Goal: Task Accomplishment & Management: Complete application form

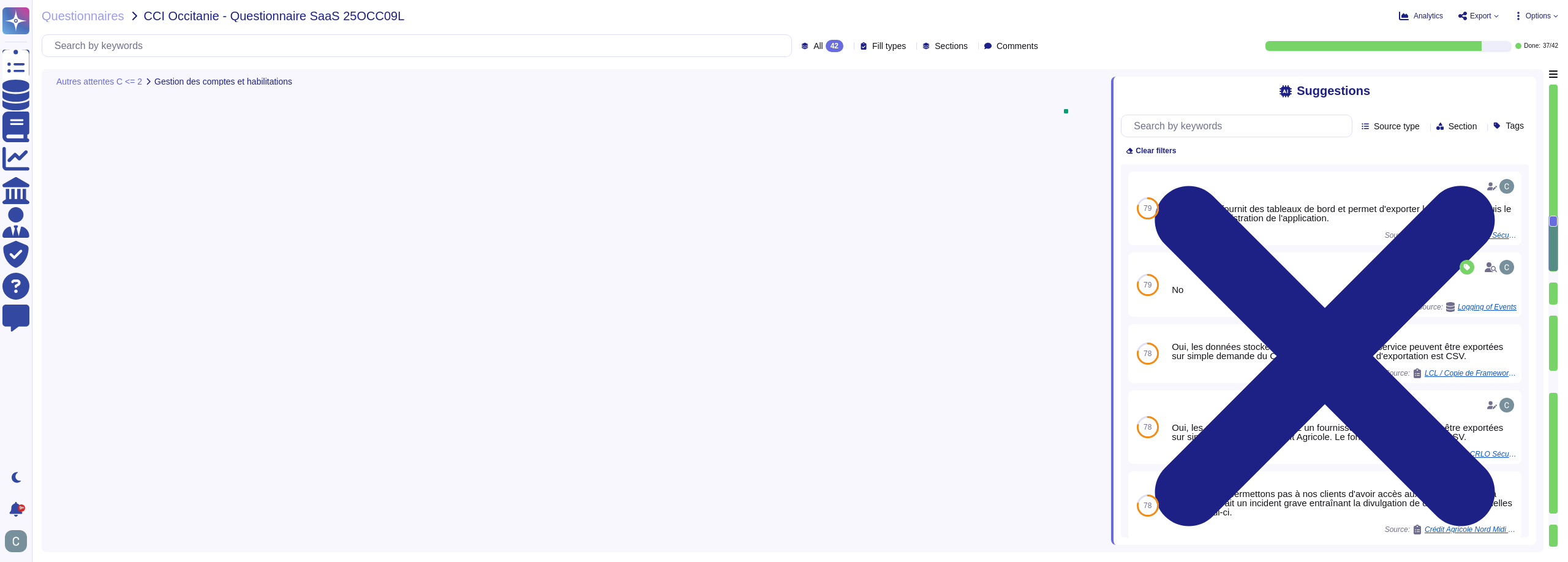
type textarea "Il n'y a pas d'application mobile mais l'application Web est intégrée dans un m…"
type textarea "Oui"
type textarea "Le système fournit des tableaux de bord et permet d'exporter les données depuis…"
type textarea "Non, le client ne peut pas gérer lui-même les comptes à privilège, tels que les…"
type textarea "Non, la solution n'autorise pas l'utilisation de comptes utilisateurs générique…"
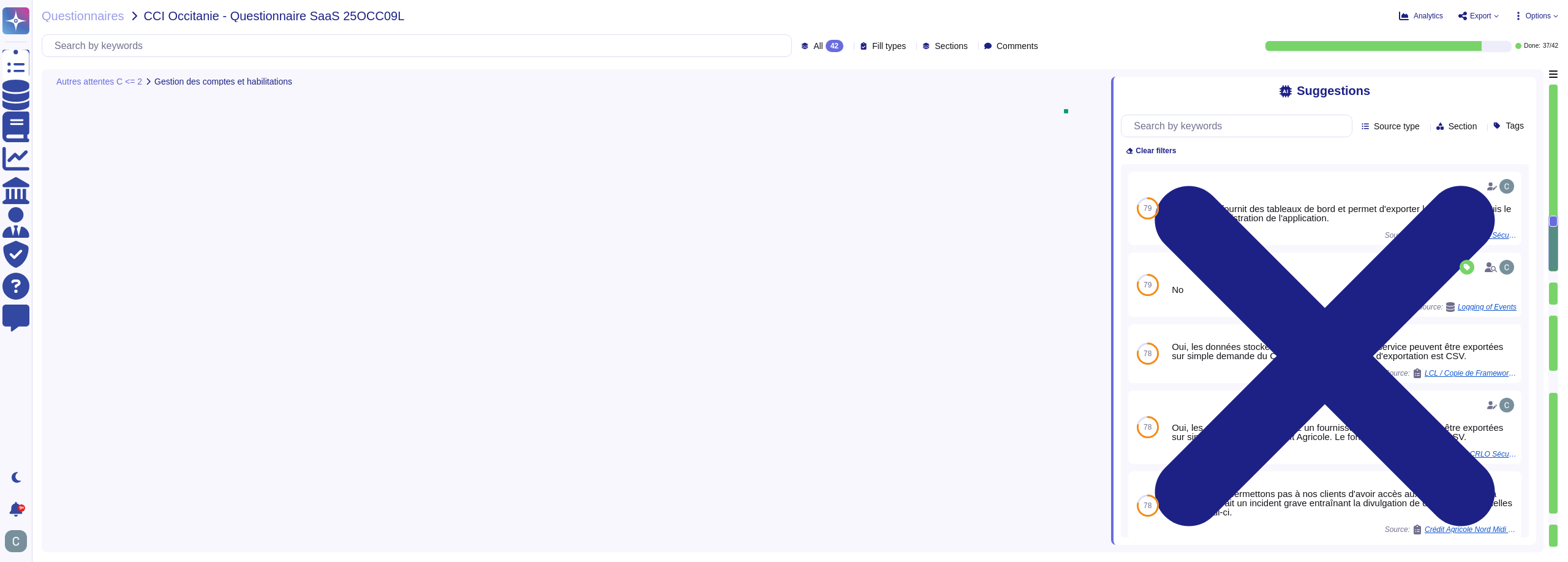
type textarea "Les profils "administrateur" ont un niveau d'accès élevé, ce qui leur permet d'…"
type textarea "Non, il n'existe pas de super utilisateur applicatif ayant tous les droits sur …"
type textarea "Non, la gestion des mots de passe des utilisateurs est effectuée par les utilis…"
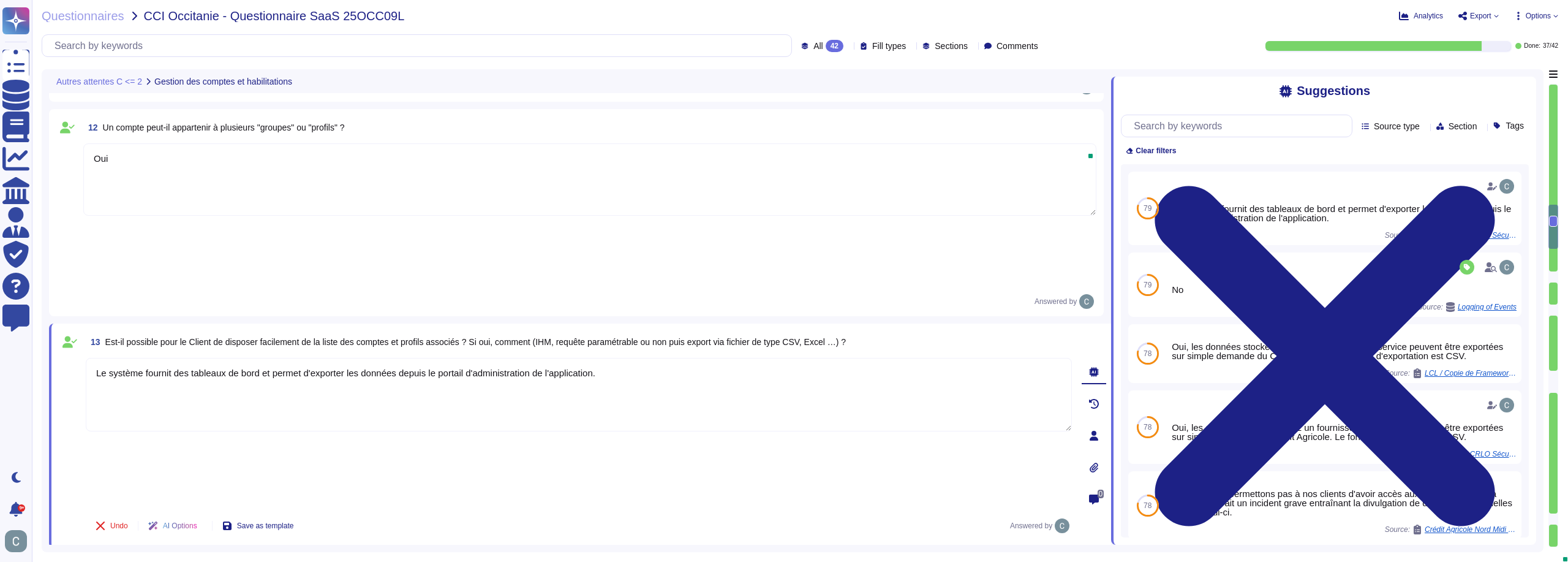
scroll to position [2266, 0]
type textarea "Notre solution propose différents niveaux d'accès et de profils pour assurer la…"
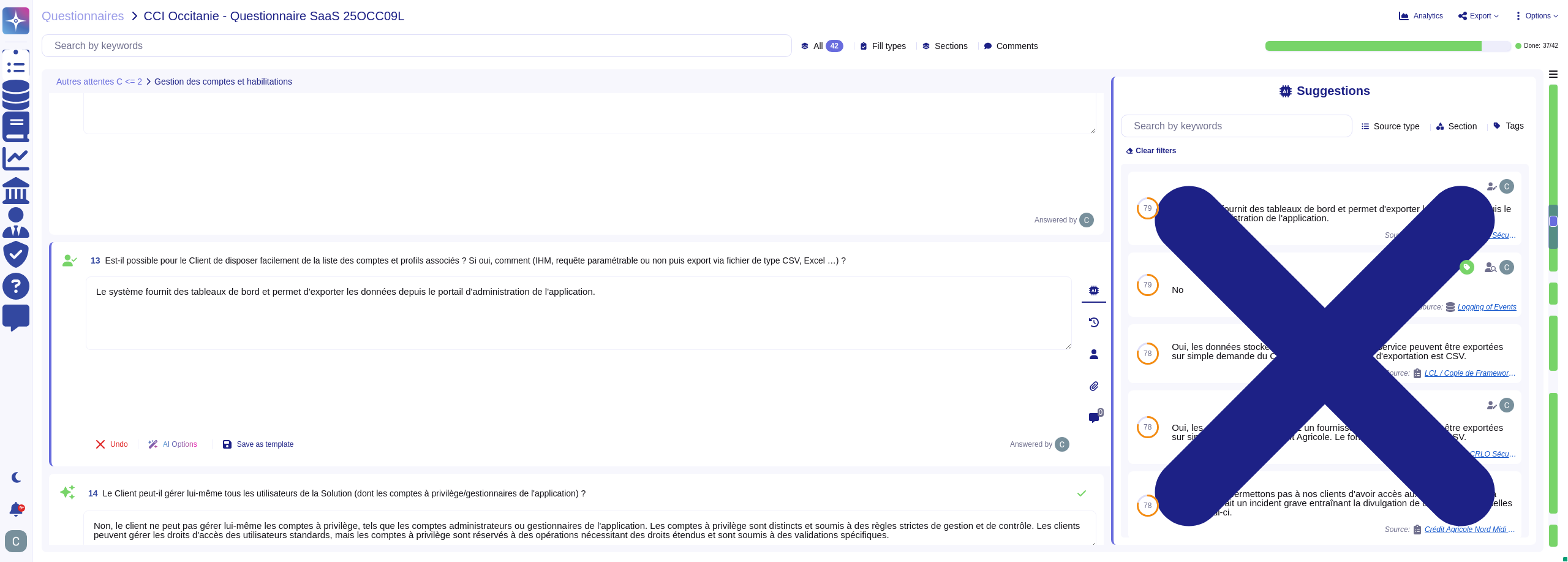
scroll to position [2389, 0]
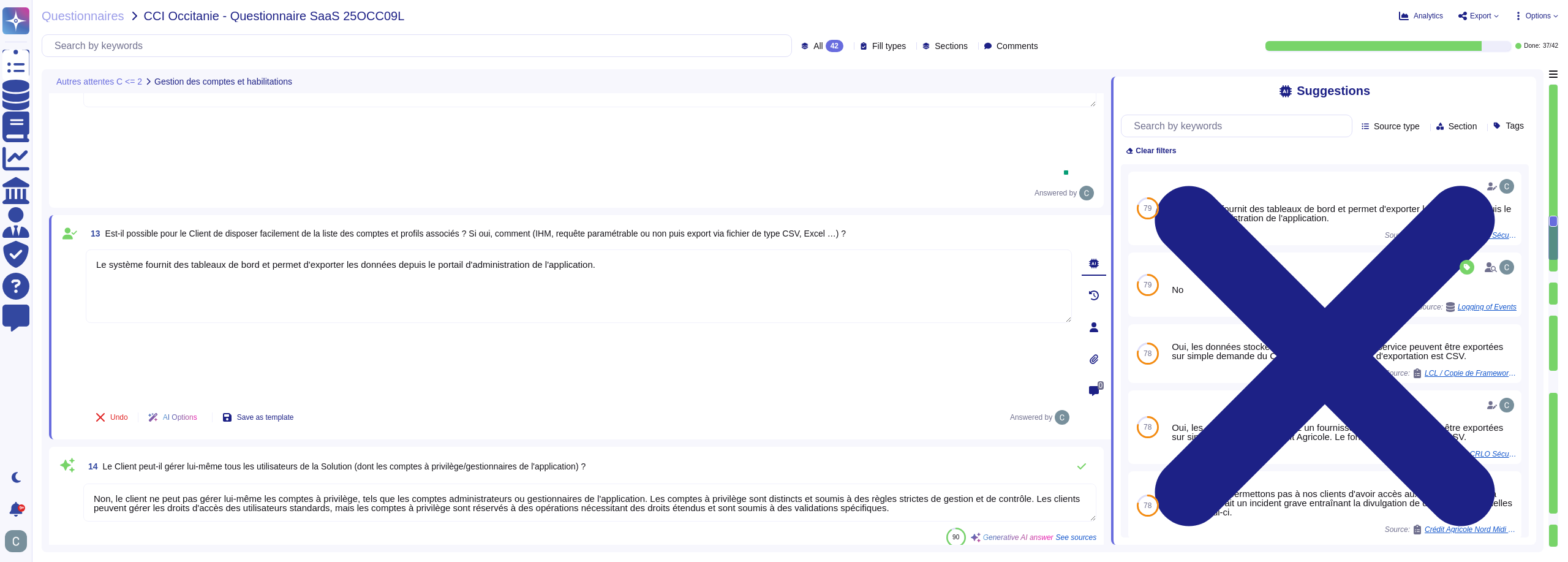
type textarea "Non, la gestion des mots de passe des utilisateurs est effectuée par les utilis…"
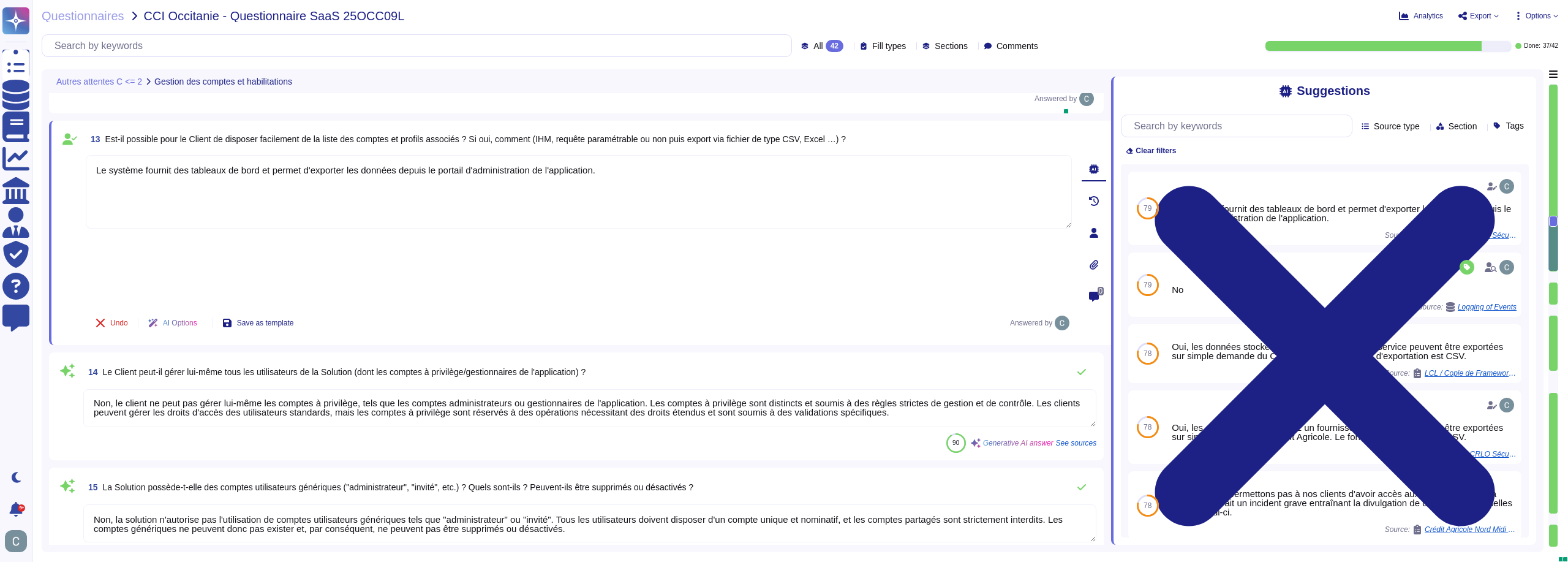
scroll to position [2511, 0]
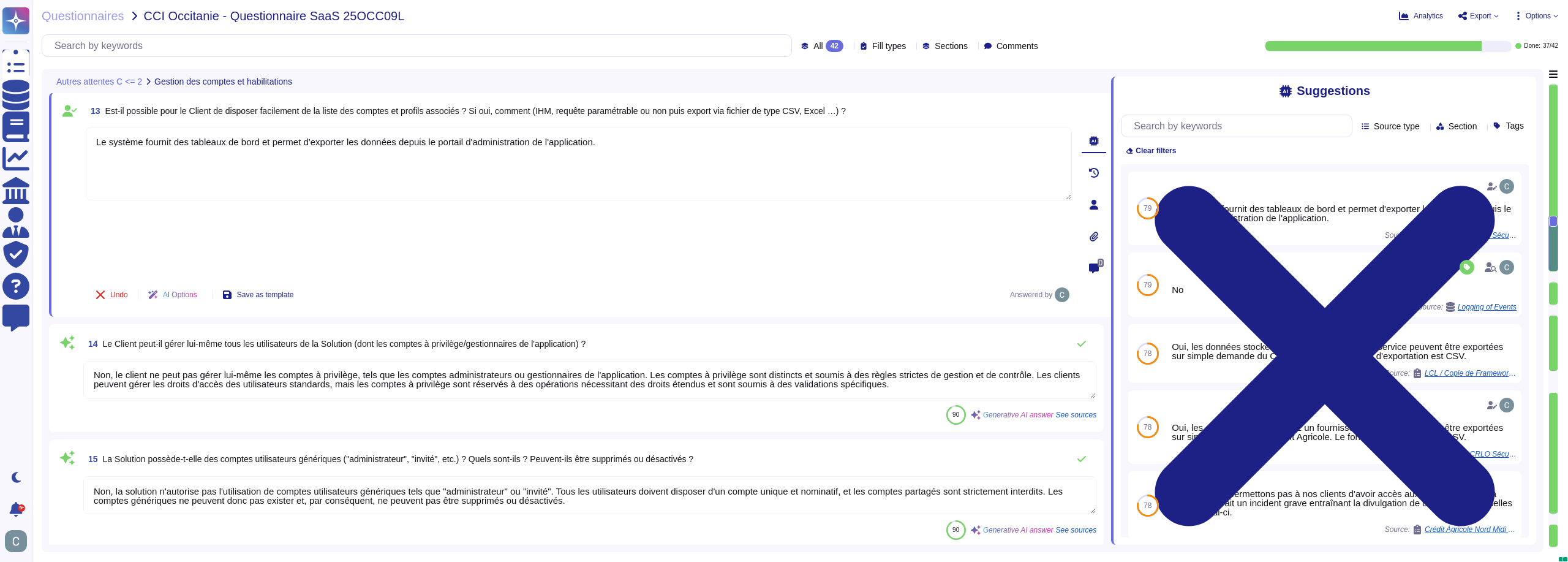
type textarea "Oui, des revues régulières sont réalisées pour vérifier les droits octroyés aux…"
click at [241, 476] on textarea "Non, la solution n'autorise pas l'utilisation de comptes utilisateurs générique…" at bounding box center [590, 494] width 1013 height 38
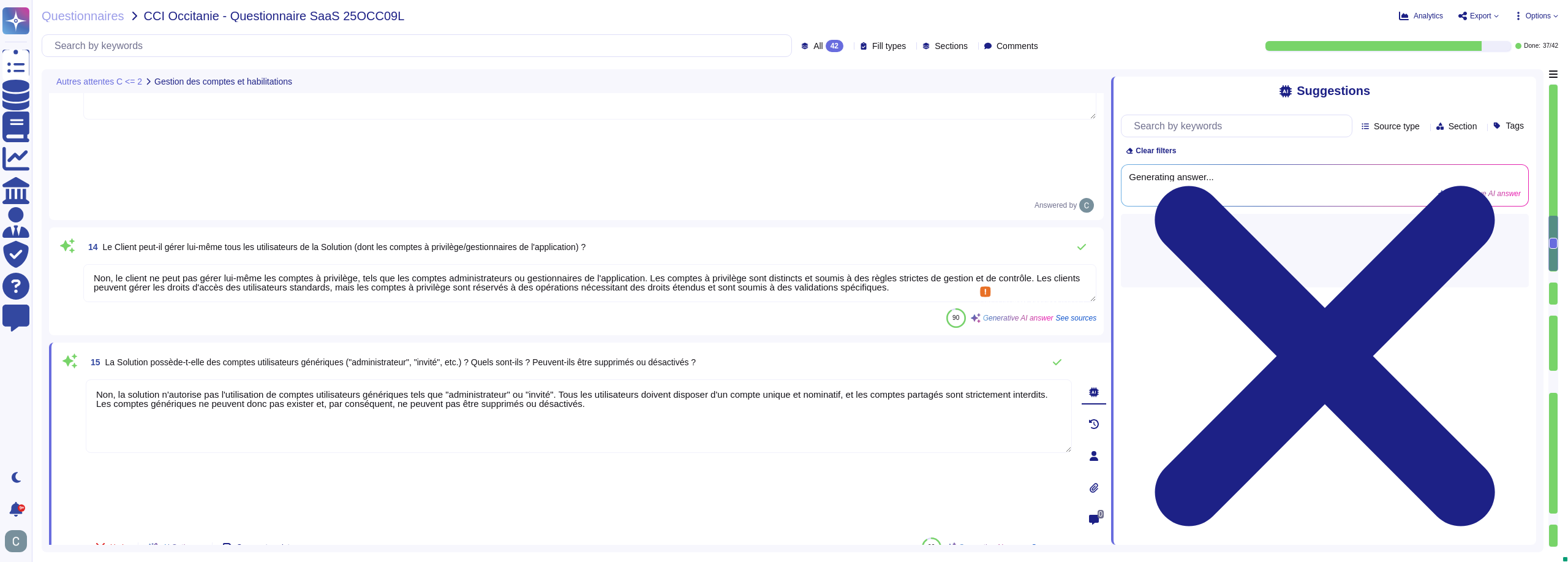
click at [241, 379] on textarea "Non, la solution n'autorise pas l'utilisation de comptes utilisateurs générique…" at bounding box center [579, 416] width 986 height 73
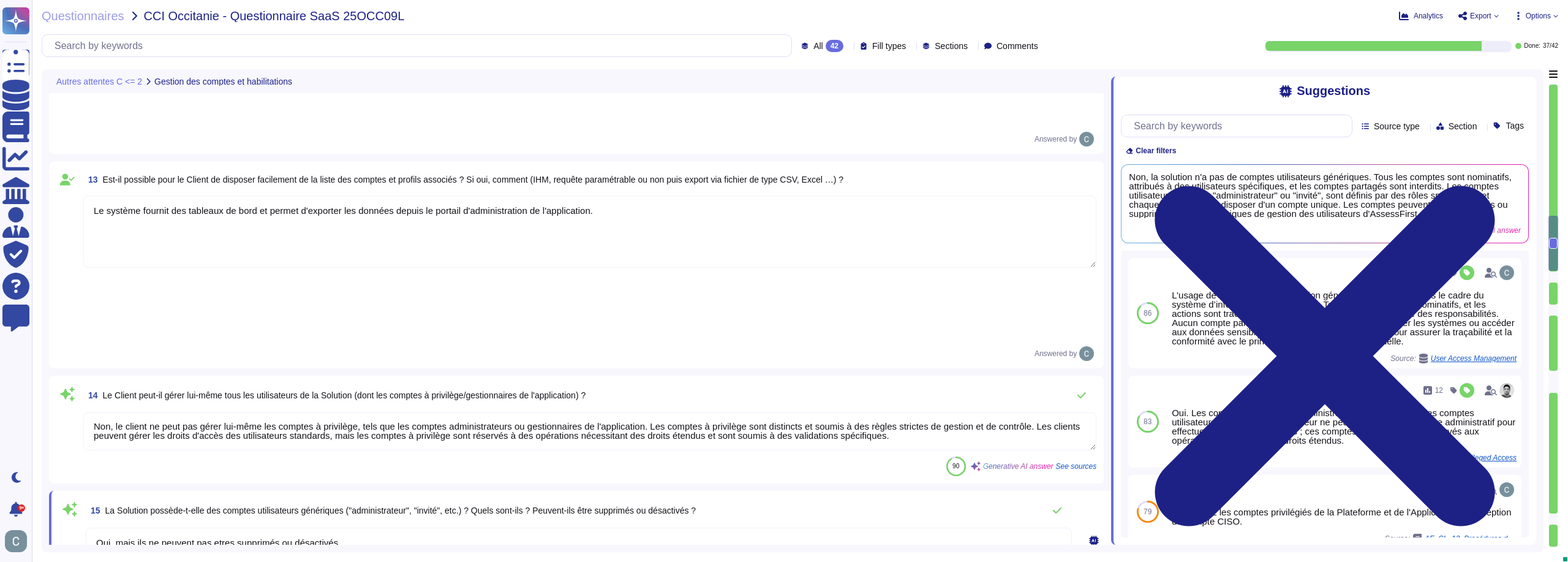
scroll to position [2354, 0]
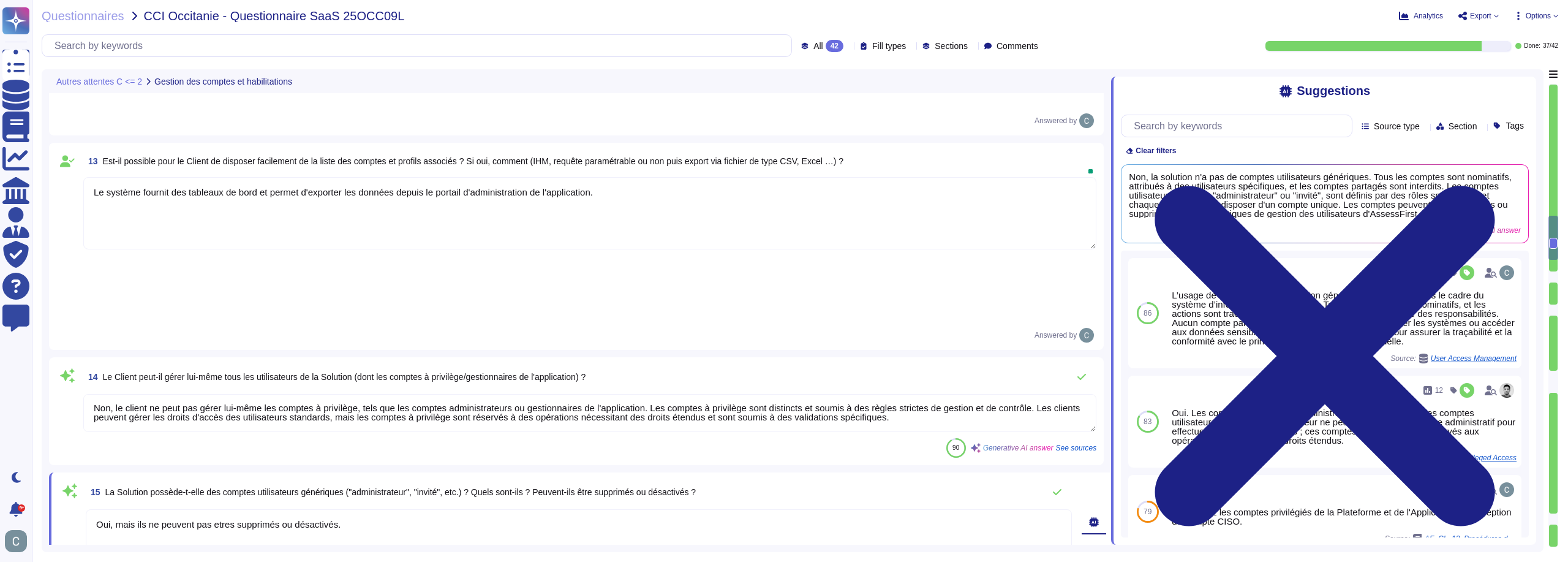
click at [376, 394] on textarea "Non, le client ne peut pas gérer lui-même les comptes à privilège, tels que les…" at bounding box center [590, 412] width 1013 height 38
type textarea "Oui, mais ils ne peuvent pas etres supprimés ou désactivés."
click at [376, 394] on textarea "Non, le client ne peut pas gérer lui-même les comptes à privilège, tels que les…" at bounding box center [590, 412] width 1013 height 38
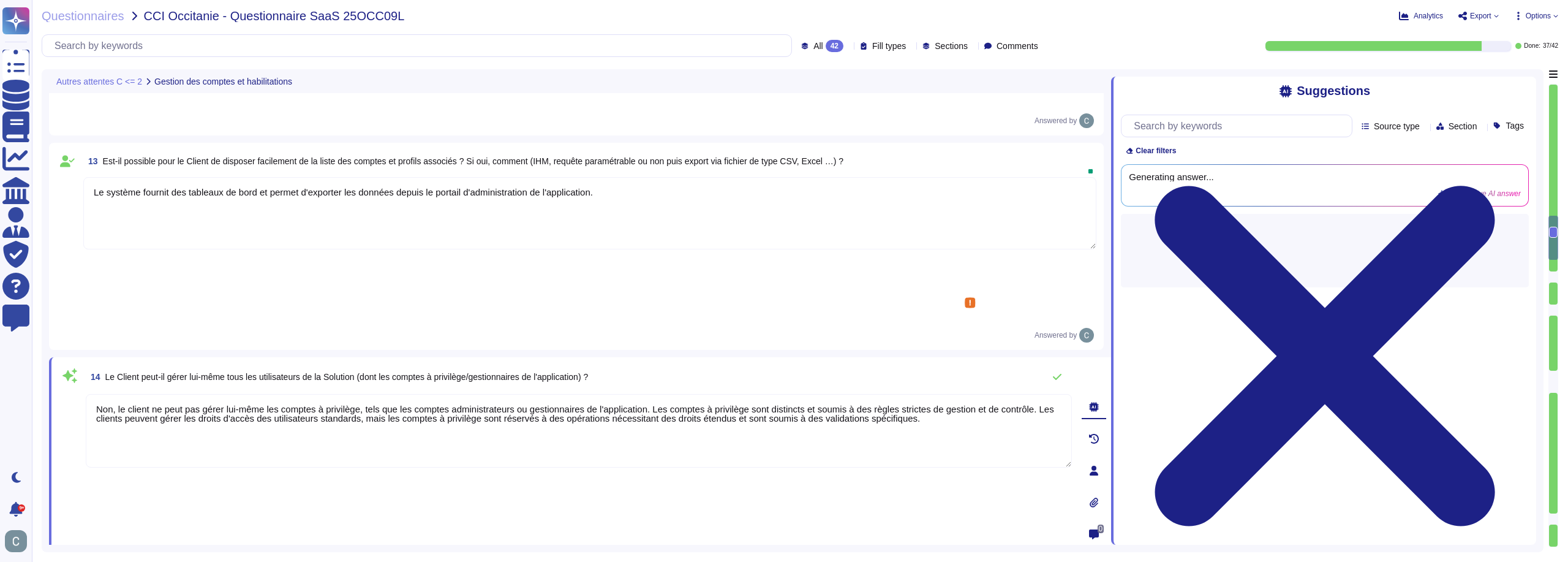
click at [376, 394] on textarea "Non, le client ne peut pas gérer lui-même les comptes à privilège, tels que les…" at bounding box center [579, 430] width 986 height 73
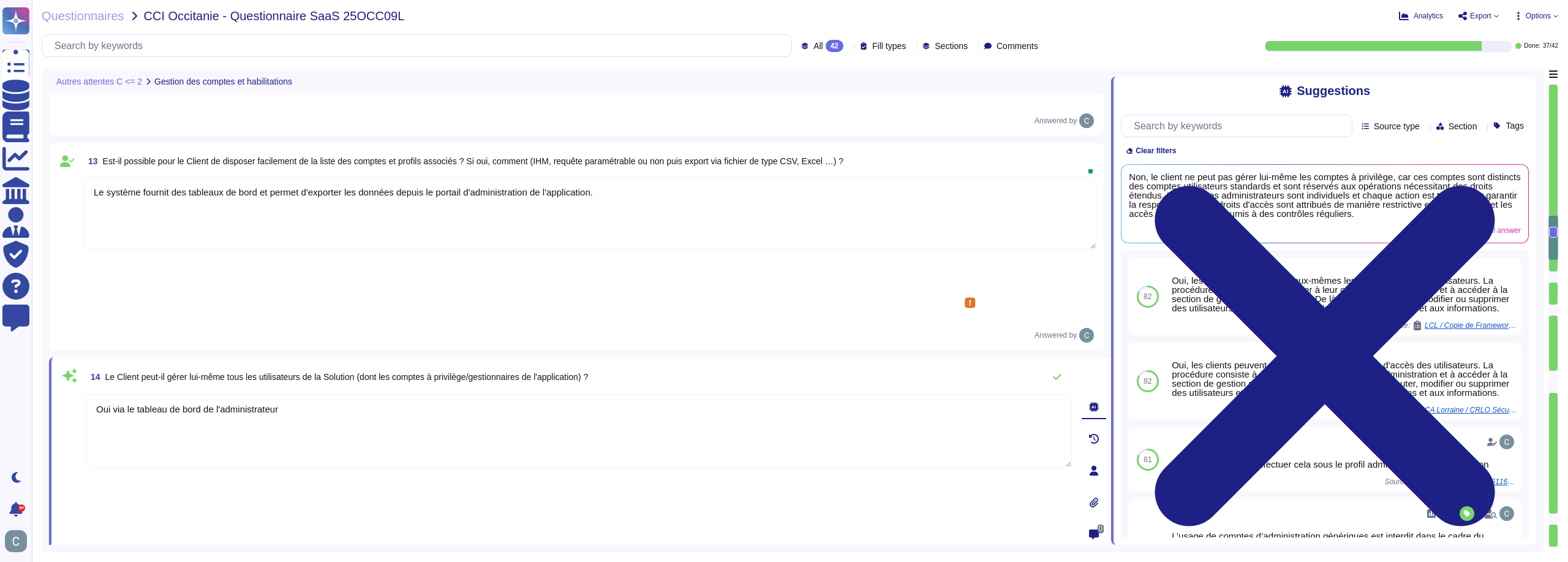
type textarea "Oui via le tableau de bord de l'administrateur."
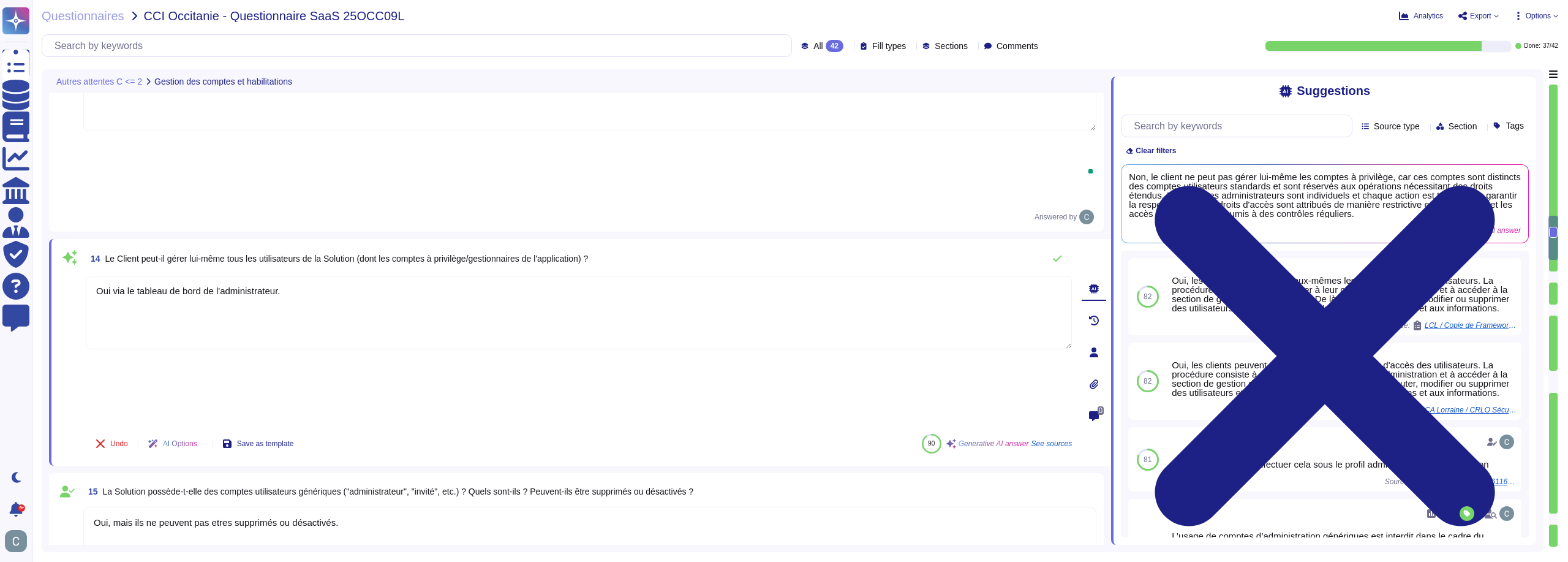
scroll to position [2477, 0]
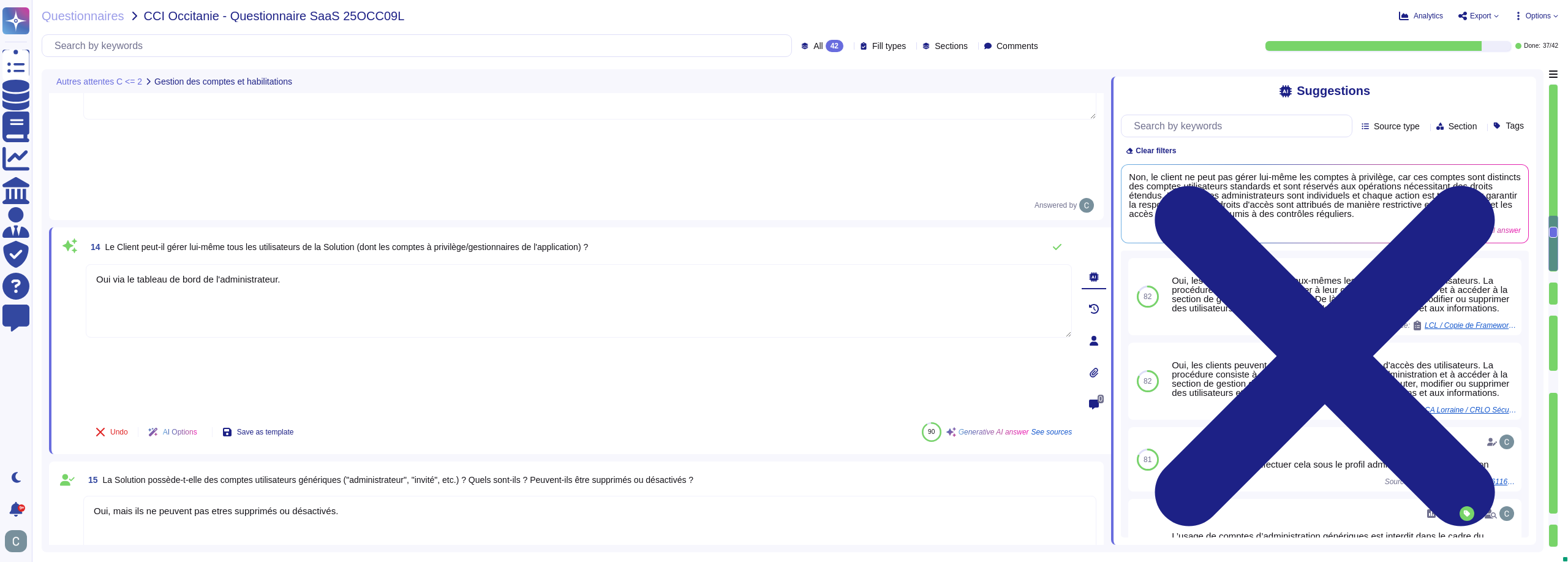
type textarea "Oui, des revues régulières sont réalisées pour vérifier les droits octroyés aux…"
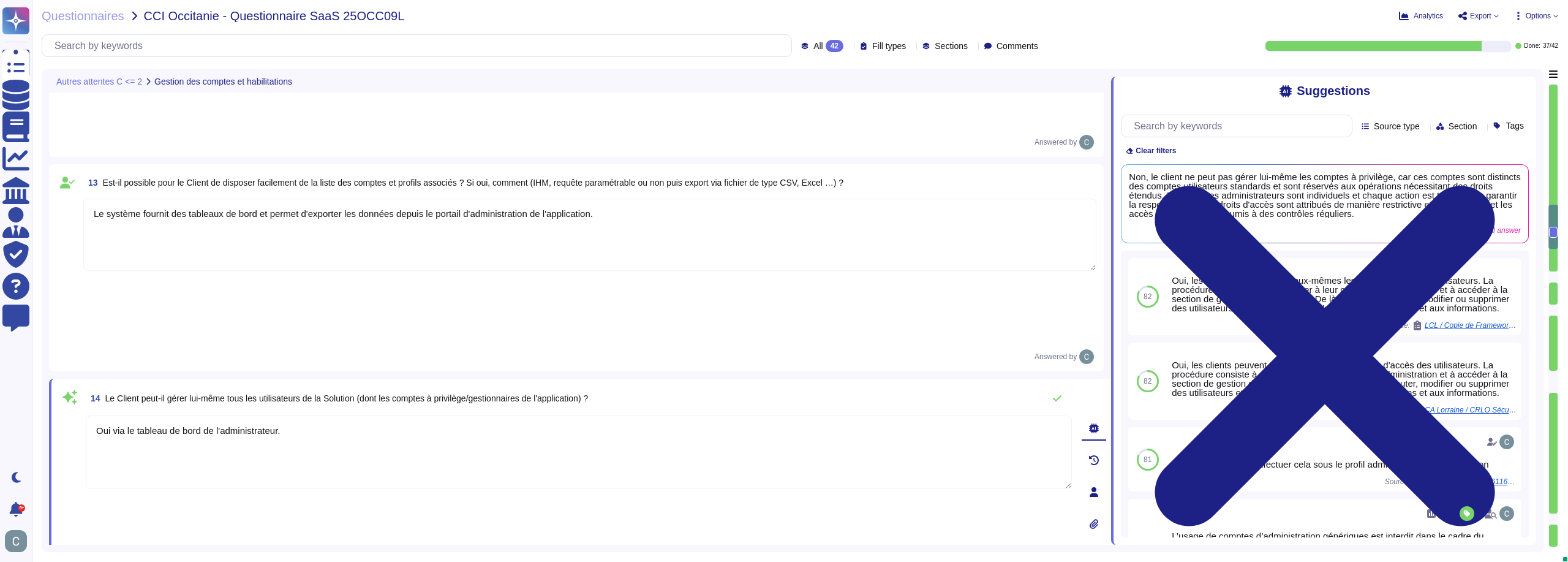
type textarea "Notre solution propose différents niveaux d'accès et de profils pour assurer la…"
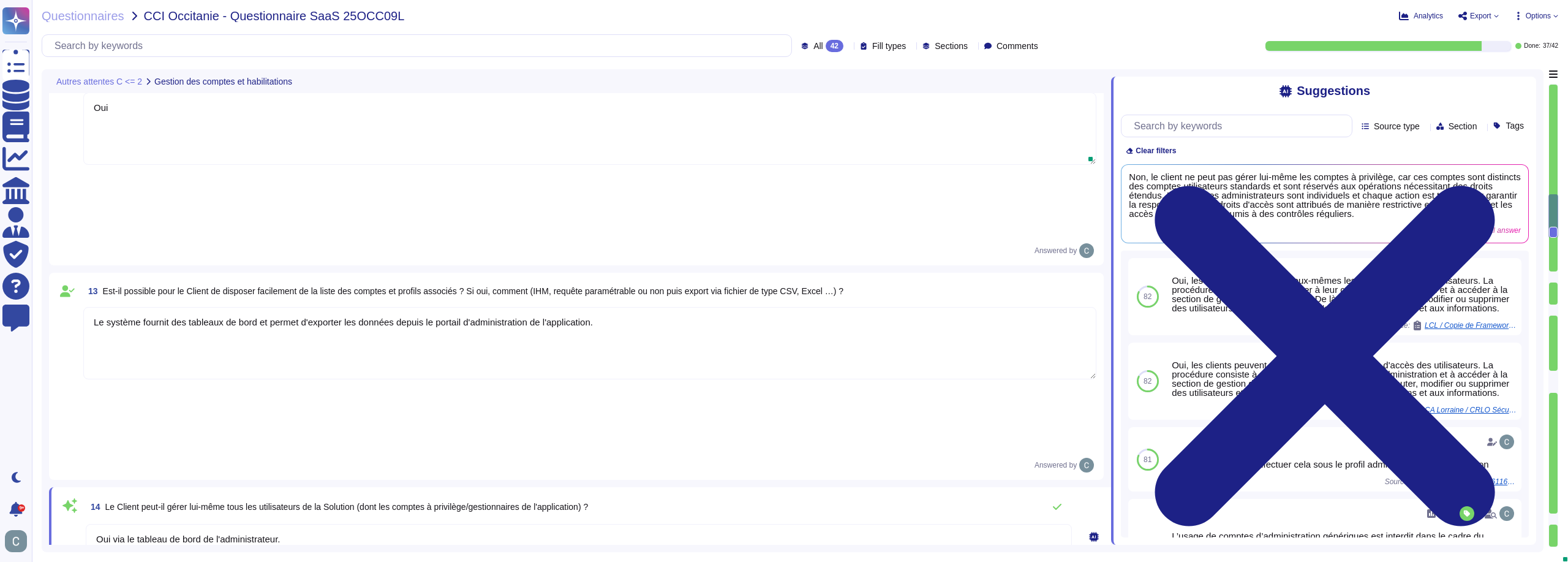
scroll to position [2048, 0]
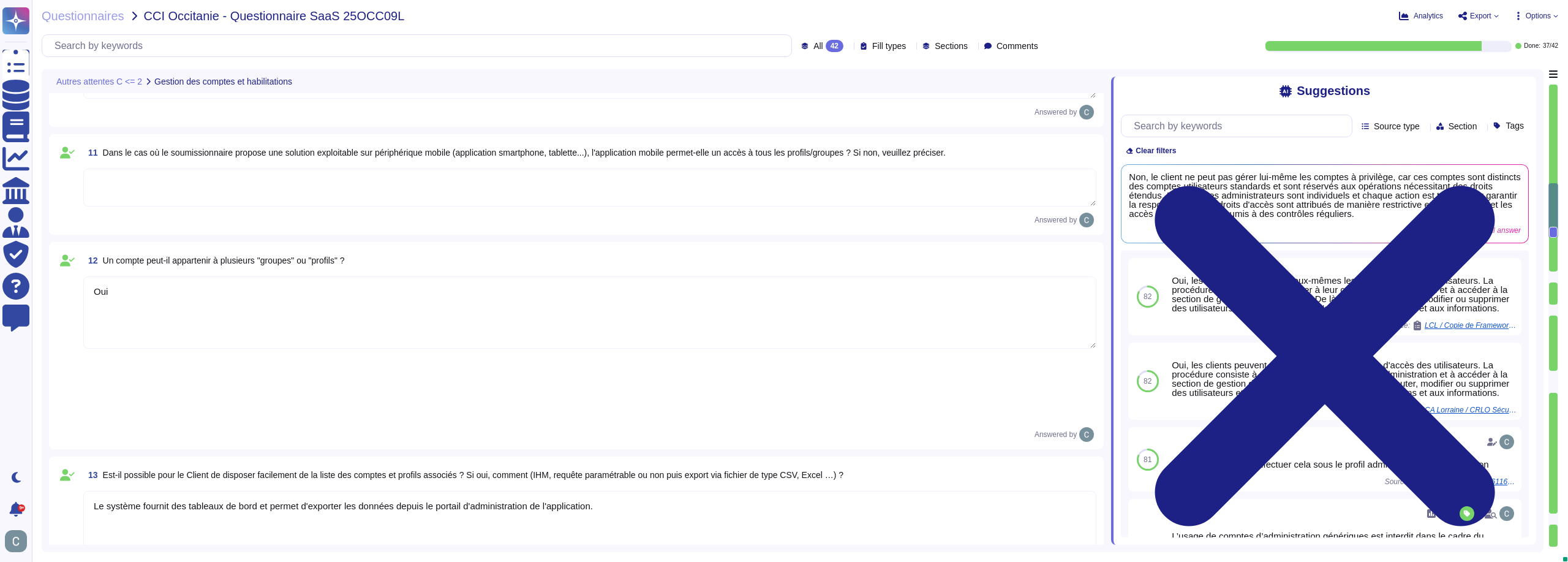
type textarea "Oui via le tableau de bord de l'administrateur."
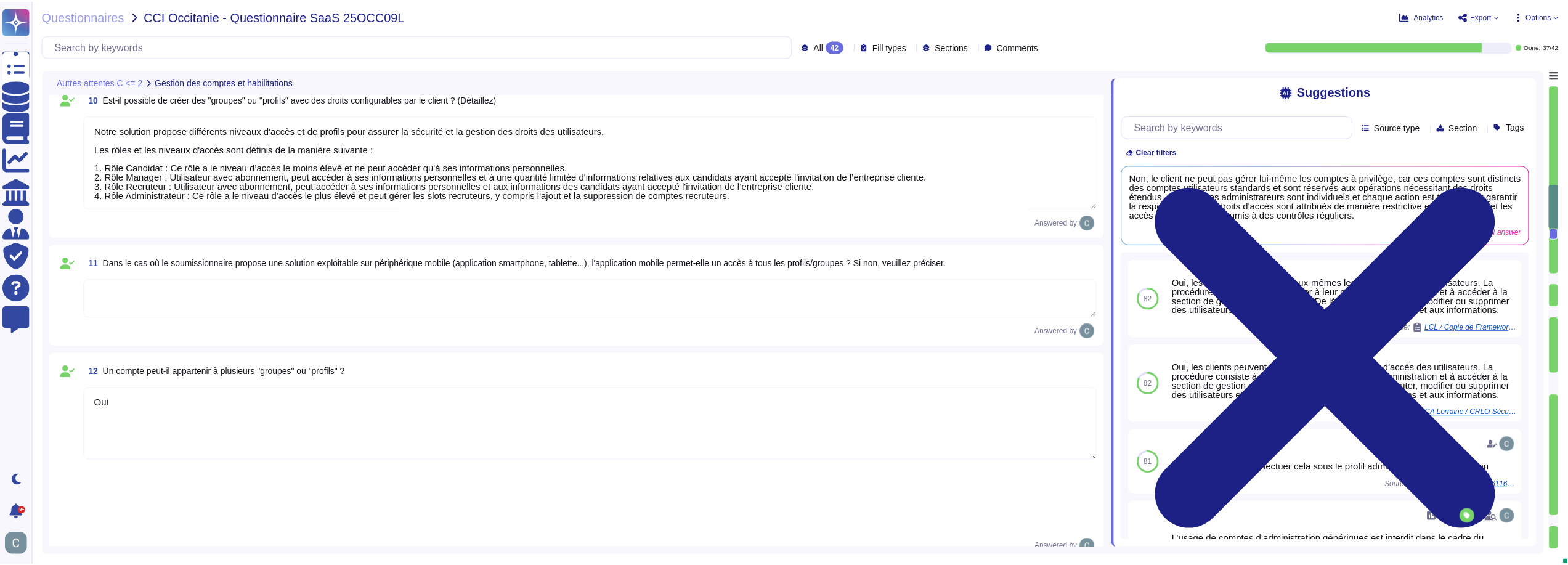
scroll to position [1832, 0]
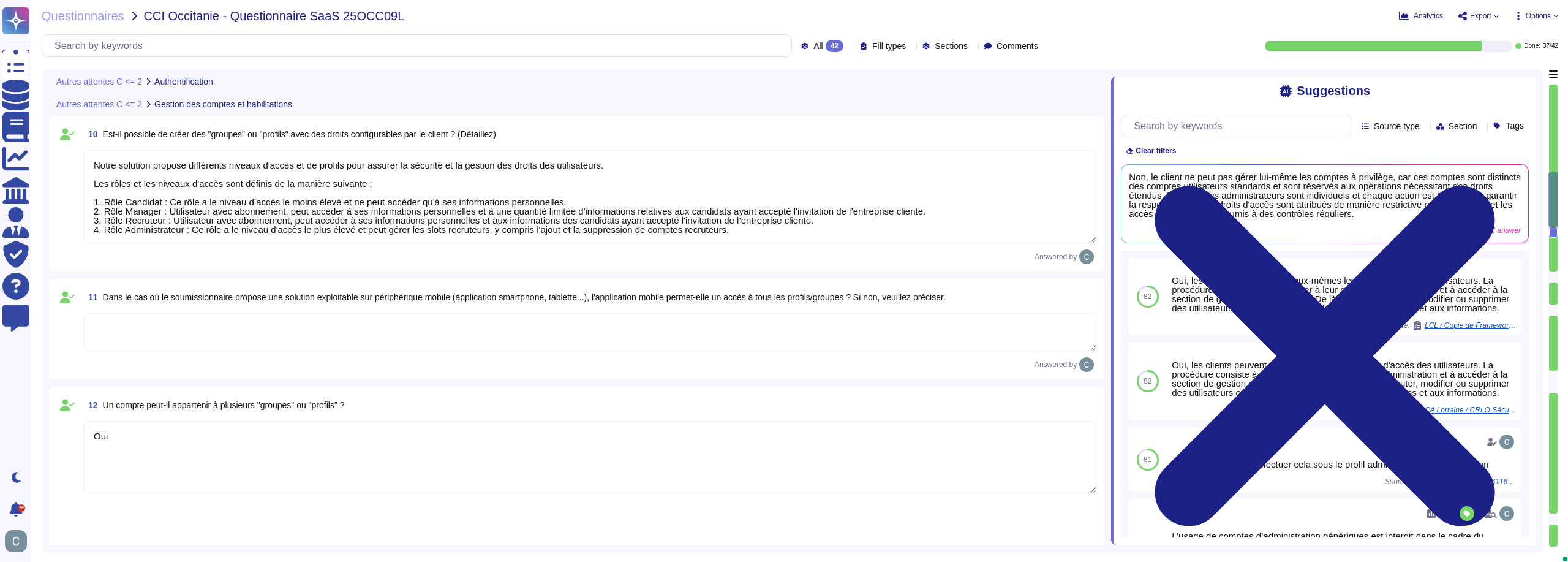
type textarea "Oui via SAML v2"
type textarea "AssessFirst propose la délégation d'authentification via un fournisseur d'ident…"
type textarea "Non, il ne peut pas y avoir de sessions simultanées pour un même utilisateur."
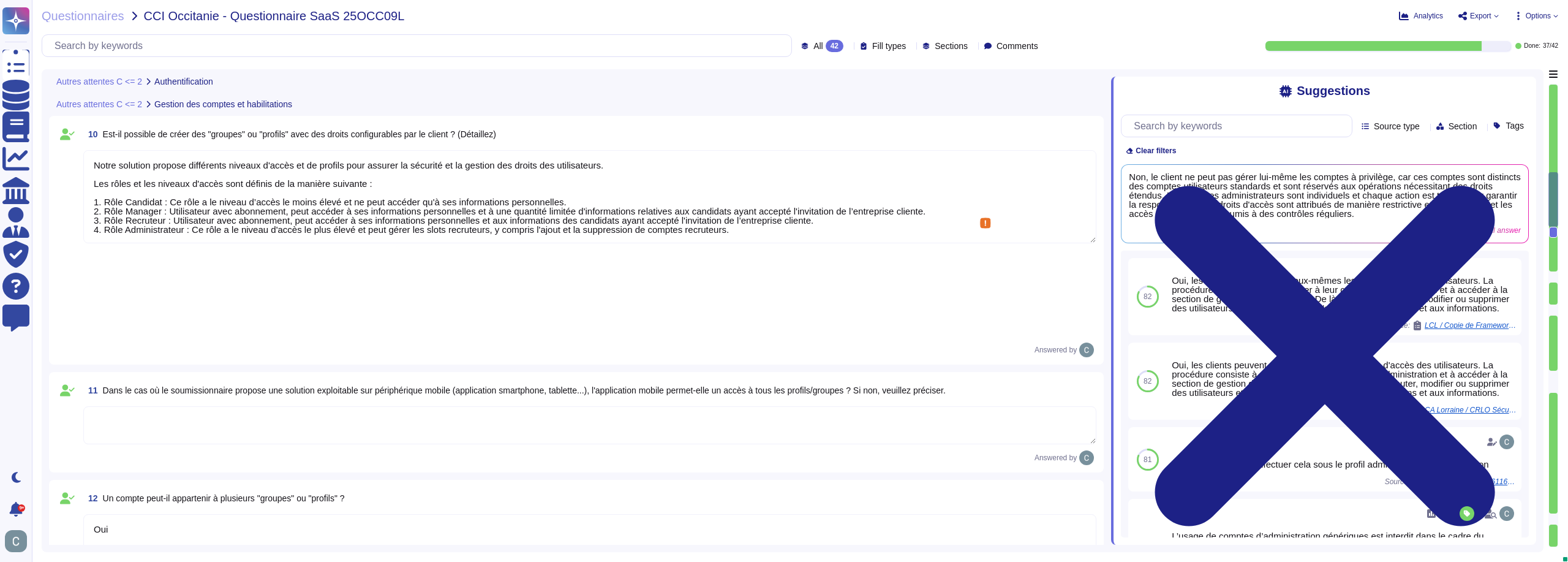
drag, startPoint x: 94, startPoint y: 166, endPoint x: 893, endPoint y: 230, distance: 801.6
click at [893, 230] on textarea "Notre solution propose différents niveaux d'accès et de profils pour assurer la…" at bounding box center [590, 197] width 1013 height 93
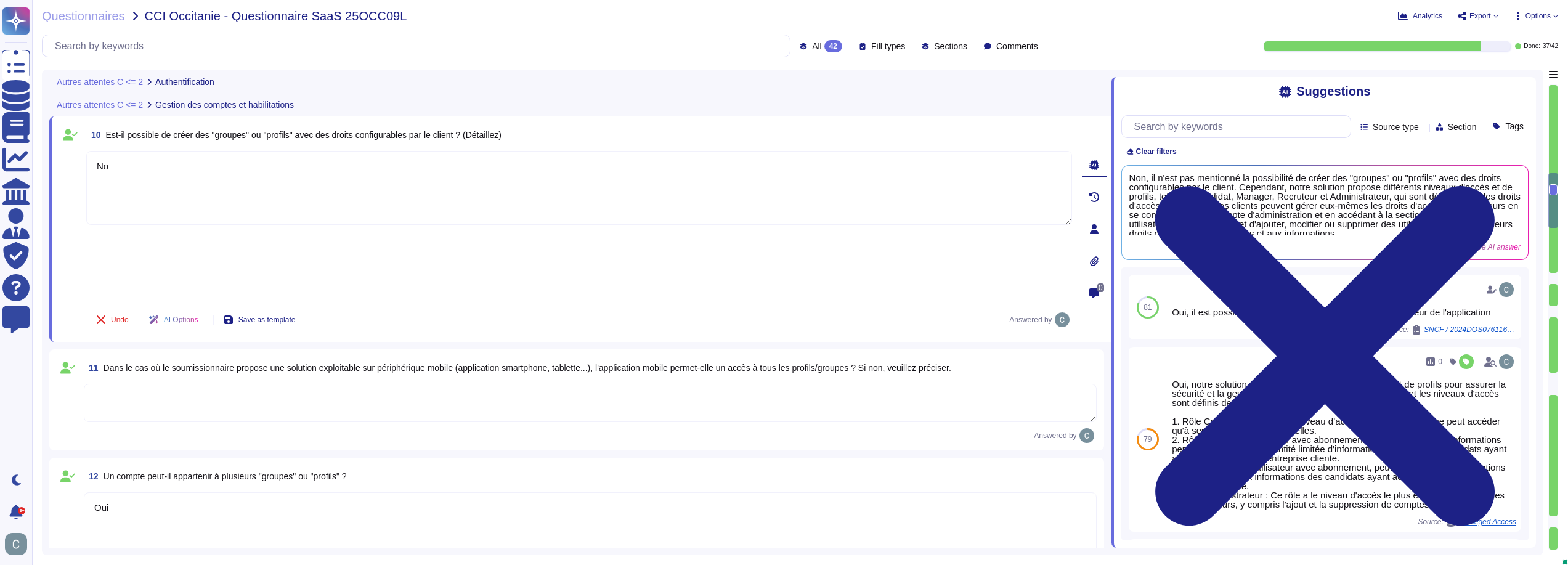
type textarea "Non"
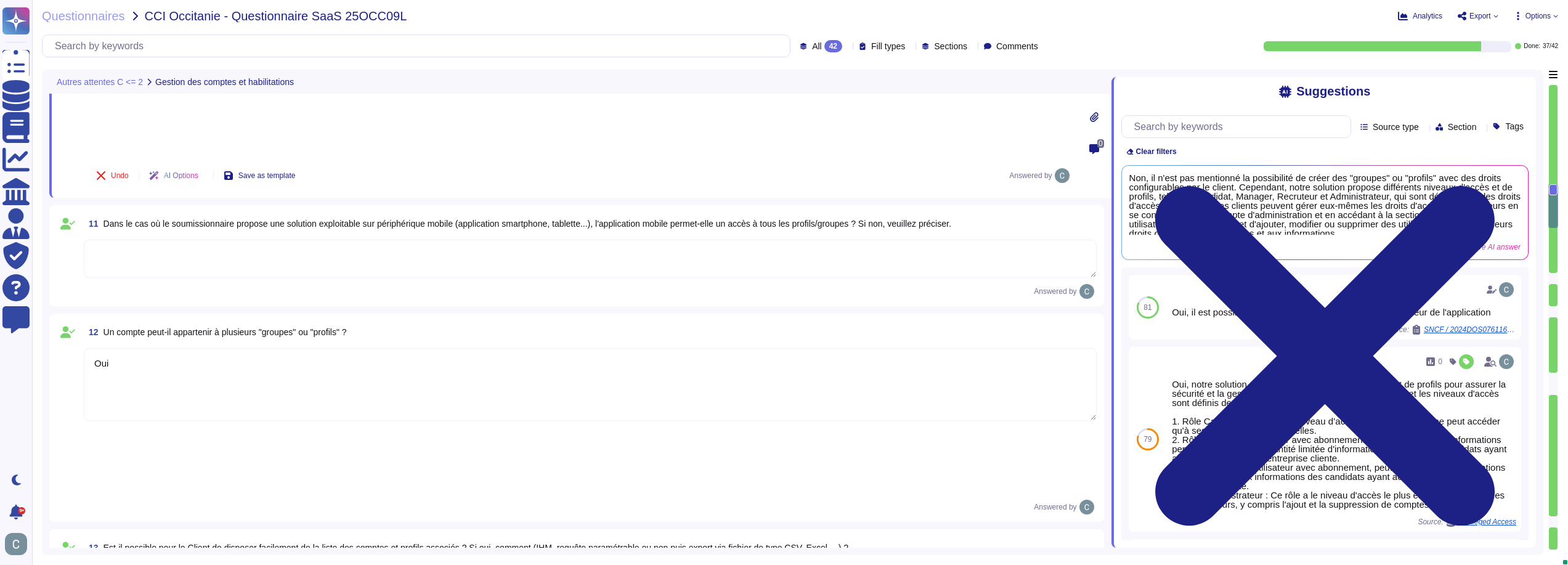
scroll to position [1955, 0]
type textarea "Les profils "administrateur" ont un niveau d'accès élevé, ce qui leur permet d'…"
type textarea "Non"
click at [291, 238] on textarea at bounding box center [590, 257] width 1012 height 38
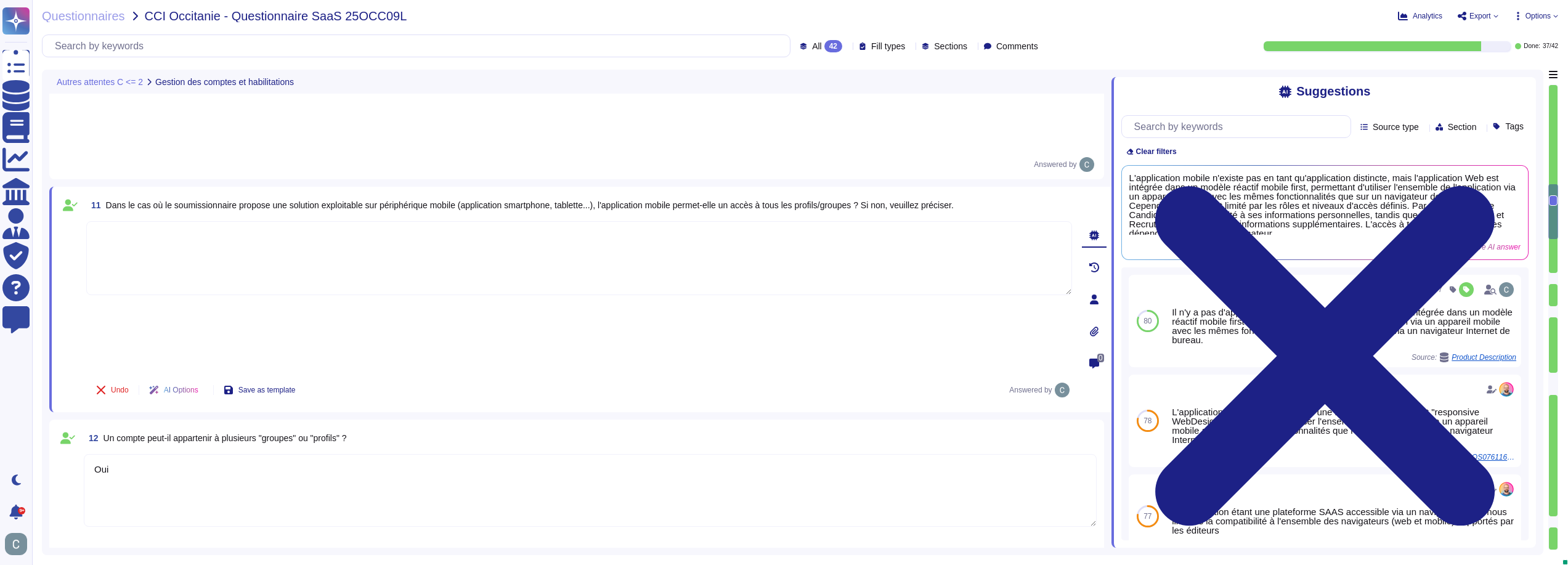
type textarea "Les profils "administrateur" ont un niveau d'accès élevé, ce qui leur permet d'…"
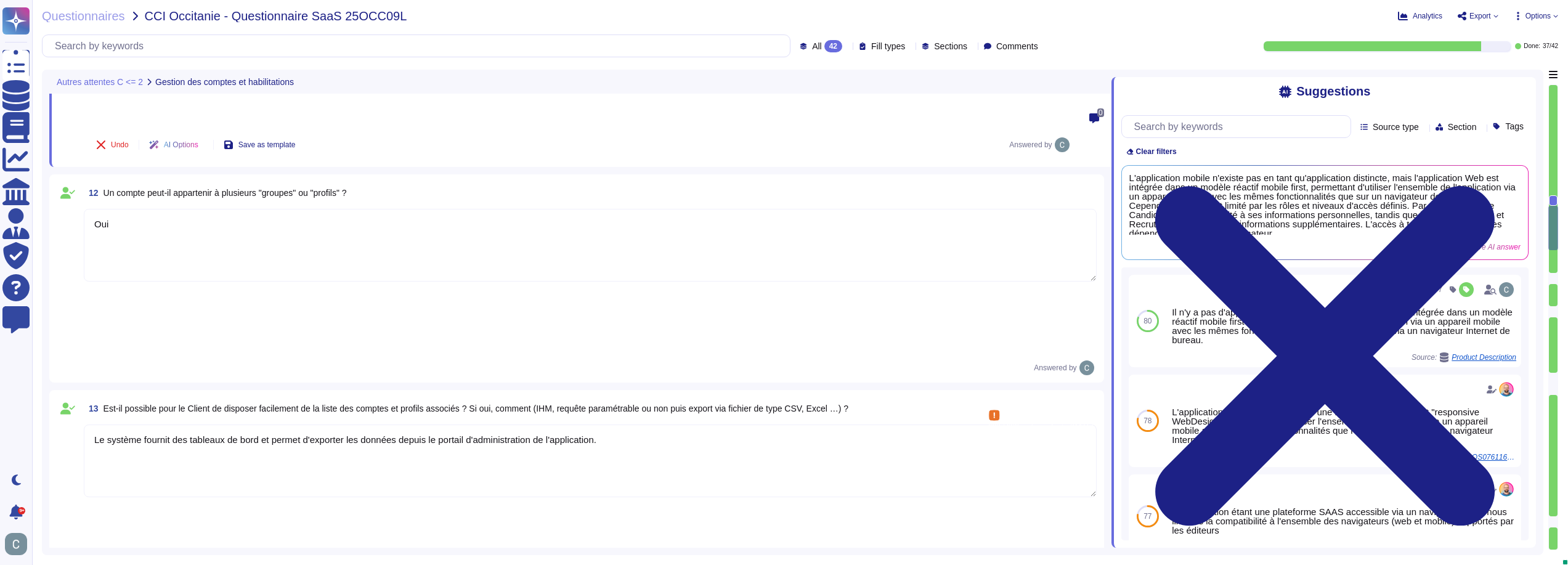
type textarea "Non, il n'existe pas de super utilisateur applicatif ayant tous les droits sur …"
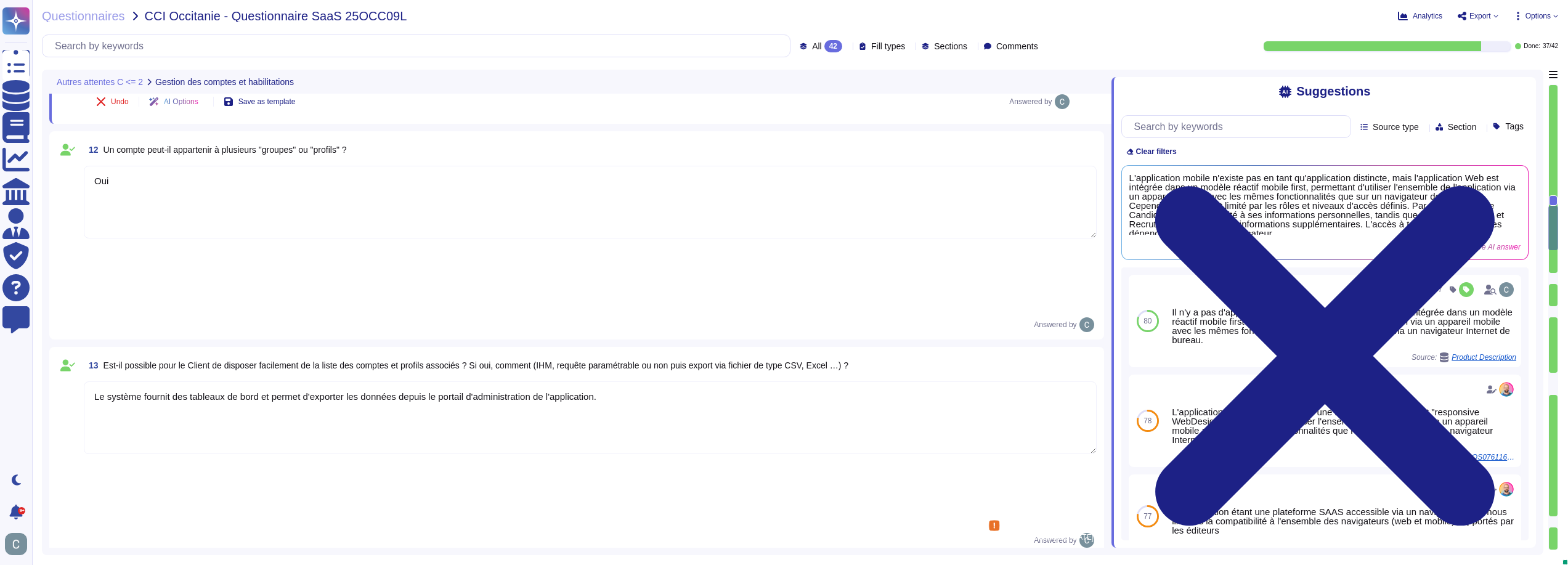
scroll to position [2263, 0]
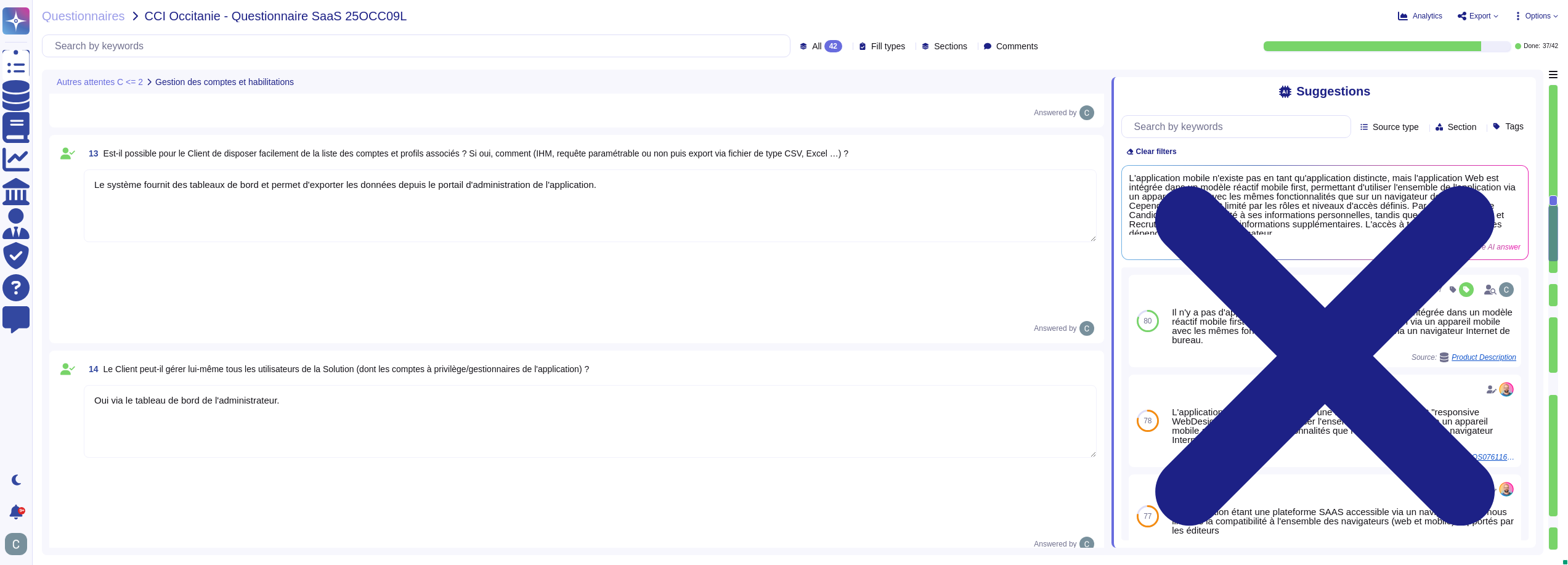
type textarea "Non, la gestion des mots de passe des utilisateurs est effectuée par les utilis…"
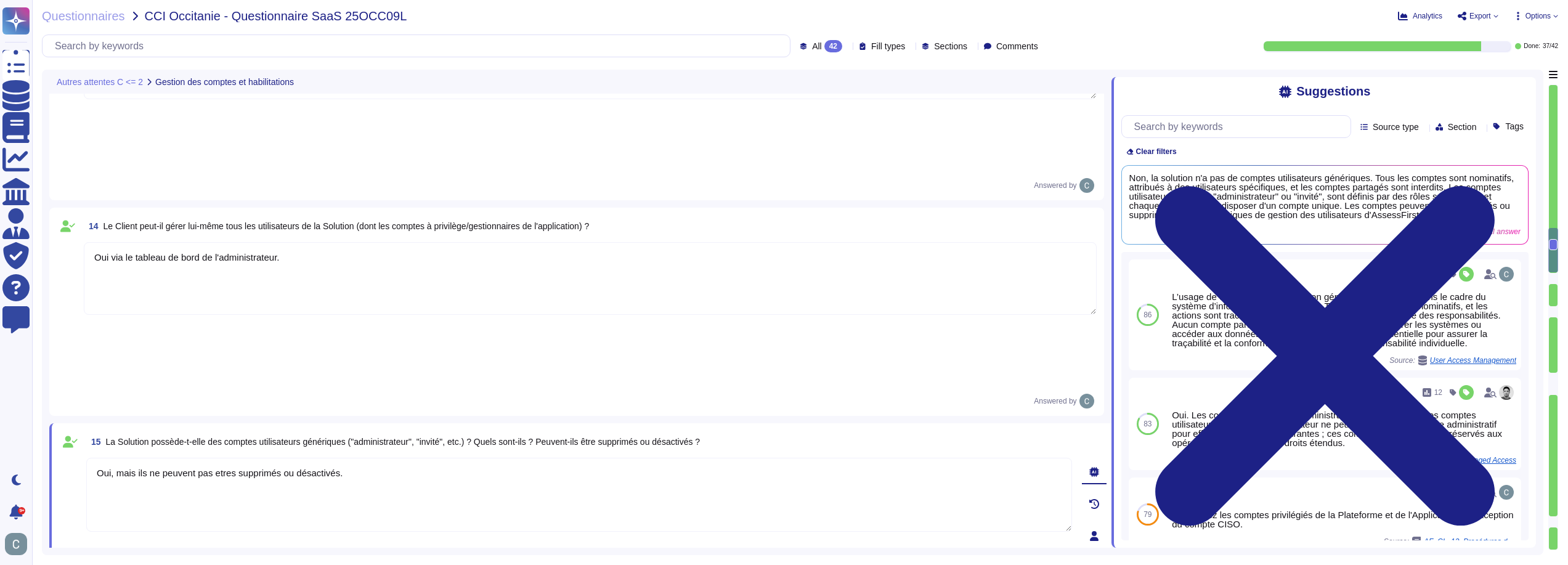
type textarea "Oui, des revues régulières sont réalisées pour vérifier les droits octroyés aux…"
paste textarea "Notre solution propose différents niveaux d'accès et de profils pour assurer la…"
type textarea "Oui, mais ils ne peuvent pas etres supprimés ou désactivés. Notre solution prop…"
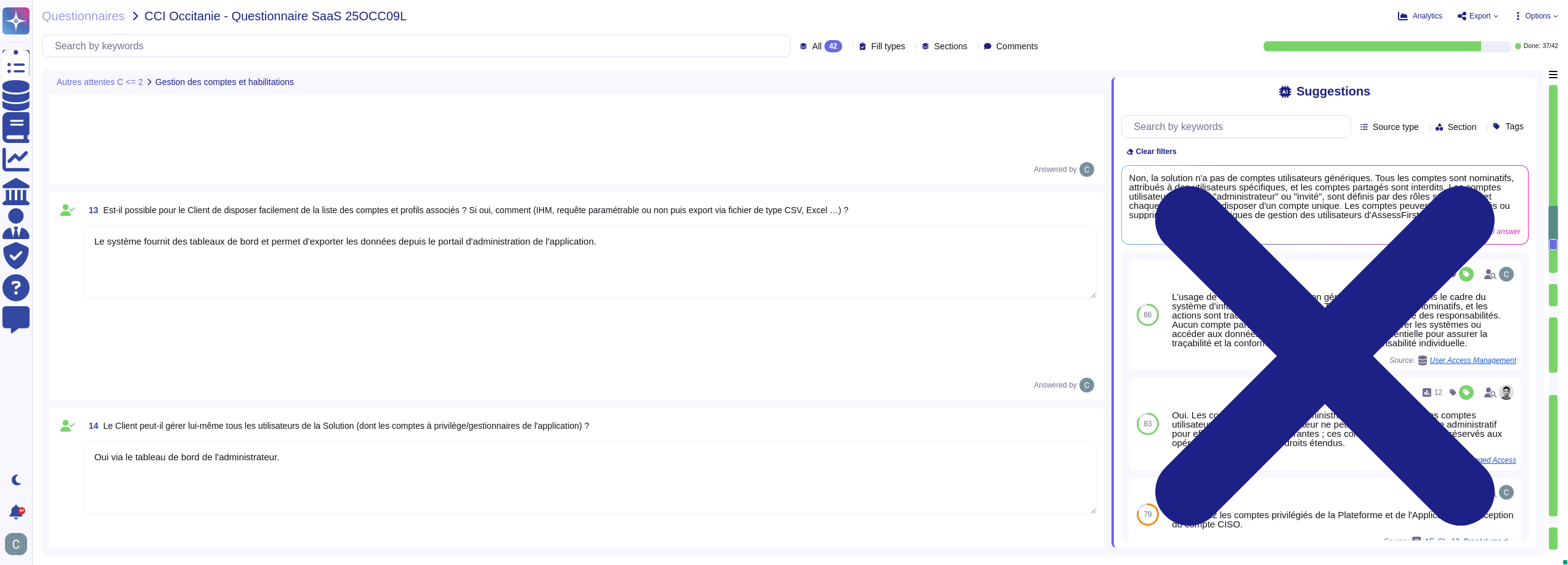
type textarea "Non"
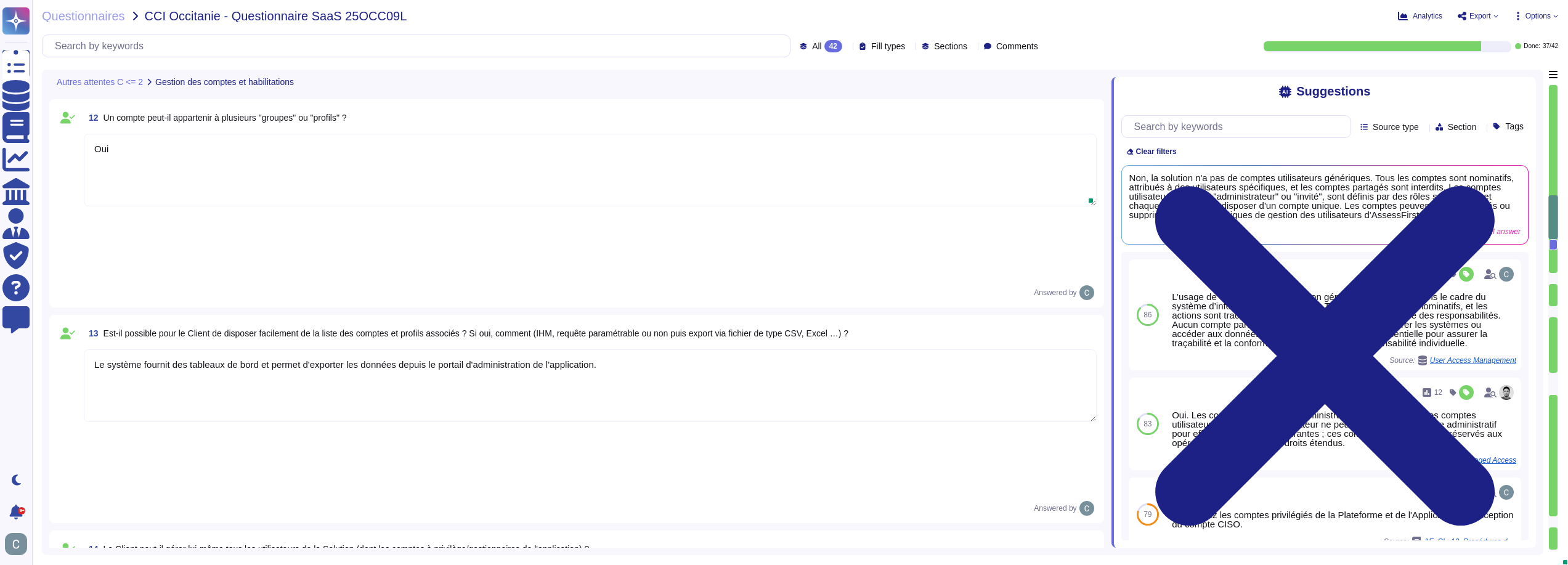
type textarea "Oui, mais ils ne peuvent pas etres supprimés ou désactivés. Notre solution prop…"
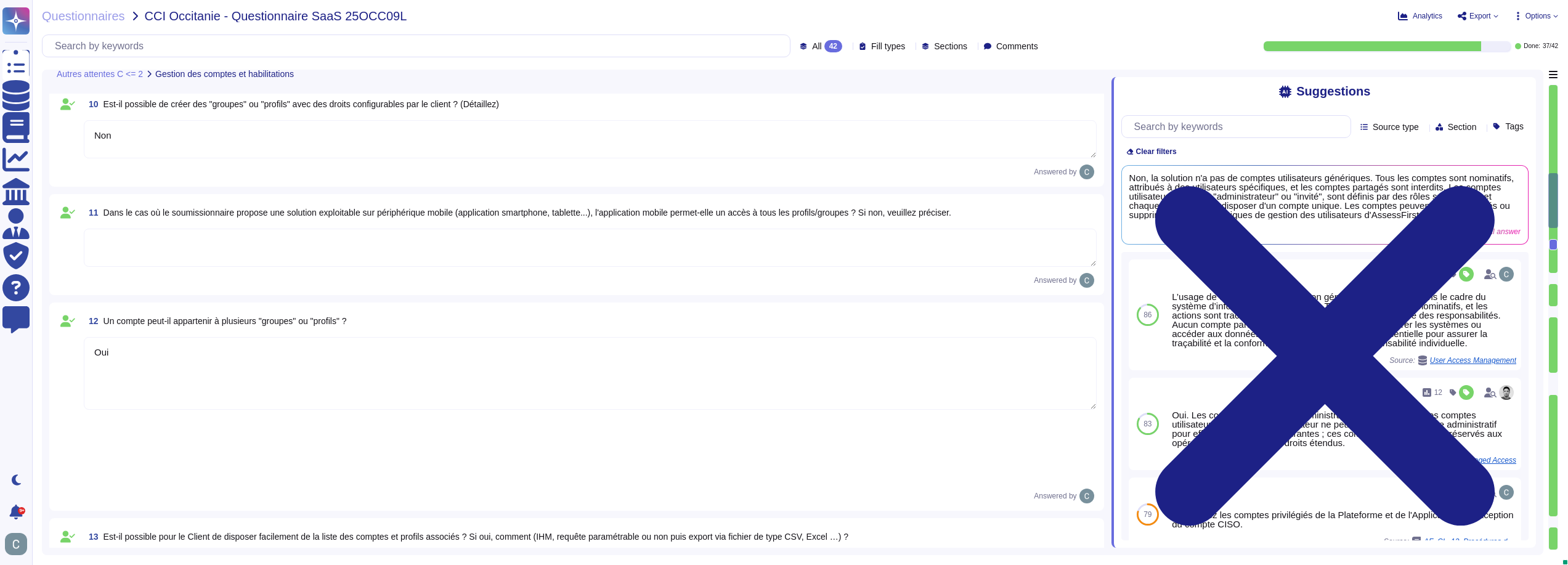
scroll to position [1798, 0]
type textarea "Oui via SAML v2"
type textarea "AssessFirst propose la délégation d'authentification via un fournisseur d'ident…"
type textarea "Non, il ne peut pas y avoir de sessions simultanées pour un même utilisateur."
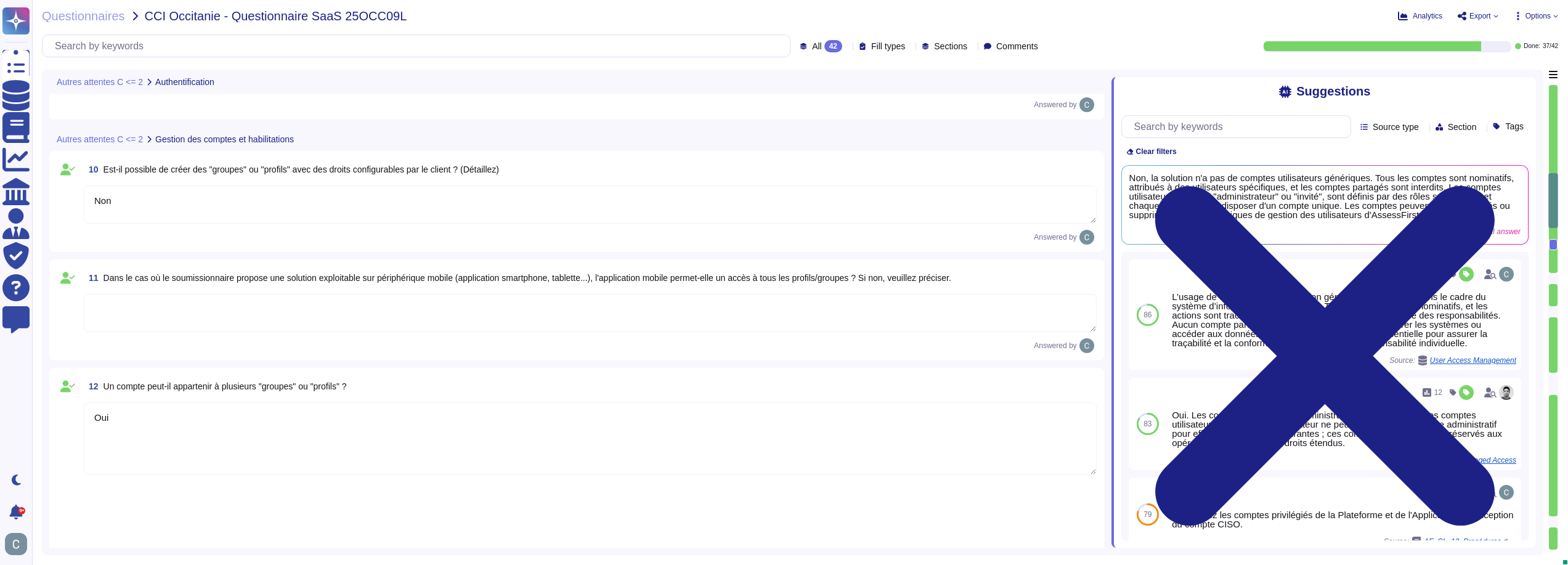
click at [594, 322] on textarea at bounding box center [590, 312] width 1012 height 38
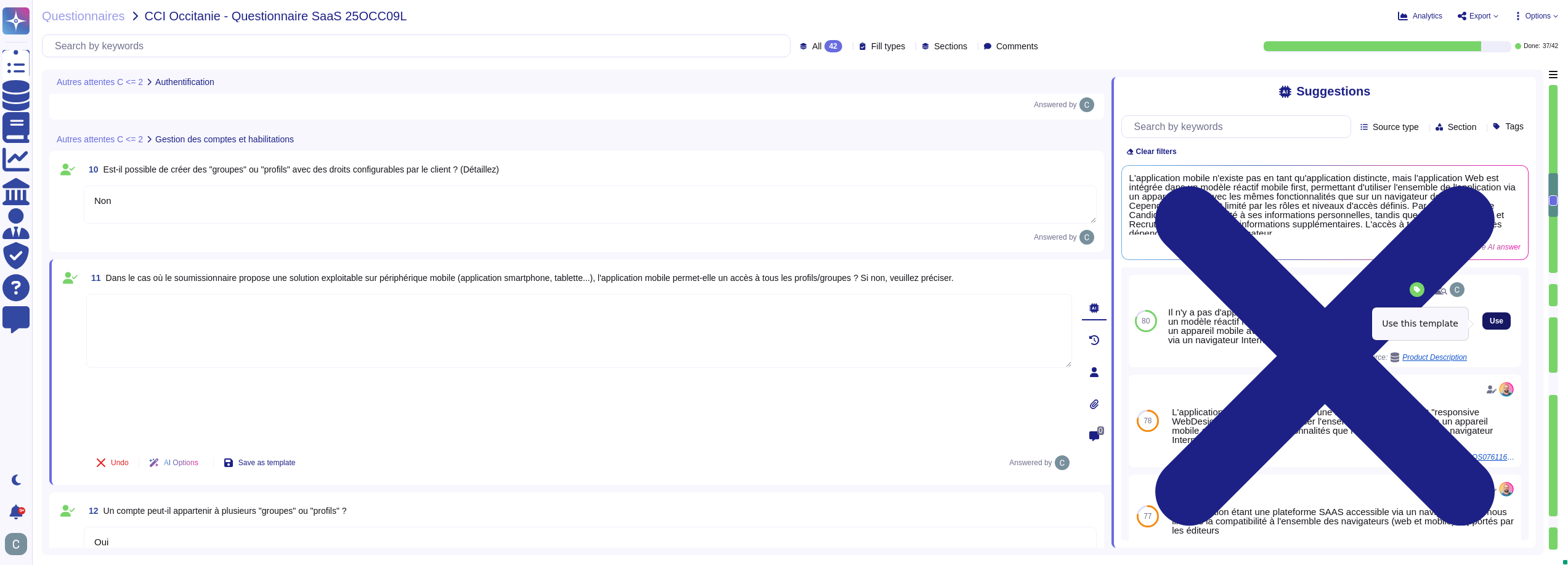
click at [1490, 323] on span "Use" at bounding box center [1496, 320] width 14 height 7
type textarea "Il n'y a pas d'application mobile mais l'application Web est intégrée dans un m…"
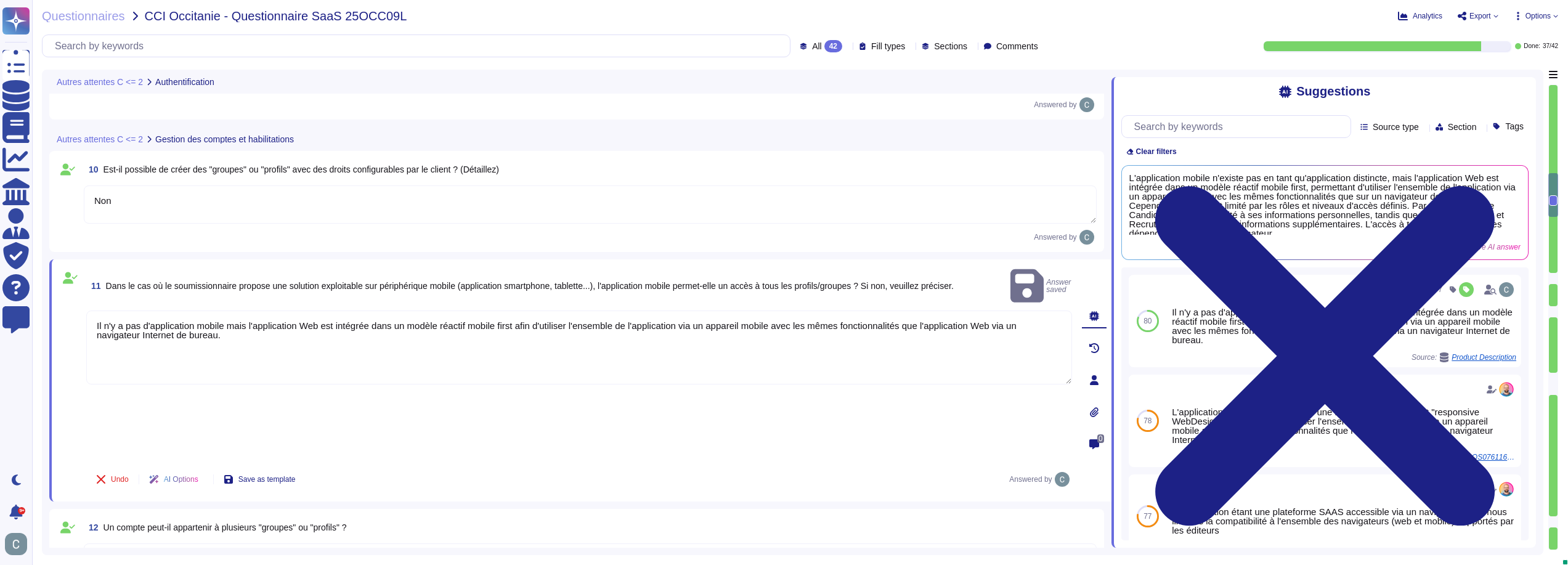
click at [657, 464] on div "Undo AI Options Save as template Answered by" at bounding box center [579, 479] width 986 height 30
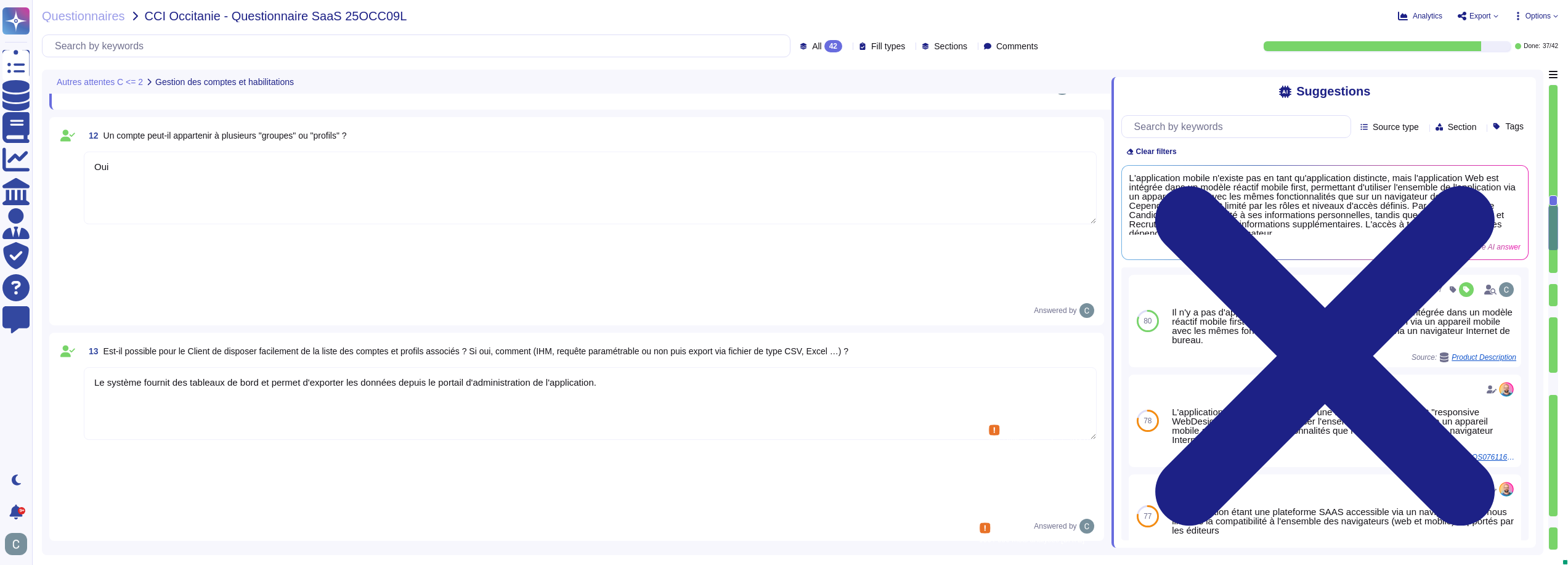
type textarea "Les profils "administrateur" ont un niveau d'accès élevé, ce qui leur permet d'…"
type textarea "Non, il n'existe pas de super utilisateur applicatif ayant tous les droits sur …"
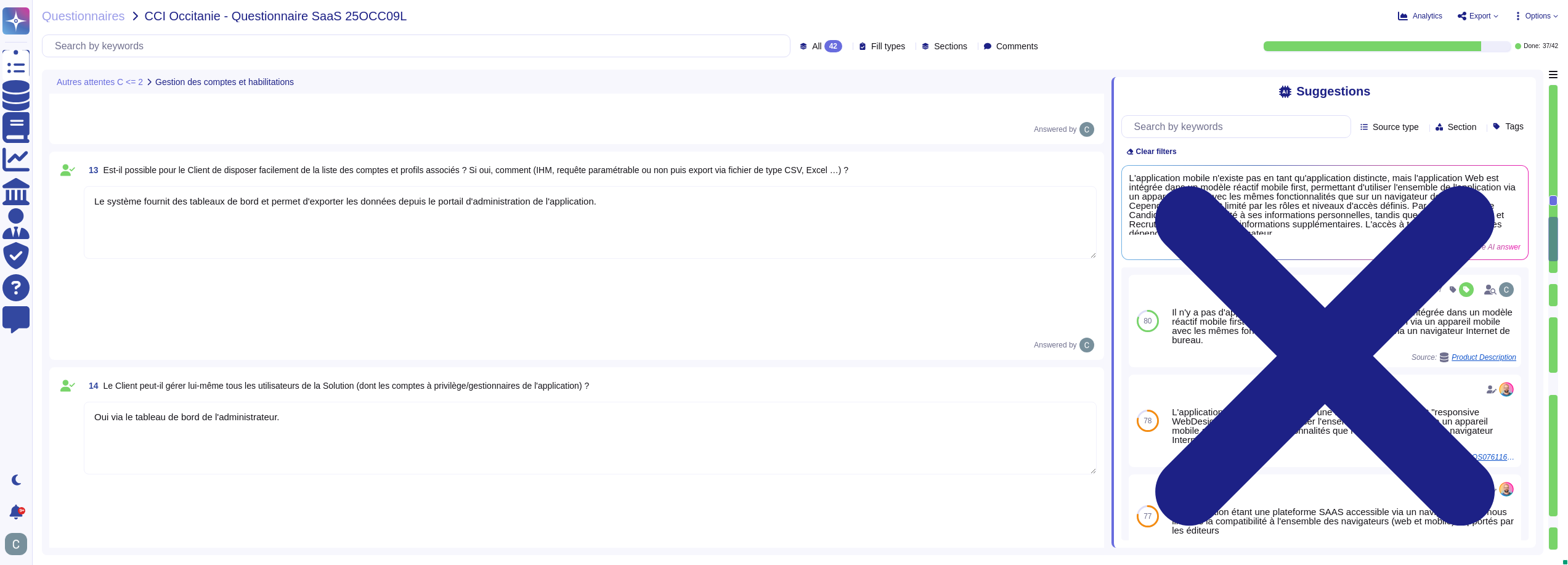
scroll to position [2352, 0]
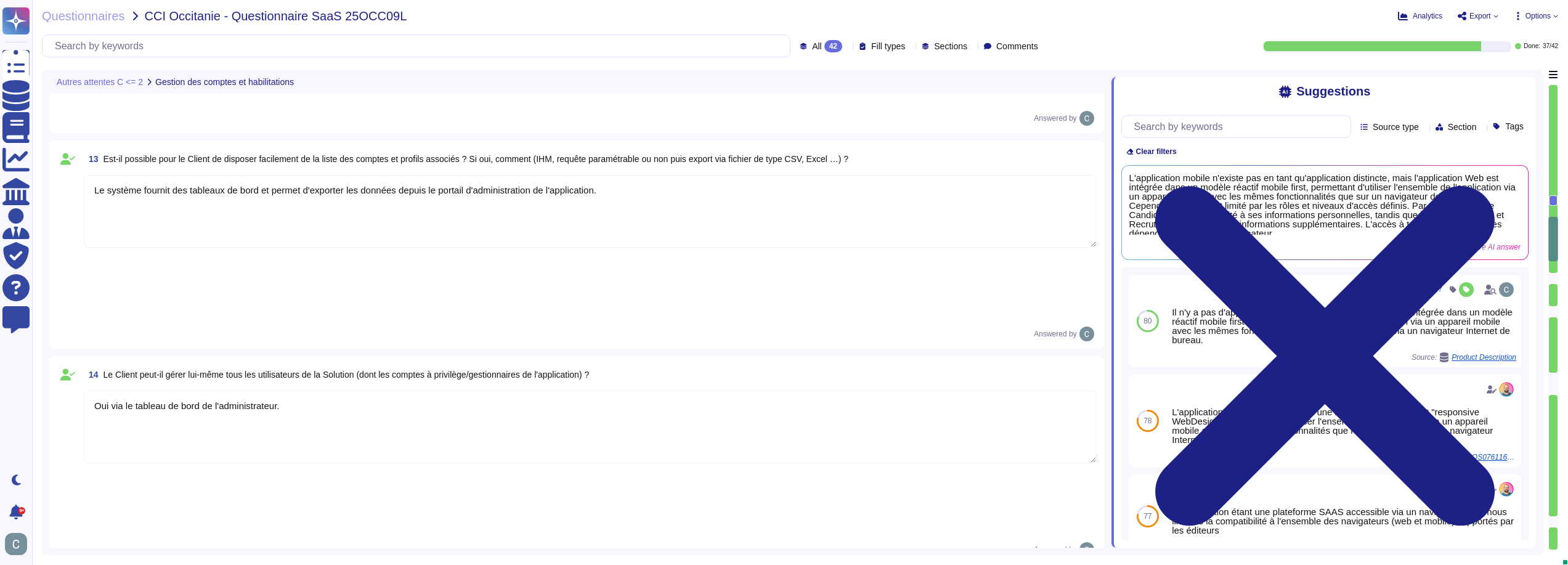
type textarea "Non, la gestion des mots de passe des utilisateurs est effectuée par les utilis…"
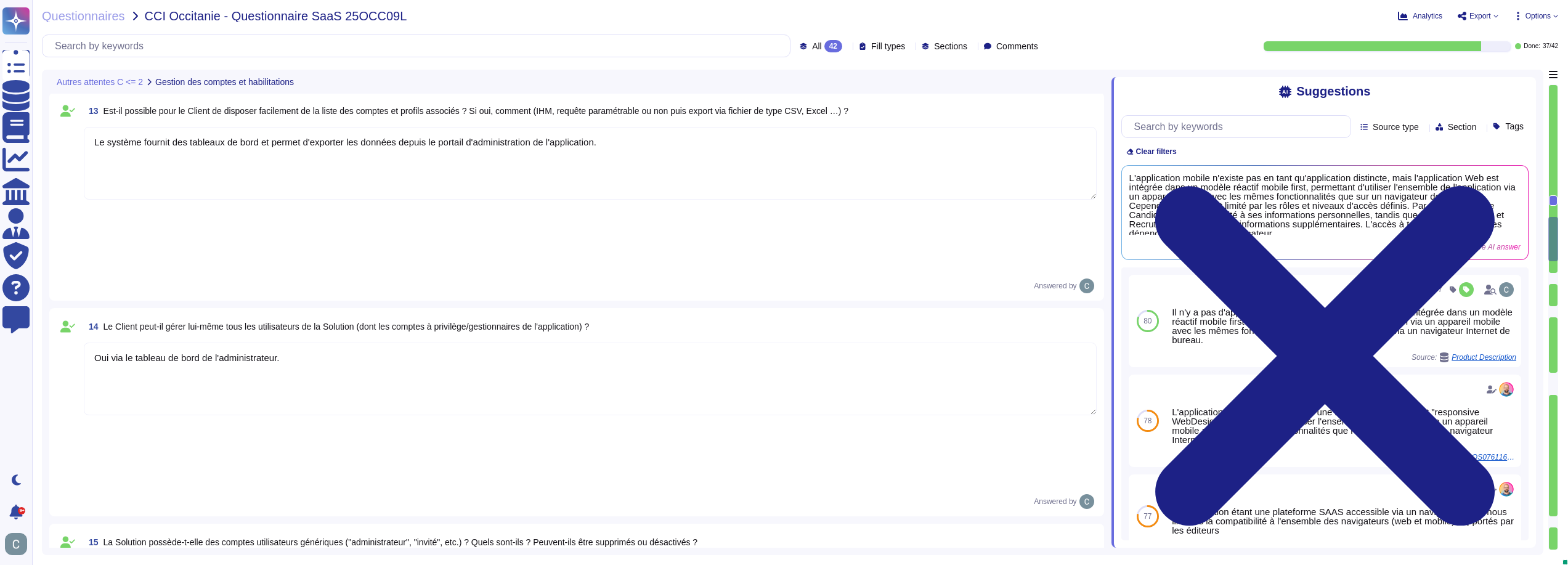
scroll to position [2414, 0]
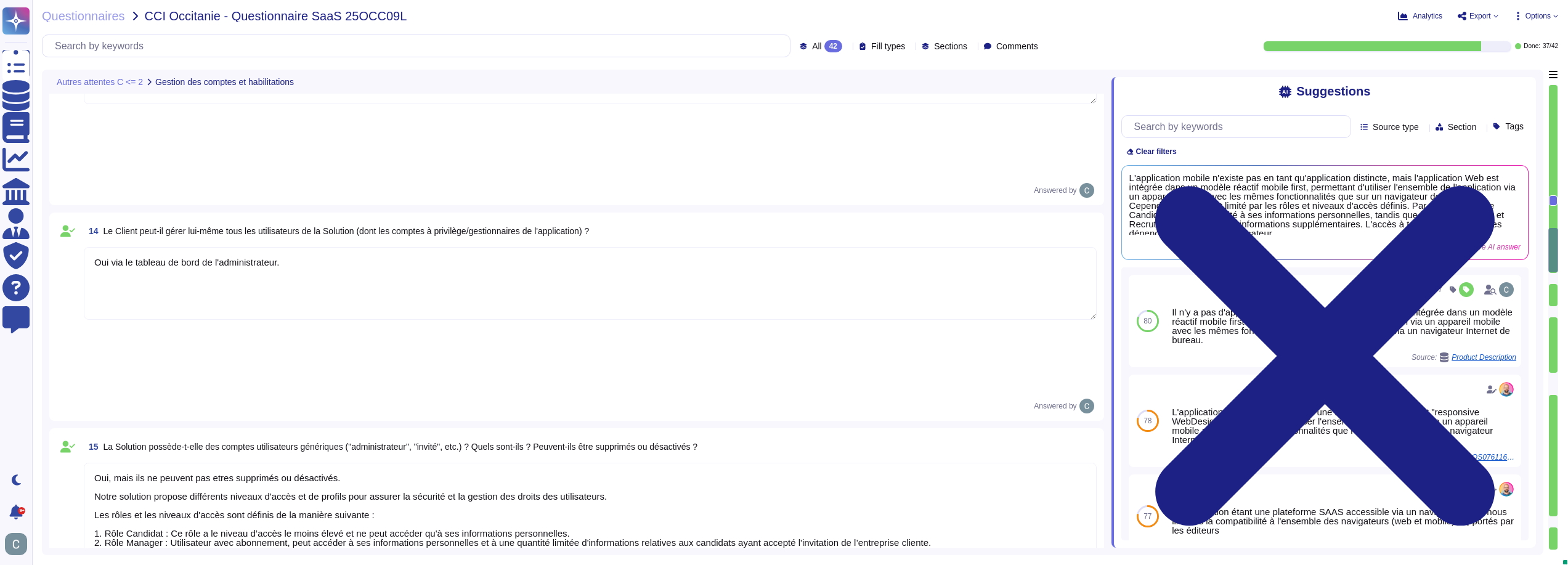
type textarea "Oui, des revues régulières sont réalisées pour vérifier les droits octroyés aux…"
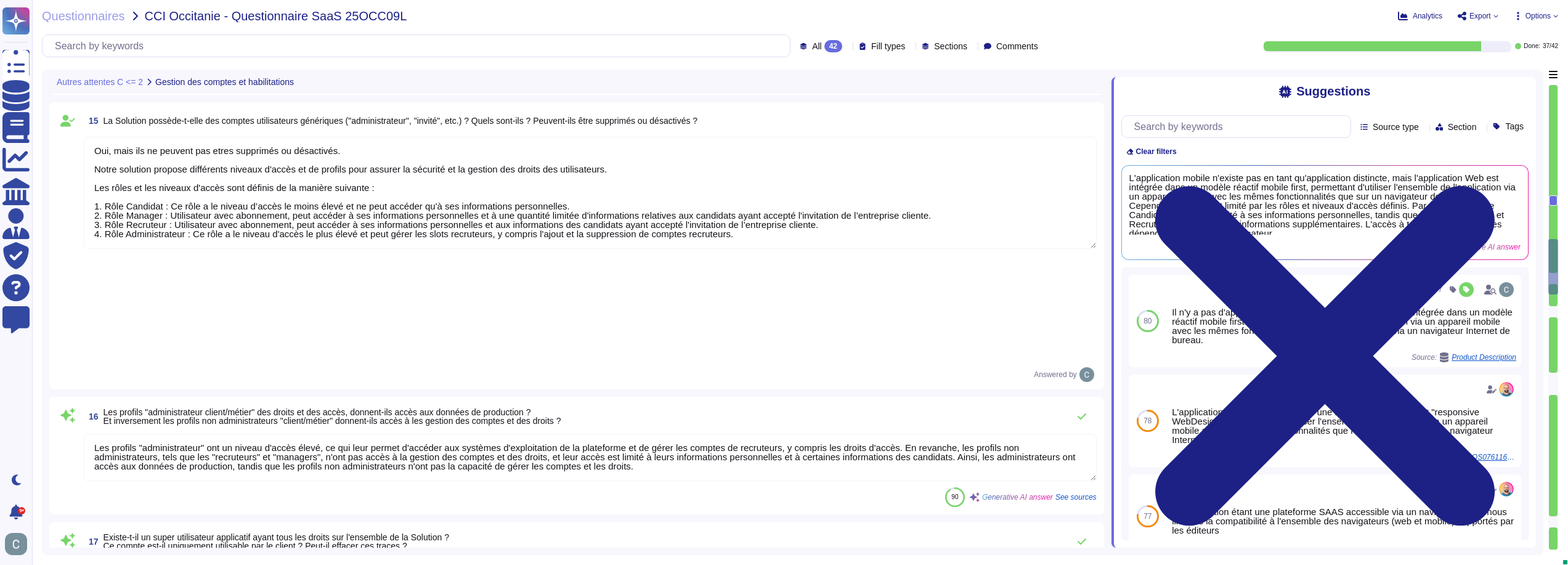
scroll to position [2660, 0]
type textarea "Les durées de conservation des traces sont les suivantes : - Durée minimale de …"
drag, startPoint x: 636, startPoint y: 185, endPoint x: 399, endPoint y: 190, distance: 237.1
click at [399, 433] on textarea "Les profils "administrateur" ont un niveau d'accès élevé, ce qui leur permet d'…" at bounding box center [590, 457] width 1012 height 48
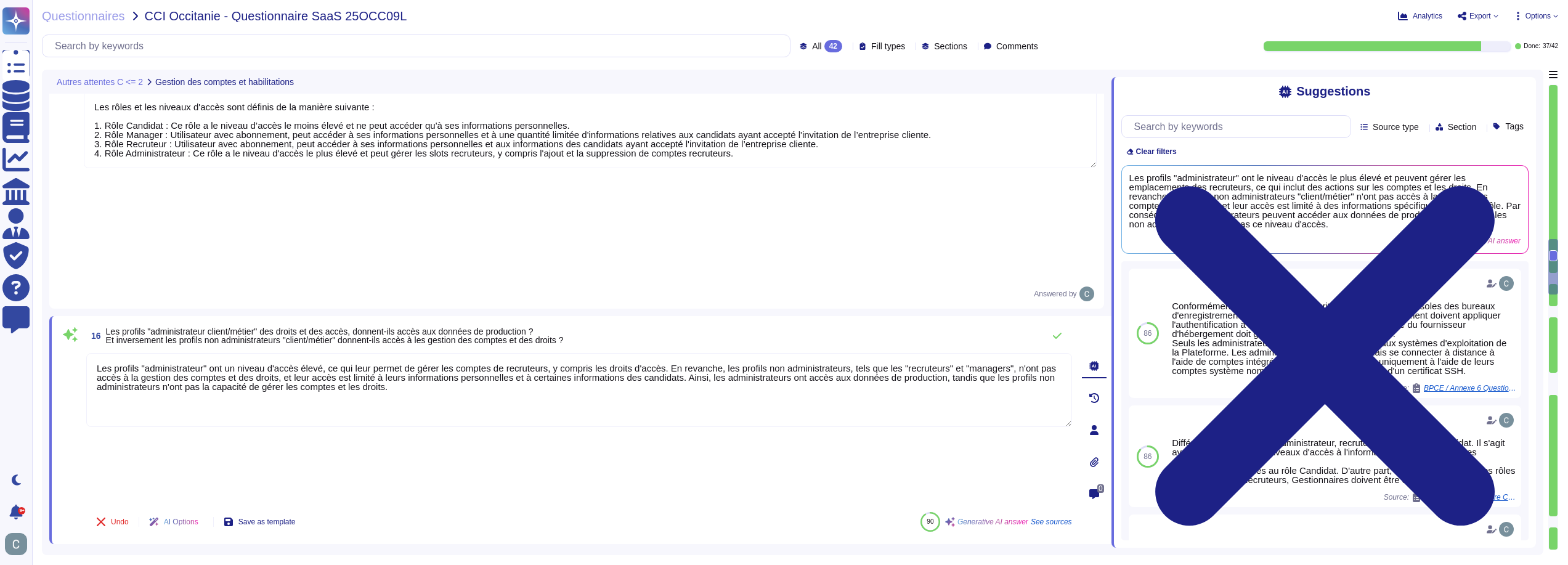
drag, startPoint x: 682, startPoint y: 190, endPoint x: 699, endPoint y: 224, distance: 38.0
click at [688, 352] on textarea "Les profils "administrateur" ont un niveau d'accès élevé, ce qui leur permet de…" at bounding box center [579, 389] width 986 height 74
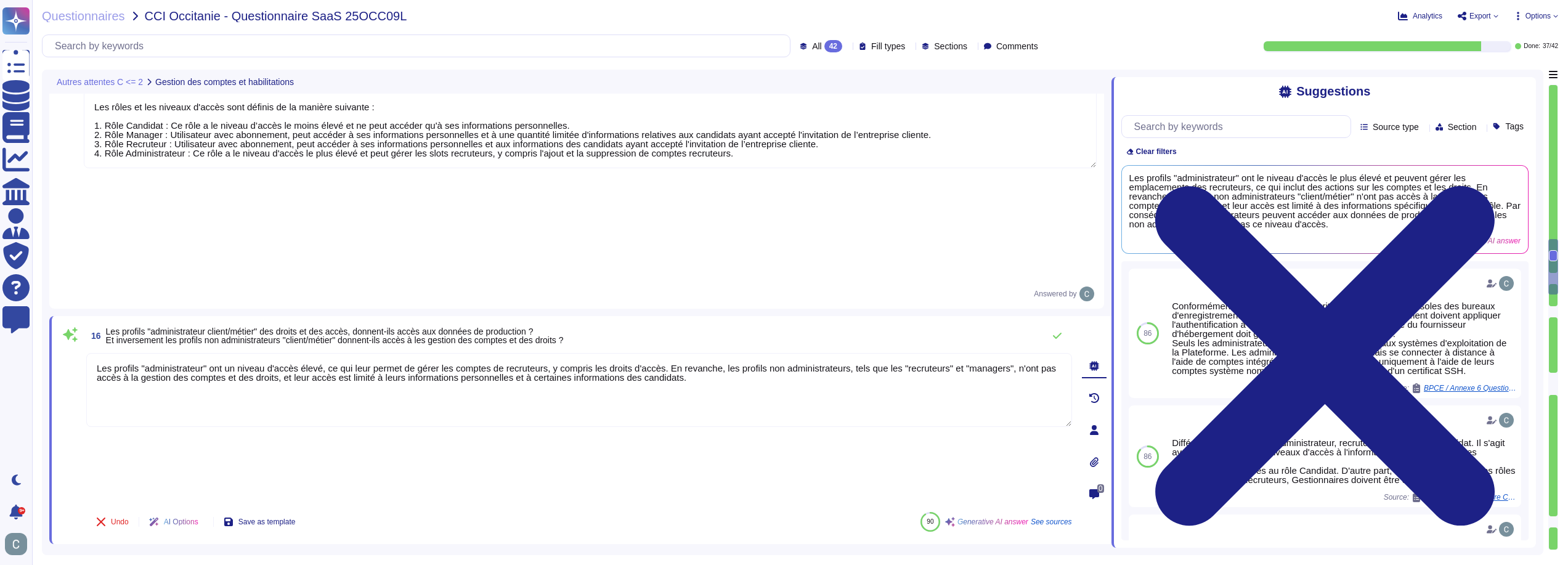
type textarea "Les profils "administrateur" ont un niveau d'accès élevé, ce qui leur permet de…"
drag, startPoint x: 674, startPoint y: 283, endPoint x: 658, endPoint y: 294, distance: 19.4
click at [658, 316] on div "16 Les profils "administrateur client/métier" des droits et des accès, donnent-…" at bounding box center [580, 430] width 1062 height 228
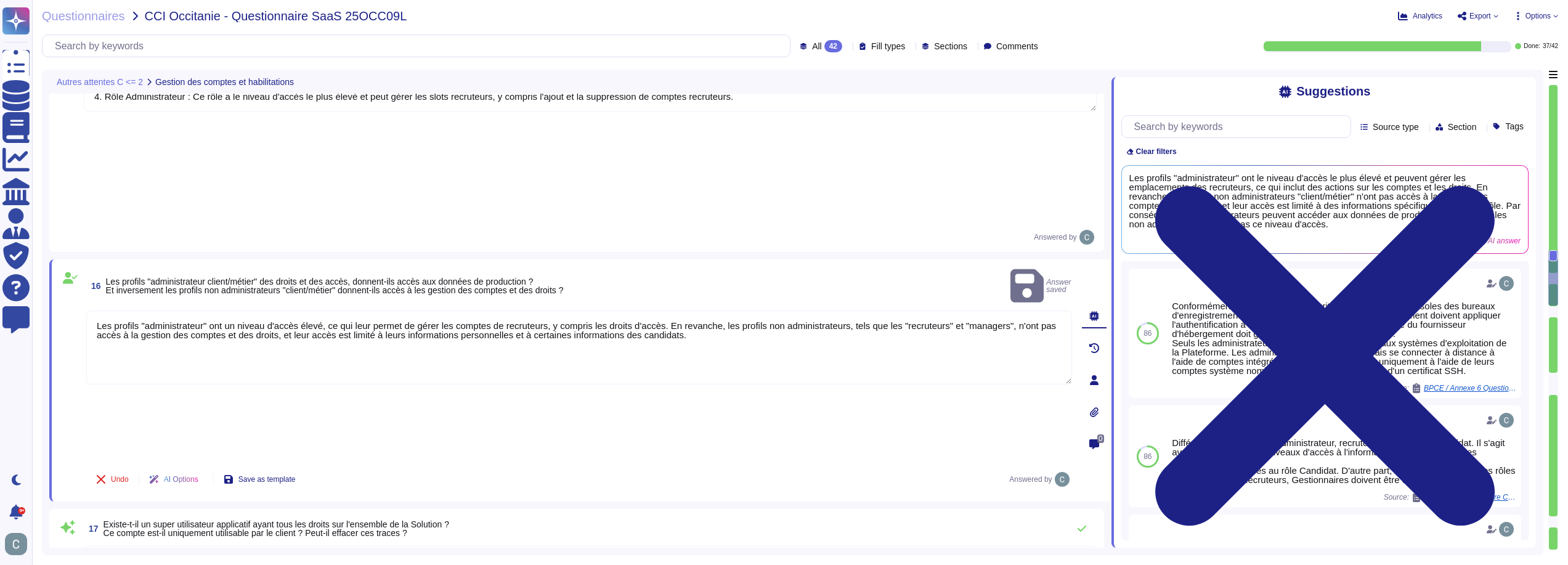
type textarea "Les durées de conservation des traces sont les suivantes : - Durée minimale de …"
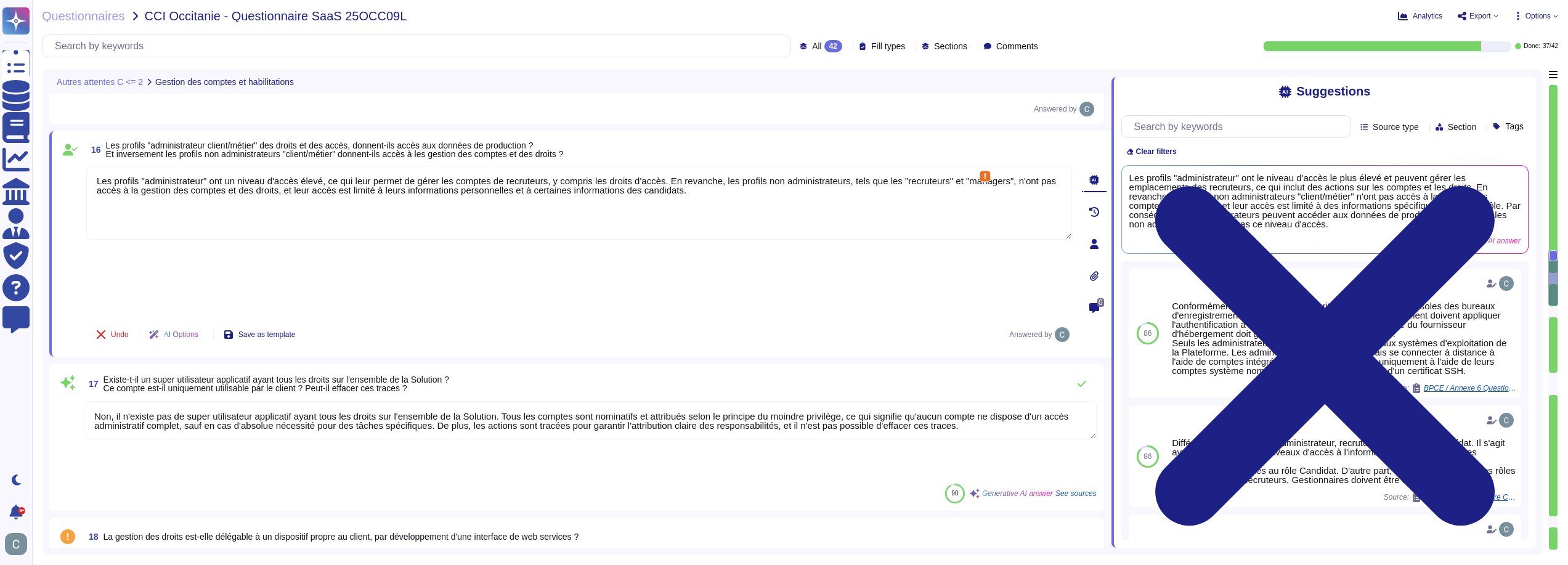
scroll to position [2, 0]
drag, startPoint x: 981, startPoint y: 184, endPoint x: 179, endPoint y: 185, distance: 802.0
click at [179, 401] on textarea "Non, il n'existe pas de super utilisateur applicatif ayant tous les droits sur …" at bounding box center [590, 420] width 1012 height 38
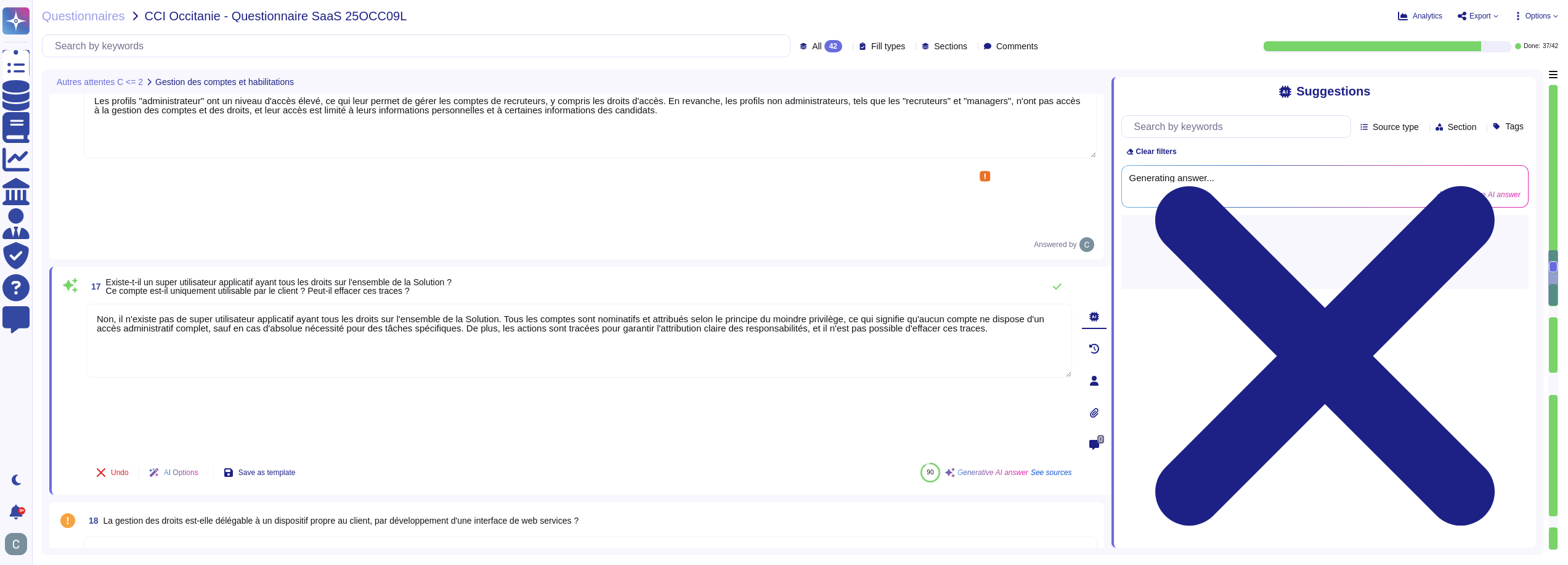
scroll to position [0, 0]
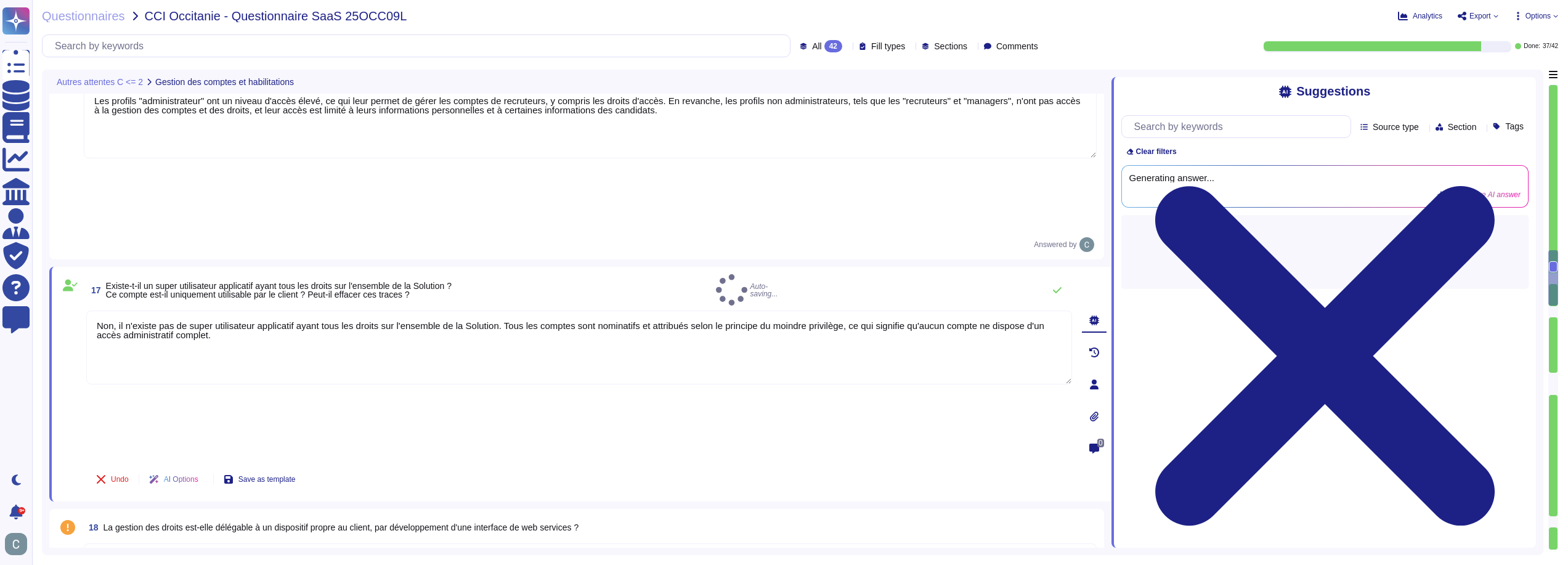
click at [423, 464] on div "Undo AI Options Save as template" at bounding box center [579, 479] width 986 height 30
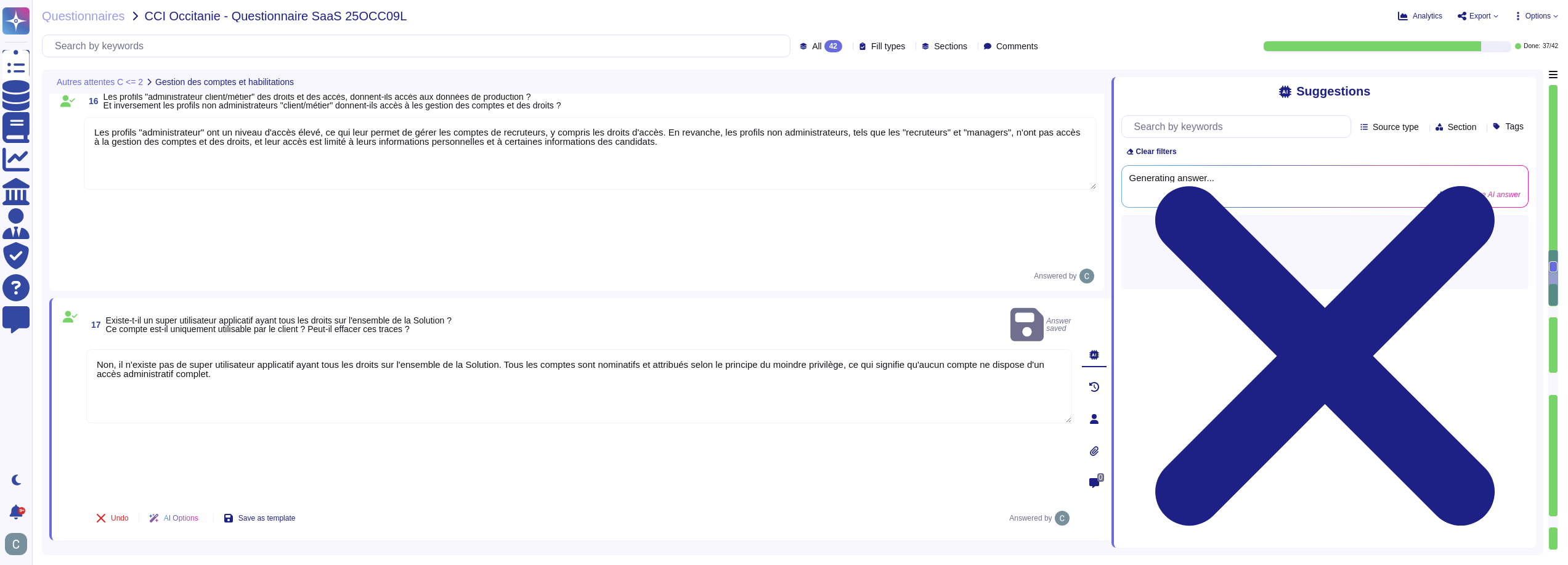
scroll to position [2783, 0]
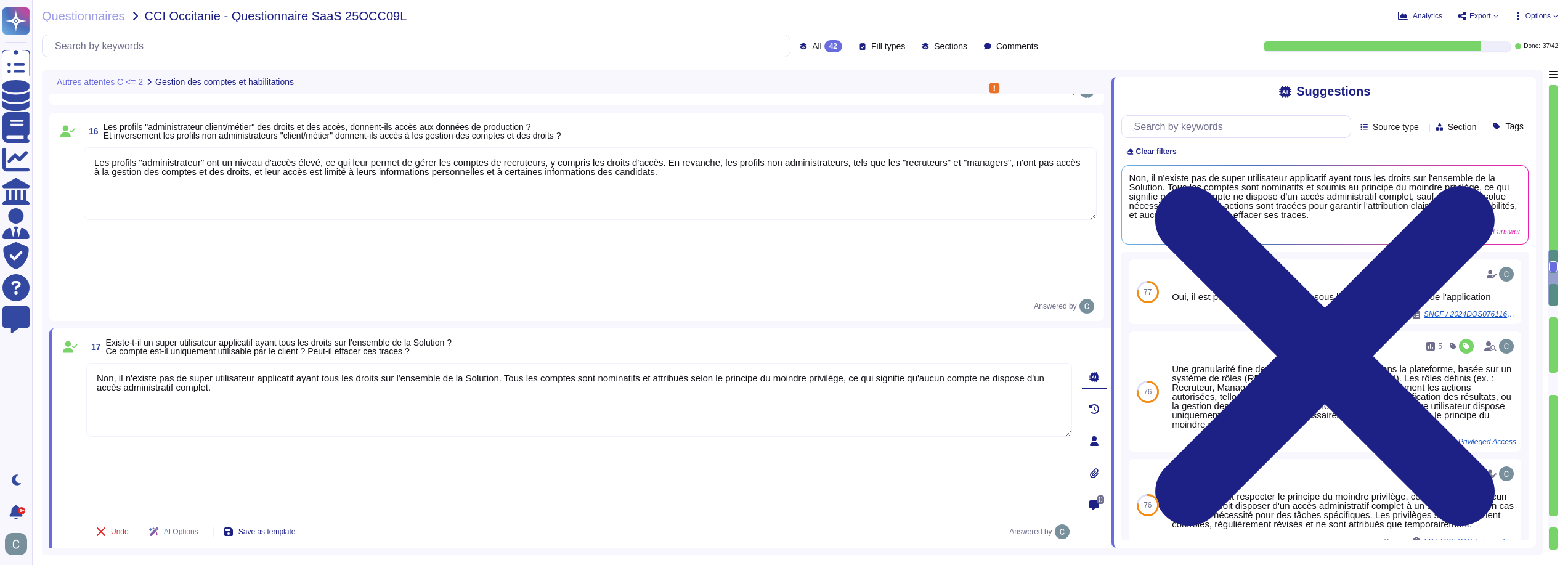
click at [222, 363] on textarea "Non, il n'existe pas de super utilisateur applicatif ayant tous les droits sur …" at bounding box center [579, 399] width 986 height 74
type textarea "Non, il n'existe pas de super utilisateur applicatif ayant tous les droits sur …"
click at [519, 517] on div "Undo AI Options Save as template Answered by" at bounding box center [579, 531] width 986 height 30
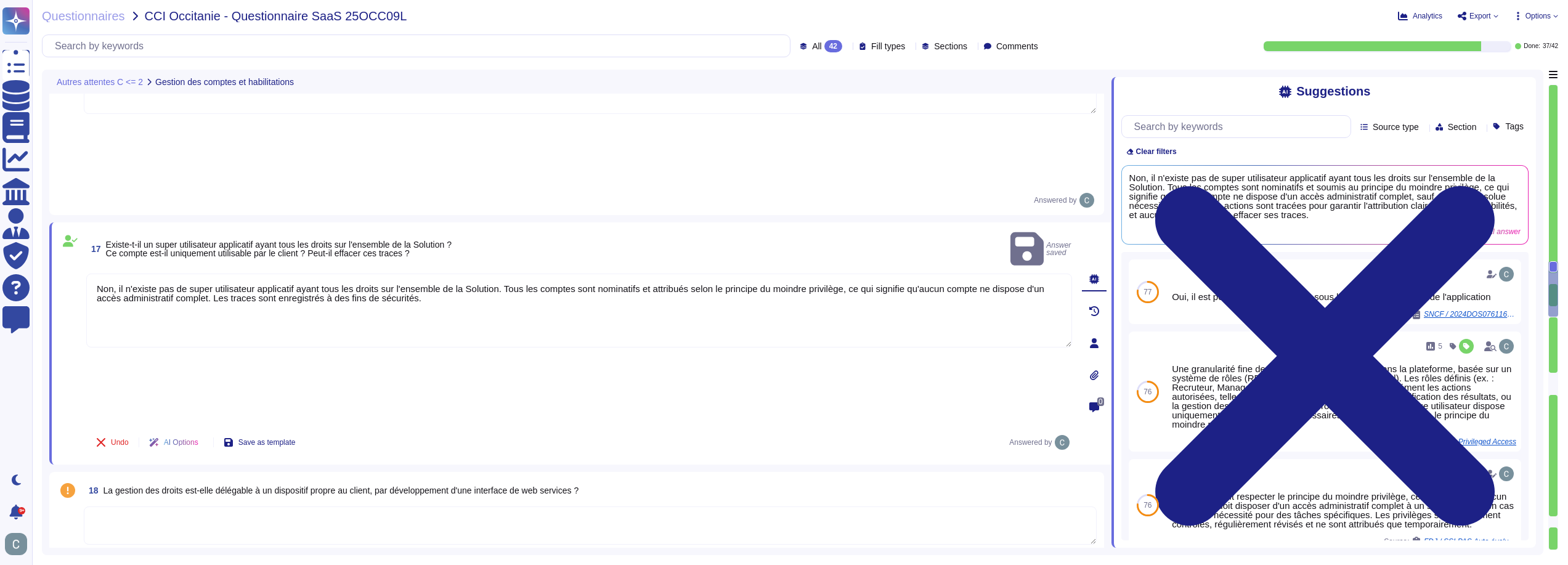
scroll to position [2907, 0]
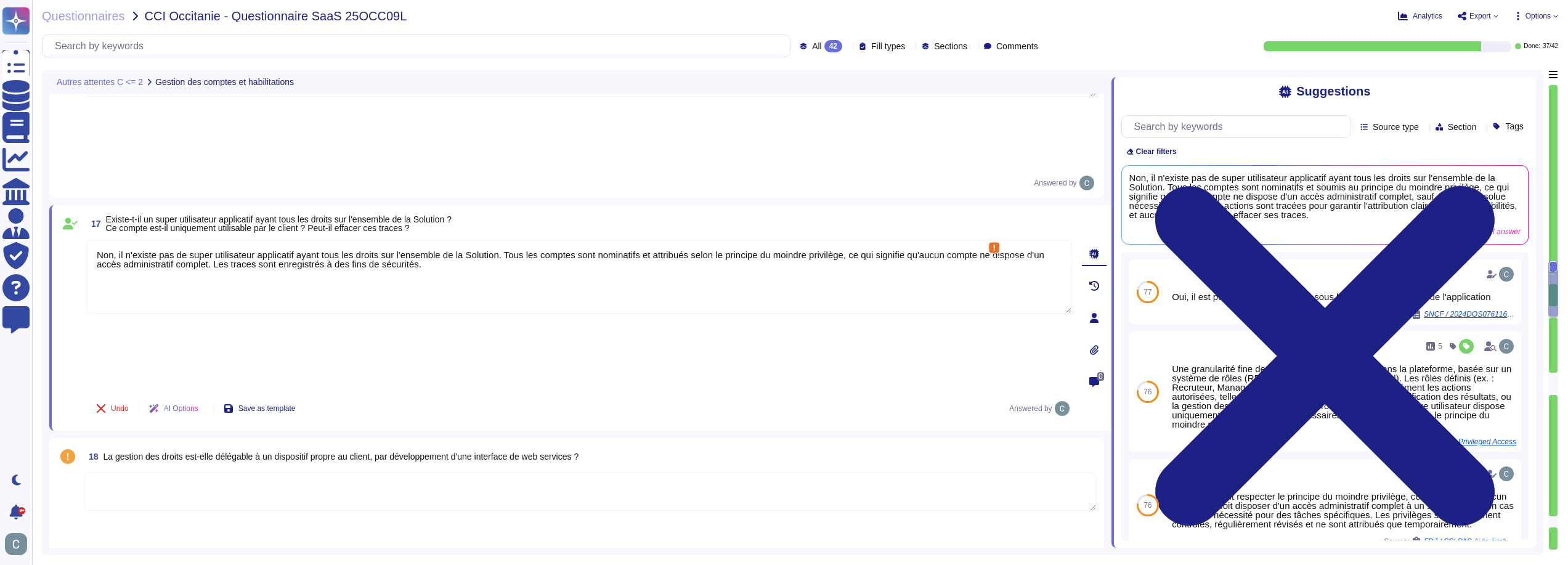
click at [340, 472] on textarea at bounding box center [590, 491] width 1012 height 38
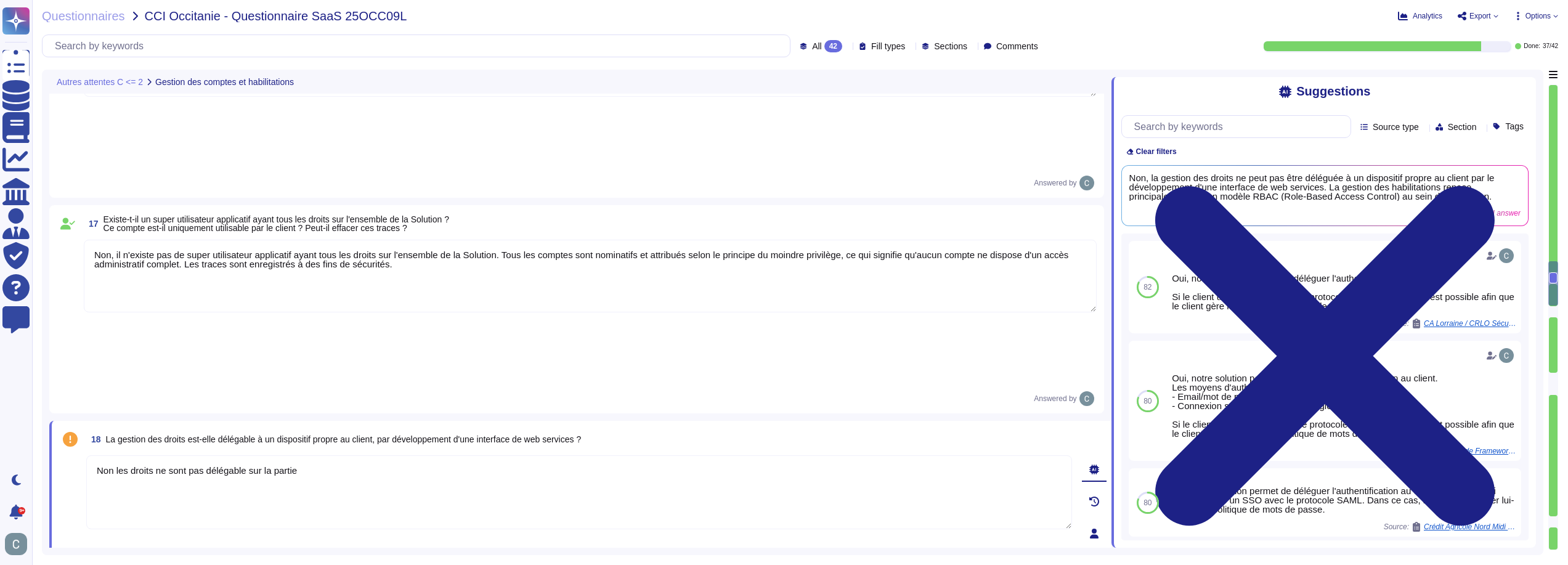
type textarea "Non les droits ne sont pas délégable sur la partie"
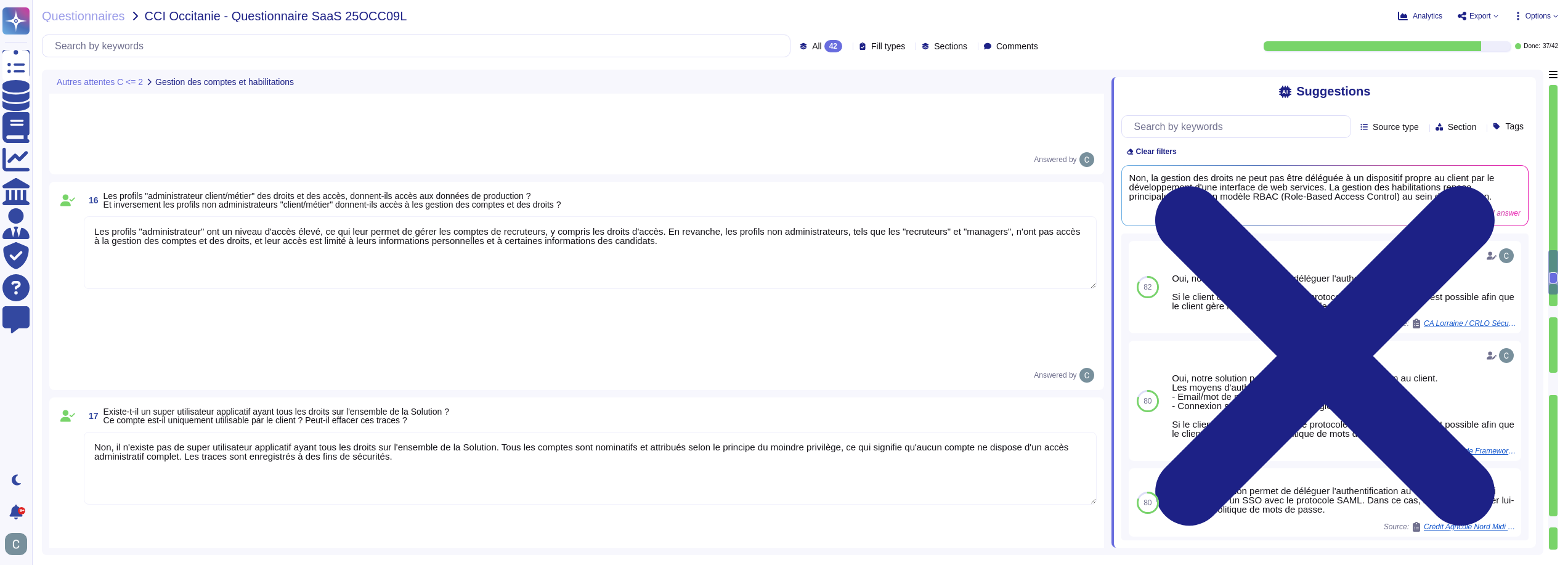
type textarea "Oui via le tableau de bord de l'administrateur."
type textarea "Les durées de conservation des traces sont les suivantes : - Durée minimale de …"
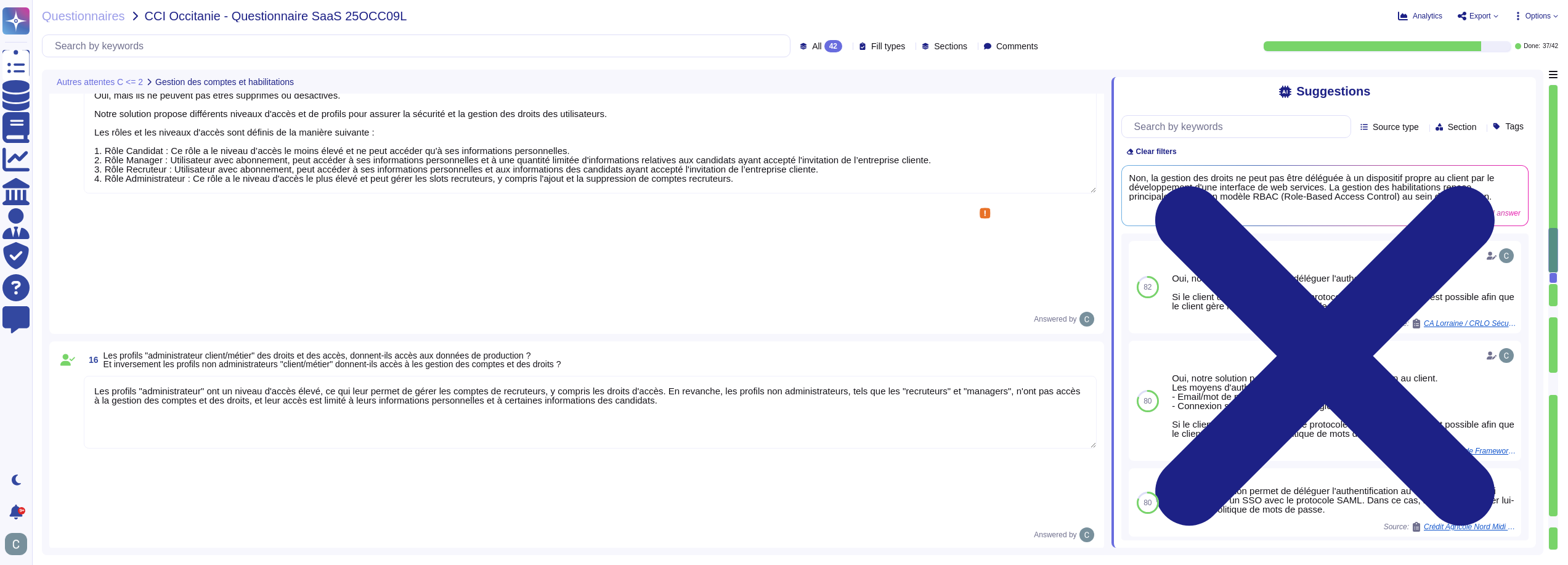
type textarea "Non les droits ne sont pas délégable sur la partie"
type textarea "Oui"
type textarea "Le système fournit des tableaux de bord et permet d'exporter les données depuis…"
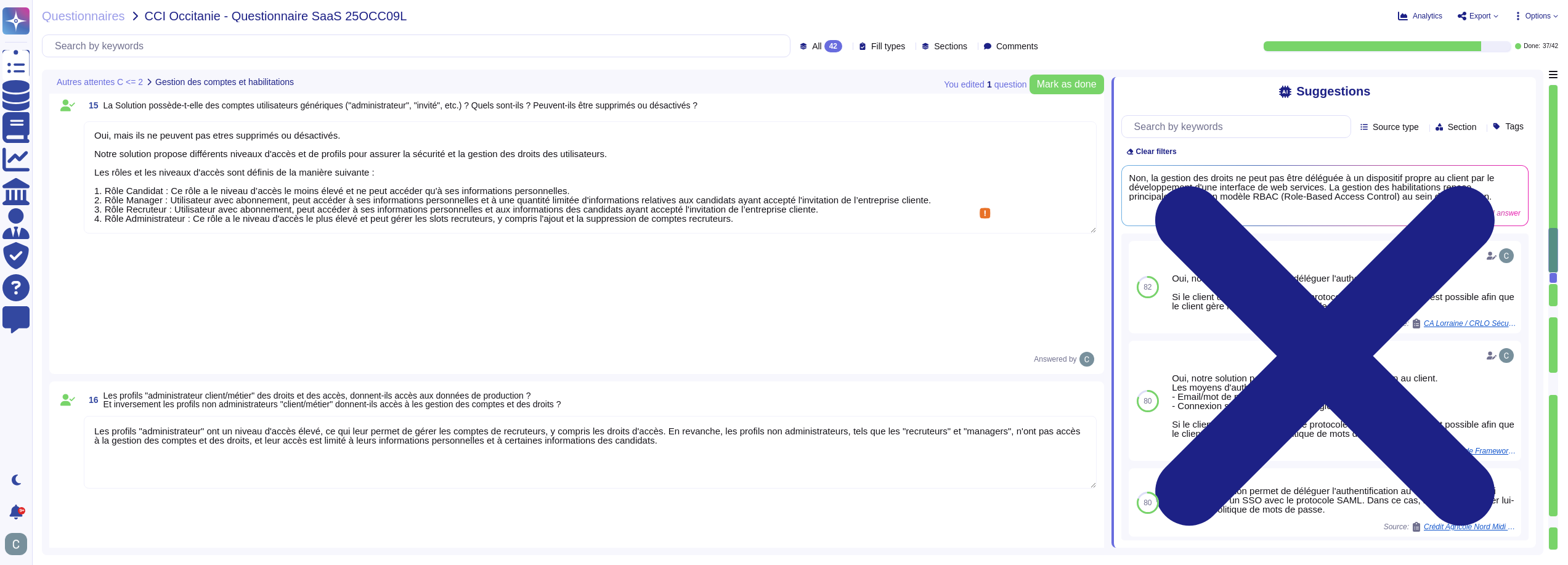
drag, startPoint x: 221, startPoint y: 169, endPoint x: 64, endPoint y: 169, distance: 157.0
click at [64, 169] on div "15 La Solution possède-t-elle des comptes utilisateurs génériques ("administrat…" at bounding box center [577, 230] width 1040 height 272
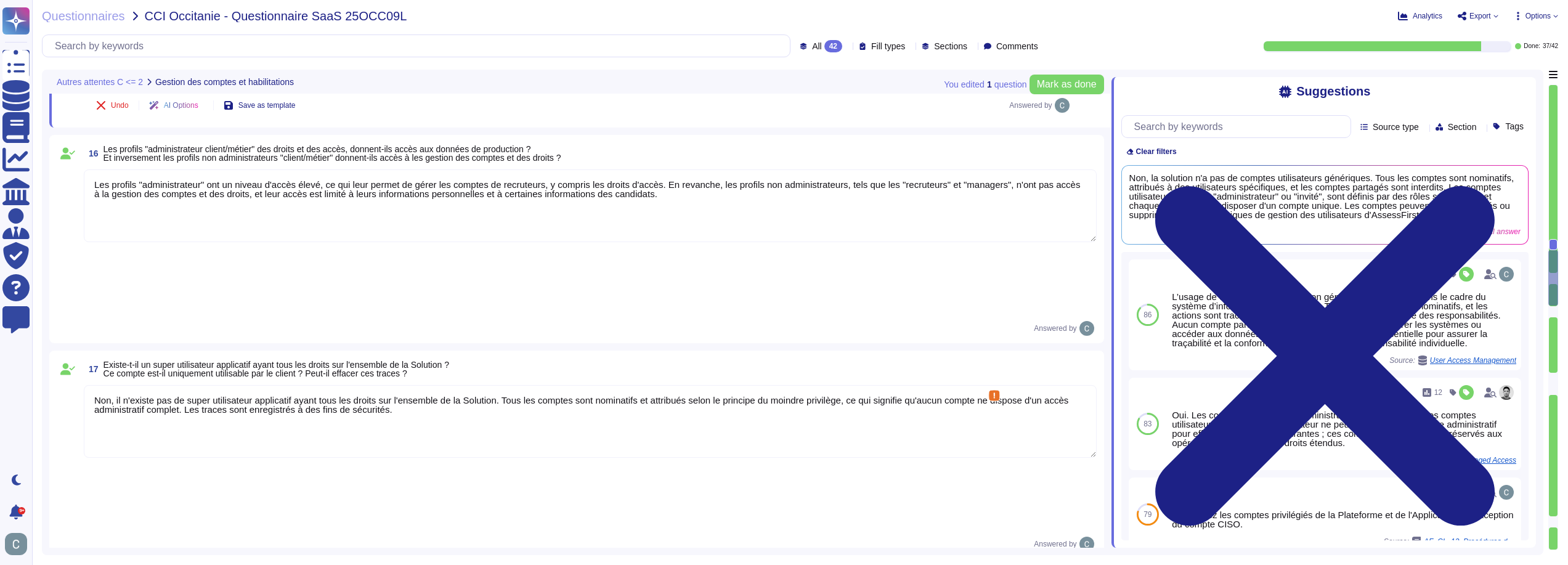
scroll to position [2926, 0]
type textarea "Les durées de conservation des traces sont les suivantes : - Durée minimale de …"
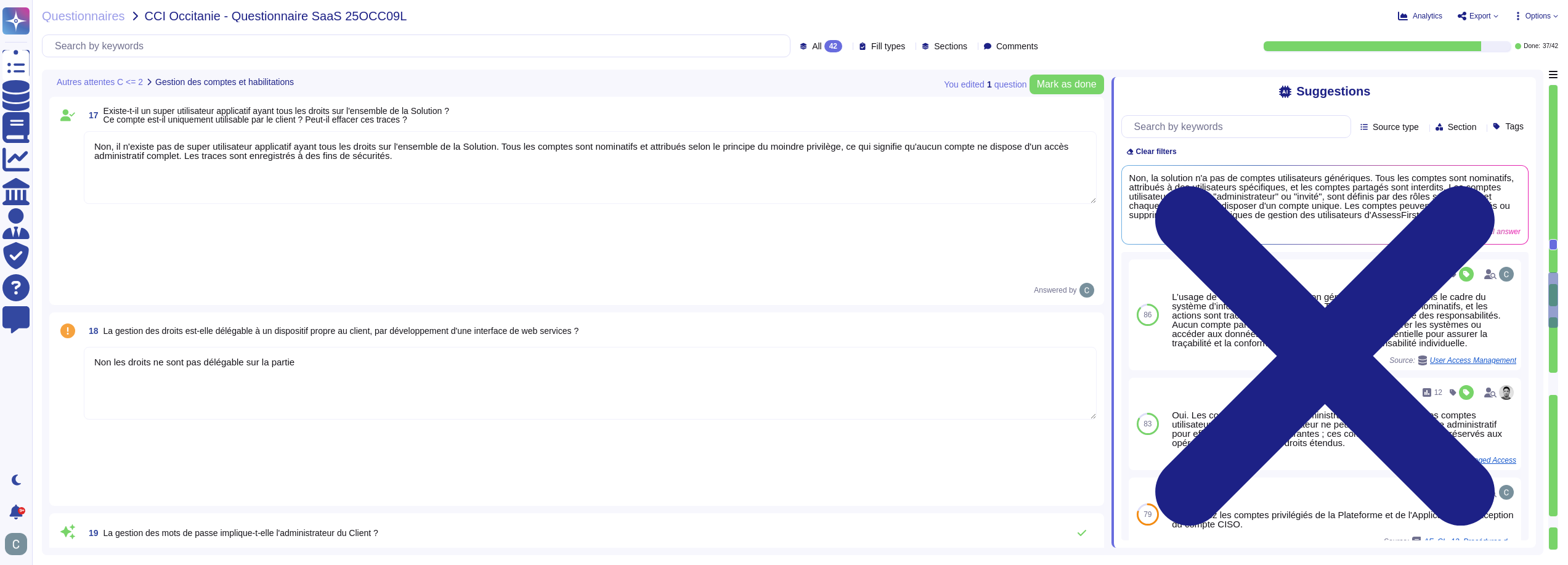
type textarea "Oui, le compte utilisateur, son adresse IP de connexion, la date et l'heure, ai…"
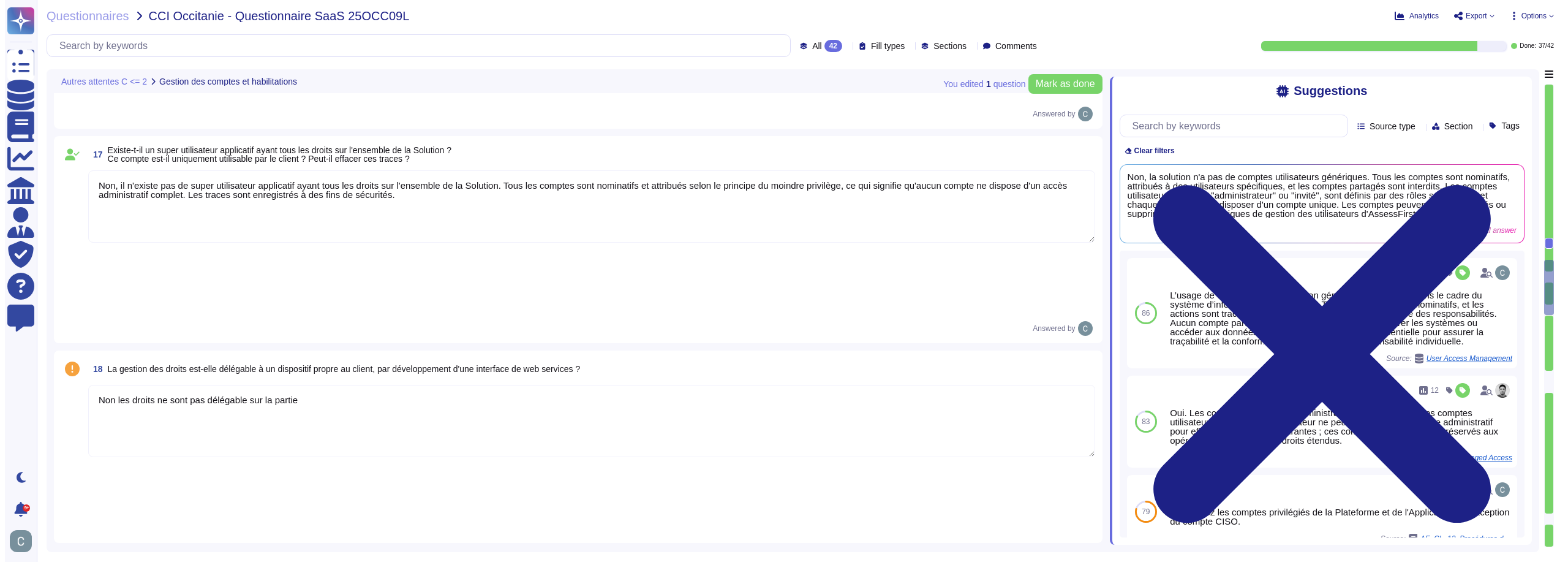
scroll to position [2849, 0]
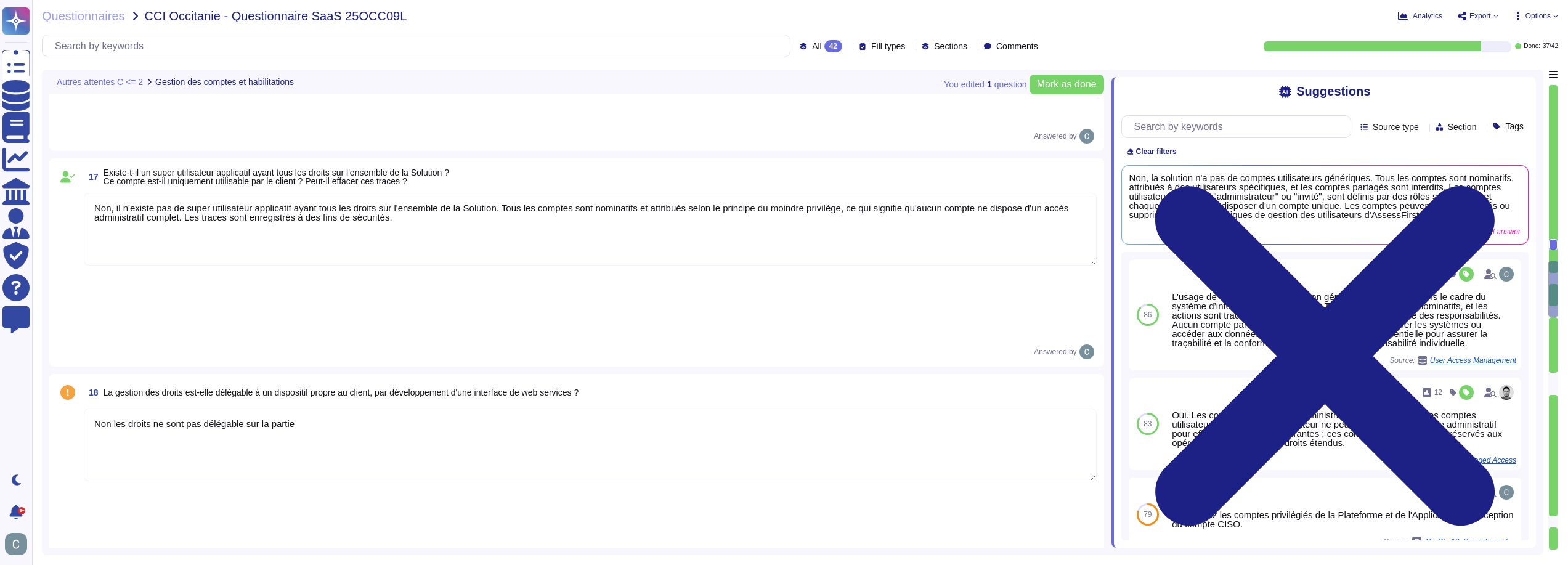
click at [327, 408] on textarea "Non les droits ne sont pas délégable sur la partie" at bounding box center [590, 445] width 1012 height 73
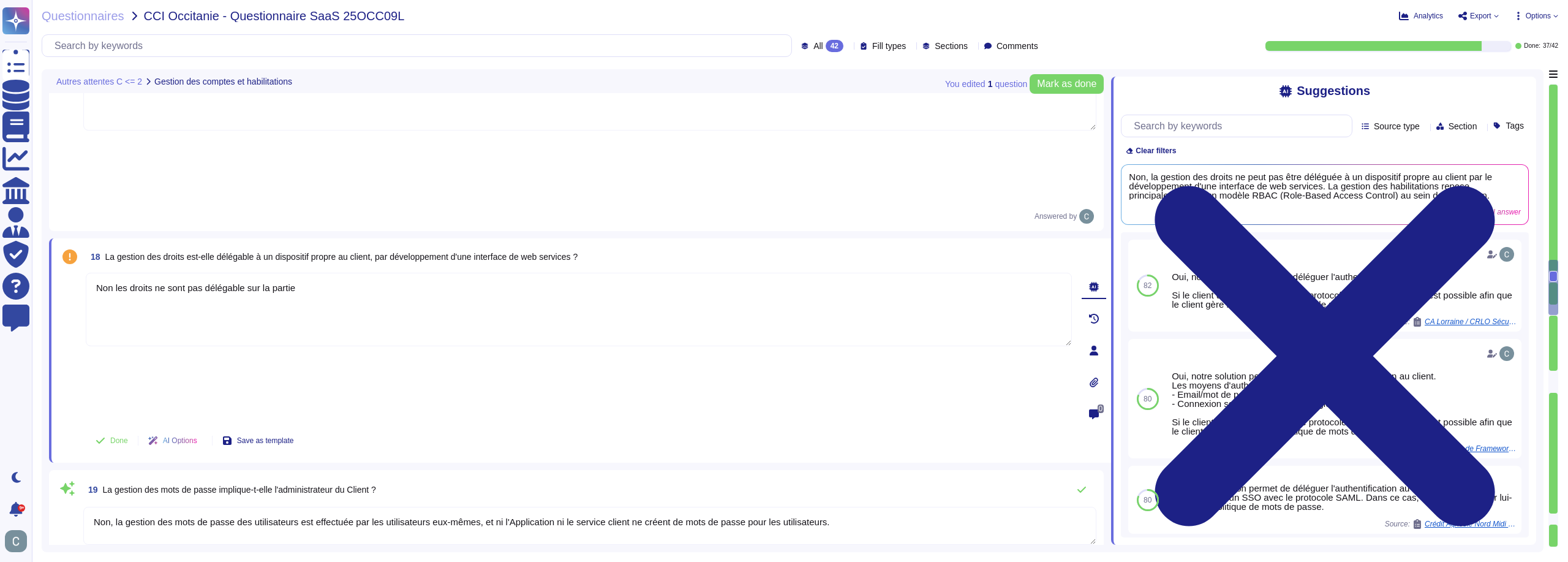
paste textarea "Les rôles et les niveaux d'accès"
drag, startPoint x: 297, startPoint y: 144, endPoint x: 313, endPoint y: 149, distance: 16.8
click at [313, 273] on textarea "Non les droits ne sont pas délégable sur la partie Les rôles et les niveaux d'a…" at bounding box center [579, 309] width 986 height 73
click at [413, 273] on textarea "Non les droits ne sont pas délégable sur la partie "rôles et les niveaux d'accès" at bounding box center [579, 309] width 986 height 73
type textarea "Non les droits ne sont pas délégable sur la partie "rôles et les niveaux d'accè…"
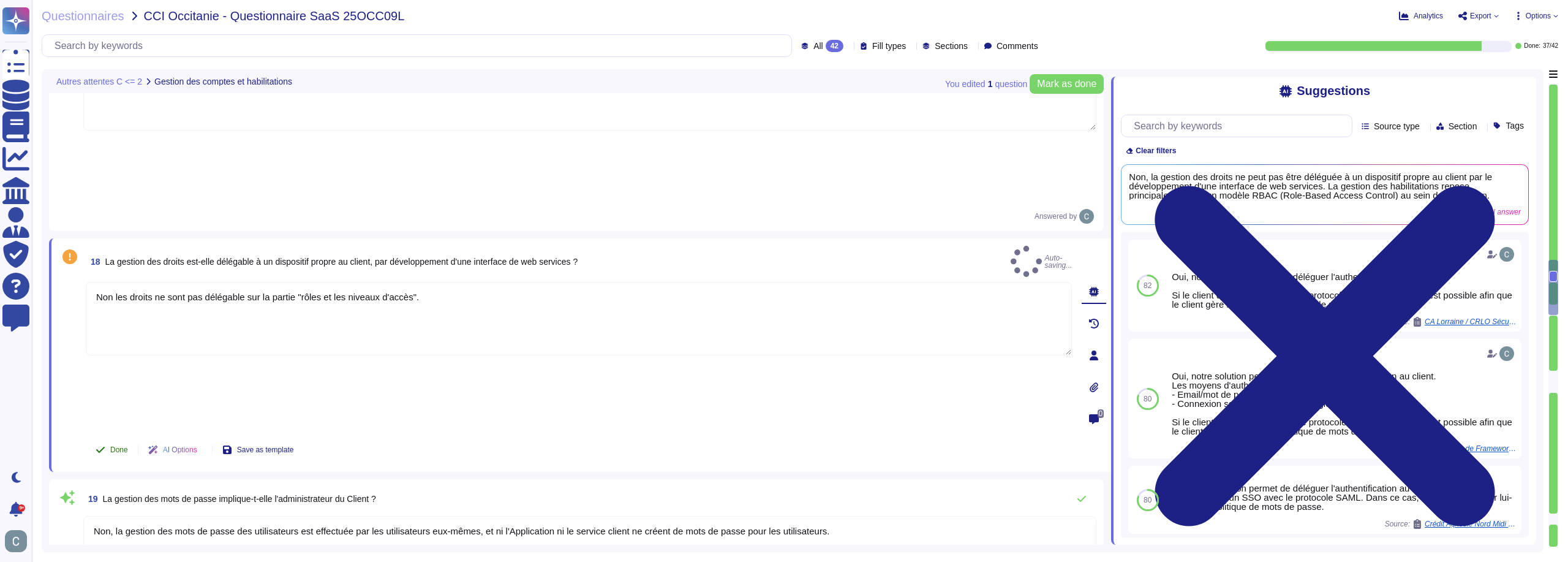
click at [115, 437] on button "Done" at bounding box center [112, 449] width 52 height 24
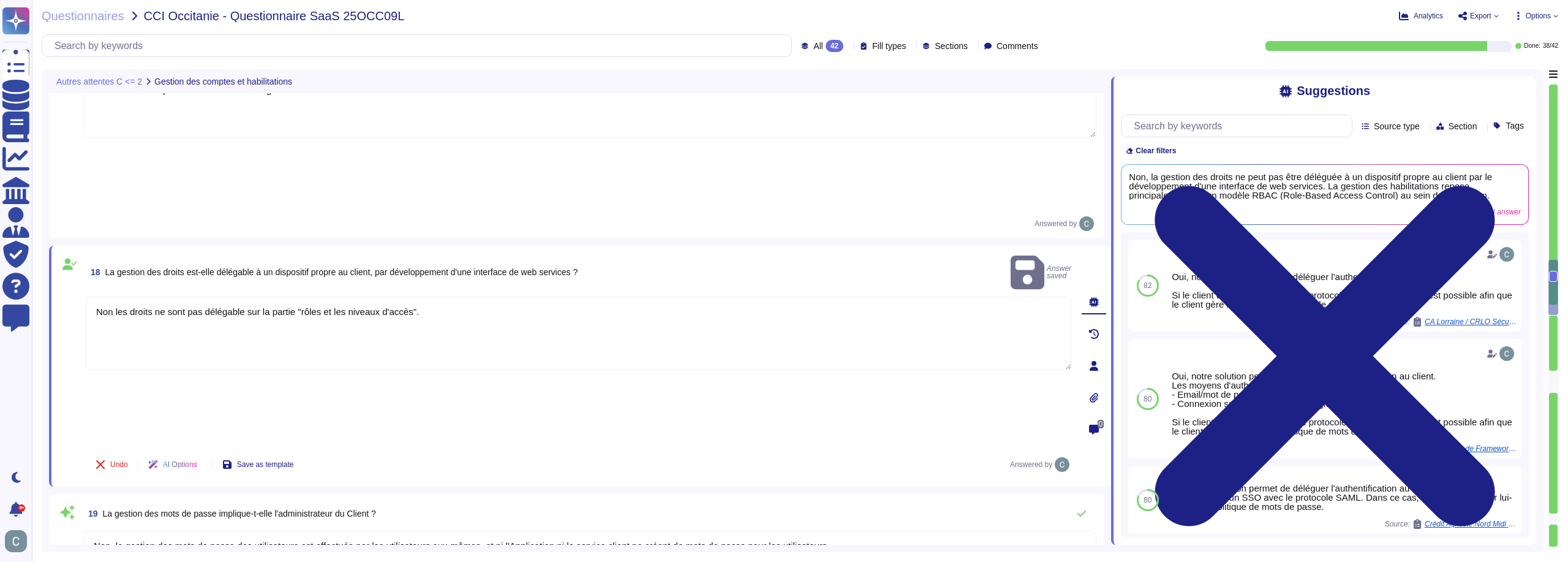
type textarea "Oui, mais ils ne peuvent pas etres supprimés ou désactivés. Notre solution prop…"
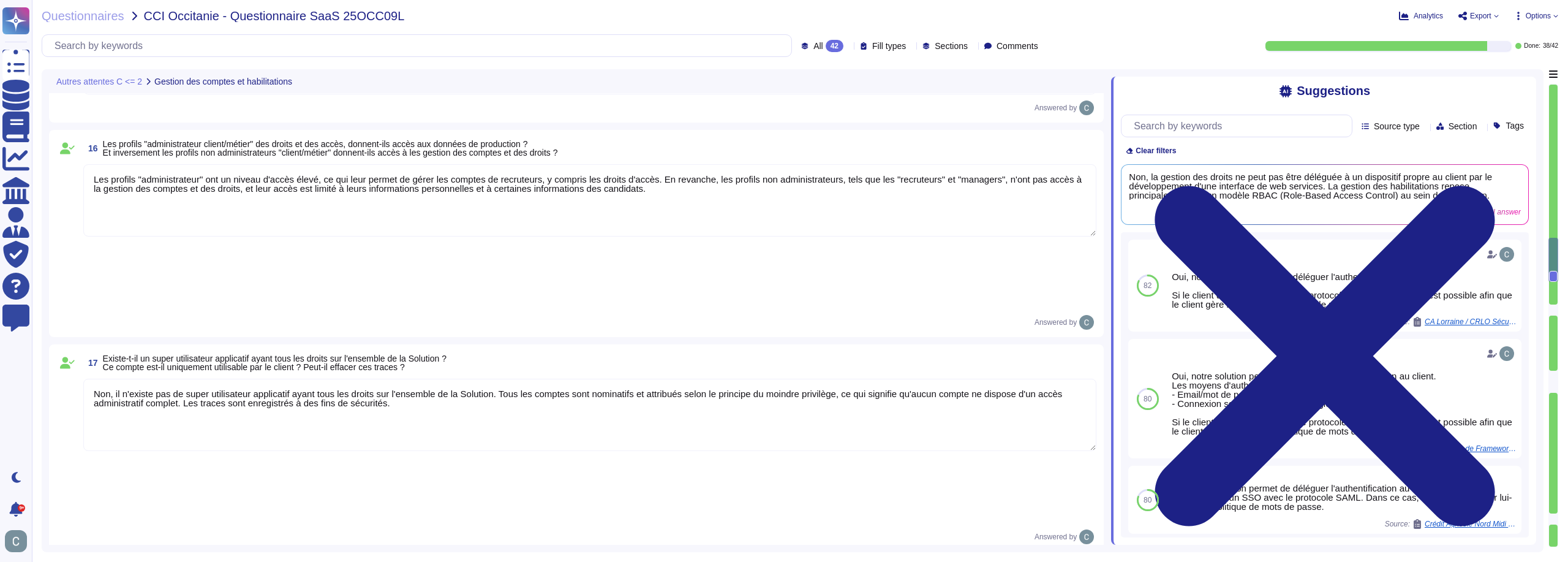
type textarea "Oui via le tableau de bord de l'administrateur."
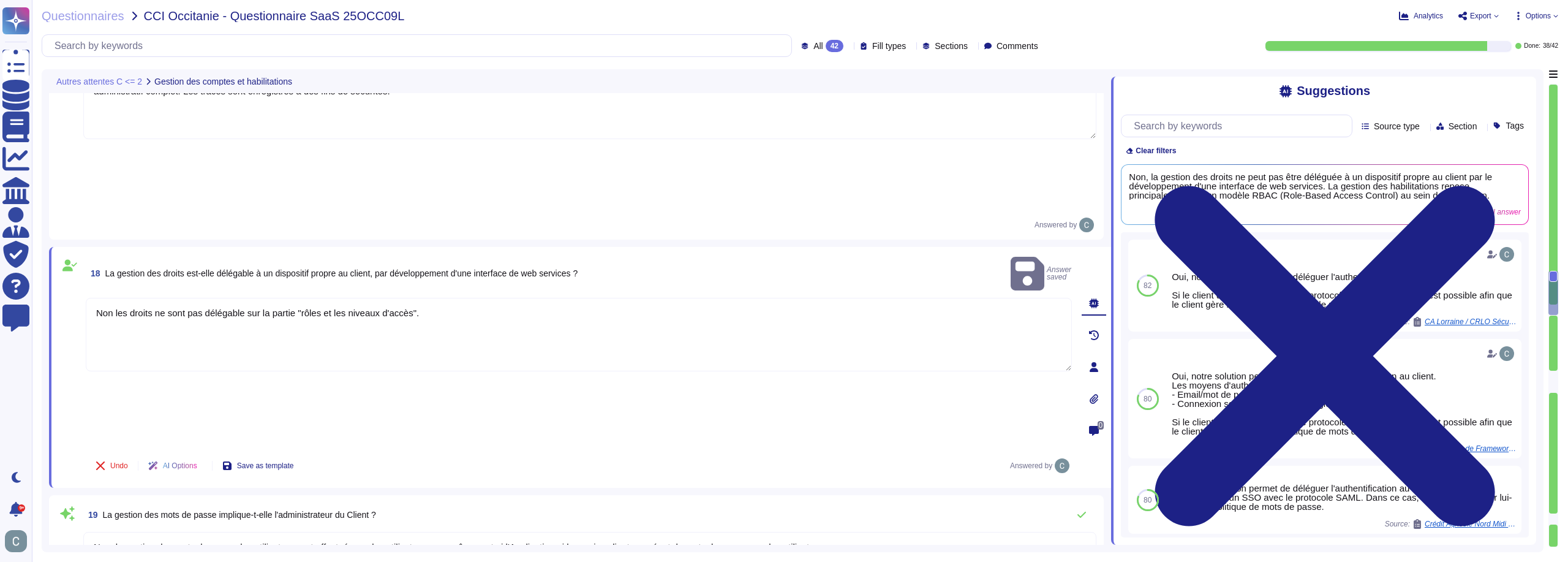
type textarea "Oui, le compte utilisateur, son adresse IP de connexion, la date et l'heure, ai…"
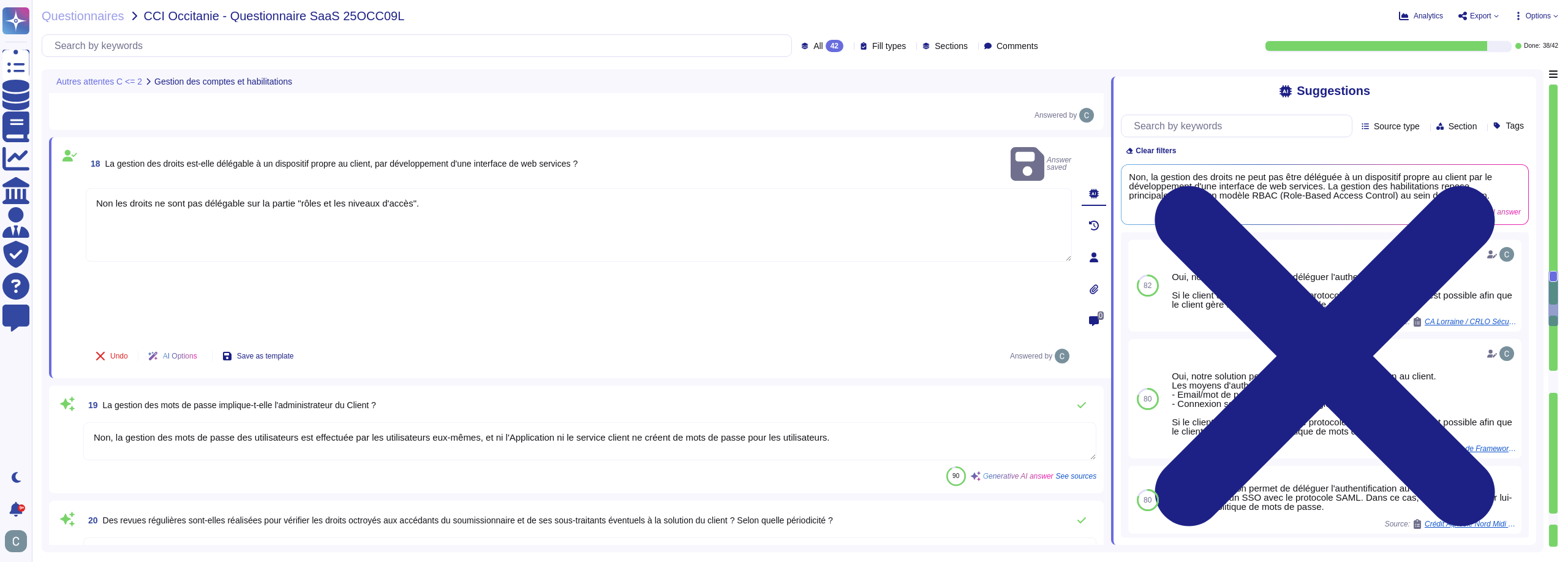
scroll to position [2972, 0]
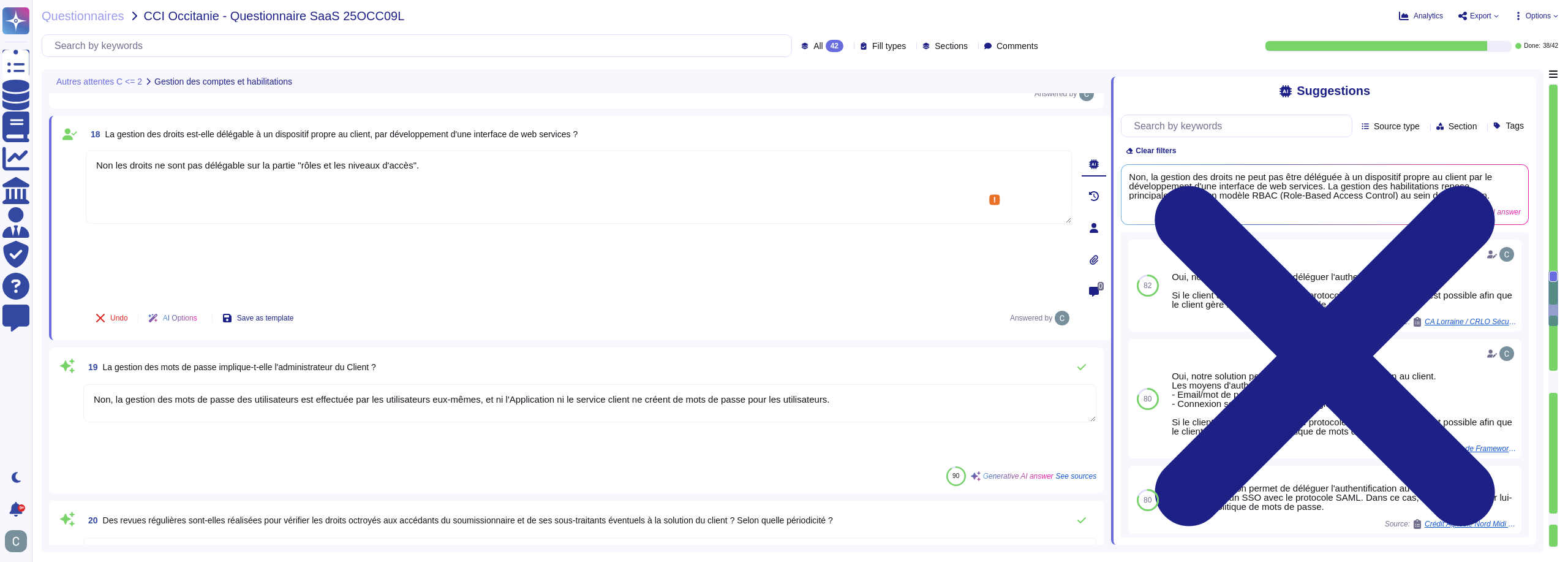
drag, startPoint x: 559, startPoint y: 191, endPoint x: 480, endPoint y: 193, distance: 79.0
click at [480, 384] on textarea "Non, la gestion des mots de passe des utilisateurs est effectuée par les utilis…" at bounding box center [590, 403] width 1013 height 38
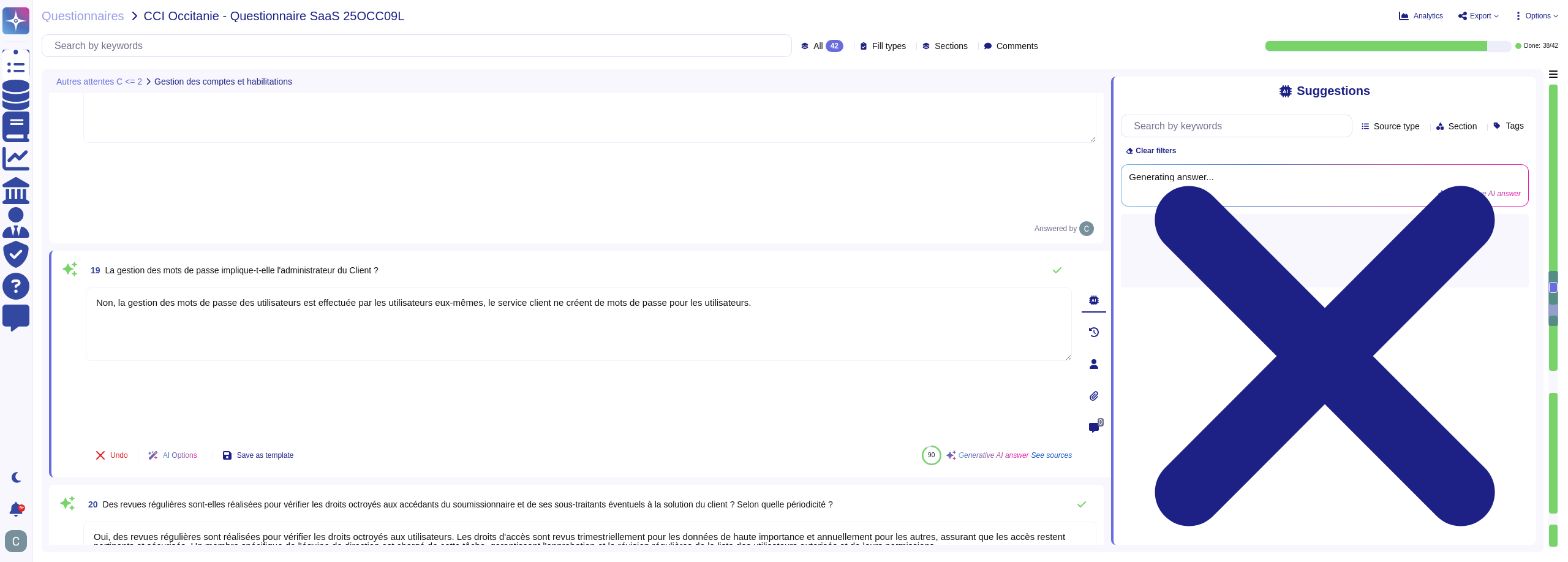
type textarea "Non, la gestion des mots de passe des utilisateurs est effectuée par les utilis…"
click at [496, 441] on div "Undo AI Options Save as template 90 Generative AI answer See sources" at bounding box center [579, 455] width 986 height 30
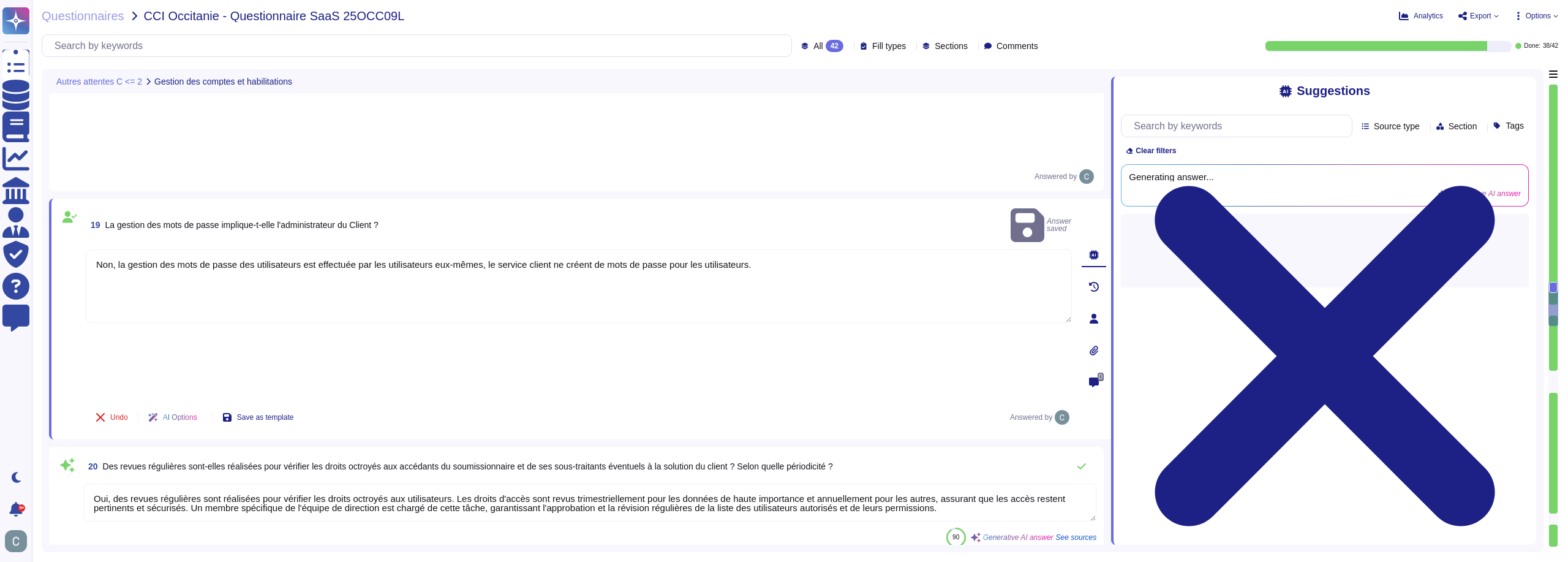
scroll to position [3094, 0]
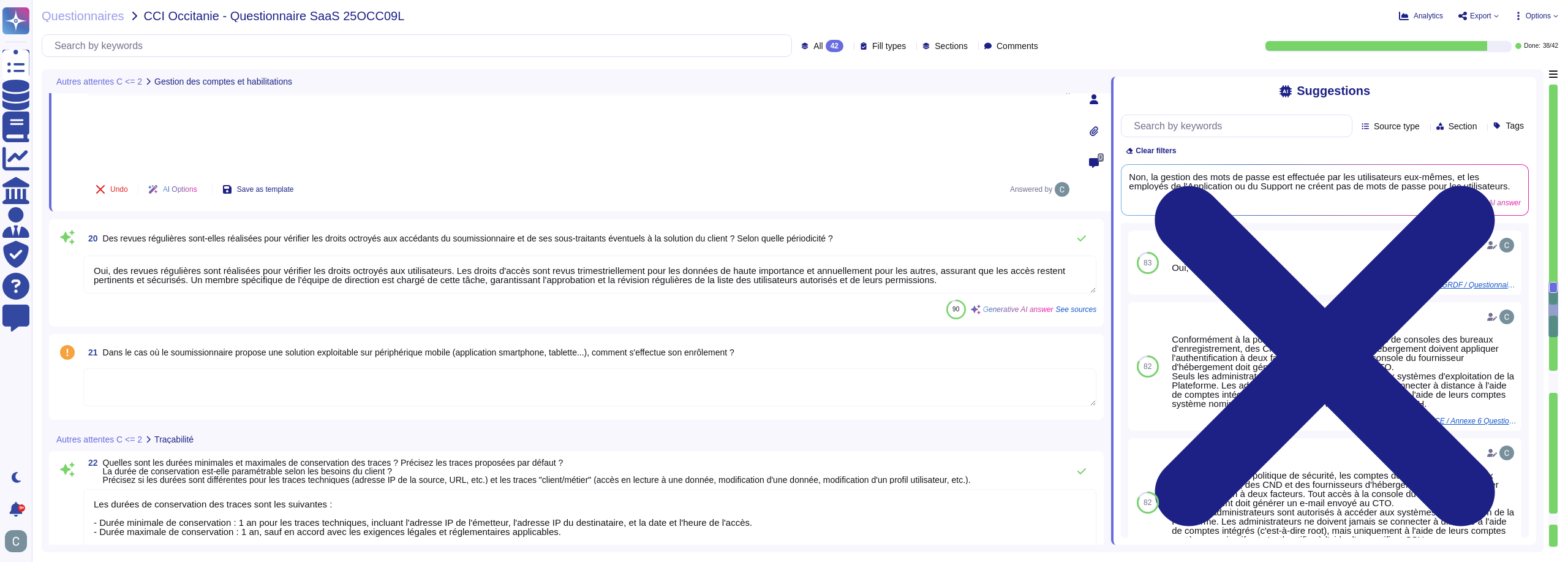
type textarea "Les utilisateurs "client/métier" incluent les Administrateurs, Recruteurs, Mana…"
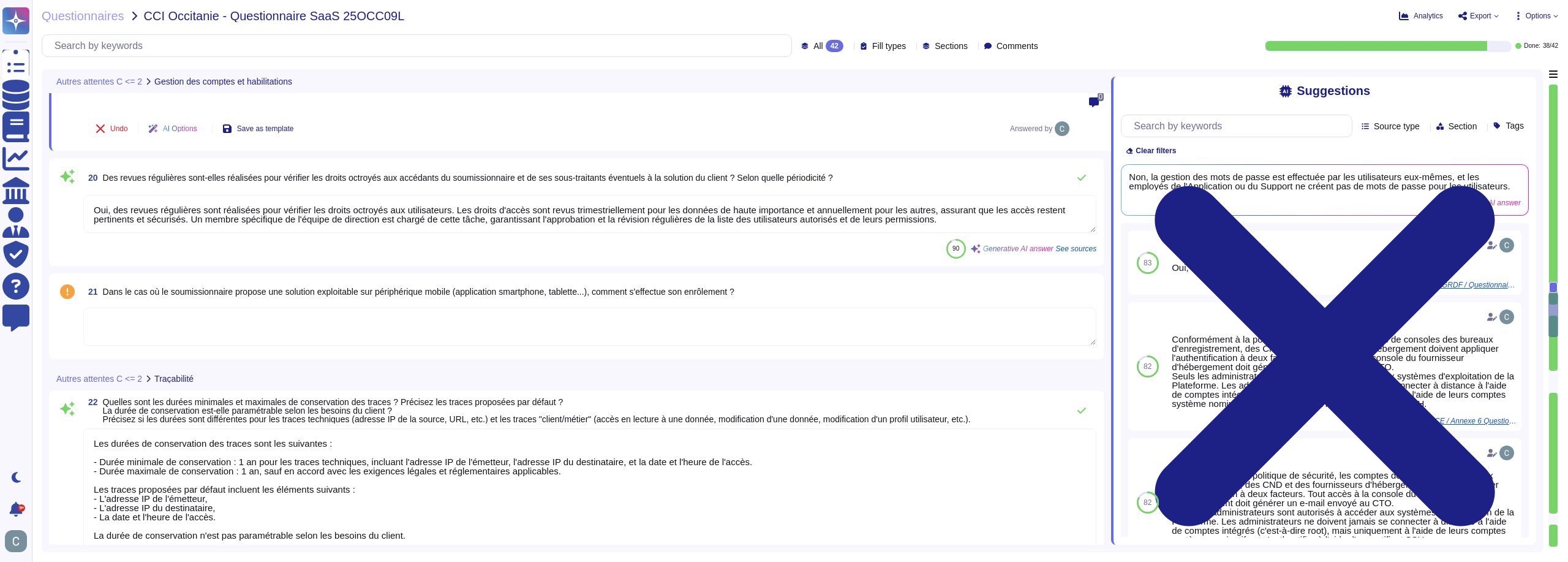
scroll to position [3217, 0]
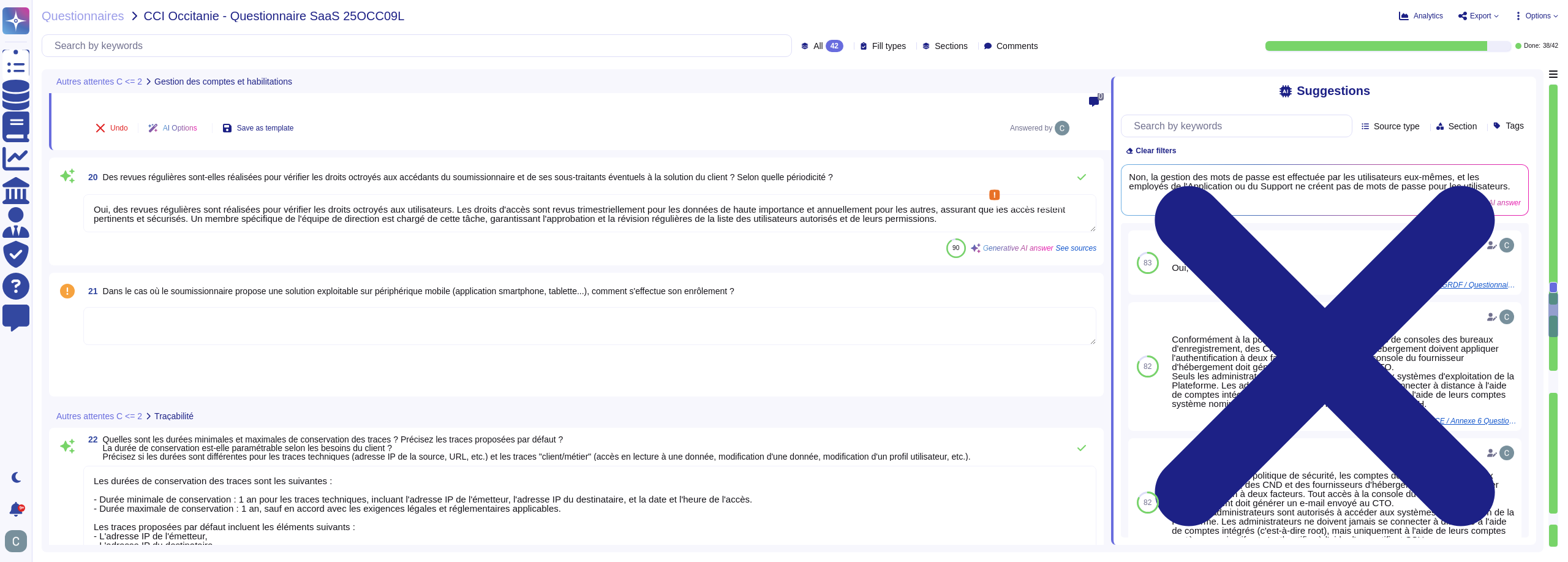
click at [326, 307] on textarea at bounding box center [590, 326] width 1013 height 38
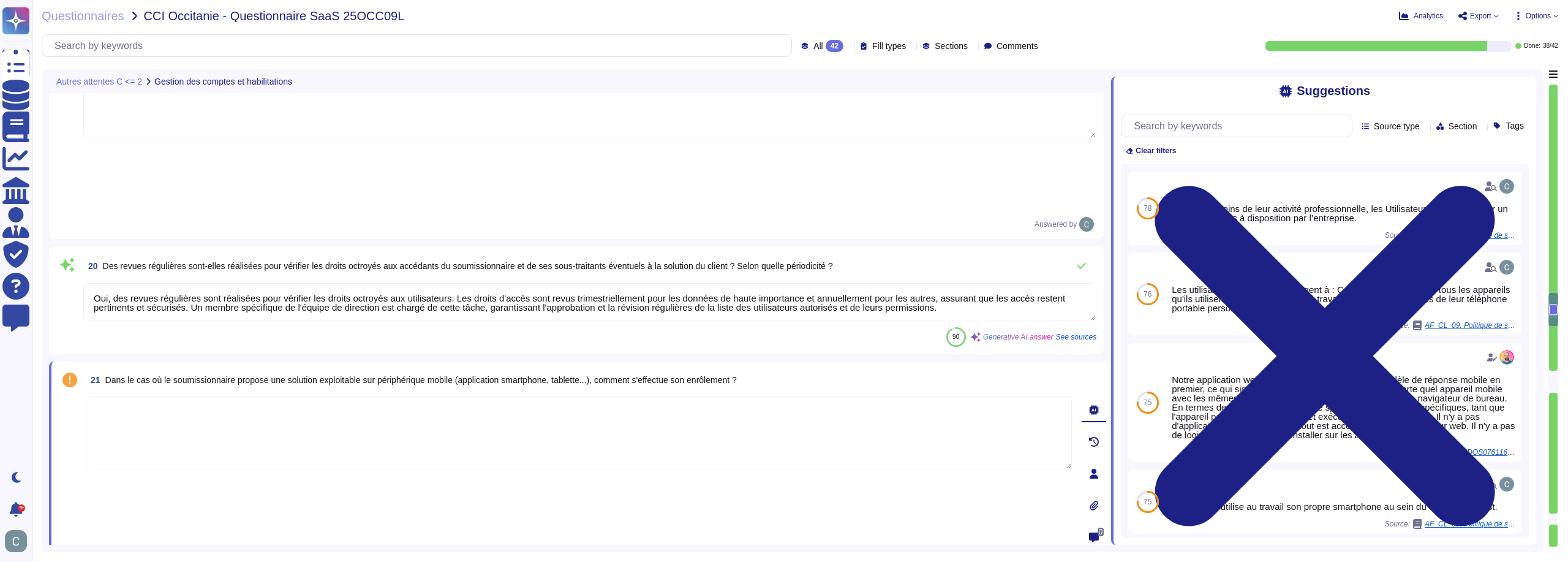
scroll to position [3094, 0]
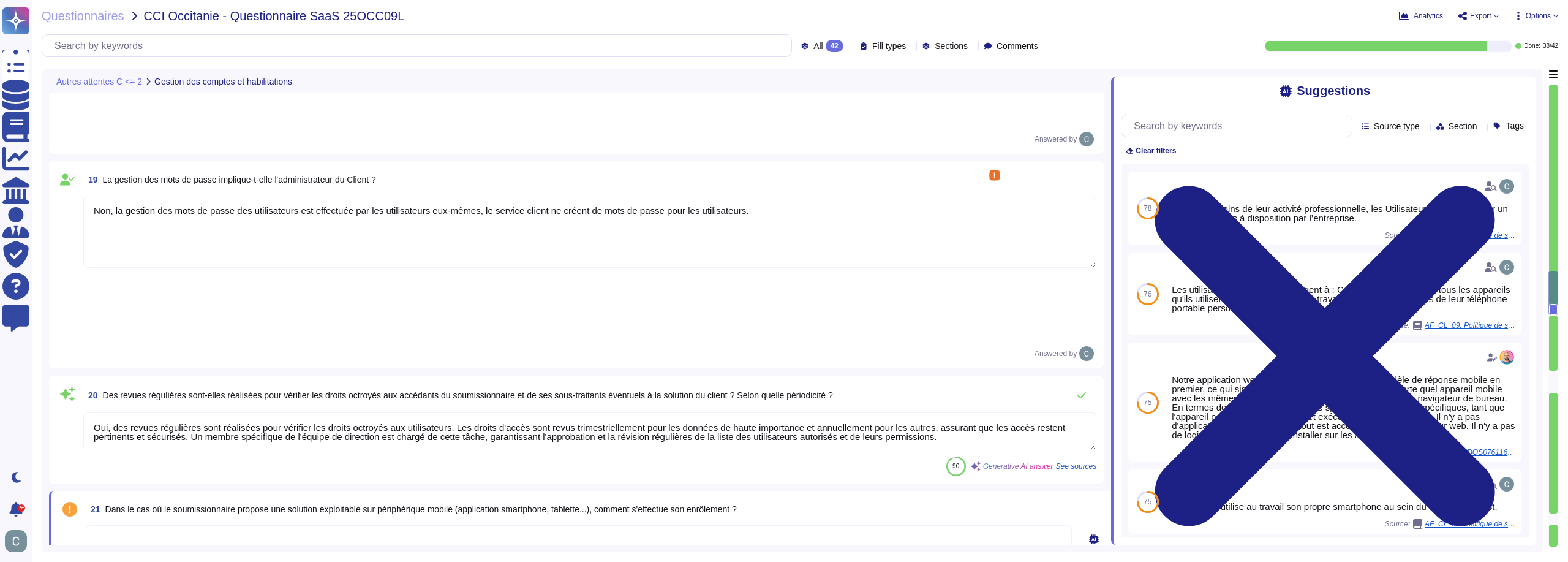
type textarea "Les profils "administrateur" ont un niveau d'accès élevé, ce qui leur permet de…"
type textarea "Non, il n'existe pas de super utilisateur applicatif ayant tous les droits sur …"
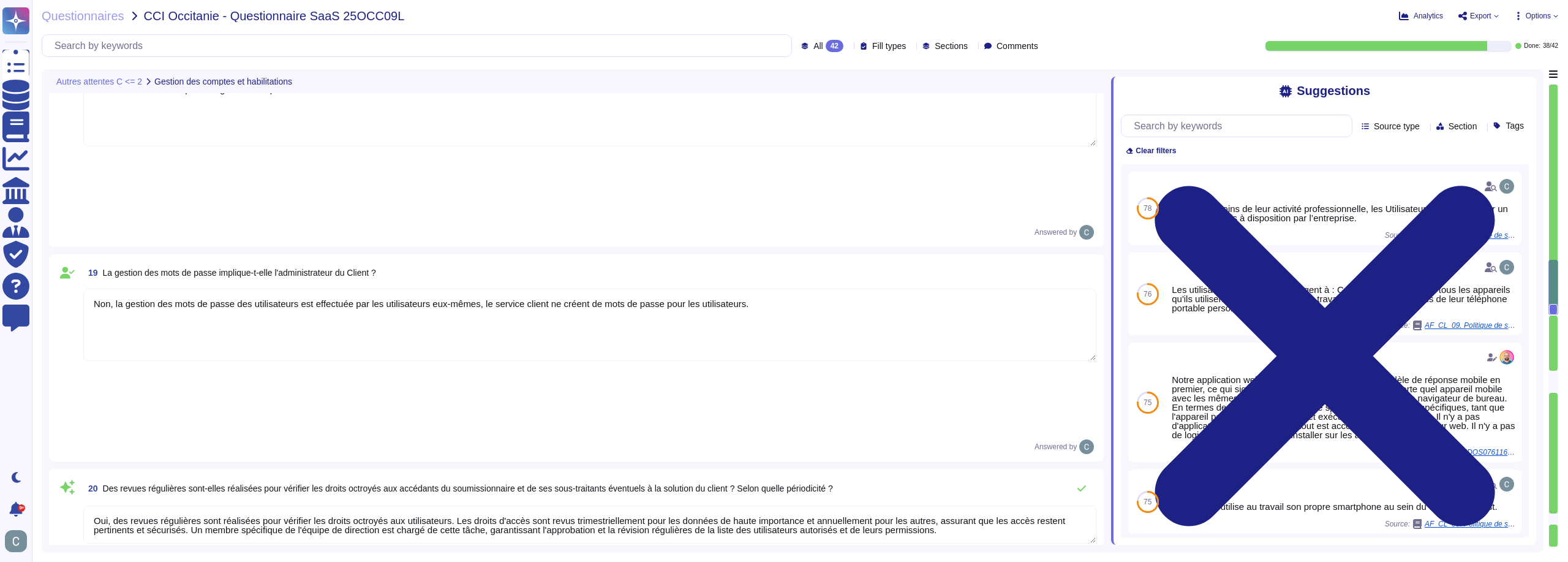
type textarea "Oui, mais ils ne peuvent pas etres supprimés ou désactivés. Notre solution prop…"
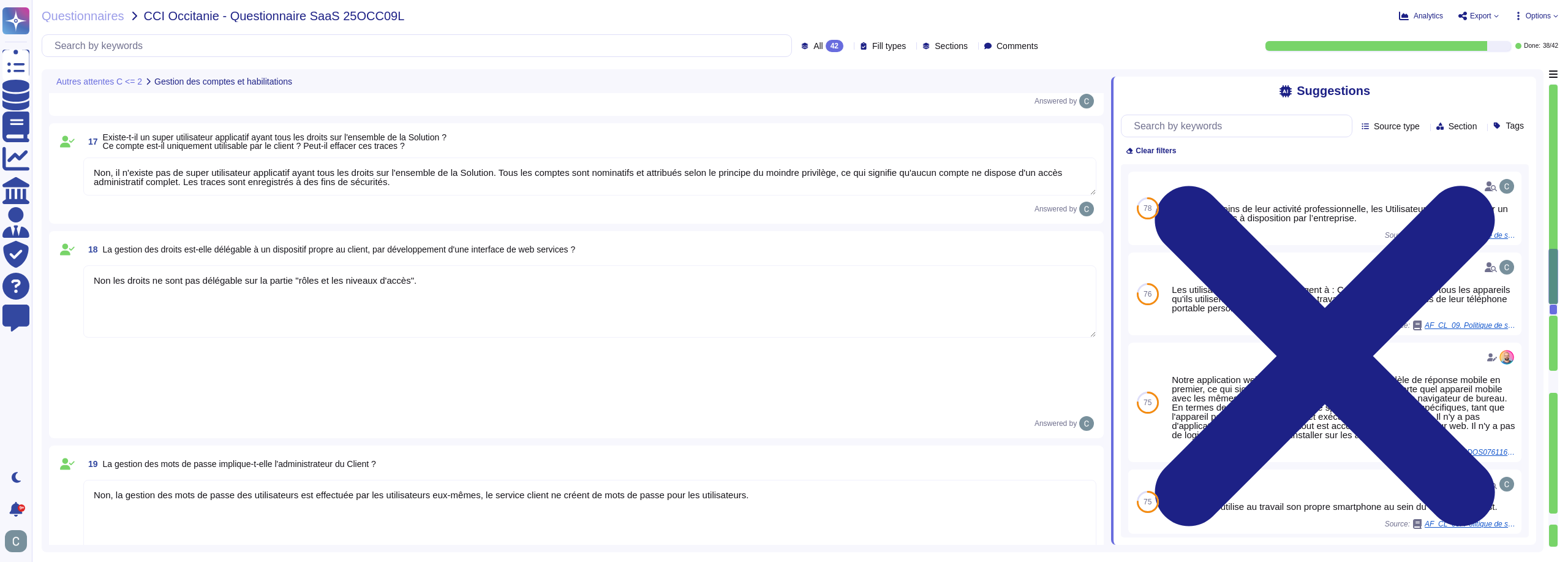
type textarea "Oui via le tableau de bord de l'administrateur."
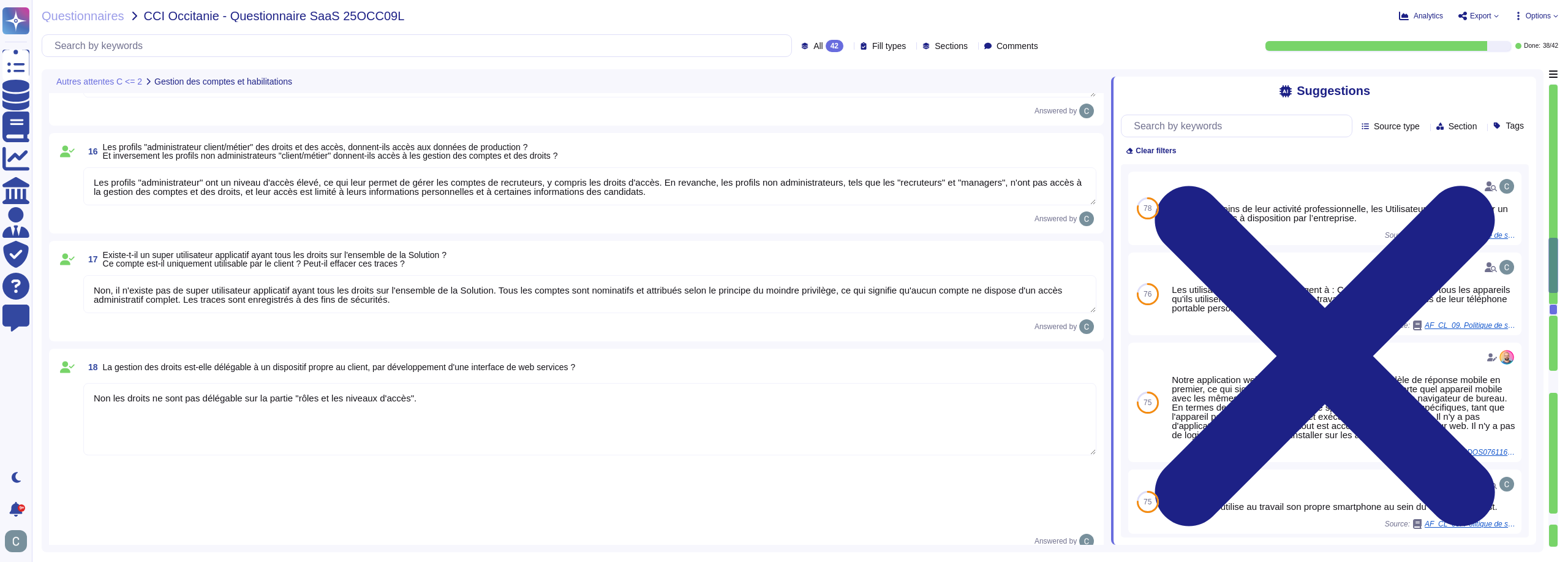
type textarea "Le système fournit des tableaux de bord et permet d'exporter les données depuis…"
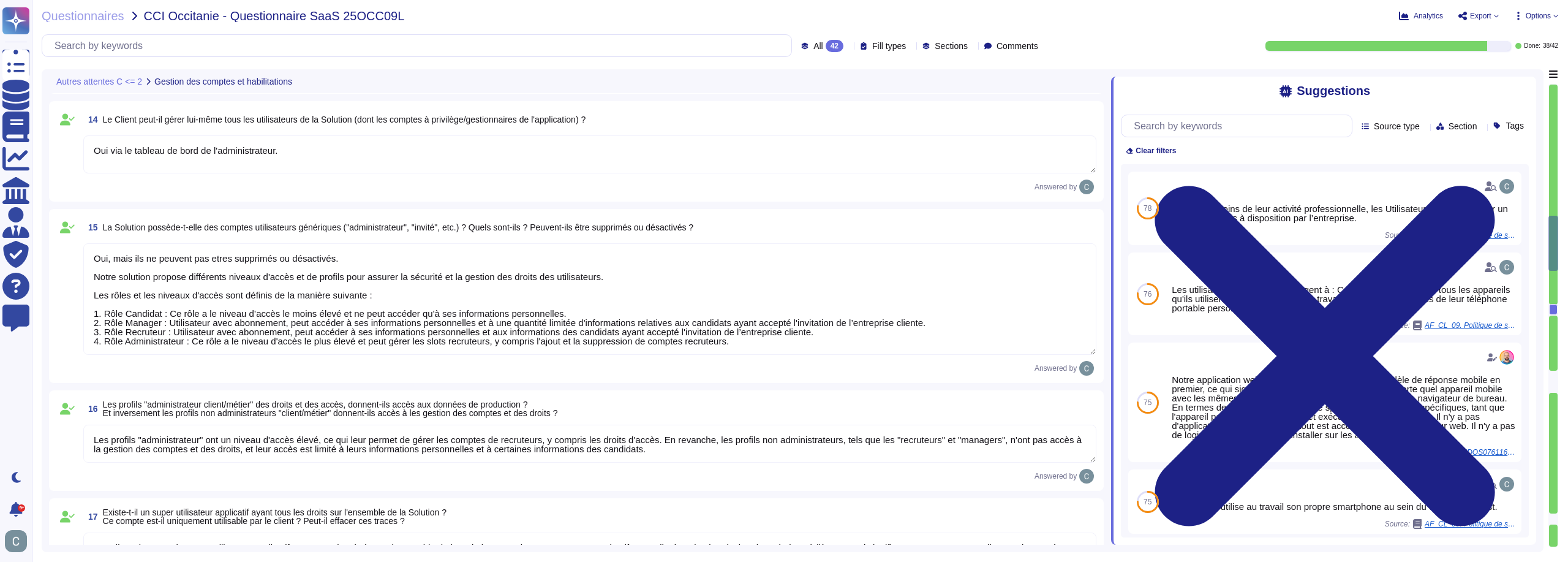
type textarea "Il n'y a pas d'application mobile mais l'application Web est intégrée dans un m…"
type textarea "Oui"
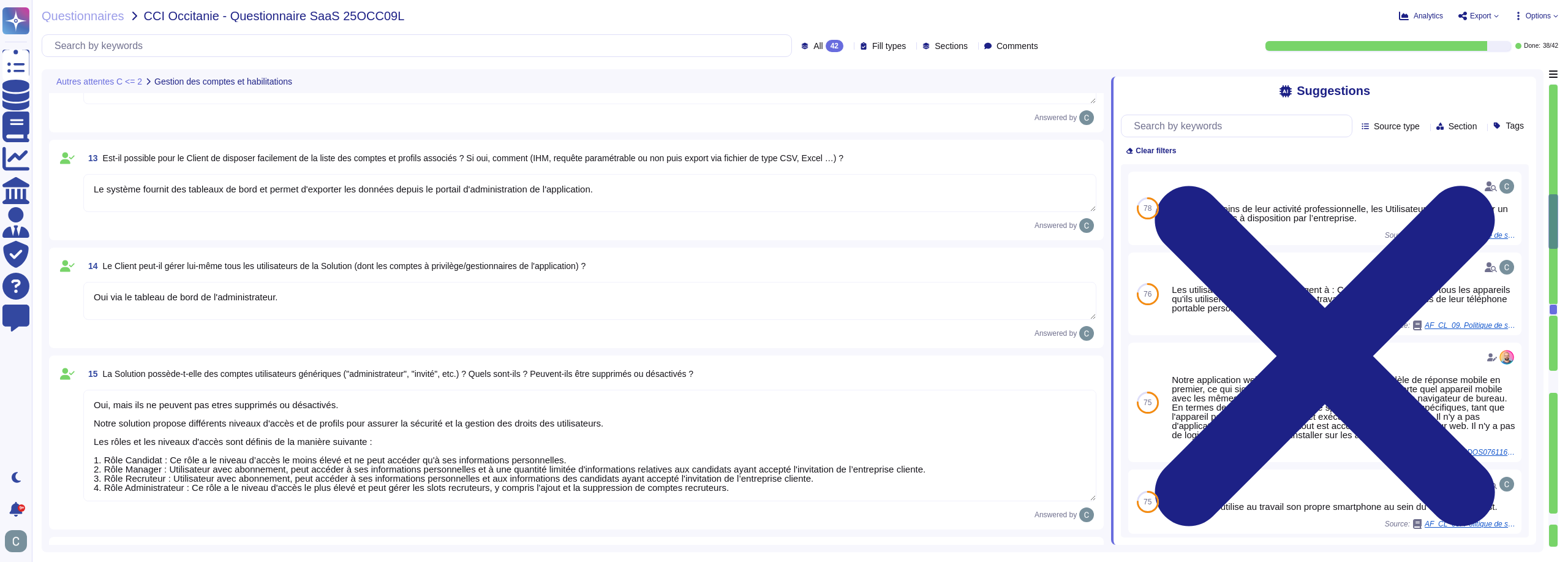
scroll to position [2041, 0]
type textarea "Non"
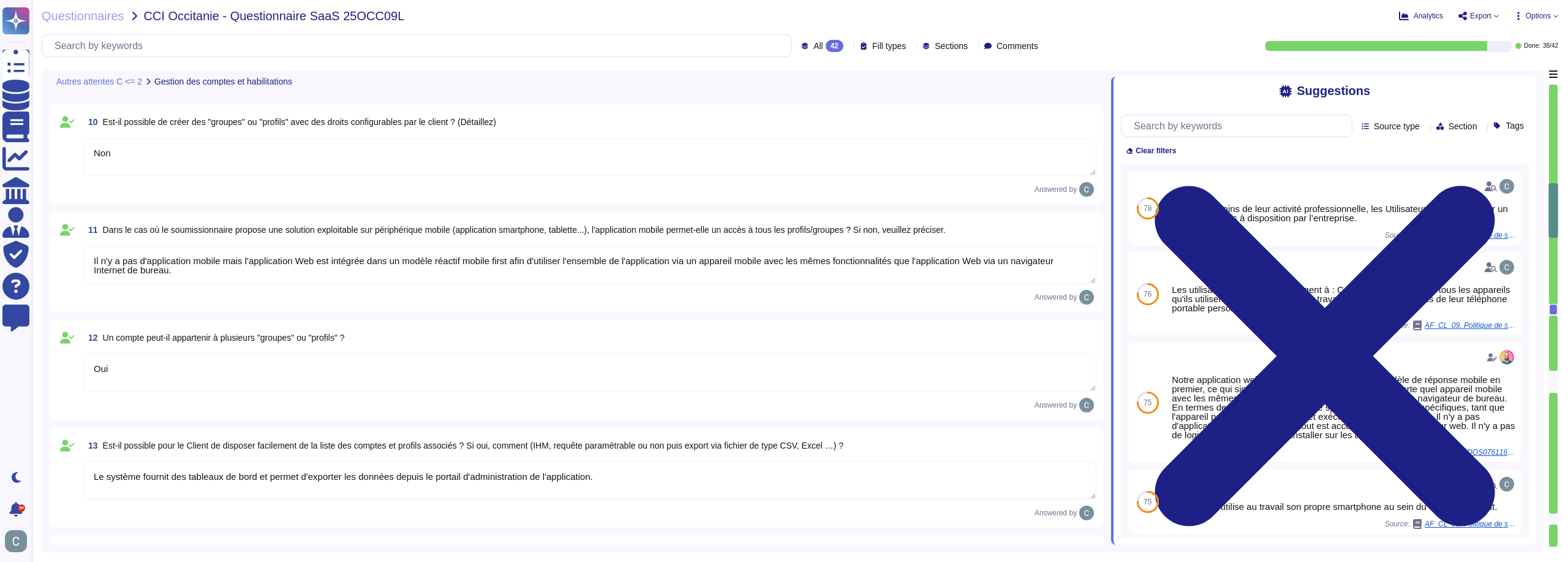
scroll to position [1795, 0]
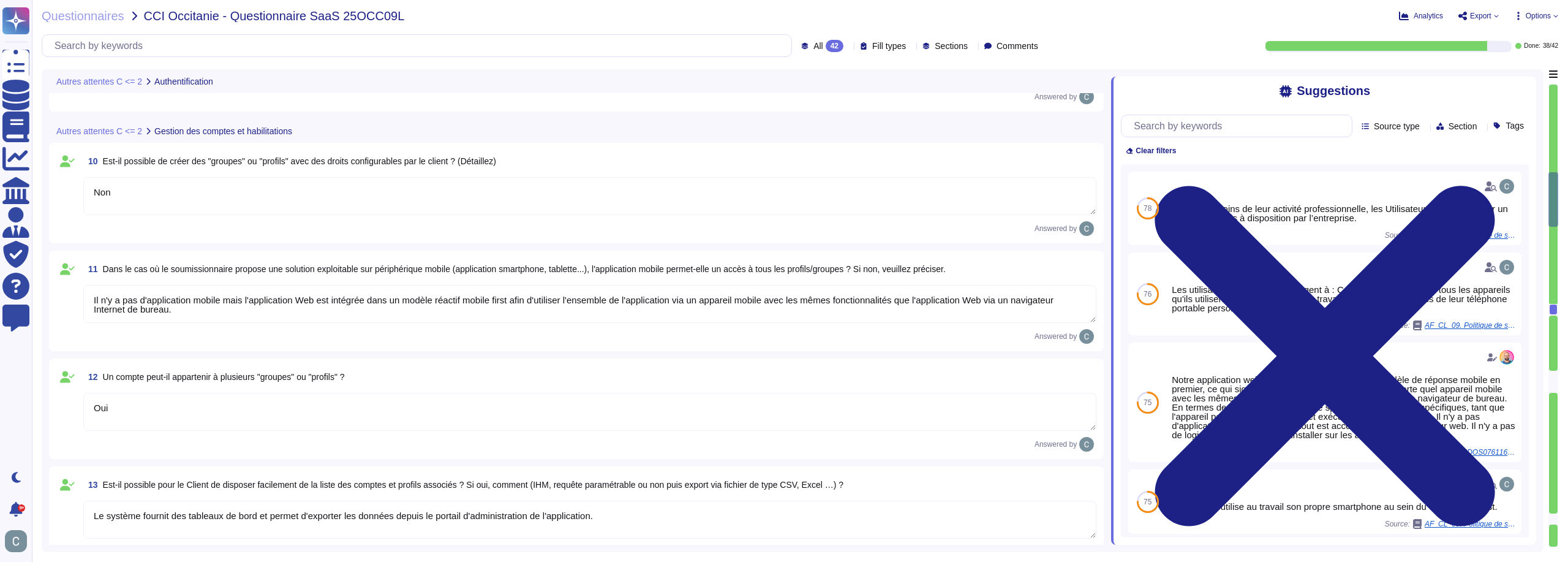
type textarea "Oui via SAML v2"
type textarea "AssessFirst propose la délégation d'authentification via un fournisseur d'ident…"
type textarea "Non, il ne peut pas y avoir de sessions simultanées pour un même utilisateur."
click at [305, 297] on textarea "Il n'y a pas d'application mobile mais l'application Web est intégrée dans un m…" at bounding box center [590, 303] width 1013 height 38
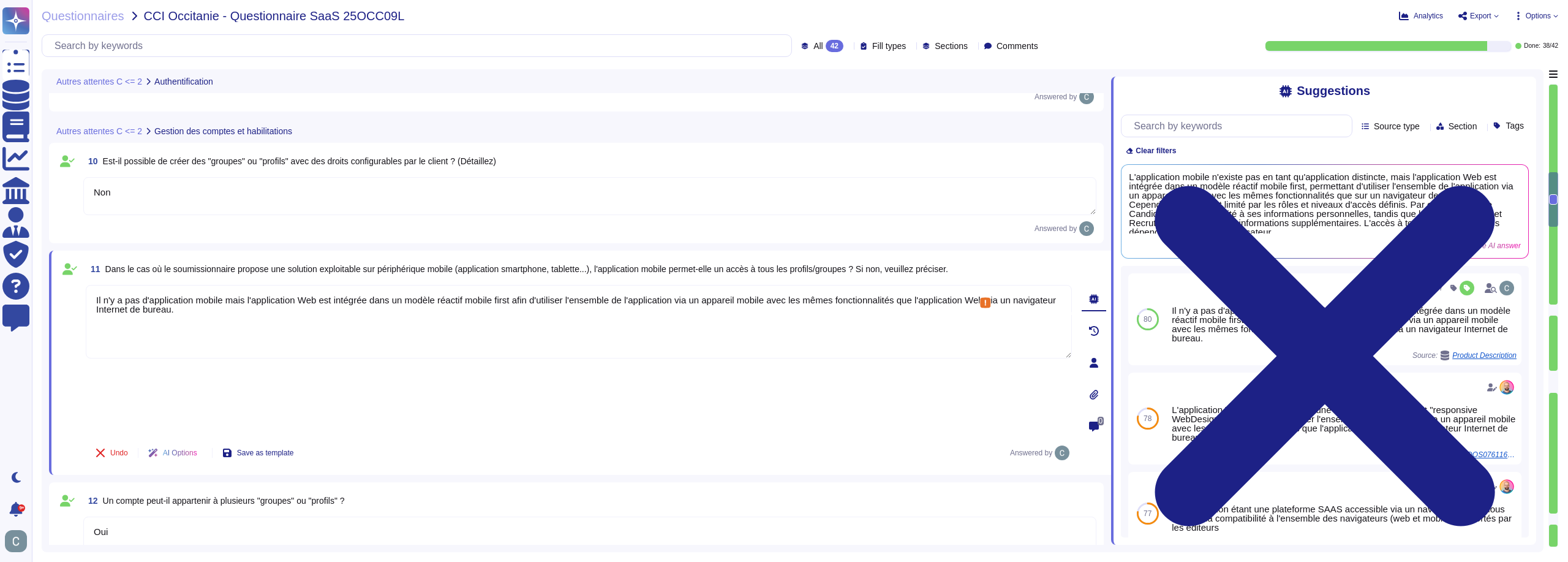
click at [305, 297] on textarea "Il n'y a pas d'application mobile mais l'application Web est intégrée dans un m…" at bounding box center [579, 321] width 986 height 73
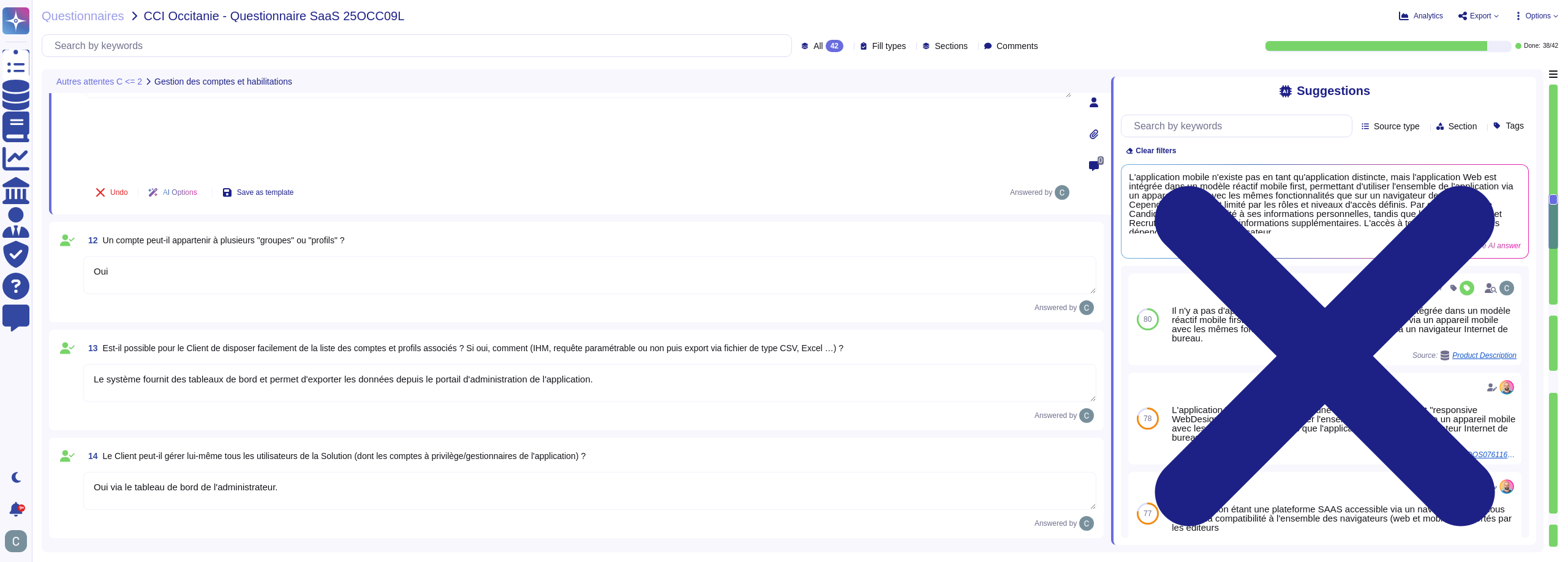
scroll to position [2102, 0]
type textarea "Les profils "administrateur" ont un niveau d'accès élevé, ce qui leur permet de…"
type textarea "Non, il n'existe pas de super utilisateur applicatif ayant tous les droits sur …"
type textarea "Non les droits ne sont pas délégable sur la partie "rôles et les niveaux d'accè…"
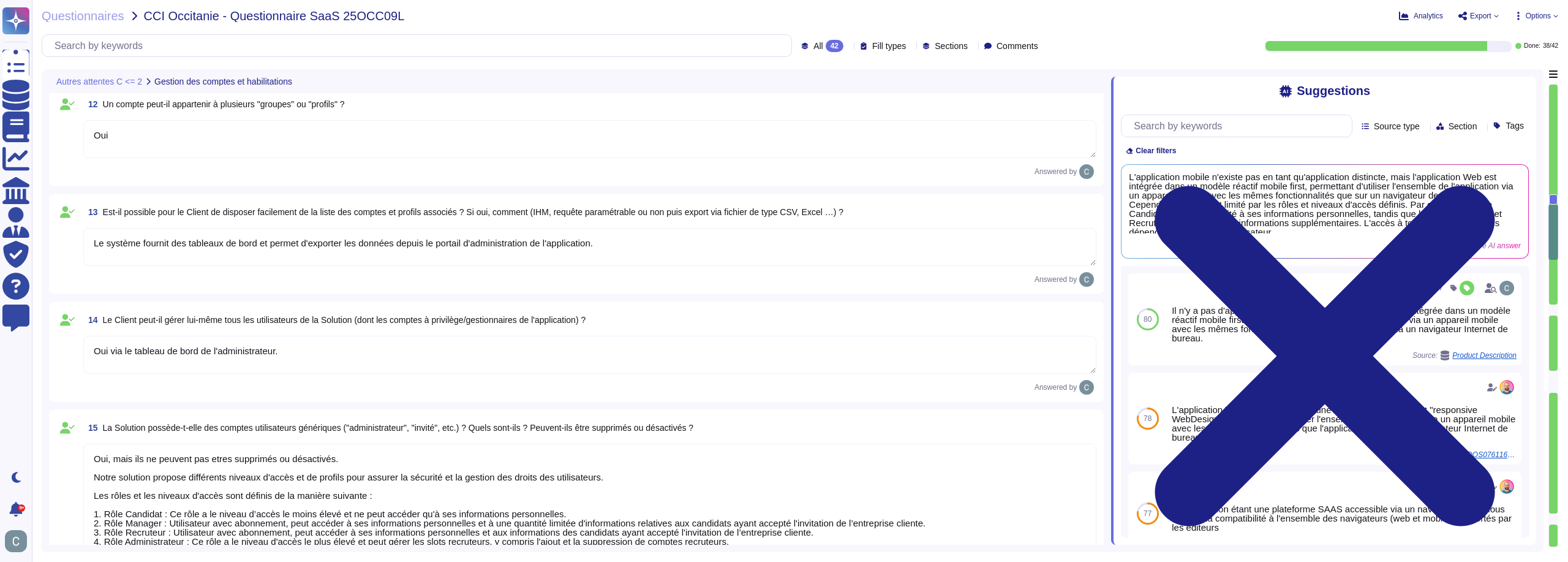
scroll to position [2286, 0]
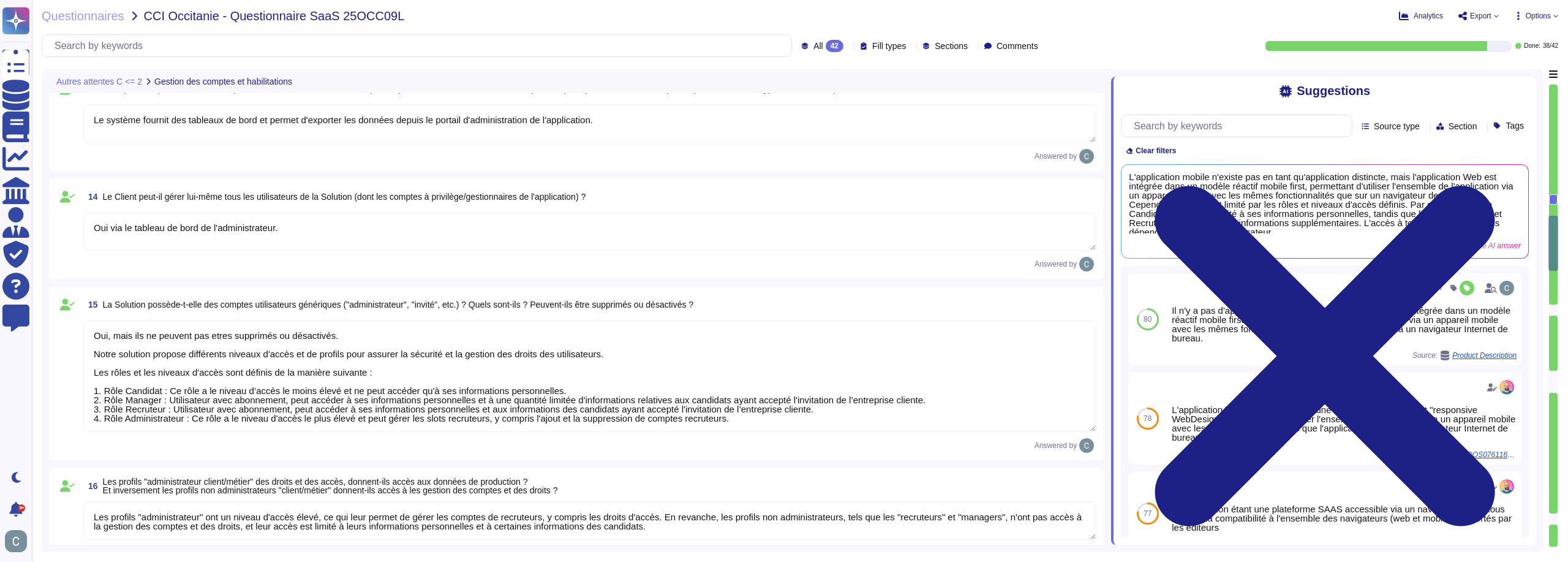
type textarea "Non, la gestion des mots de passe des utilisateurs est effectuée par les utilis…"
type textarea "Oui, des revues régulières sont réalisées pour vérifier les droits octroyés aux…"
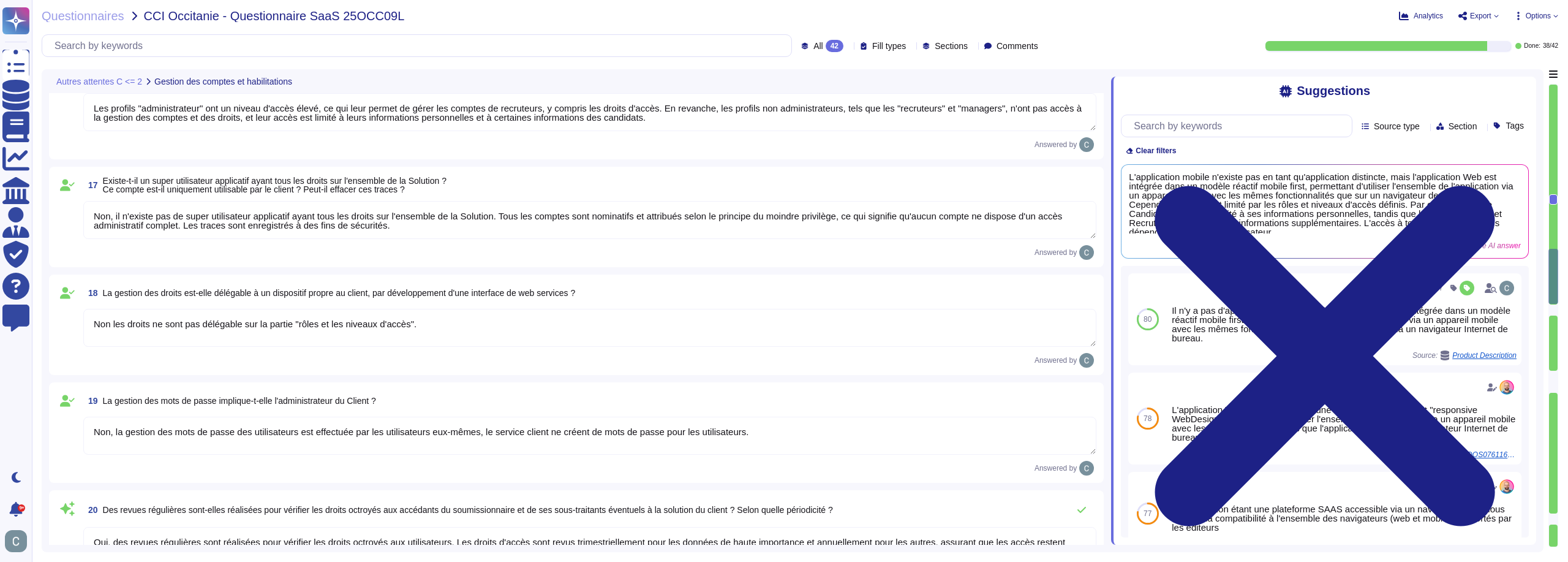
type textarea "Les durées de conservation des traces sont les suivantes : - Durée minimale de …"
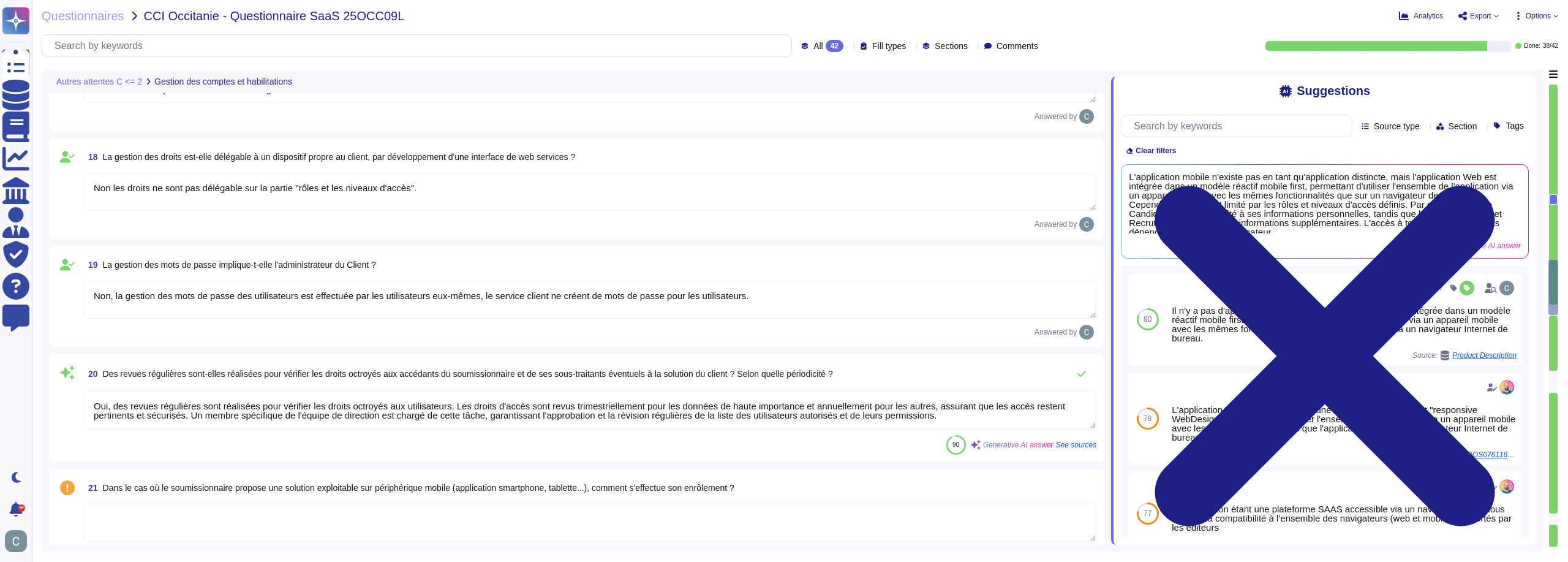
type textarea "Oui, le compte utilisateur, son adresse IP de connexion, la date et l'heure, ai…"
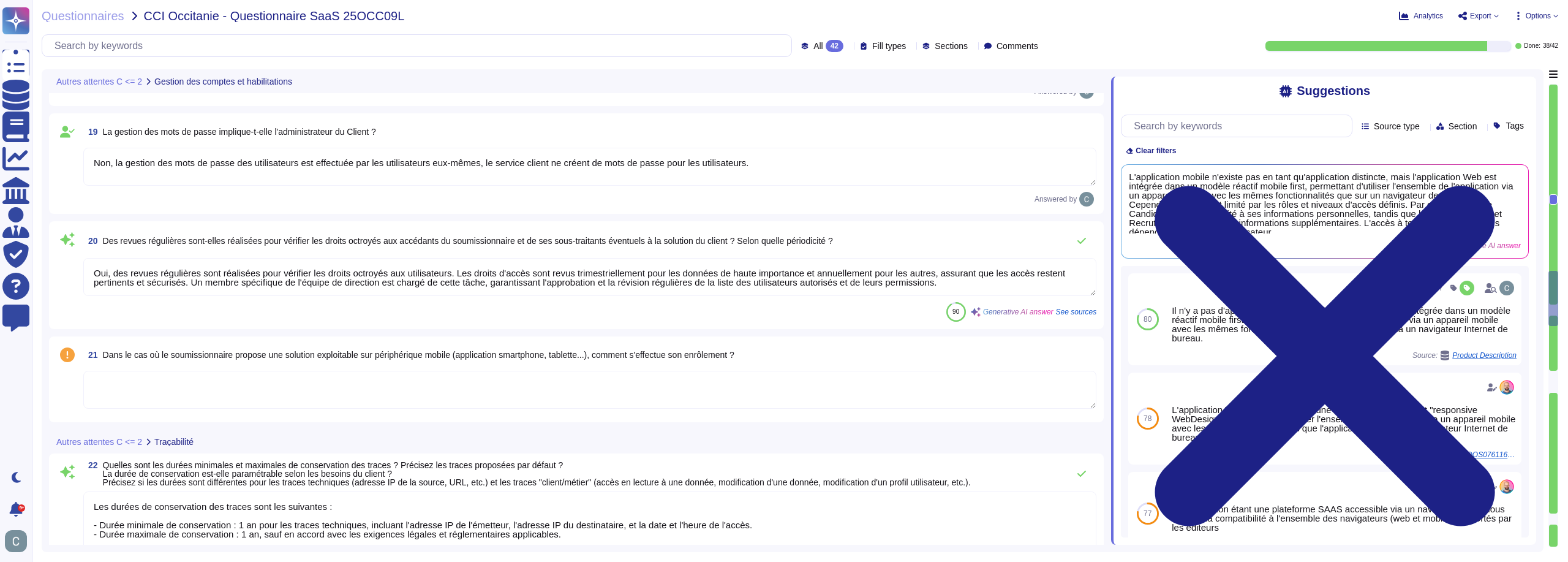
scroll to position [2898, 0]
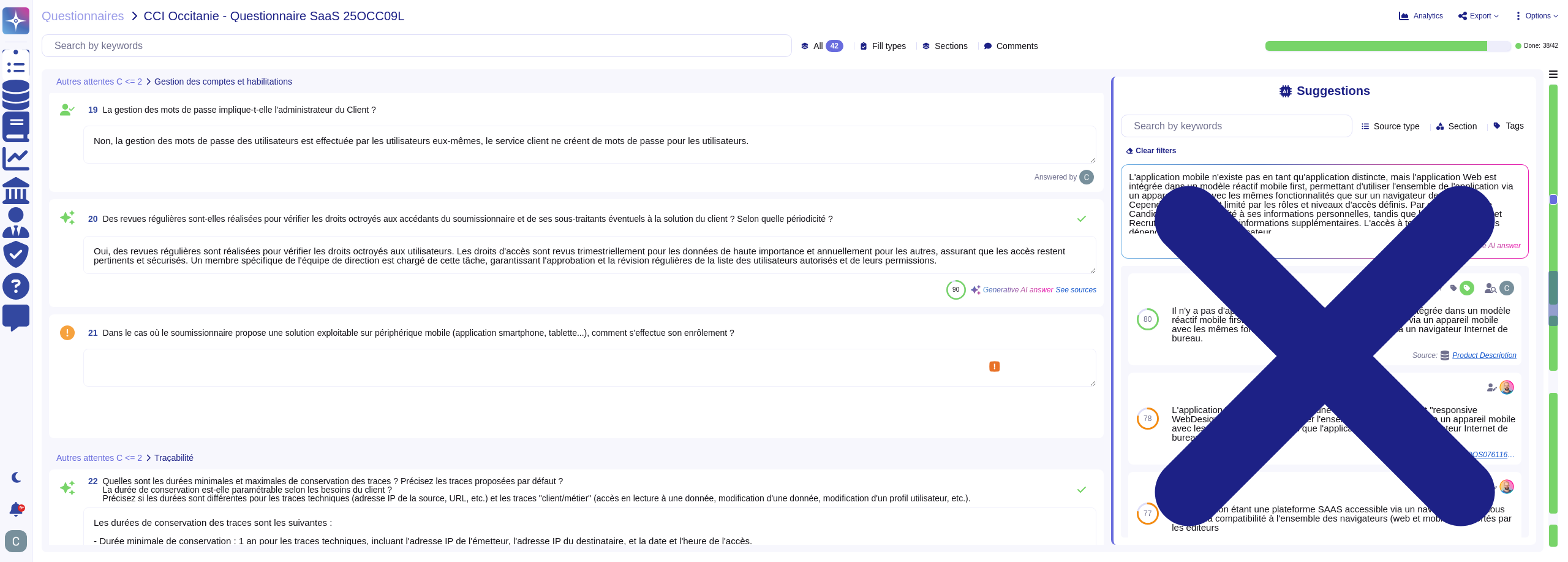
click at [390, 359] on textarea at bounding box center [590, 367] width 1013 height 38
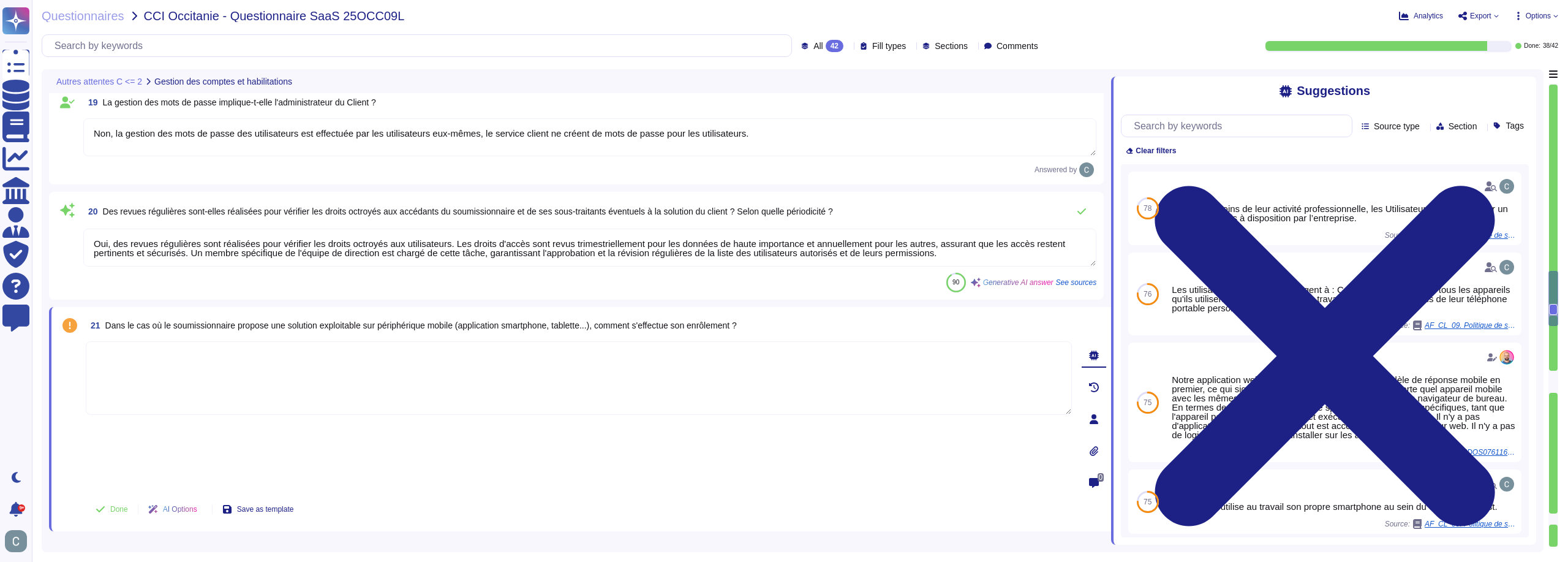
paste textarea "Il n'y a pas d'application mobile mais l'application Web est intégrée dans un m…"
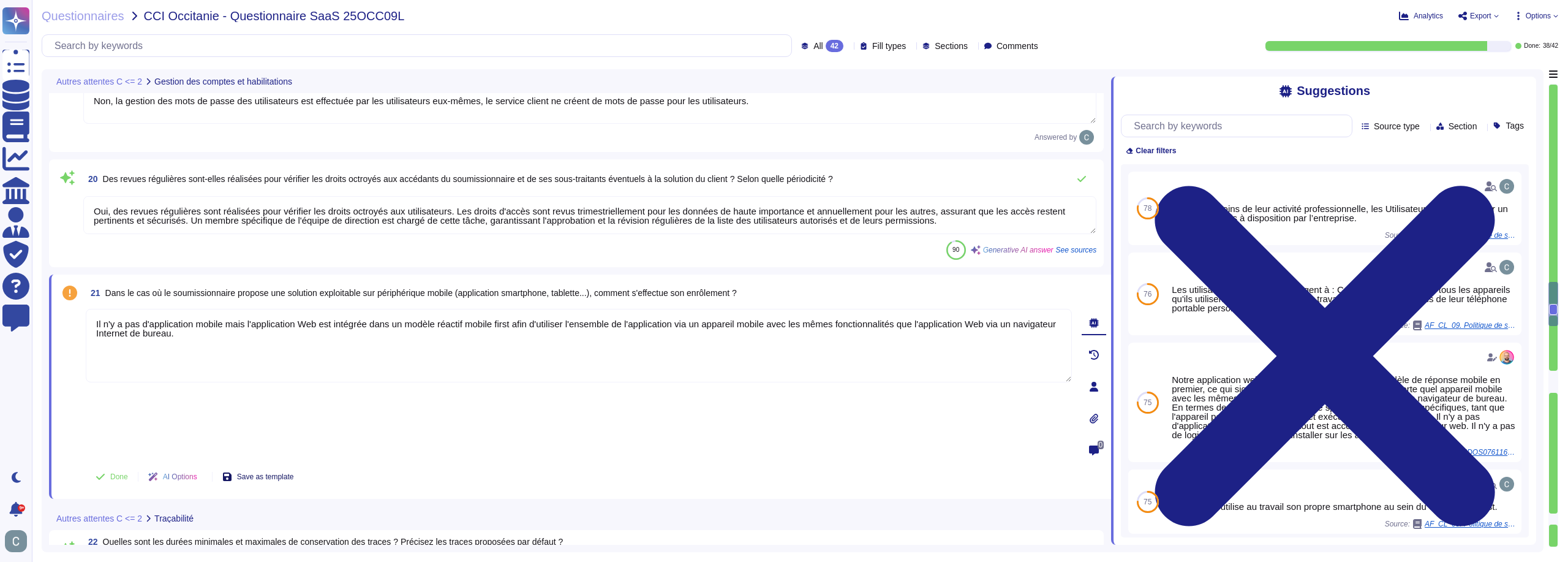
scroll to position [2960, 0]
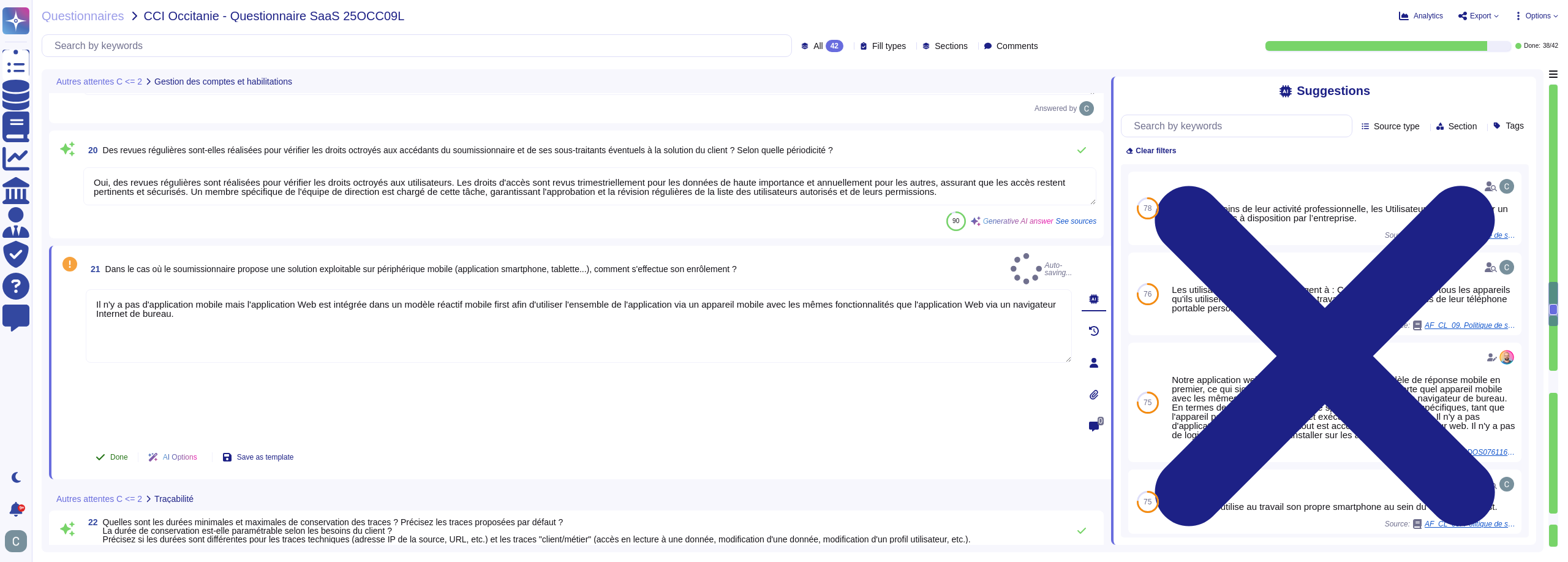
type textarea "Il n'y a pas d'application mobile mais l'application Web est intégrée dans un m…"
click at [112, 453] on span "Done" at bounding box center [119, 457] width 18 height 7
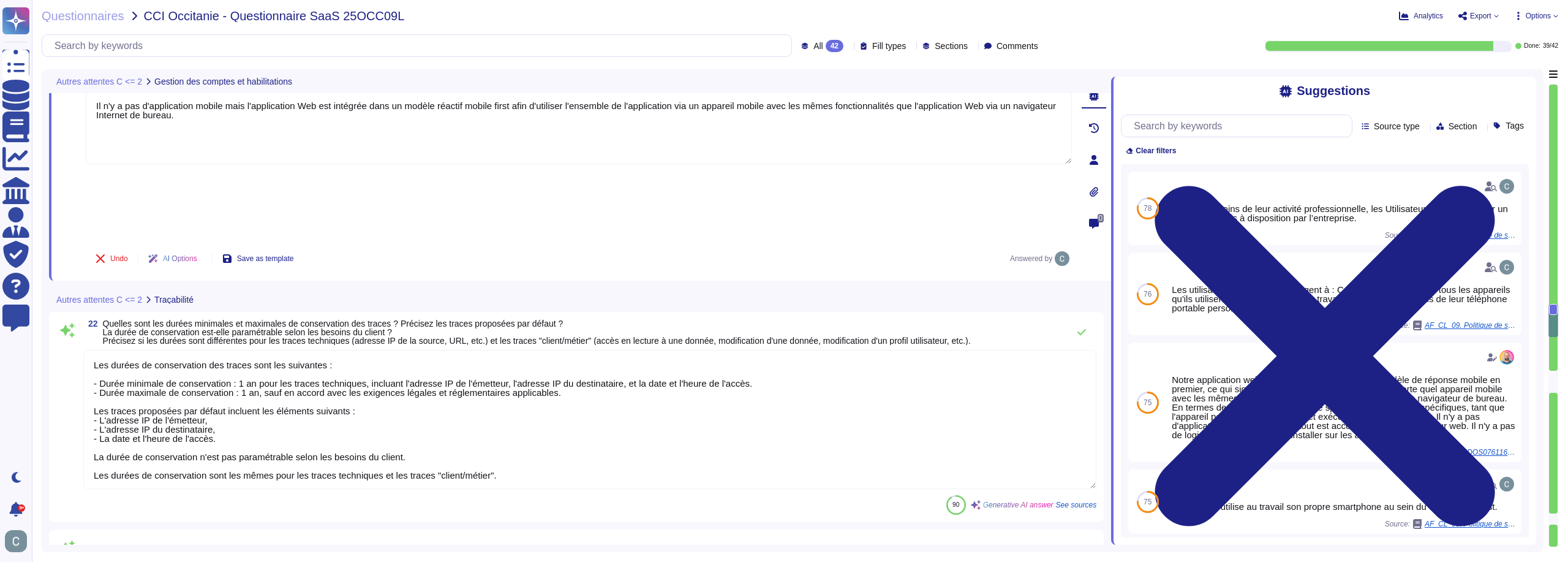
type textarea "Les utilisateurs "client/métier" incluent les Administrateurs, Recruteurs, Mana…"
type textarea "Les gestionnaires, dans le contexte d'AssessFirst, sont des utilisateurs métier…"
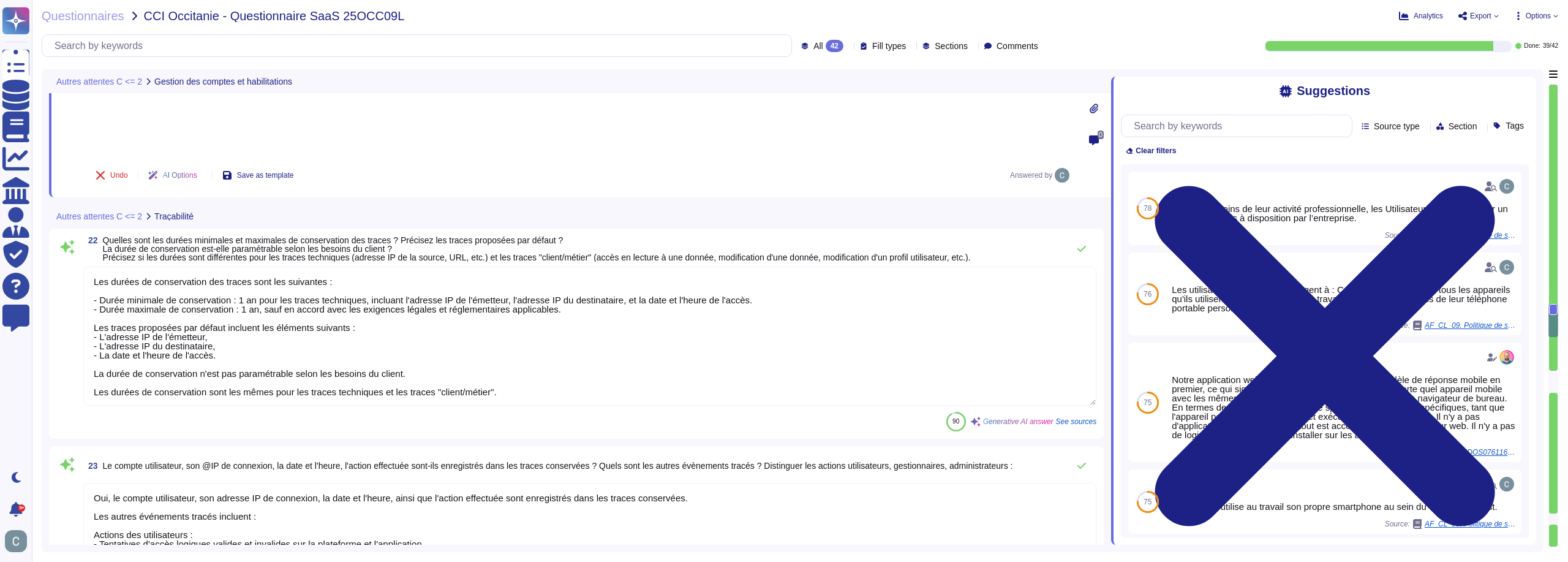
scroll to position [3266, 0]
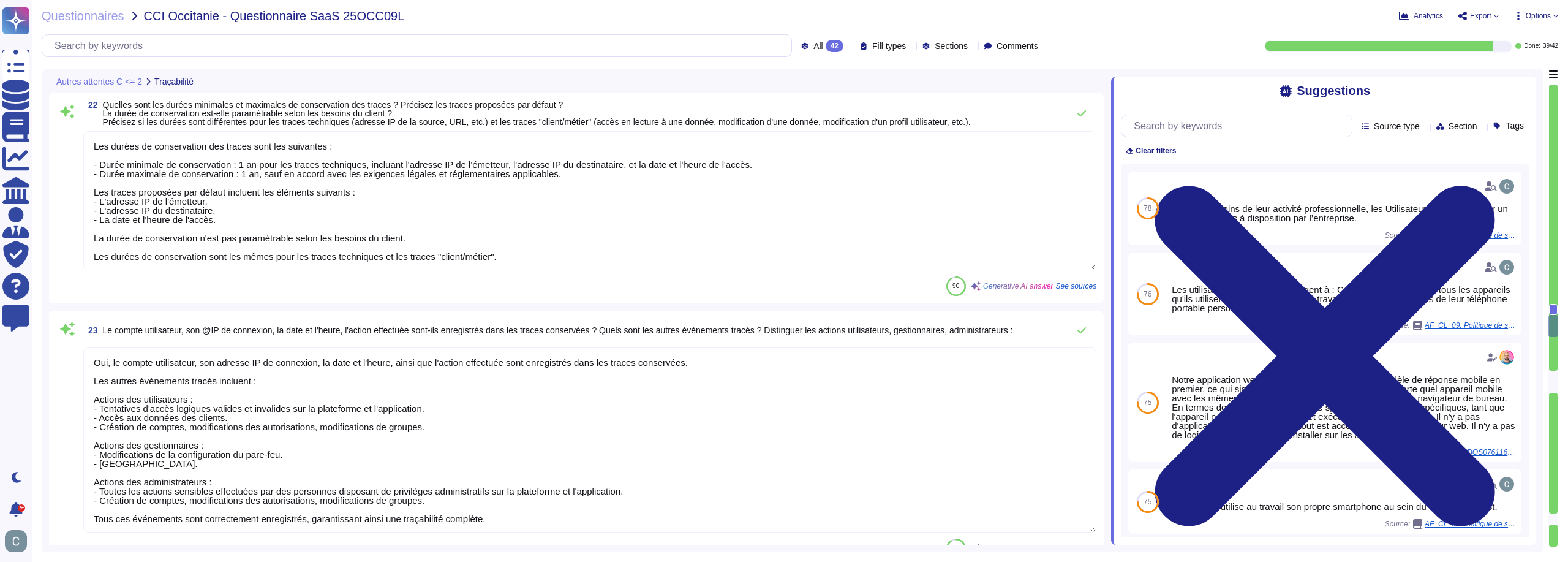
type textarea "Les administrateurs "client/métier" sont des utilisateurs ayant un niveau d'acc…"
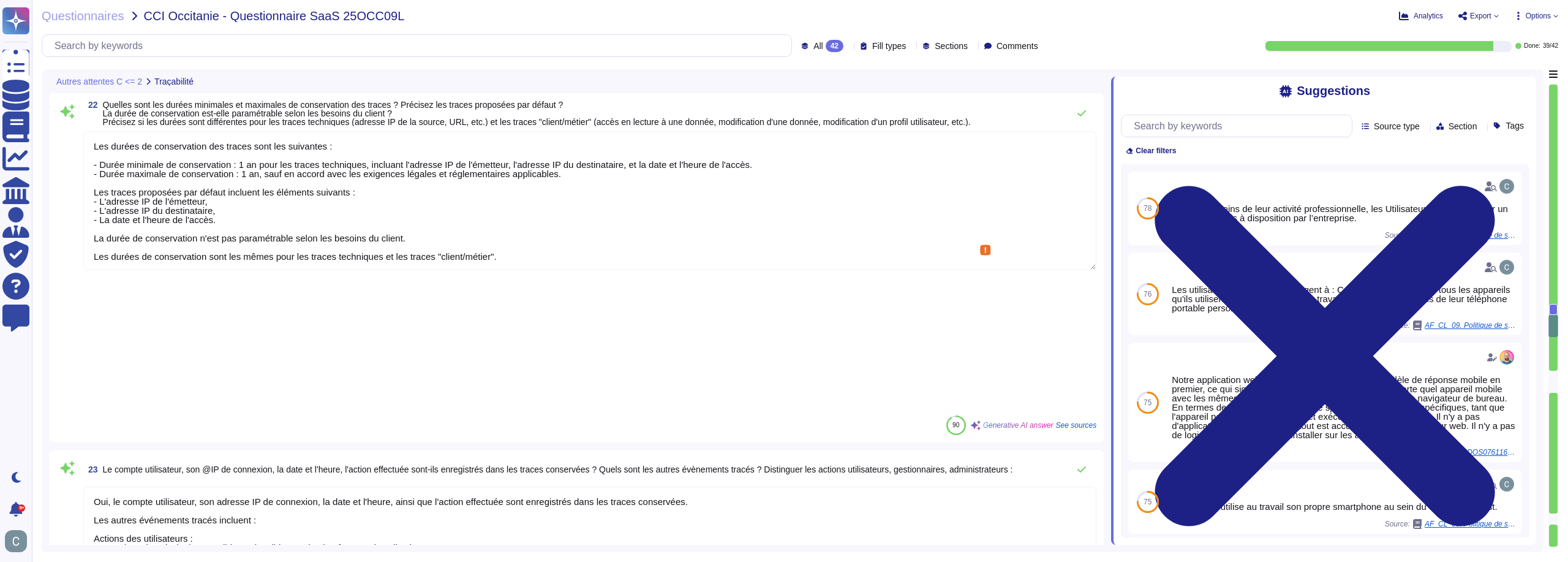
click at [567, 170] on textarea "Les durées de conservation des traces sont les suivantes : - Durée minimale de …" at bounding box center [590, 200] width 1013 height 139
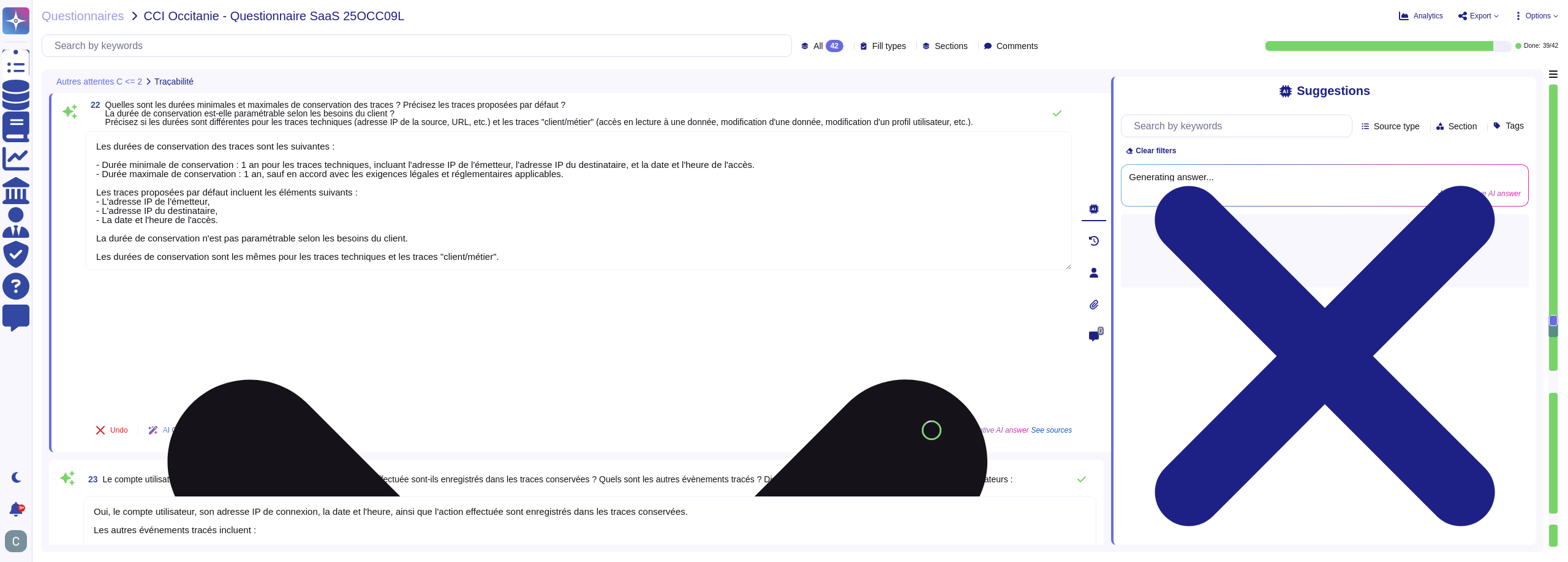
drag, startPoint x: 577, startPoint y: 176, endPoint x: 364, endPoint y: 165, distance: 213.3
click at [364, 165] on textarea "Les durées de conservation des traces sont les suivantes : - Durée minimale de …" at bounding box center [579, 200] width 986 height 139
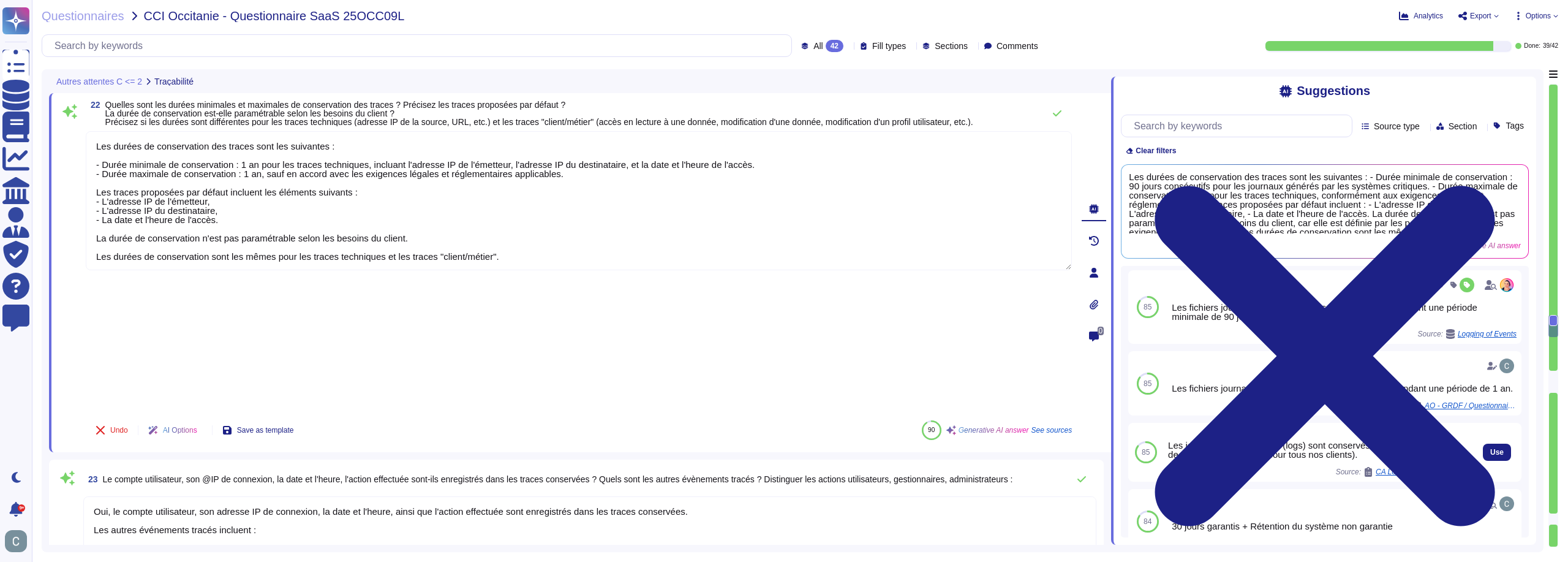
scroll to position [0, 0]
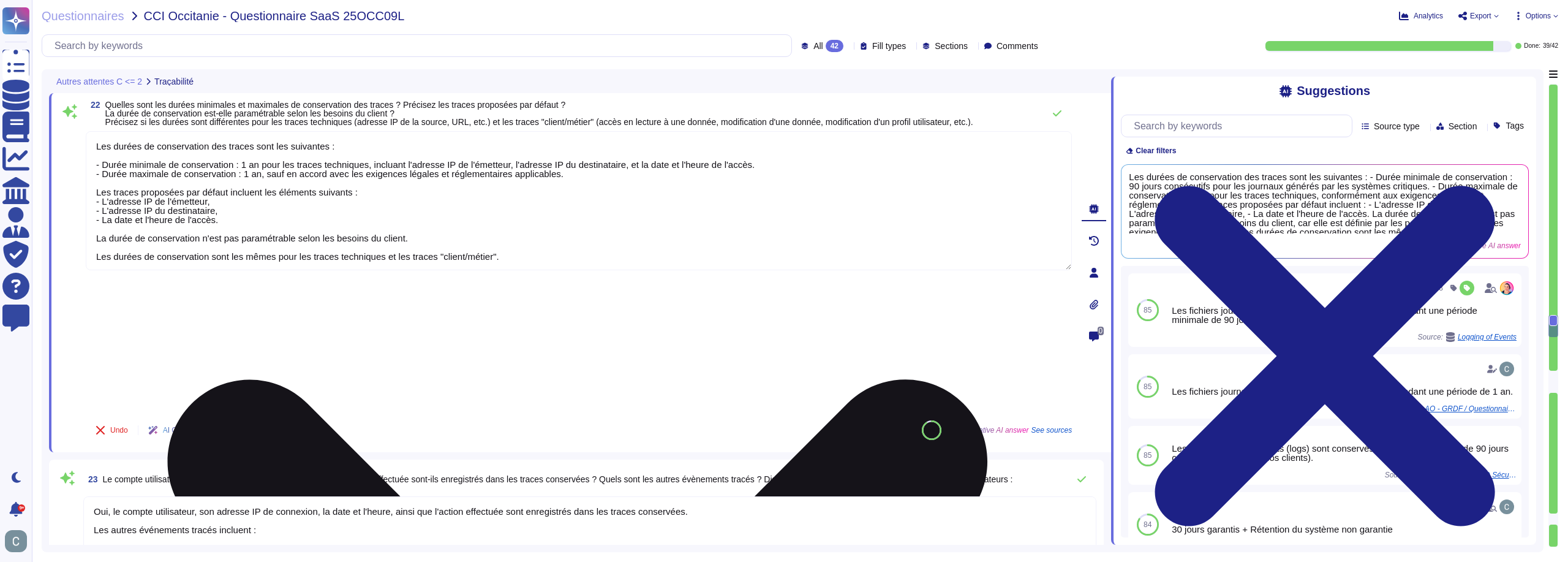
click at [317, 215] on textarea "Les durées de conservation des traces sont les suivantes : - Durée minimale de …" at bounding box center [579, 200] width 986 height 139
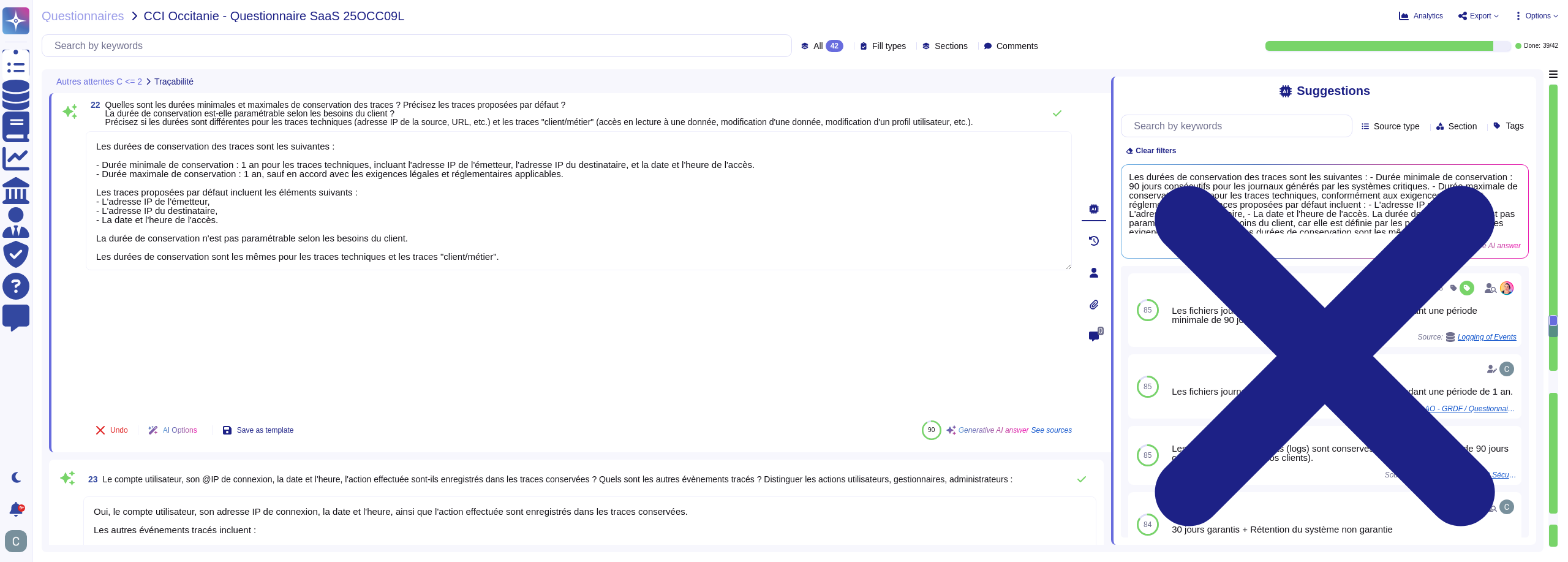
drag, startPoint x: 512, startPoint y: 256, endPoint x: 69, endPoint y: 140, distance: 457.9
click at [69, 140] on div "22 Quelles sont les durées minimales et maximales de conservation des traces ? …" at bounding box center [565, 273] width 1013 height 344
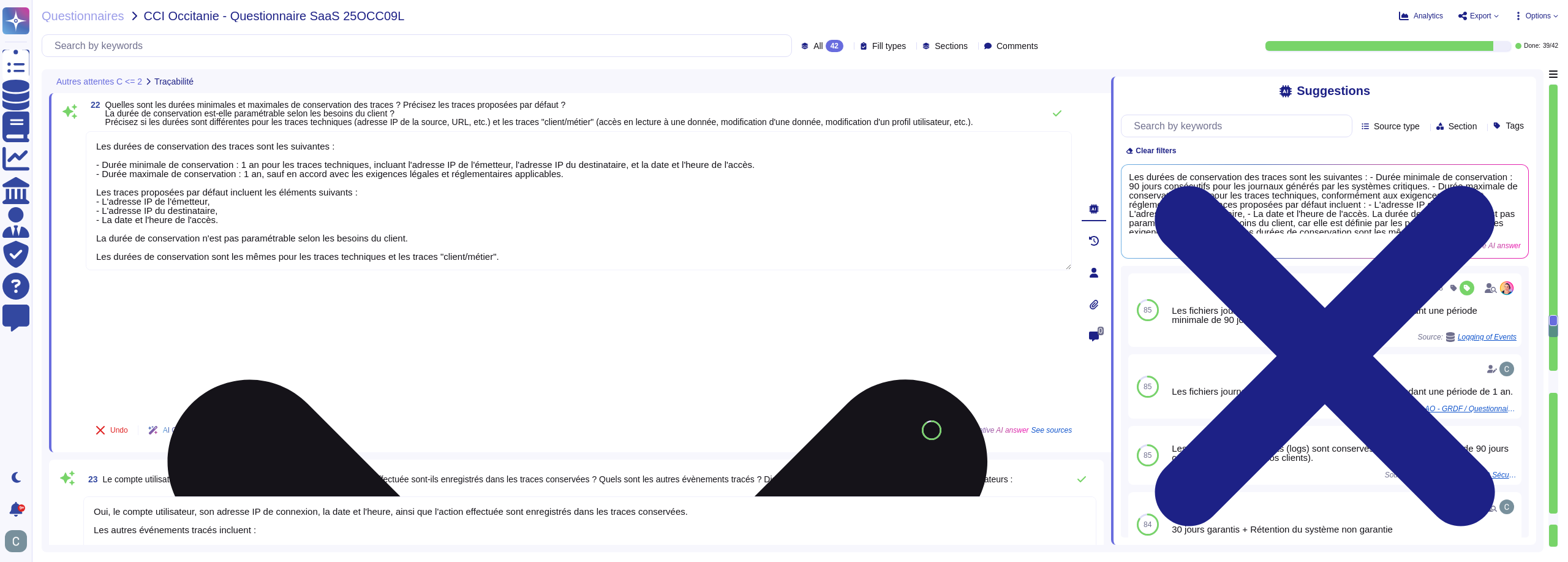
click at [577, 216] on textarea "Les durées de conservation des traces sont les suivantes : - Durée minimale de …" at bounding box center [579, 200] width 986 height 139
click at [449, 241] on textarea "Les durées de conservation des traces sont les suivantes : - Durée minimale de …" at bounding box center [579, 200] width 986 height 139
click at [424, 238] on textarea "Les durées de conservation des traces sont les suivantes : - Durée minimale de …" at bounding box center [579, 200] width 986 height 139
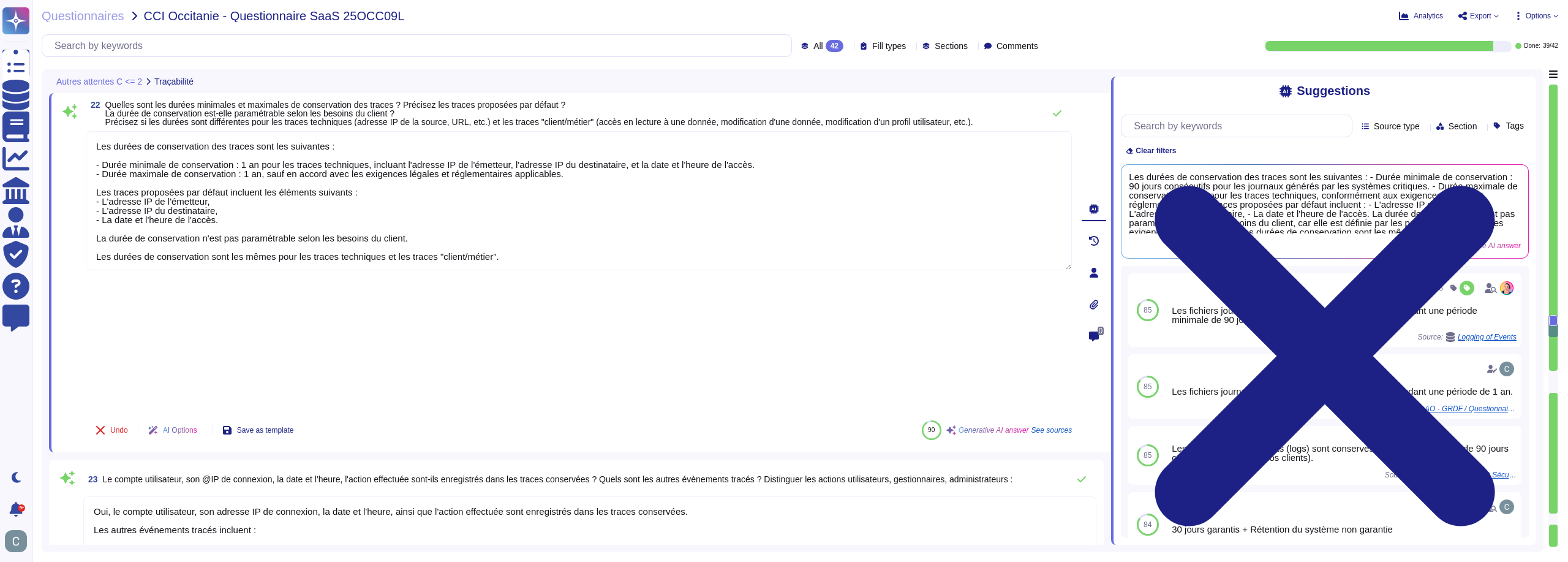
drag, startPoint x: 416, startPoint y: 237, endPoint x: 58, endPoint y: 129, distance: 373.9
click at [58, 129] on div "22 Quelles sont les durées minimales et maximales de conservation des traces ? …" at bounding box center [580, 273] width 1062 height 359
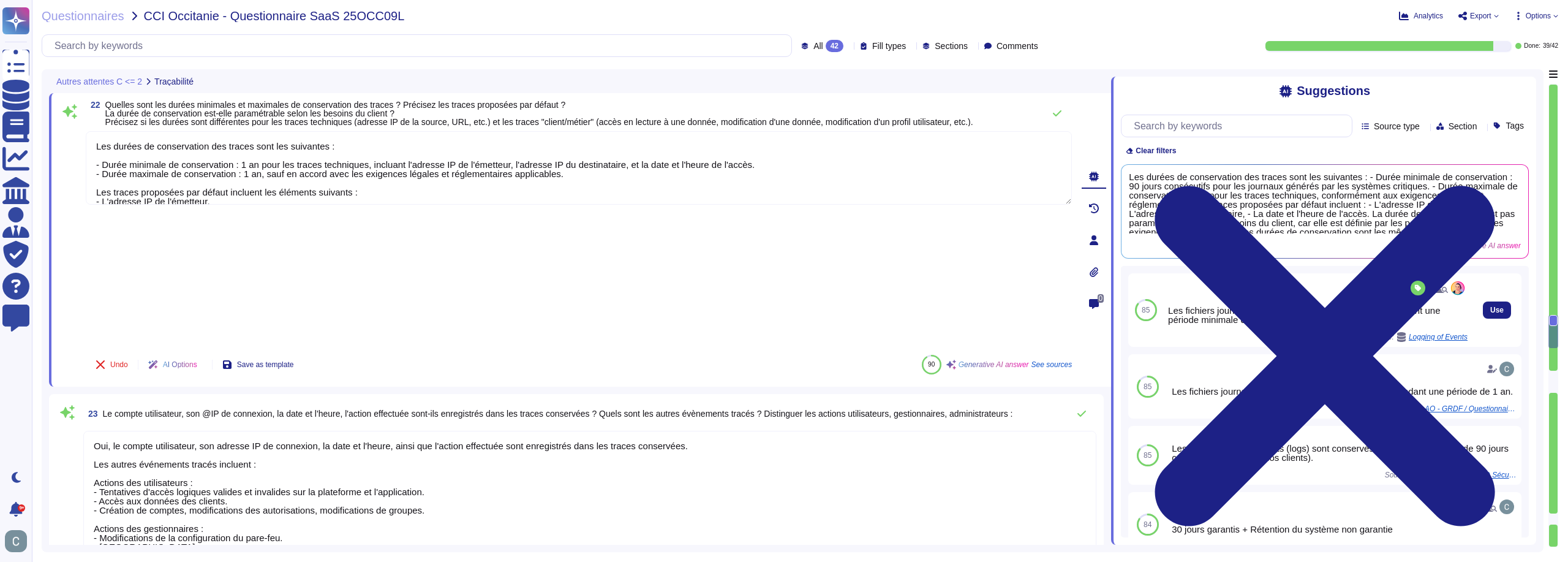
type textarea "Les administrateurs "client/métier" sont des utilisateurs ayant un niveau d'acc…"
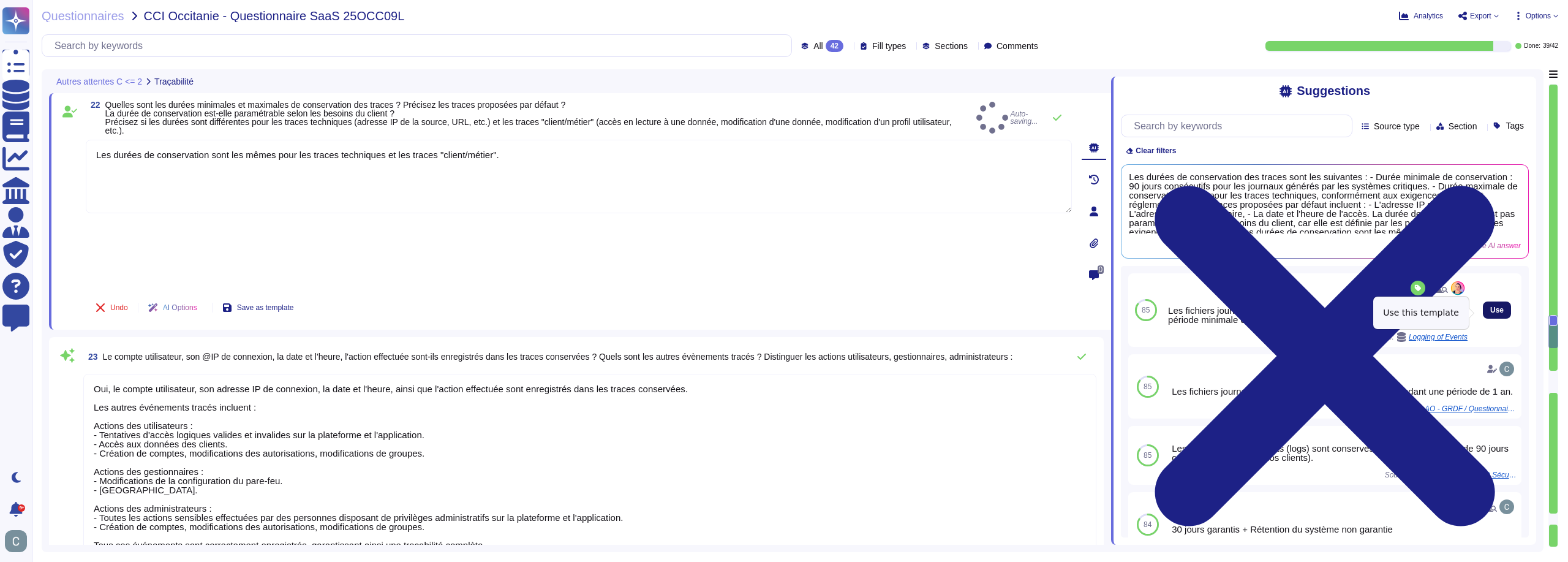
click at [1491, 314] on span "Use" at bounding box center [1496, 310] width 14 height 7
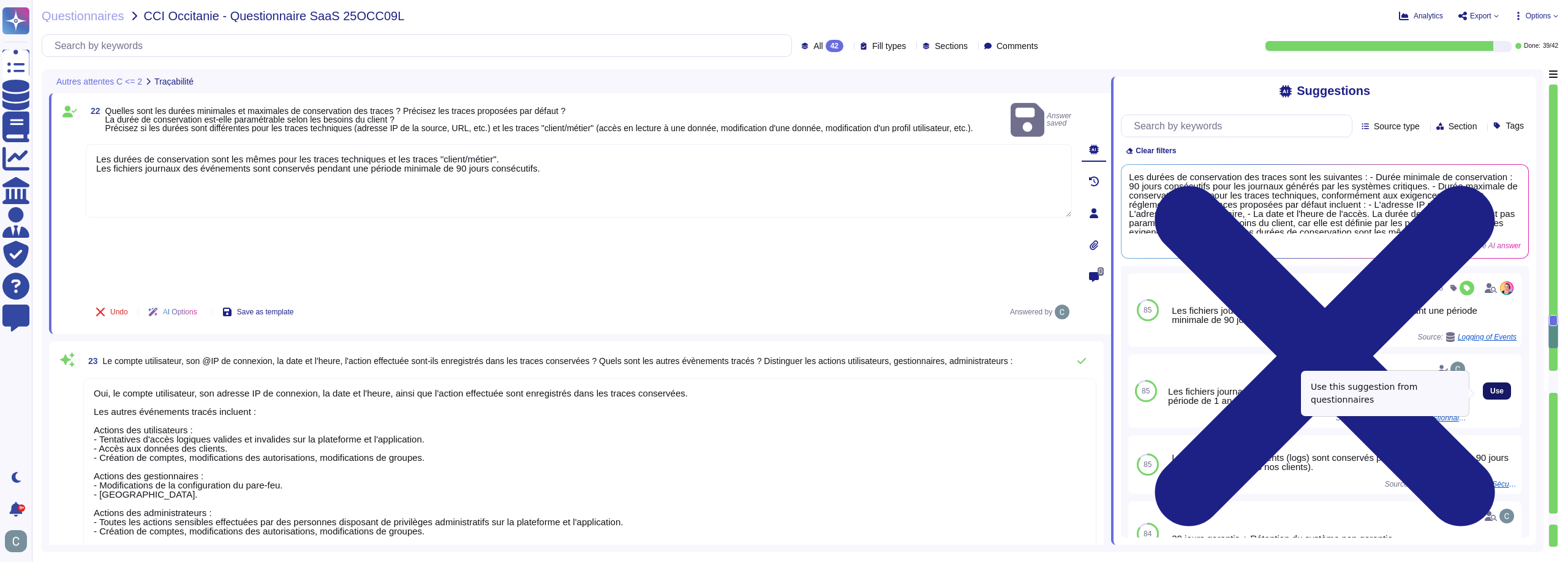
click at [1493, 389] on span "Use" at bounding box center [1496, 390] width 14 height 7
type textarea "Les durées de conservation sont les mêmes pour les traces techniques et les tra…"
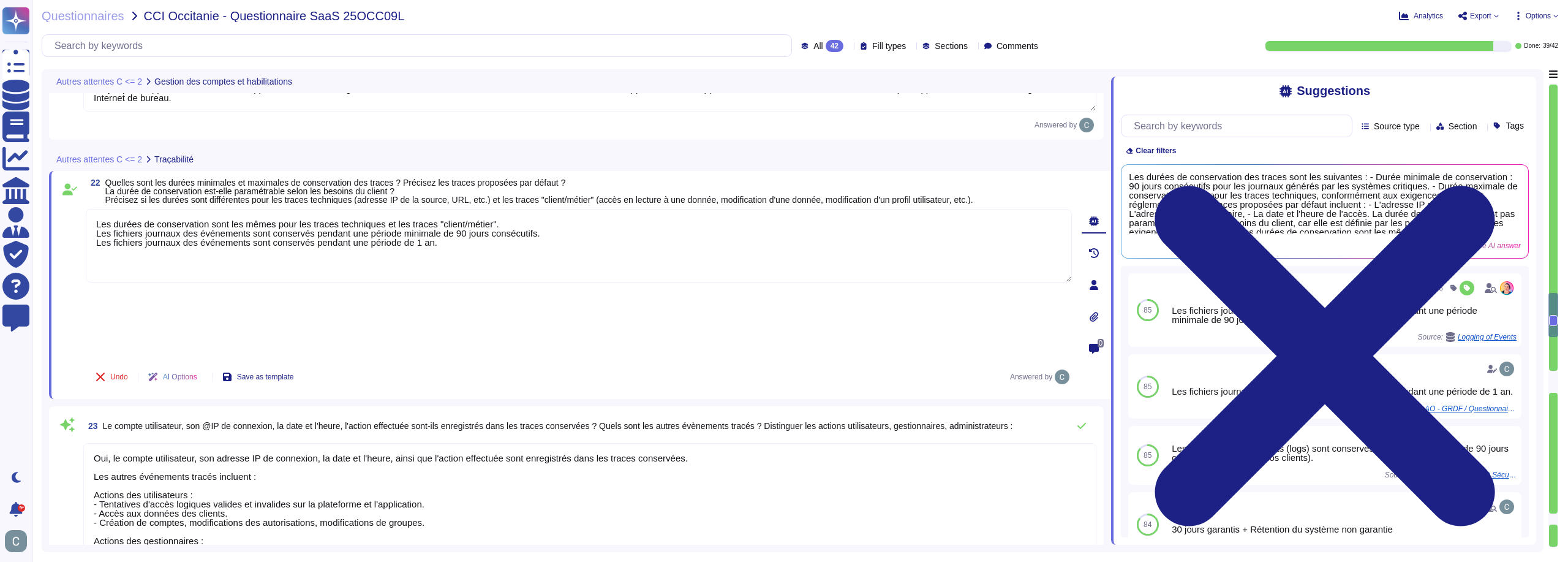
scroll to position [3077, 0]
type textarea "Non les droits ne sont pas délégable sur la partie "rôles et les niveaux d'accè…"
type textarea "Non, la gestion des mots de passe des utilisateurs est effectuée par les utilis…"
type textarea "Oui, des revues régulières sont réalisées pour vérifier les droits octroyés aux…"
type textarea "Il n'y a pas d'application mobile mais l'application Web est intégrée dans un m…"
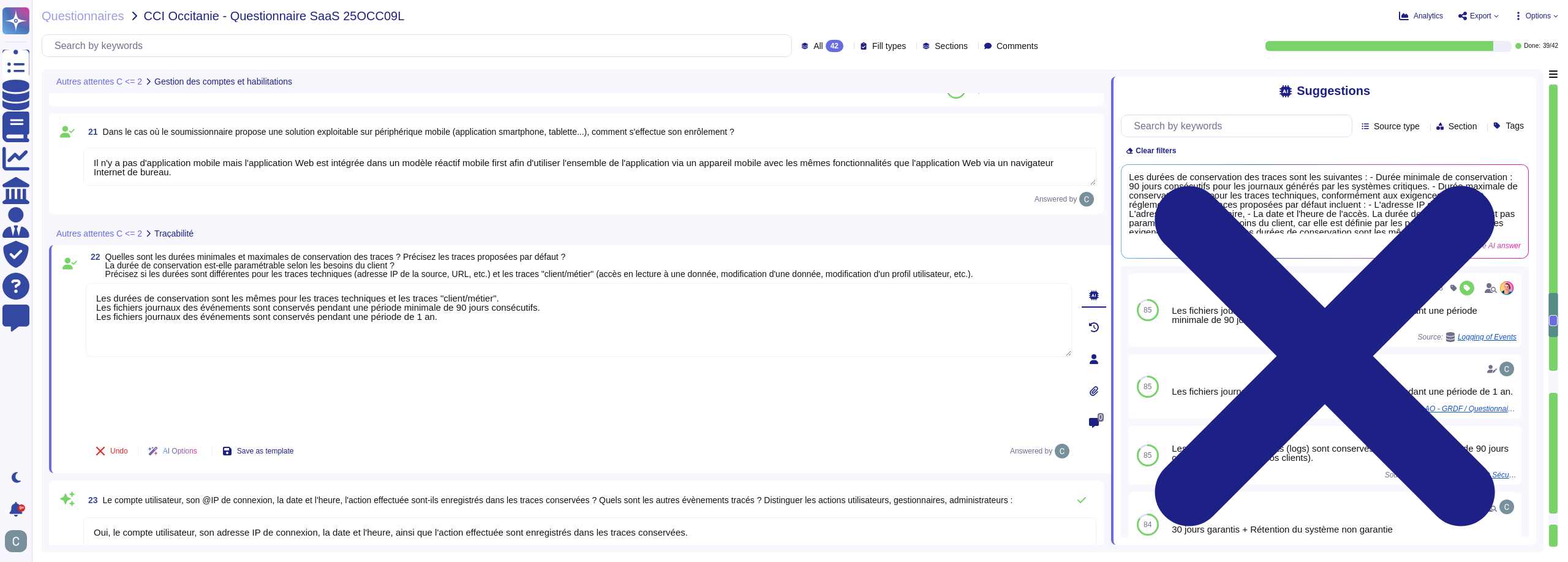
drag, startPoint x: 511, startPoint y: 310, endPoint x: 154, endPoint y: 281, distance: 358.2
click at [154, 281] on div "22 Quelles sont les durées minimales et maximales de conservation des traces ? …" at bounding box center [565, 359] width 1013 height 213
drag, startPoint x: 436, startPoint y: 315, endPoint x: 73, endPoint y: 318, distance: 363.0
click at [73, 318] on div "22 Quelles sont les durées minimales et maximales de conservation des traces ? …" at bounding box center [565, 359] width 1013 height 213
type textarea "Les durées de conservation sont les mêmes pour les traces techniques et les tra…"
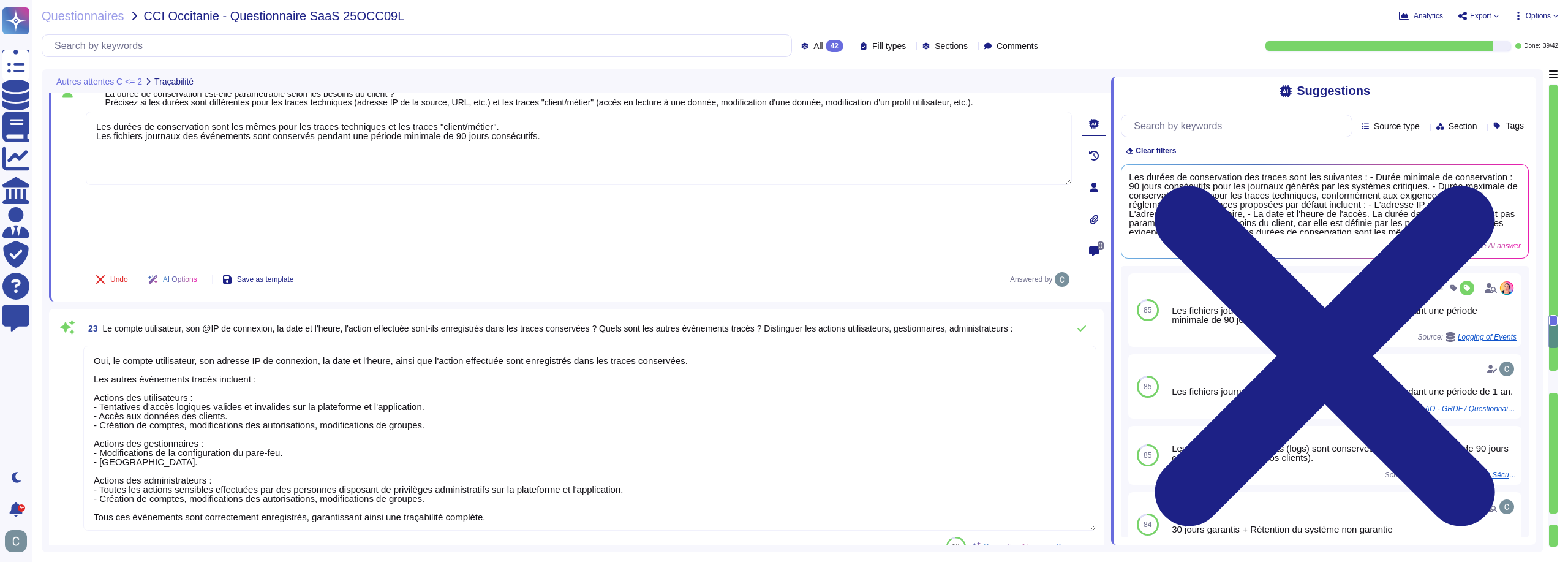
scroll to position [3261, 0]
type textarea "Les administrateurs "client/métier" sont des utilisateurs ayant un niveau d'acc…"
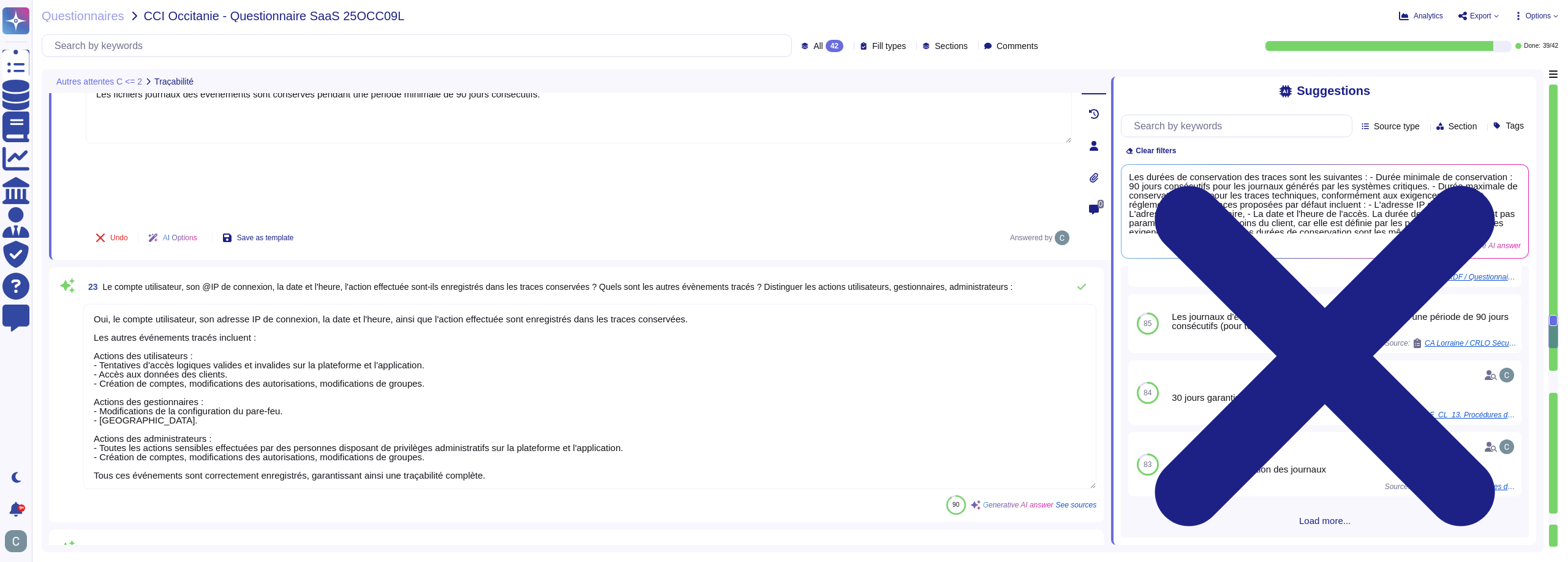
scroll to position [2, 0]
type textarea "Les durées de conservation sont les mêmes pour les traces techniques et les tra…"
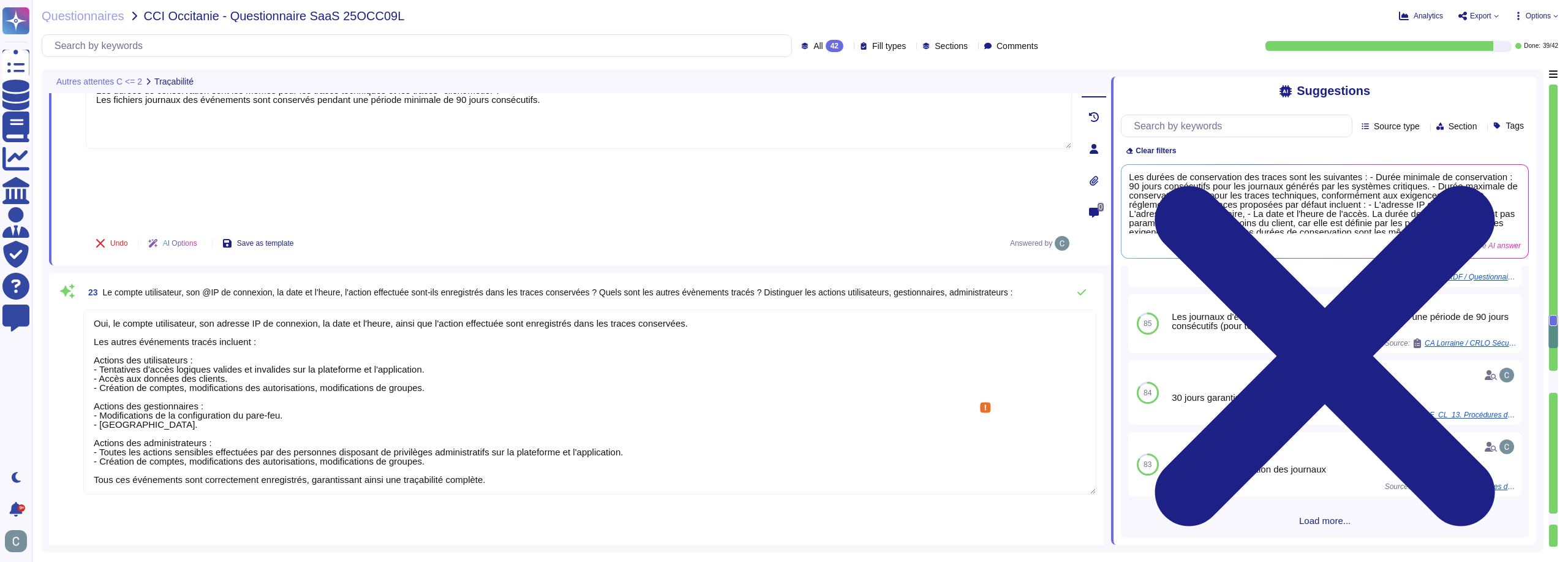
click at [532, 310] on textarea "Oui, le compte utilisateur, son adresse IP de connexion, la date et l'heure, ai…" at bounding box center [590, 402] width 1013 height 185
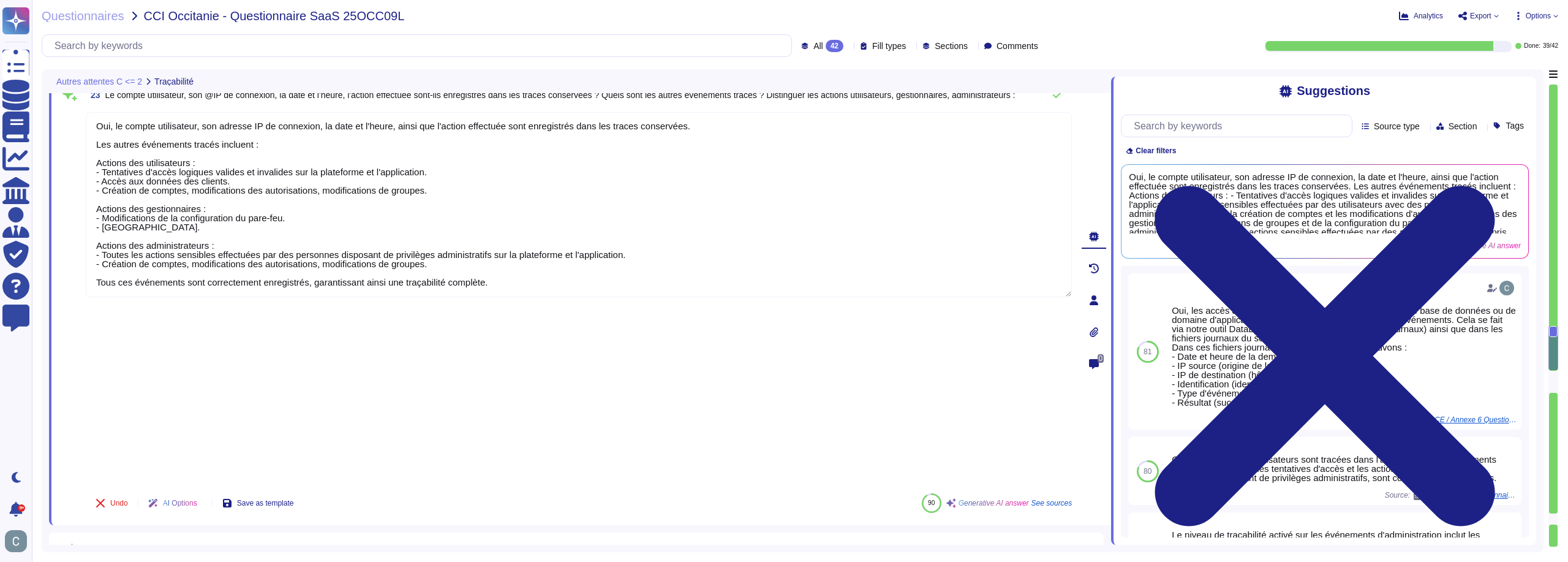
type textarea "Lor ipsumd sita consectetu adipiscingel sed doeiusmod tempori ut laboreetdolore…"
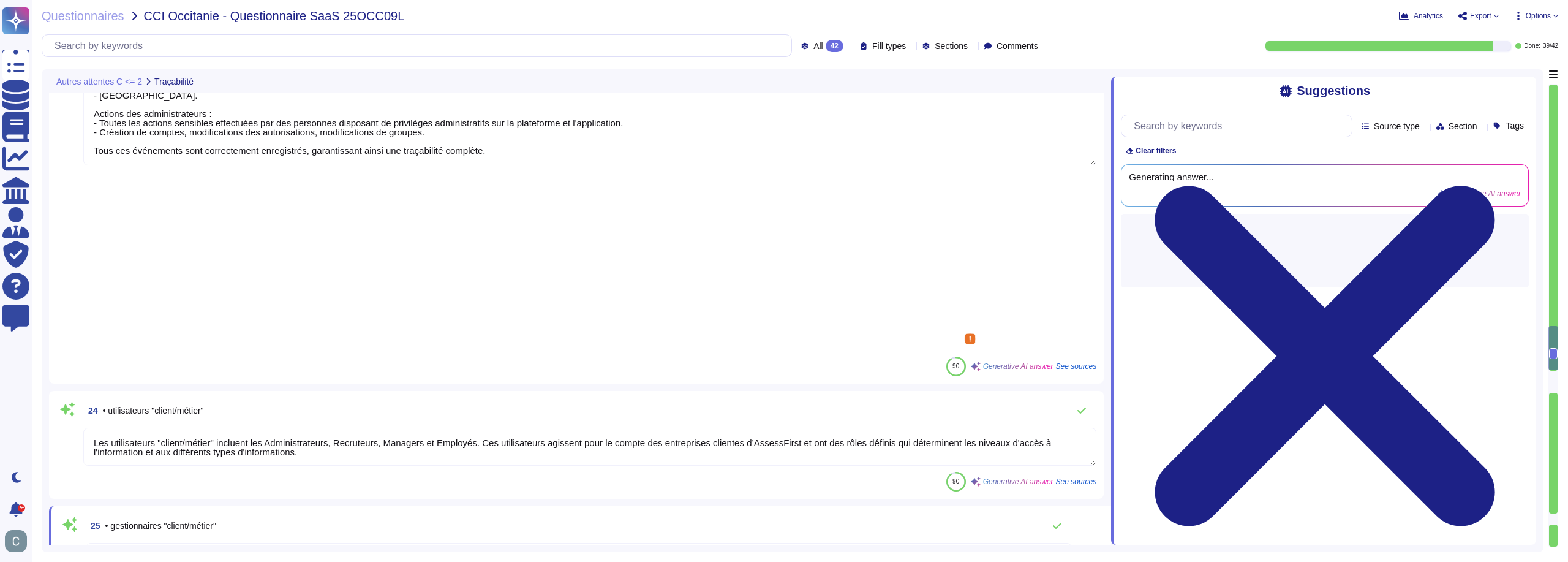
click at [240, 472] on div "90 Generative AI answer See sources" at bounding box center [590, 482] width 1013 height 19
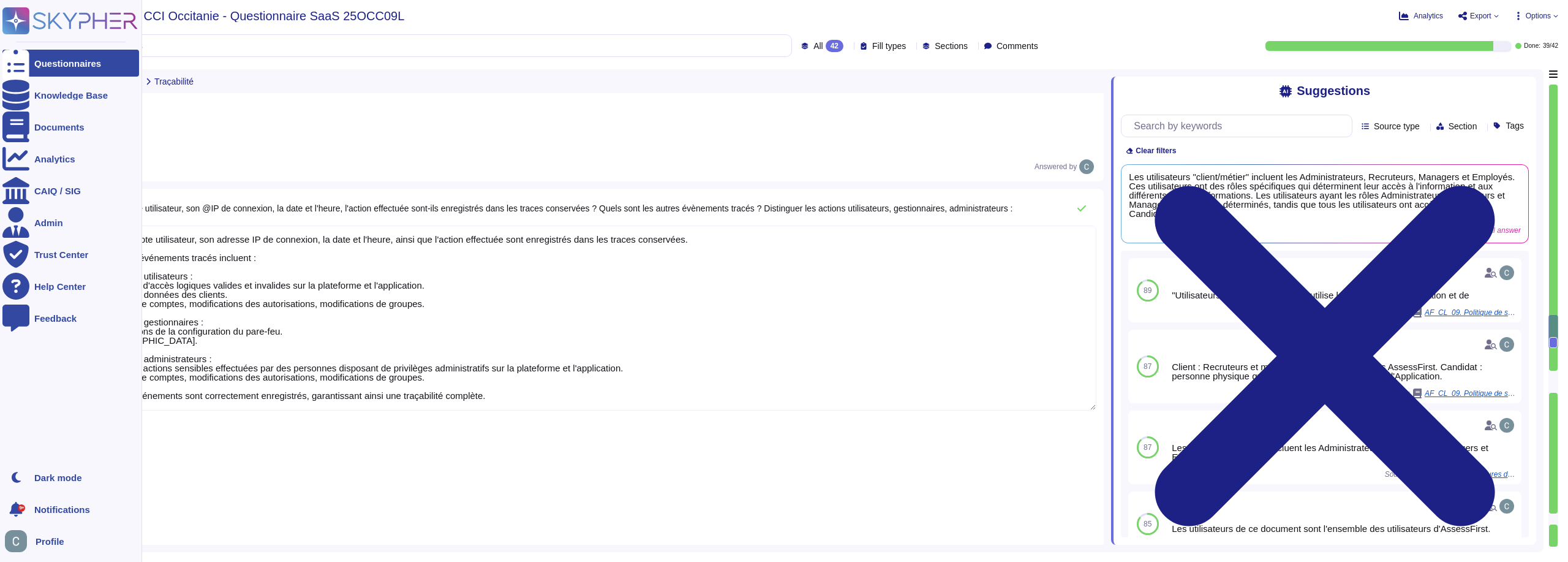
scroll to position [0, 0]
drag, startPoint x: 470, startPoint y: 317, endPoint x: 0, endPoint y: 142, distance: 501.5
click at [0, 142] on div "Questionnaires Knowledge Base Documents Analytics CAIQ / SIG Admin Trust Center…" at bounding box center [784, 281] width 1568 height 562
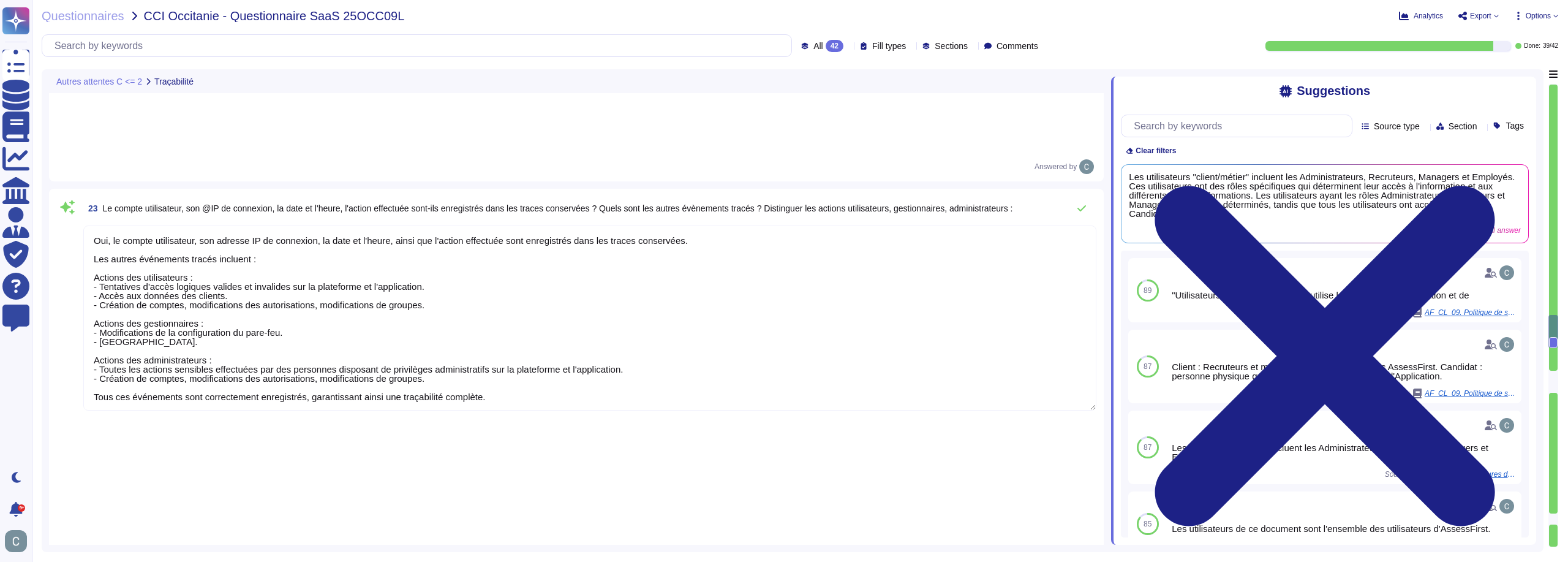
scroll to position [2, 0]
drag, startPoint x: 328, startPoint y: 432, endPoint x: 36, endPoint y: 401, distance: 293.6
click at [36, 401] on div "Questionnaires CCI Occitanie - Questionnaire SaaS 25OCC09L Analytics Export Opt…" at bounding box center [800, 281] width 1537 height 562
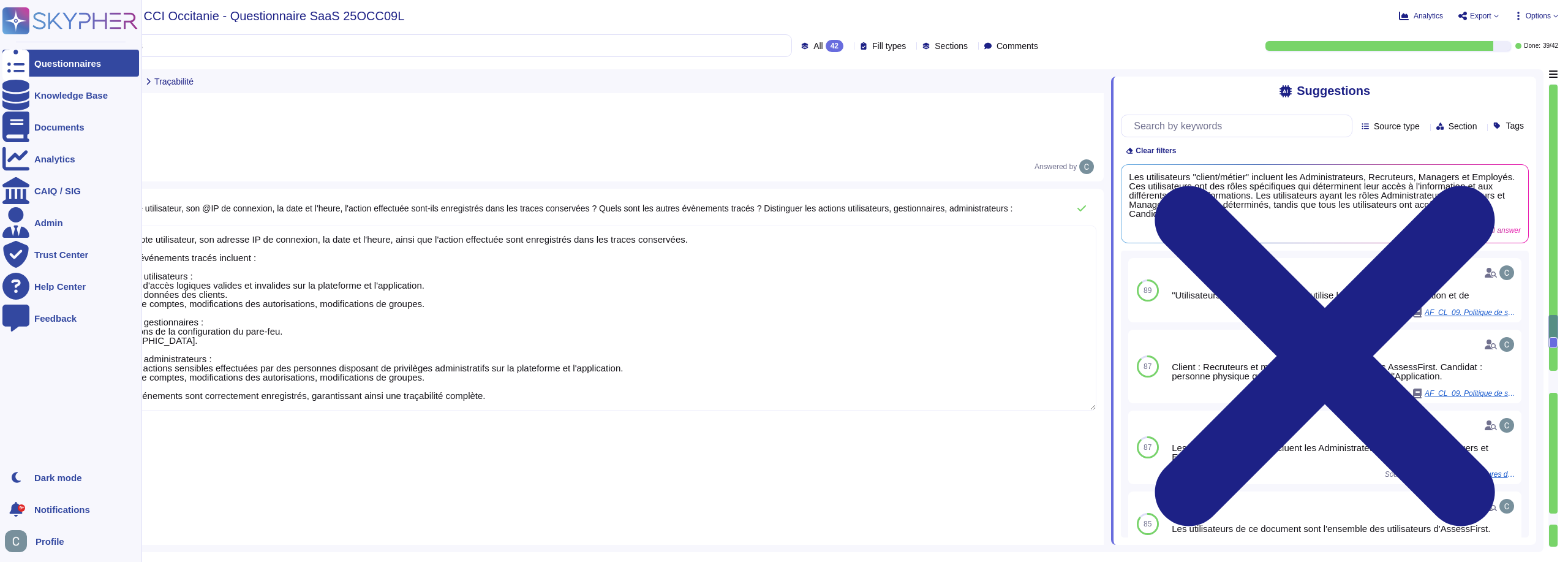
drag, startPoint x: 279, startPoint y: 436, endPoint x: 14, endPoint y: 386, distance: 269.7
click at [14, 386] on div "Questionnaires Knowledge Base Documents Analytics CAIQ / SIG Admin Trust Center…" at bounding box center [784, 281] width 1568 height 562
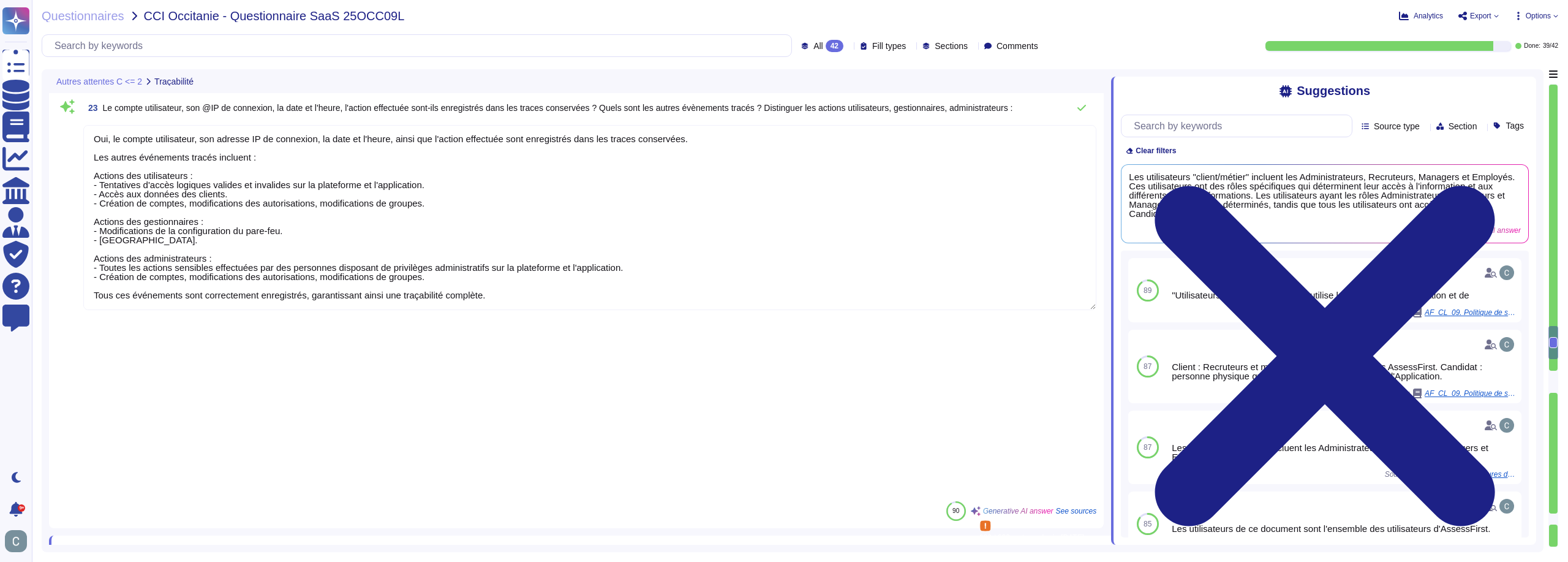
scroll to position [3444, 0]
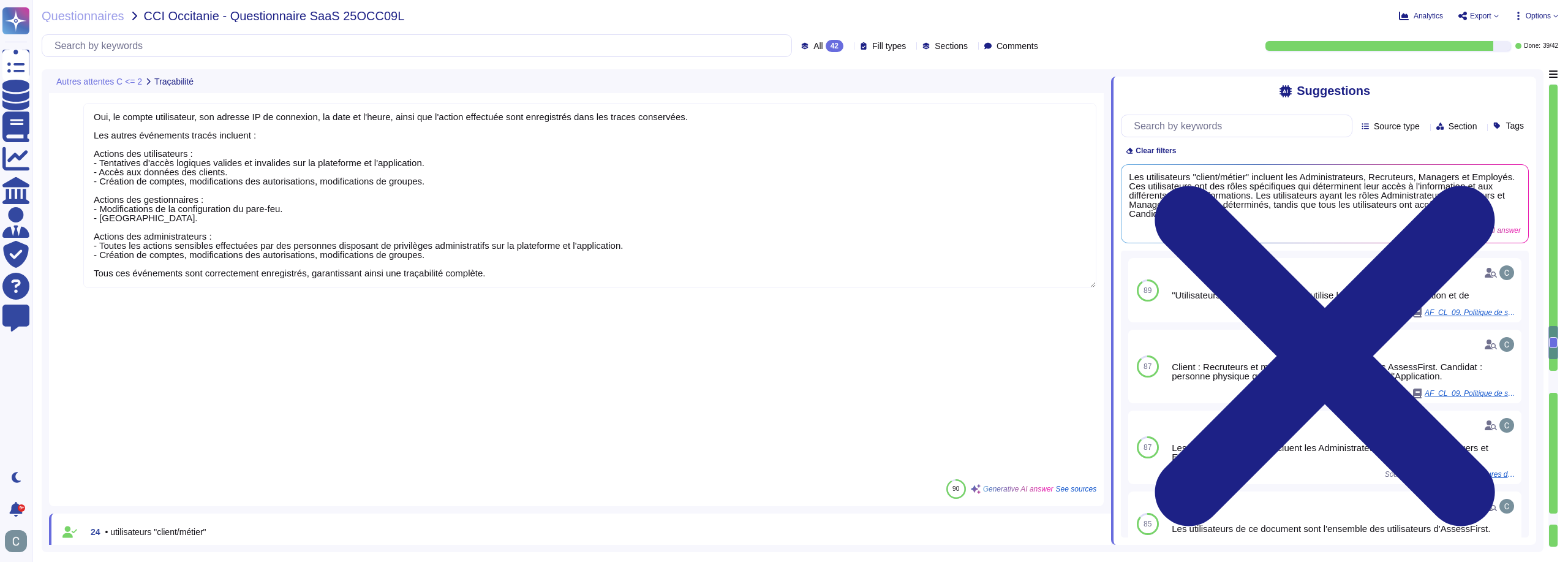
type textarea "Voir réponse précédente"
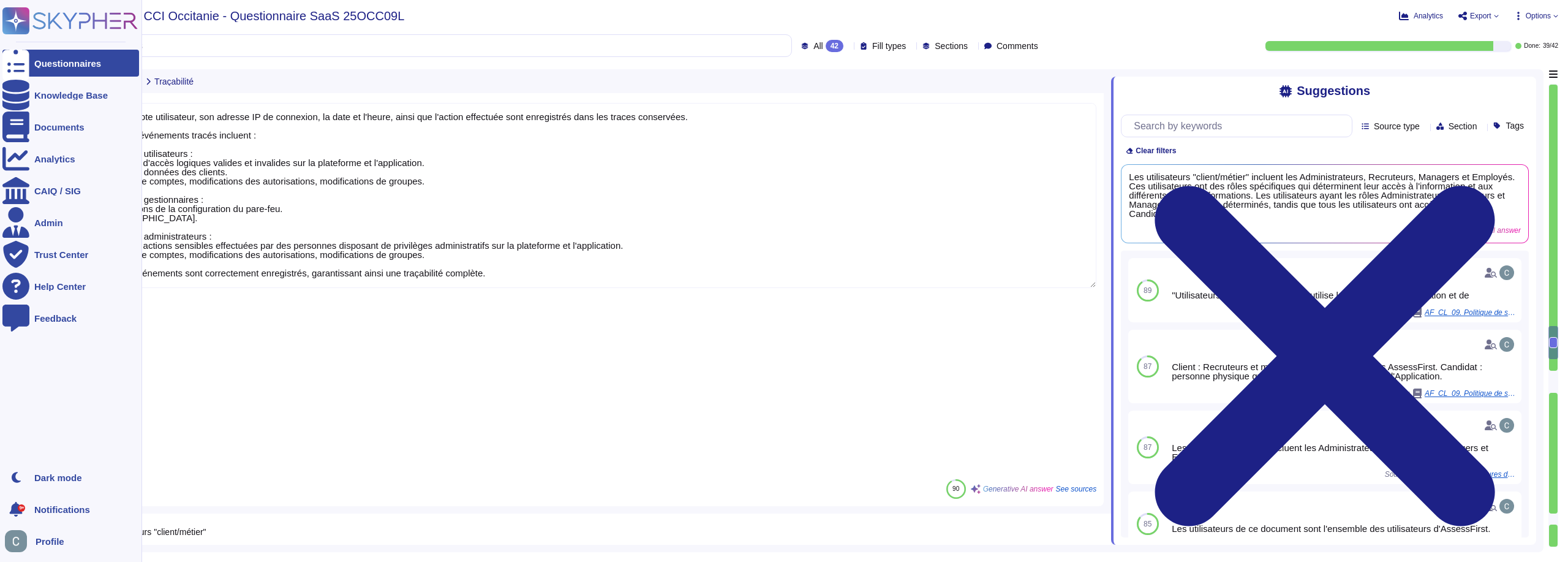
drag, startPoint x: 279, startPoint y: 311, endPoint x: 0, endPoint y: 306, distance: 279.0
click at [0, 306] on div "Questionnaires Knowledge Base Documents Analytics CAIQ / SIG Admin Trust Center…" at bounding box center [784, 281] width 1568 height 562
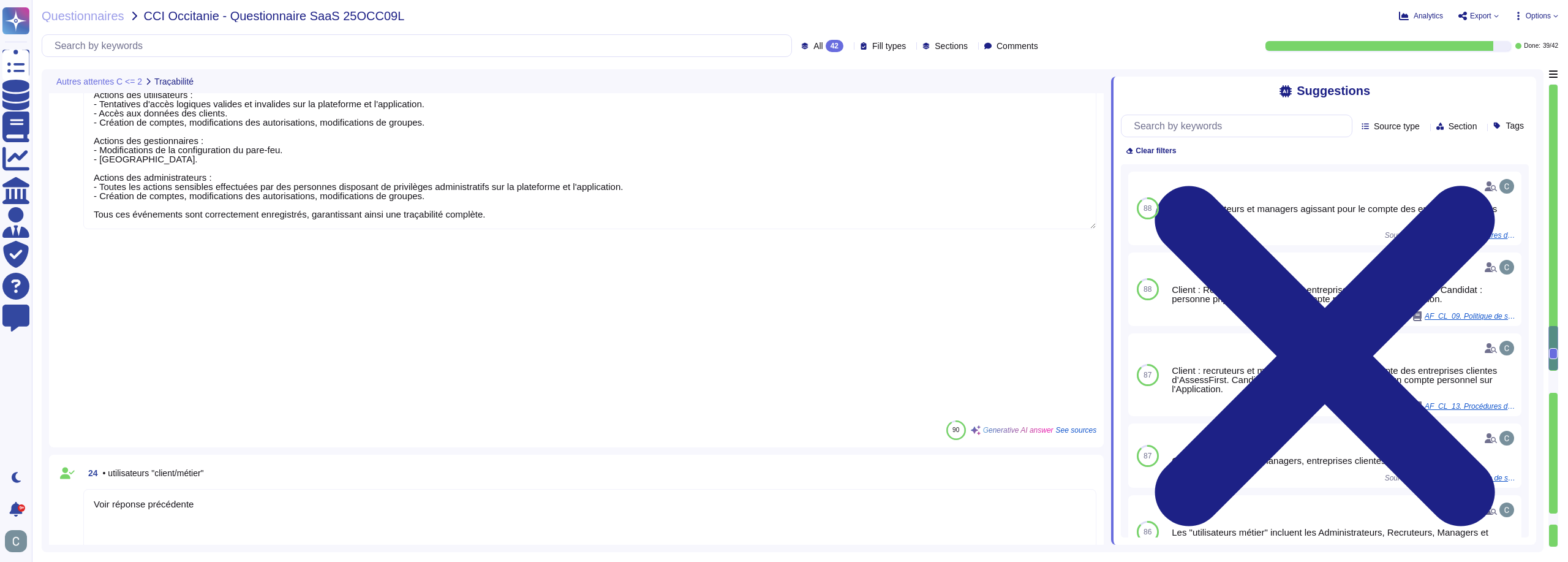
type textarea "Lor ipsumd sita consectetu adipiscingel sed doeiusmod tempori ut laboreetdolore…"
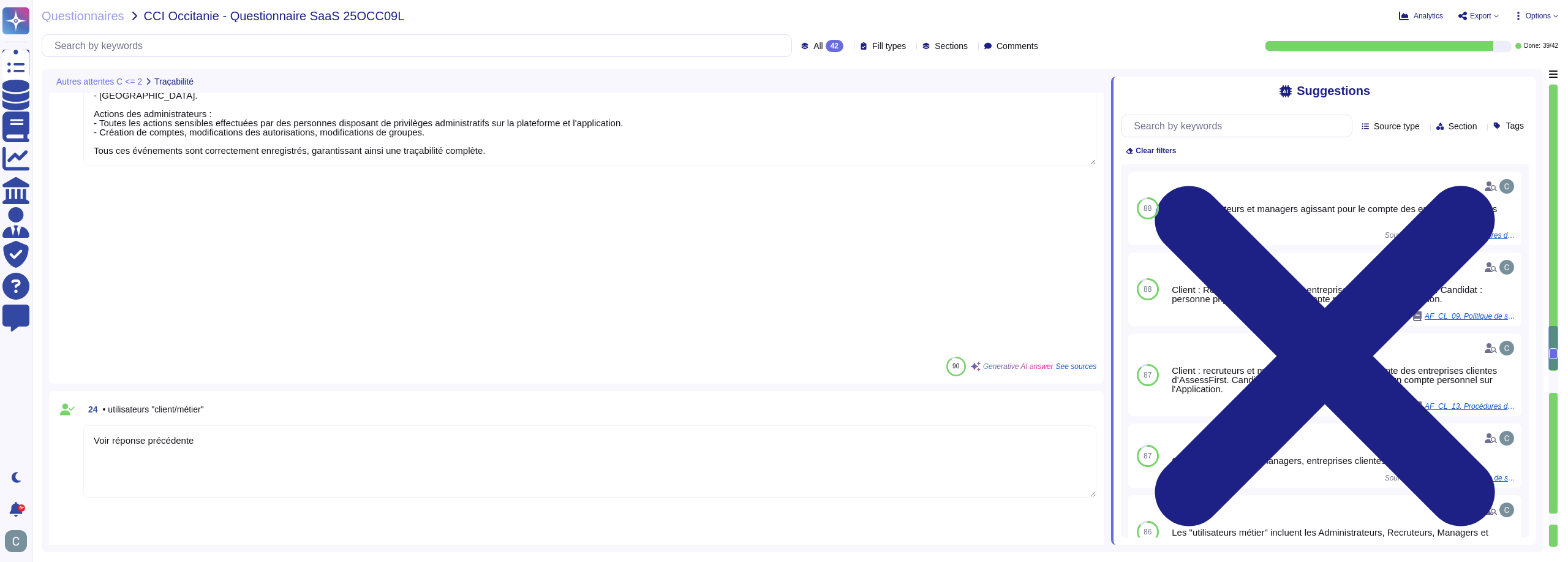
paste textarea "Voir réponse précédente"
type textarea "Voir réponse précédente"
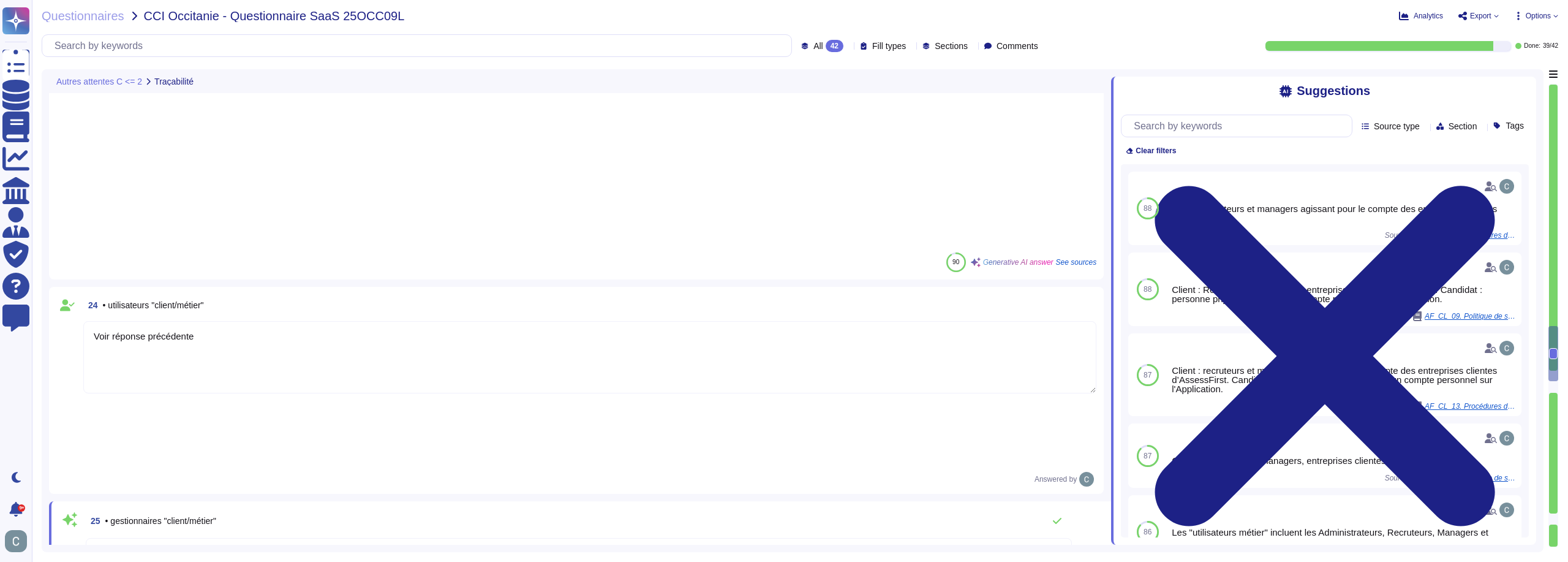
scroll to position [3690, 0]
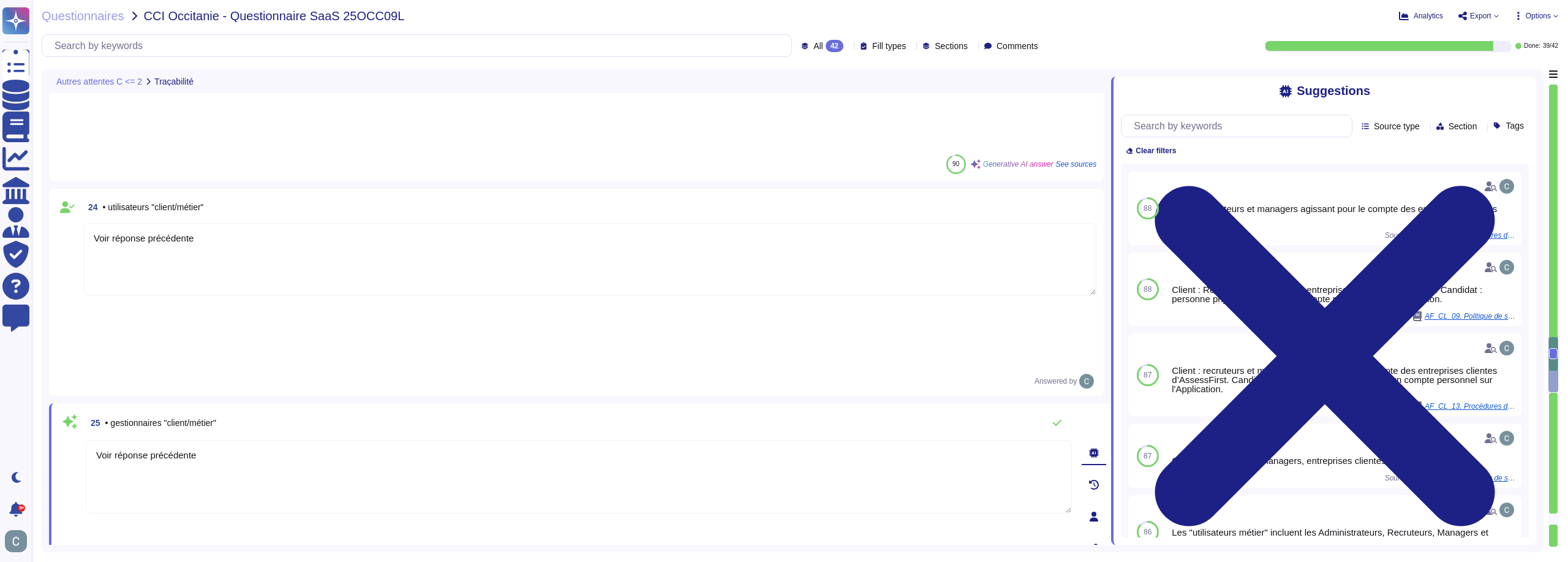
type textarea "Les traces ne peuvent pas être aisément consultées sur un système indépendant d…"
type textarea "Voir réponse précédente"
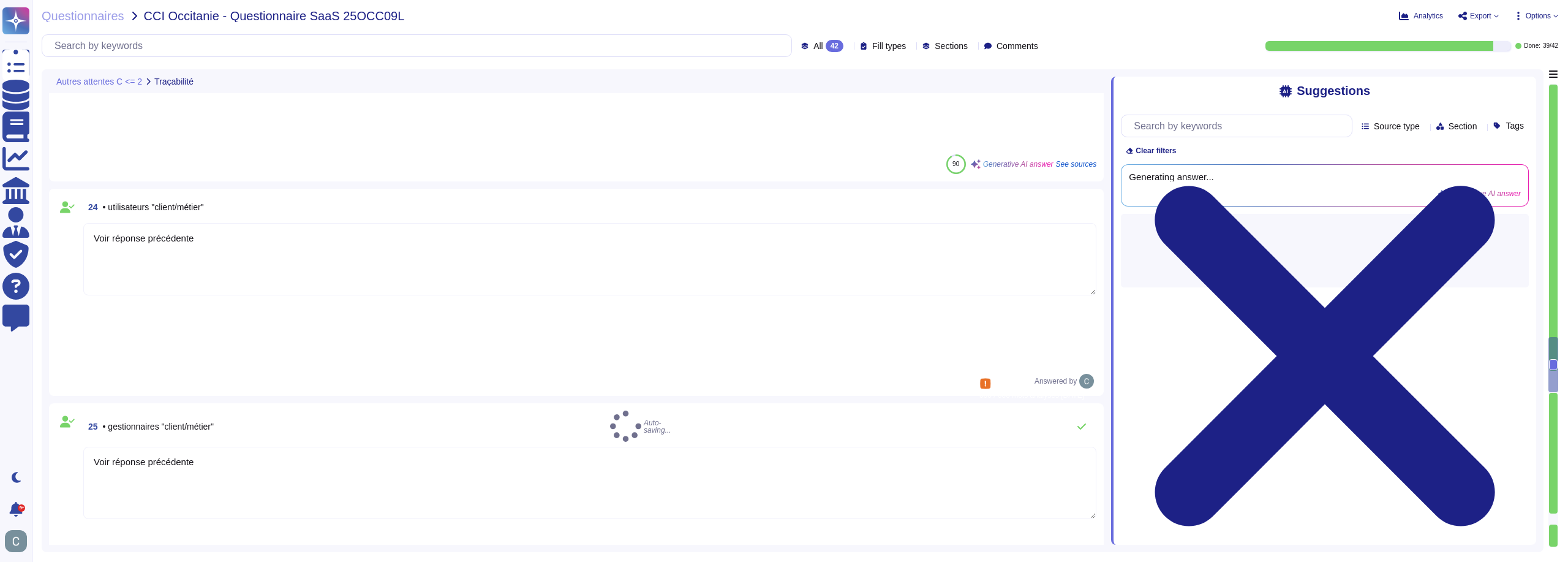
drag, startPoint x: 355, startPoint y: 365, endPoint x: 34, endPoint y: 331, distance: 322.8
click at [34, 331] on div "Questionnaires CCI Occitanie - Questionnaire SaaS 25OCC09L Analytics Export Opt…" at bounding box center [800, 281] width 1537 height 562
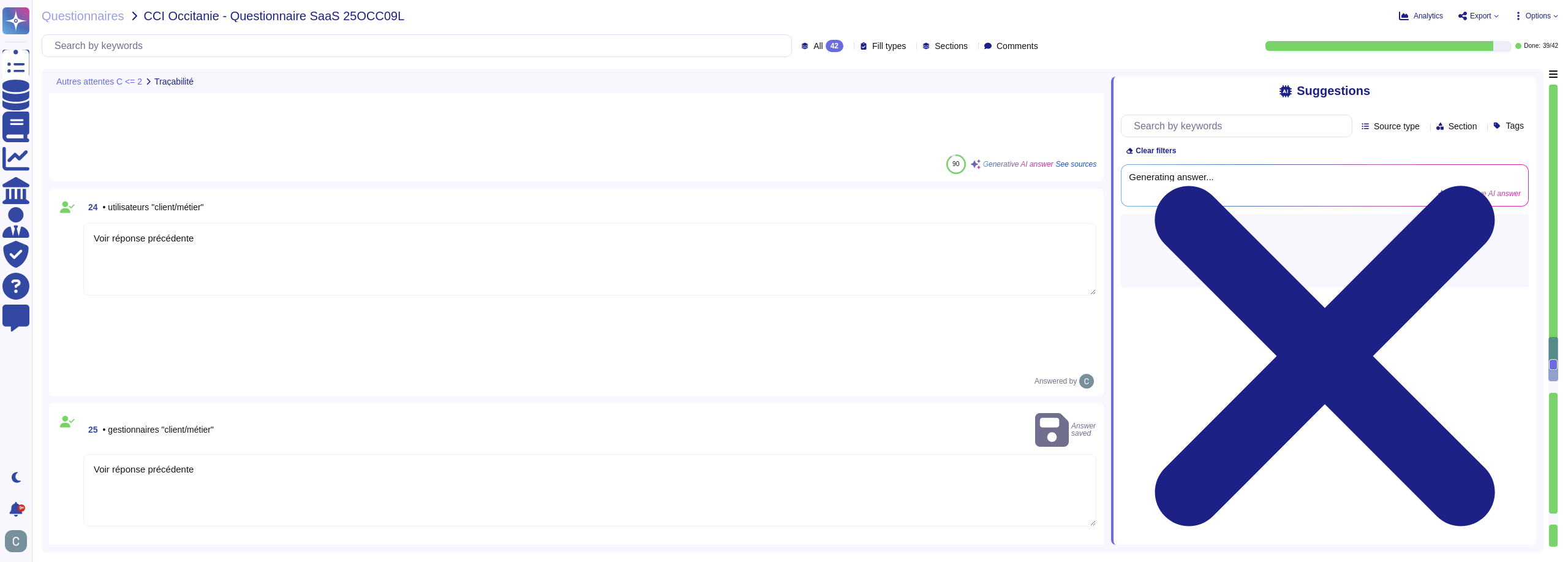
paste textarea "Voir réponse précédente"
type textarea "Voir réponse précédente"
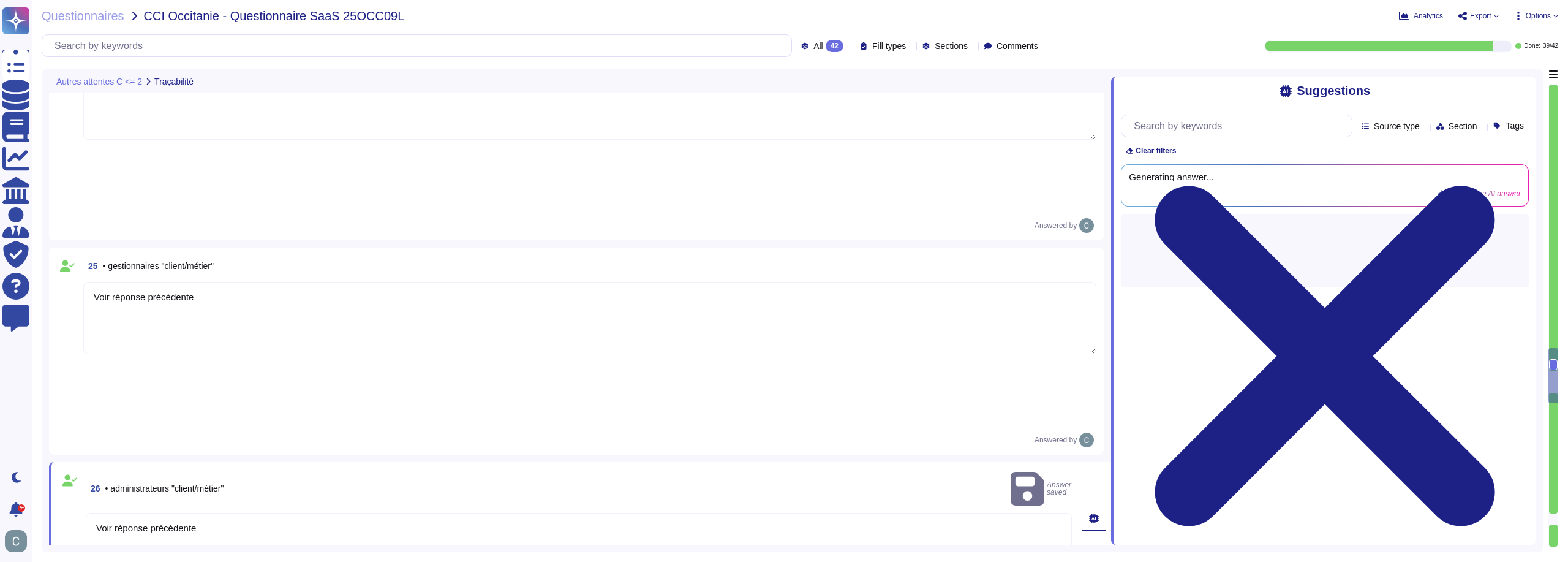
scroll to position [3873, 0]
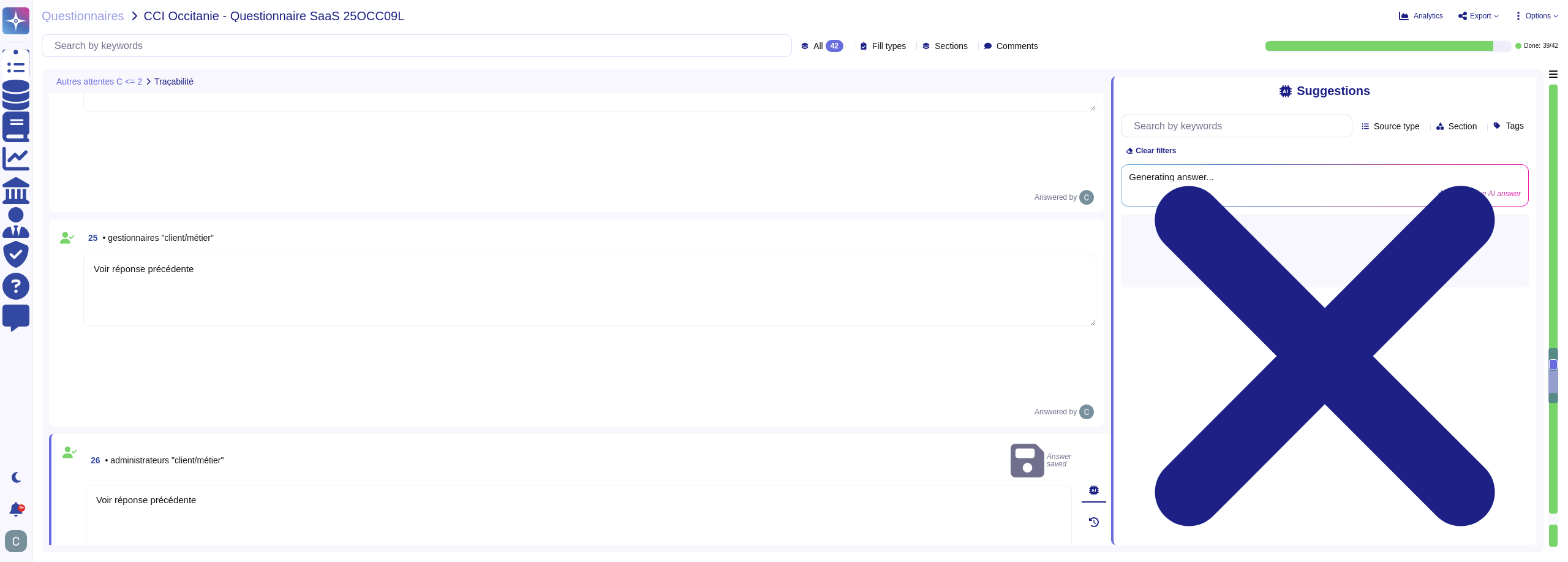
type textarea "Lor, i'dolorsit ame consecteturadi elitse/doeiusm, t incidid u'laboreetdolorema…"
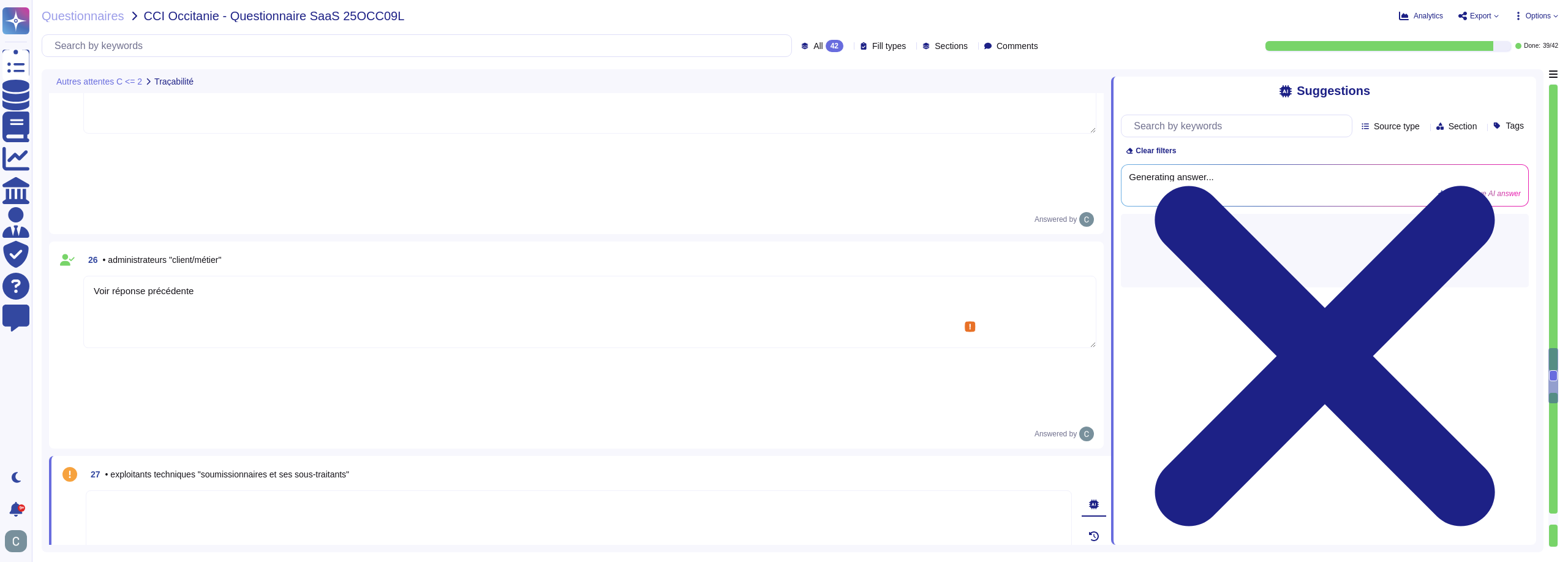
paste textarea "Voir réponse précédente"
type textarea "Voir réponse précédente"
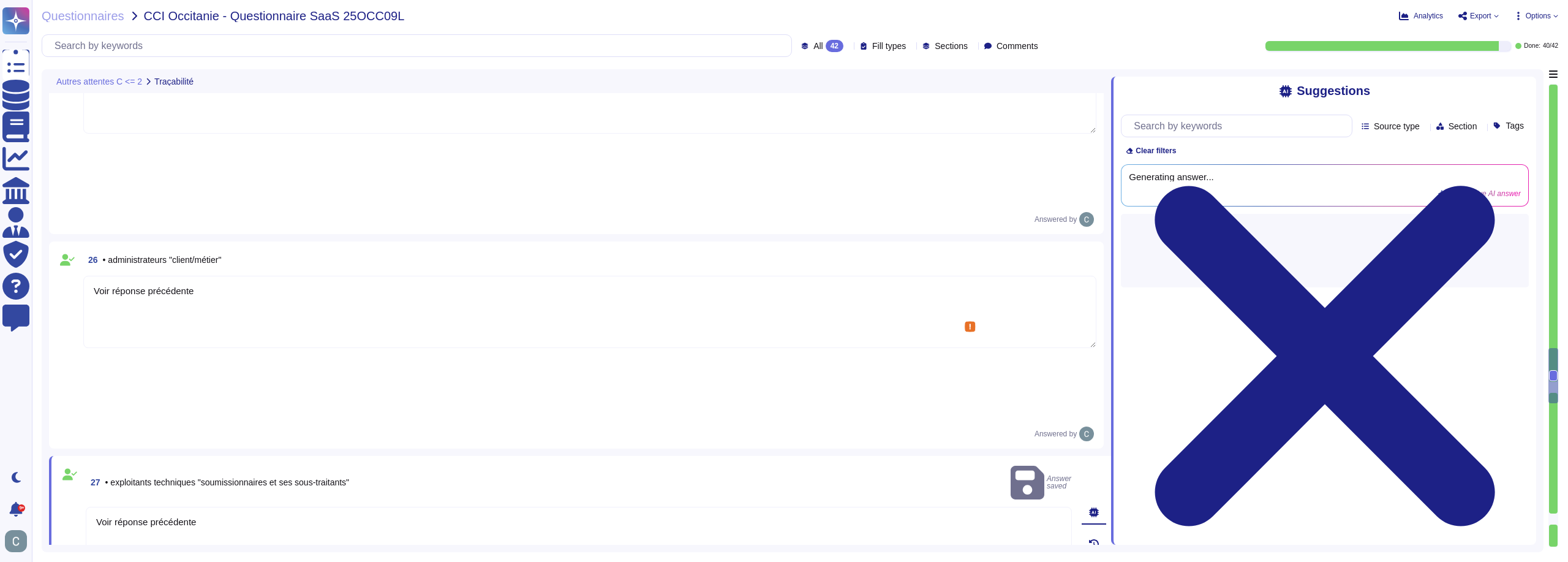
type textarea "Lor, i'dolorsit ame consecteturadi elitse/doeiusm, t incidid u'laboreetdolorema…"
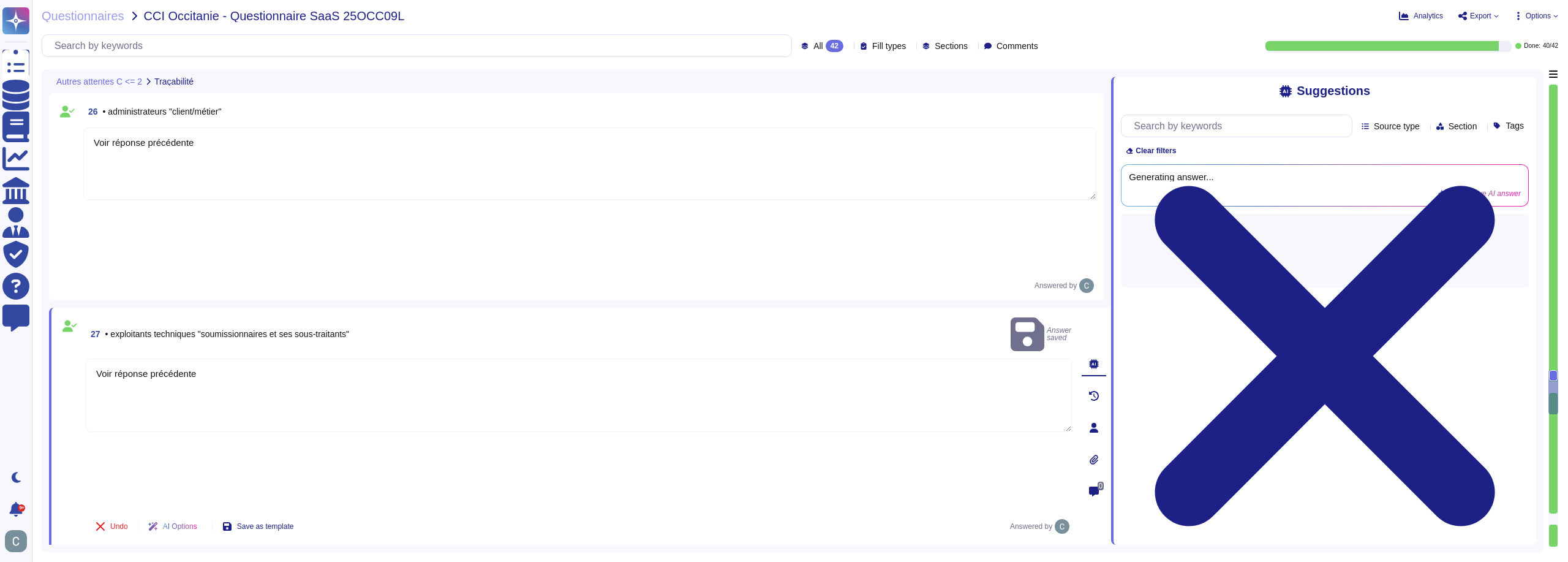
scroll to position [4057, 0]
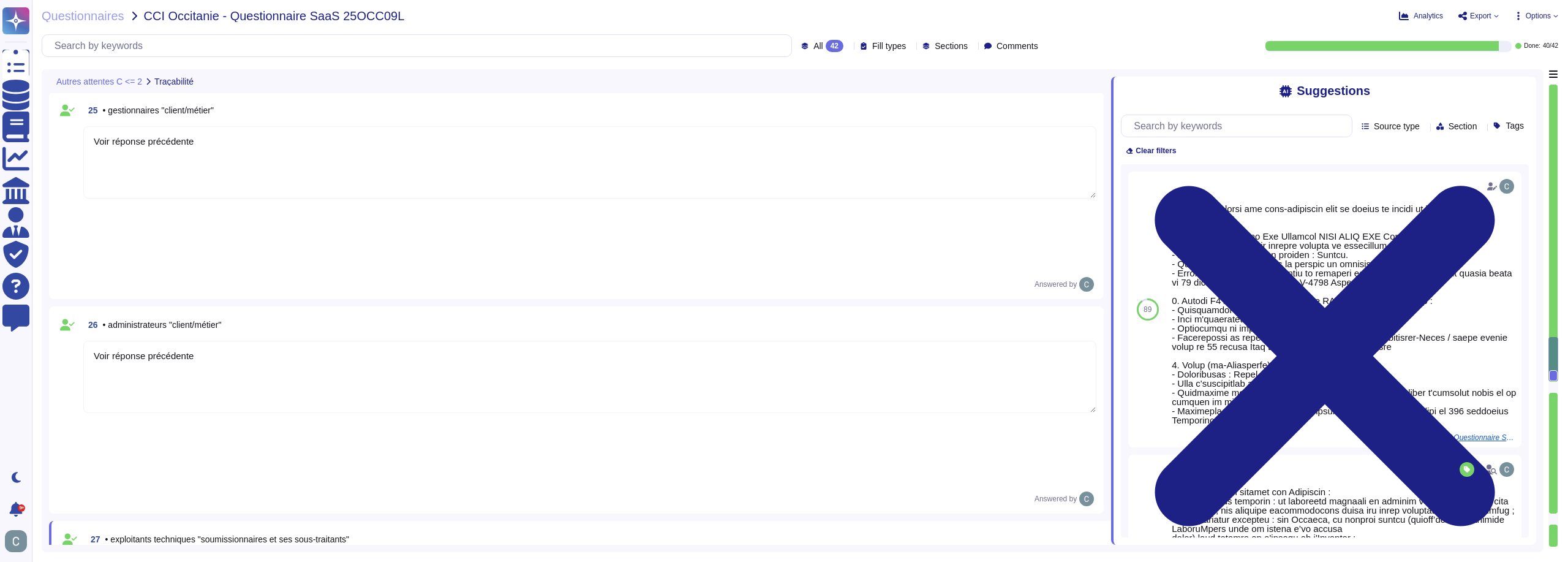
type textarea "Oui, le compte utilisateur, son adresse IP de connexion, la date et l'heure, ai…"
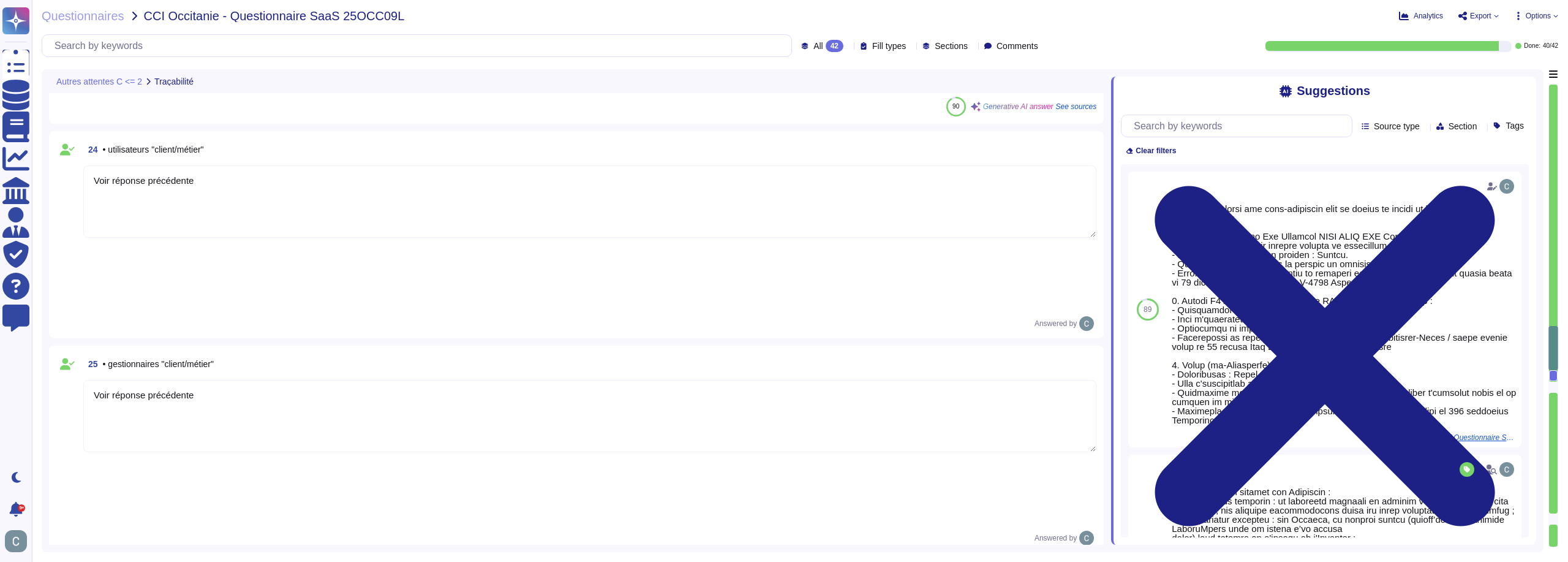
type textarea "Les durées de conservation sont les mêmes pour les traces techniques et les tra…"
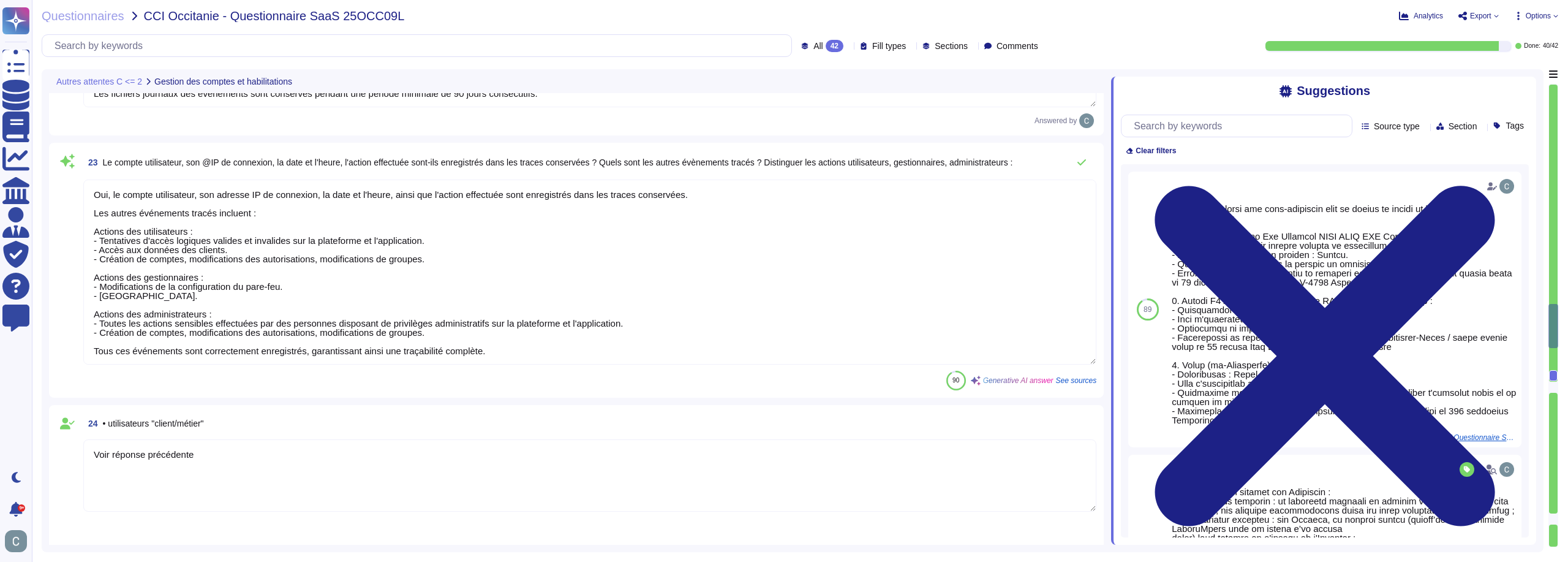
type textarea "Non, la gestion des mots de passe des utilisateurs est effectuée par les utilis…"
type textarea "Oui, des revues régulières sont réalisées pour vérifier les droits octroyés aux…"
type textarea "Il n'y a pas d'application mobile mais l'application Web est intégrée dans un m…"
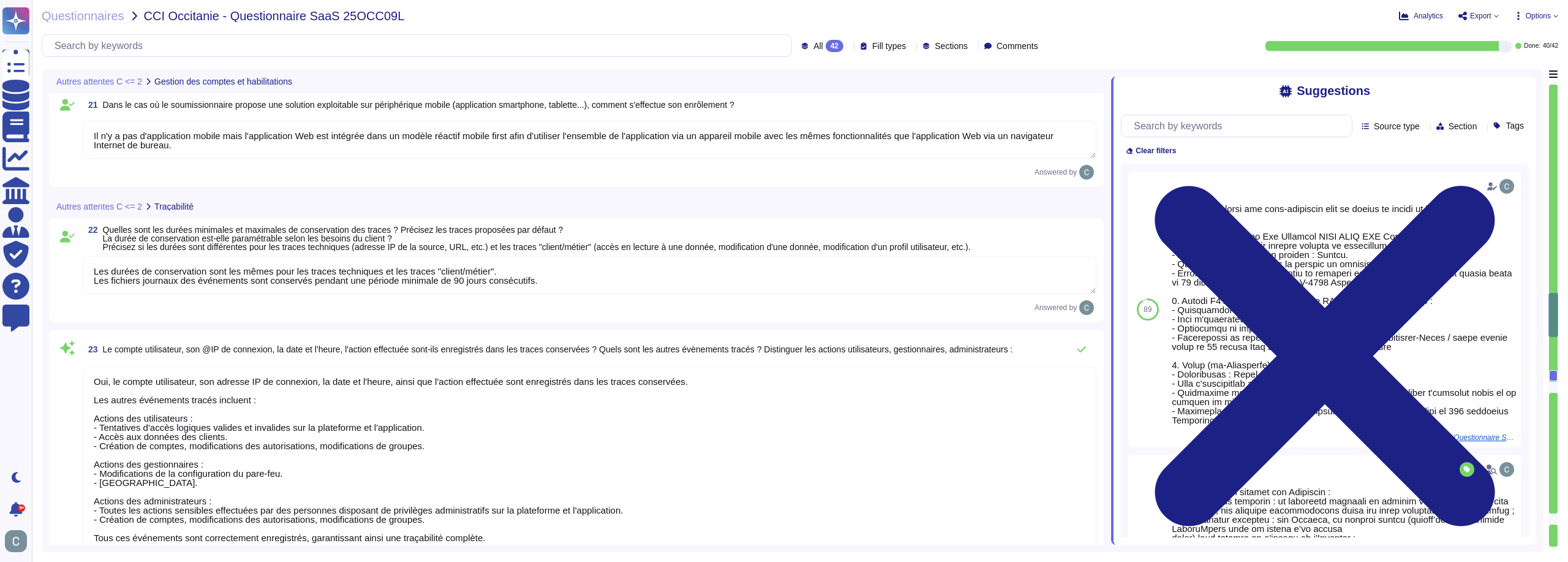
type textarea "Non les droits ne sont pas délégable sur la partie "rôles et les niveaux d'accè…"
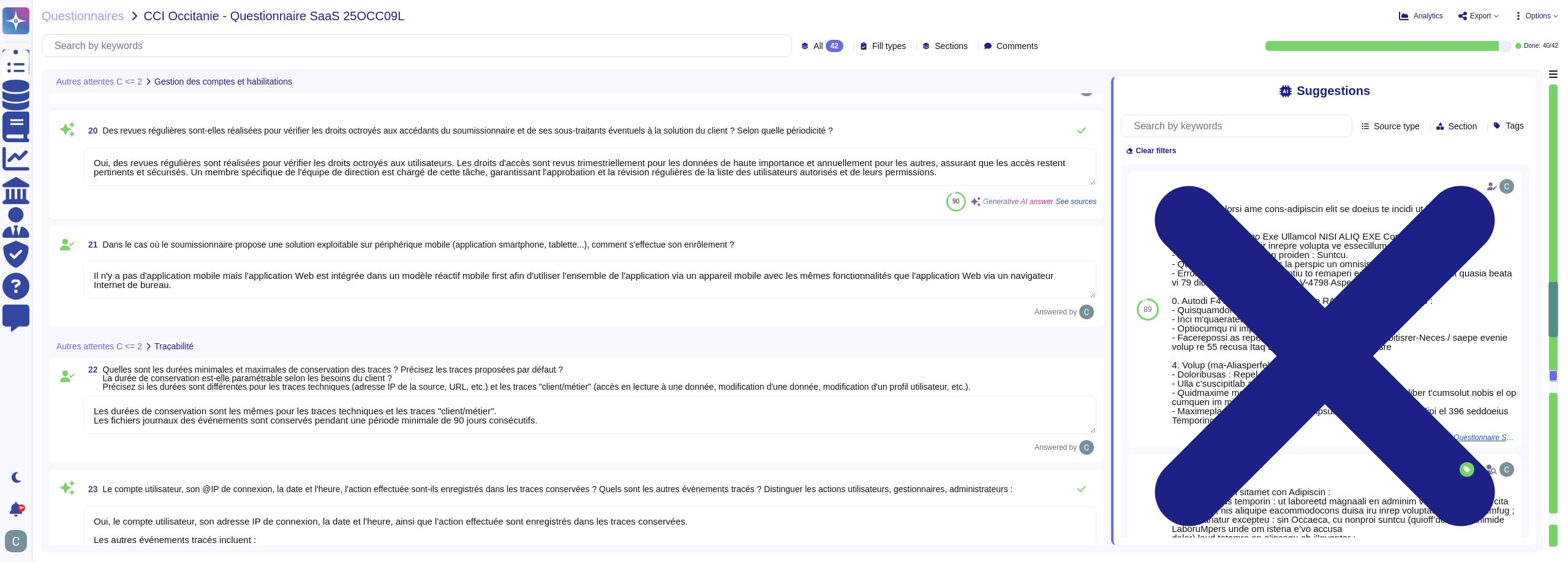
scroll to position [2920, 0]
type textarea "Non, il n'existe pas de super utilisateur applicatif ayant tous les droits sur …"
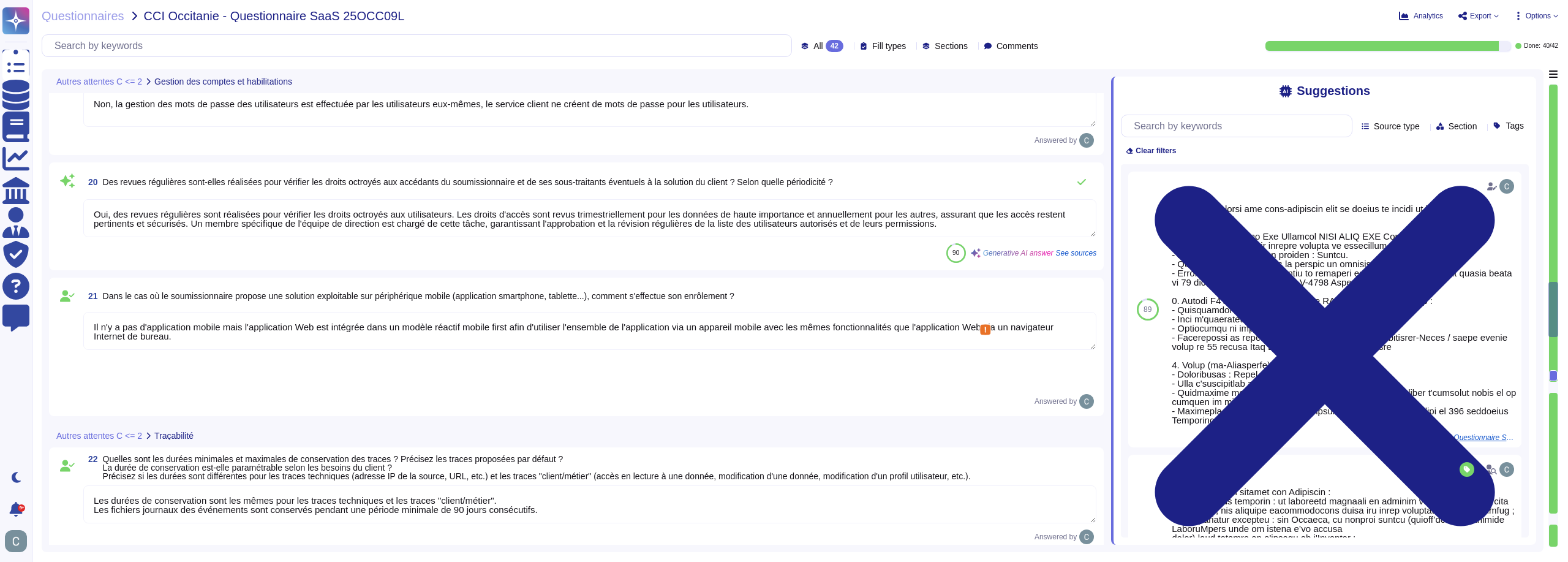
click at [222, 328] on textarea "Il n'y a pas d'application mobile mais l'application Web est intégrée dans un m…" at bounding box center [590, 330] width 1013 height 38
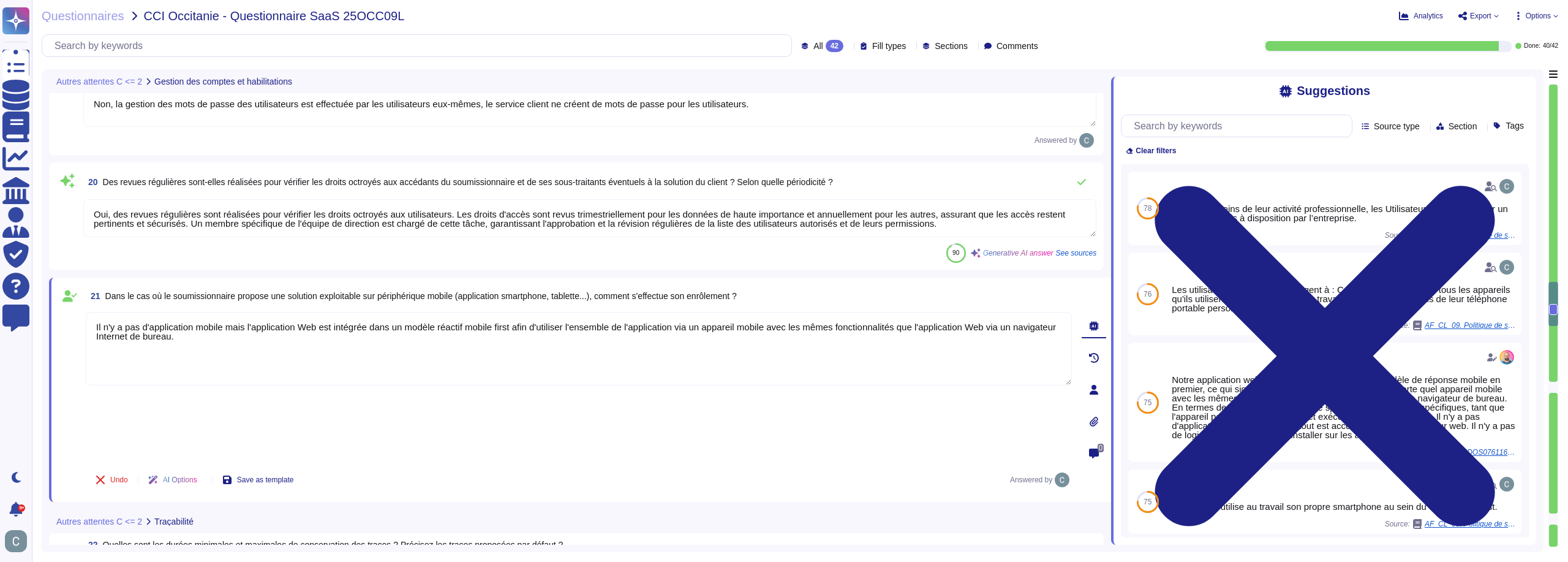
click at [222, 328] on textarea "Il n'y a pas d'application mobile mais l'application Web est intégrée dans un m…" at bounding box center [579, 348] width 986 height 73
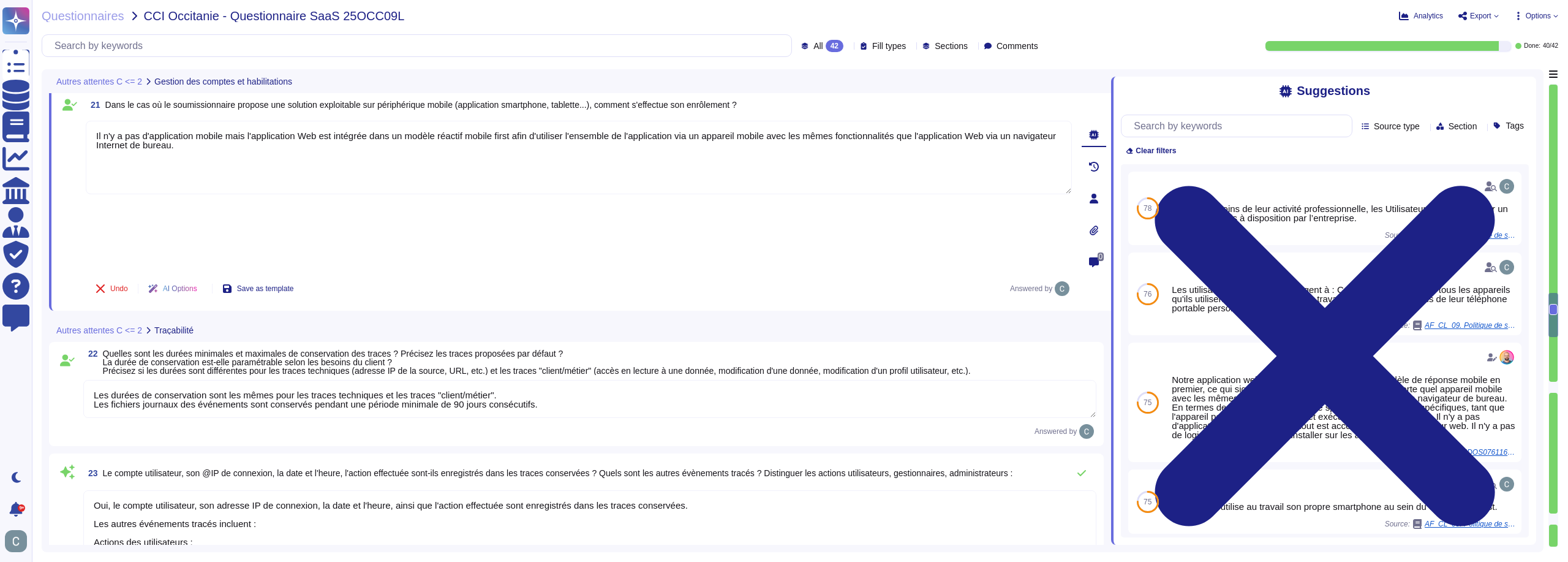
type textarea "Voir réponse précédente"
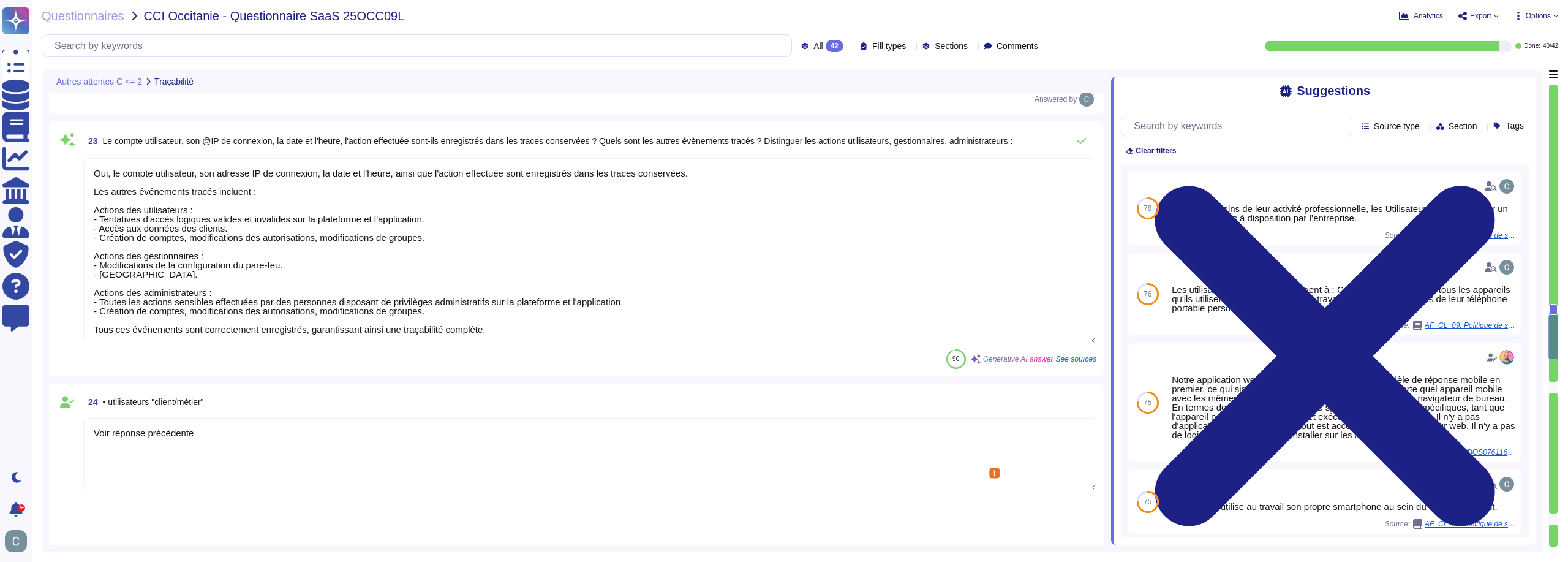
type textarea "Voir réponse précédente"
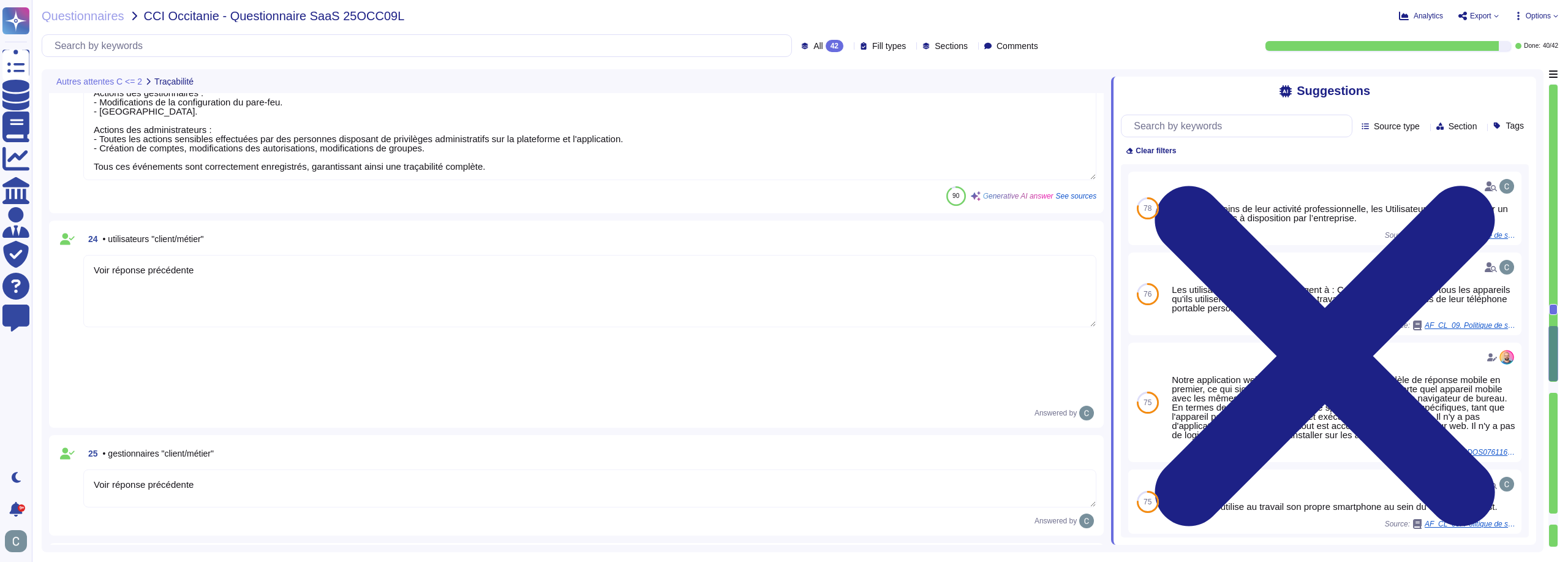
type textarea "Lor ipsumd sita consectetu adipiscingel sed doeiusmod tempori ut laboreetdolore…"
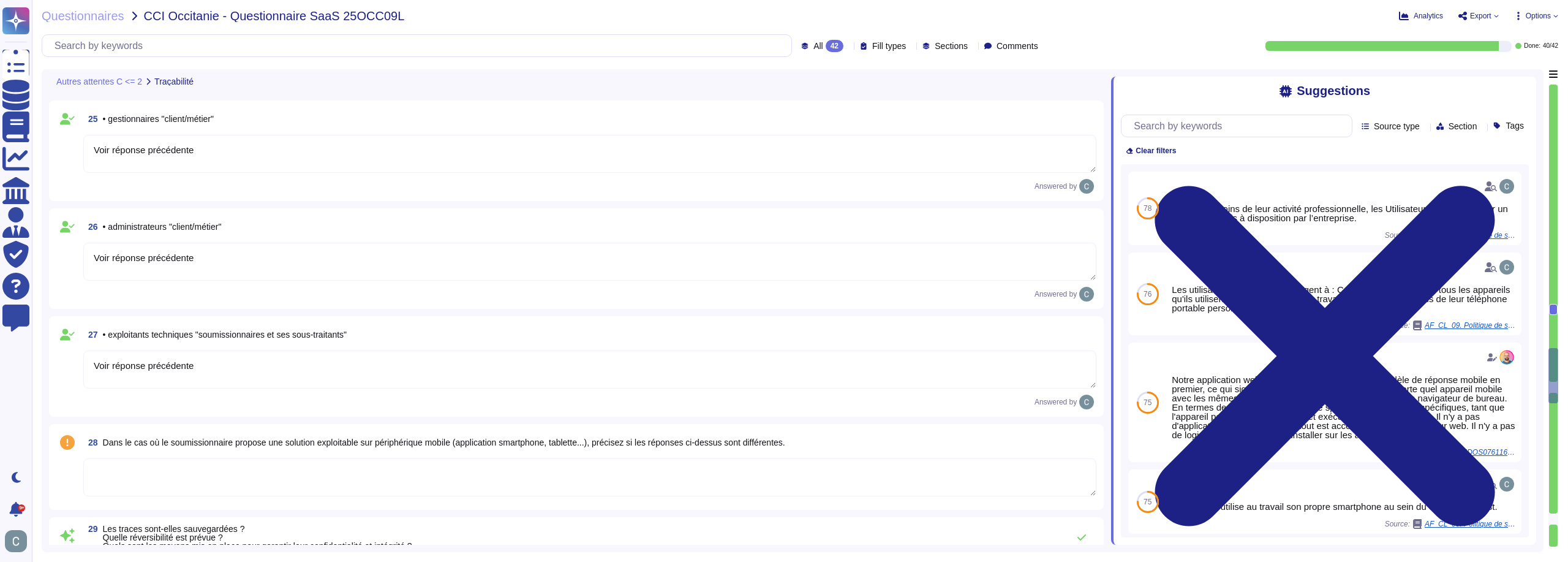
type textarea "Les traces ne peuvent pas être aisément consultées sur un système indépendant d…"
type textarea "Lor, i'dolorsit ame consecteturadi elitse/doeiusm, t incidid u'laboreetdolorema…"
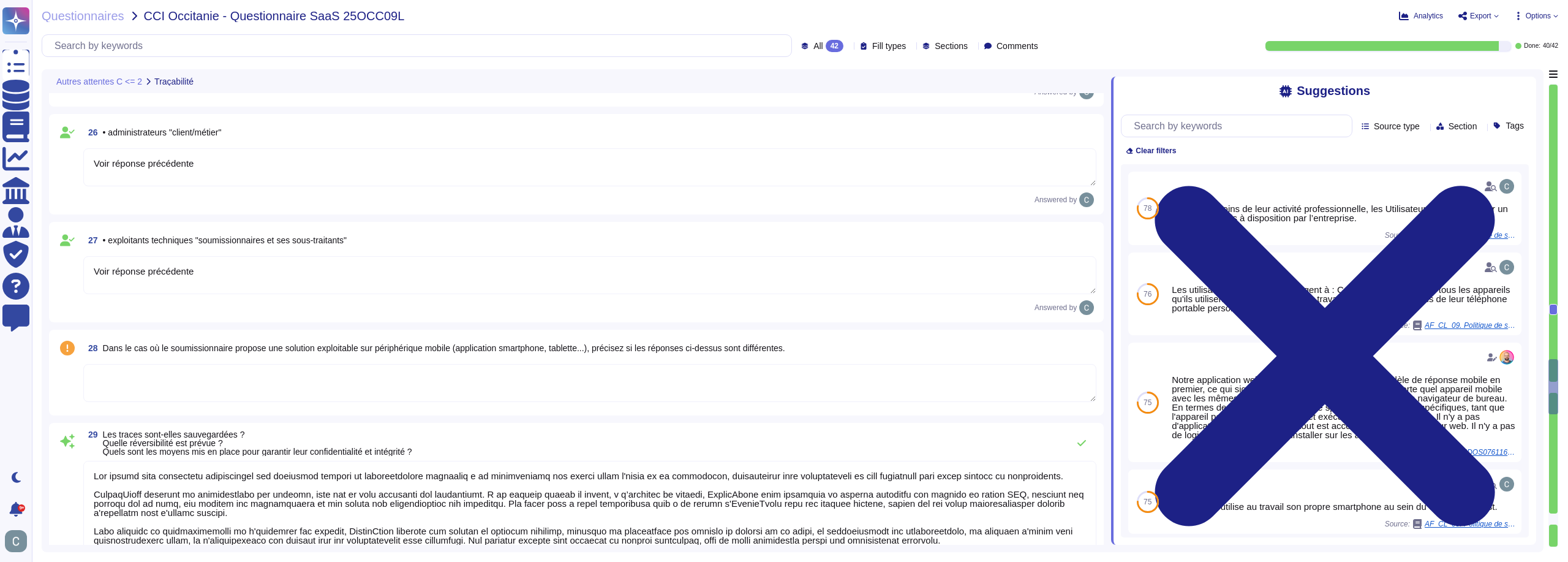
scroll to position [4022, 0]
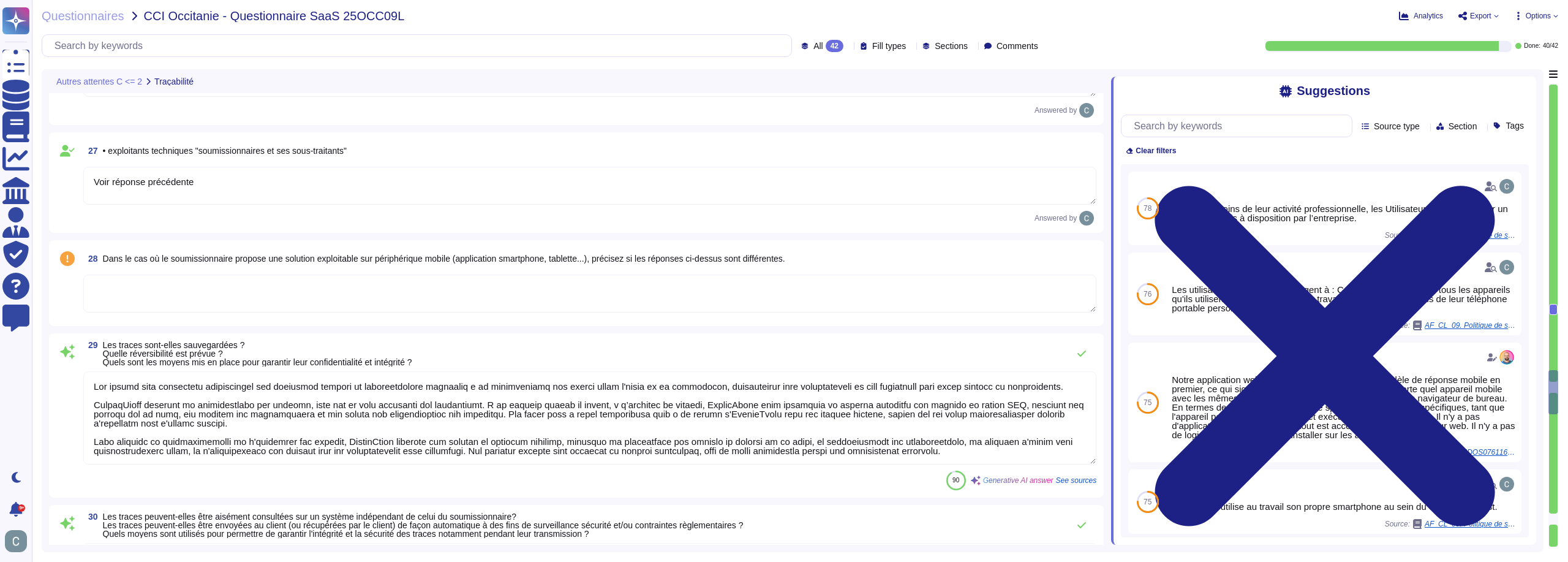
click at [151, 274] on textarea at bounding box center [590, 293] width 1013 height 38
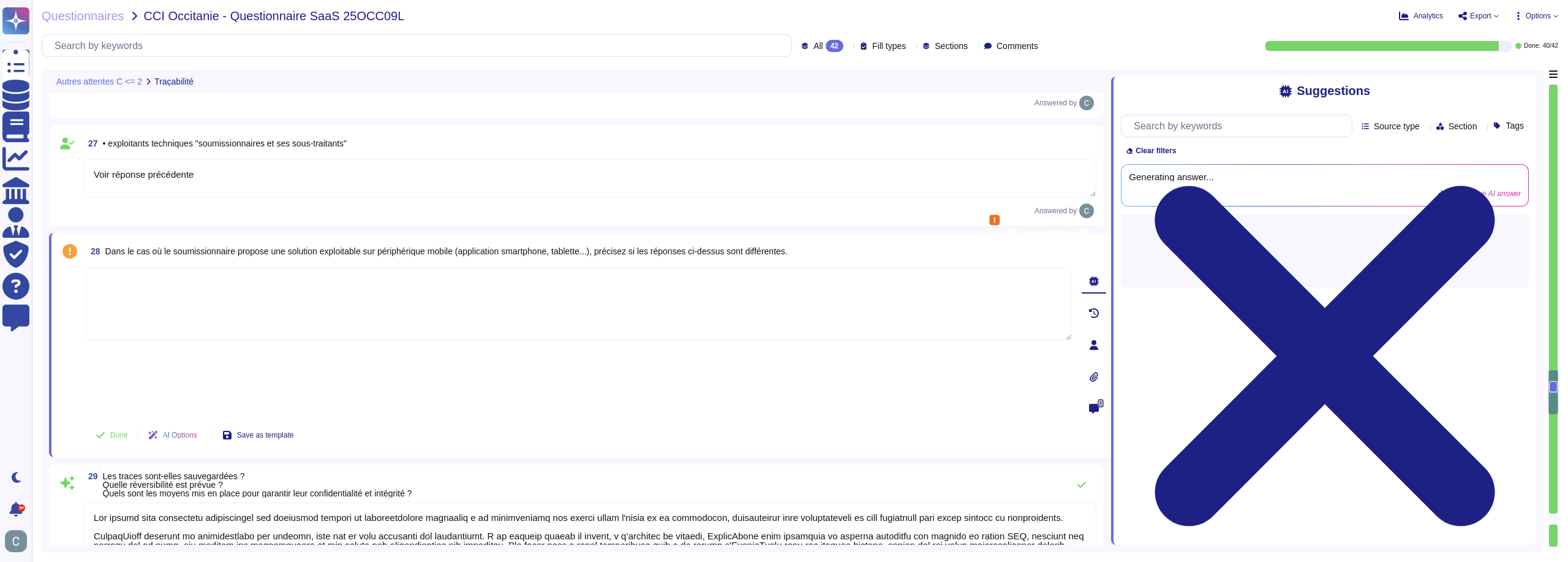
paste textarea "Il n'y a pas d'application mobile mais l'application Web est intégrée dans un m…"
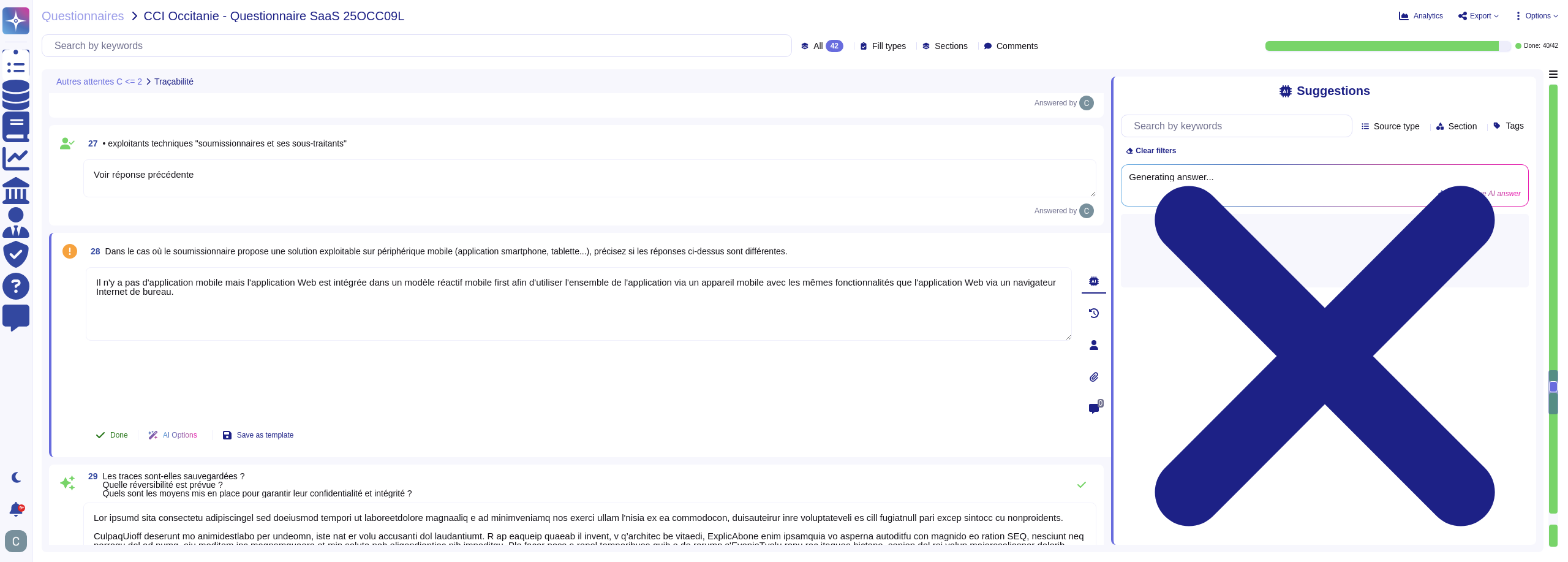
type textarea "Il n'y a pas d'application mobile mais l'application Web est intégrée dans un m…"
click at [119, 423] on button "Done" at bounding box center [112, 435] width 52 height 24
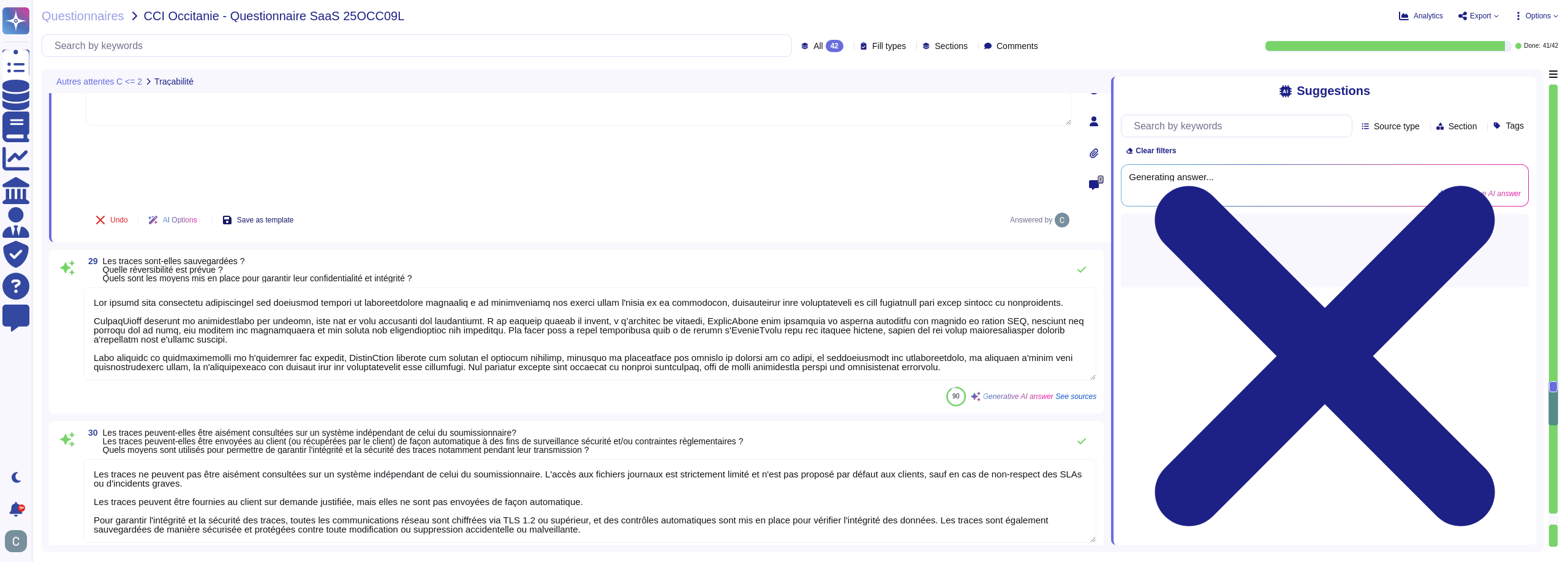
scroll to position [4207, 0]
type textarea "Lo ipsumdolorsitam con adipisc eli seddoei tem incidid utl etdolorem aliquaenim…"
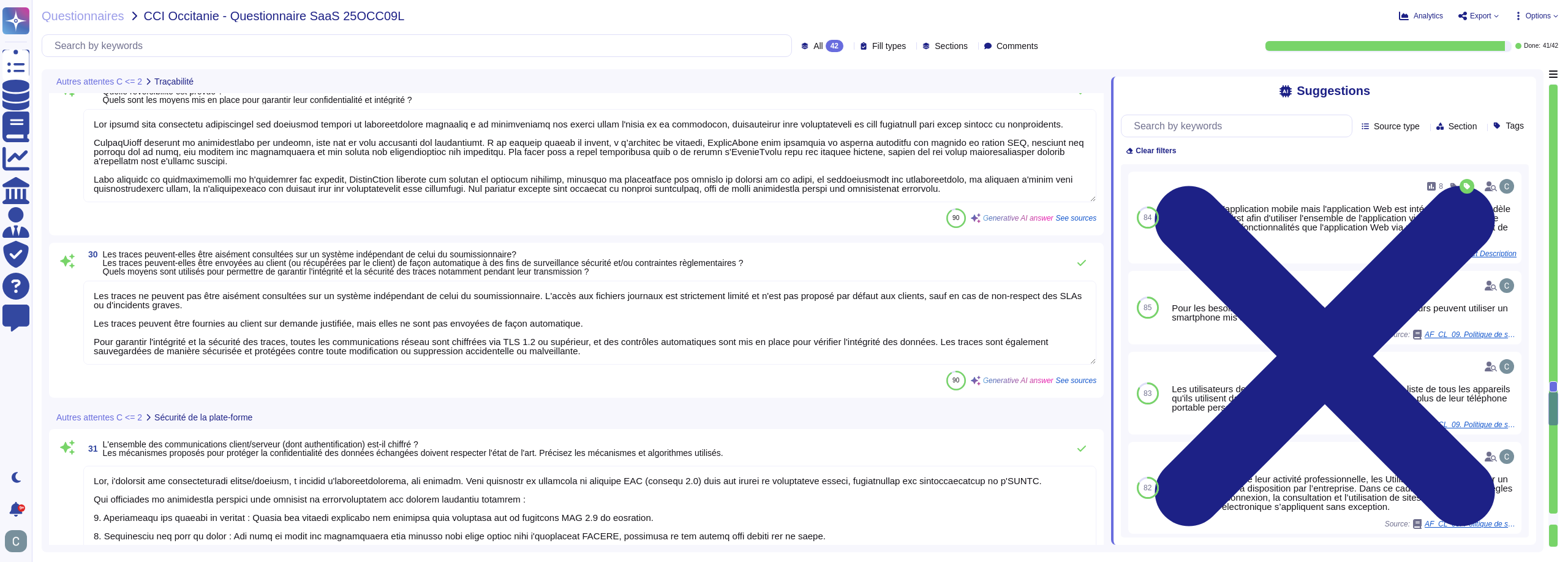
scroll to position [2, 0]
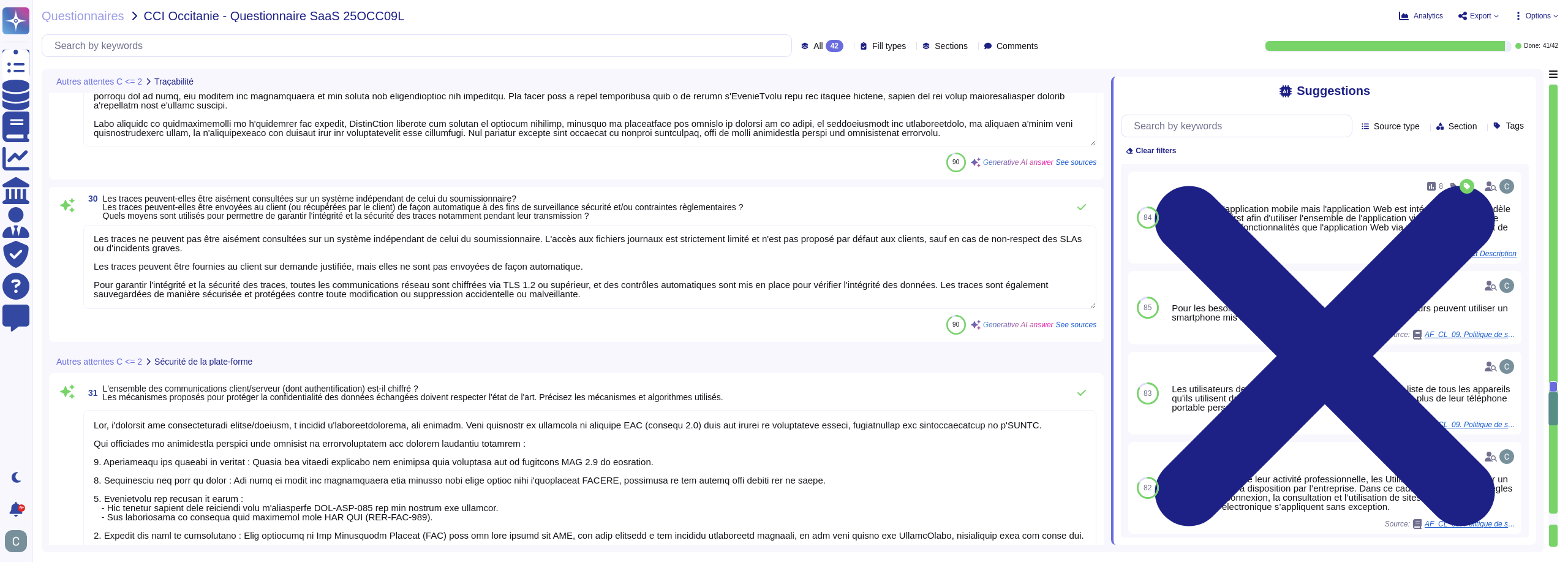
type textarea "LoremiPsumd s ame co adipi elitseddo eiusmodtemp inci utlabor e'doloremagn ali …"
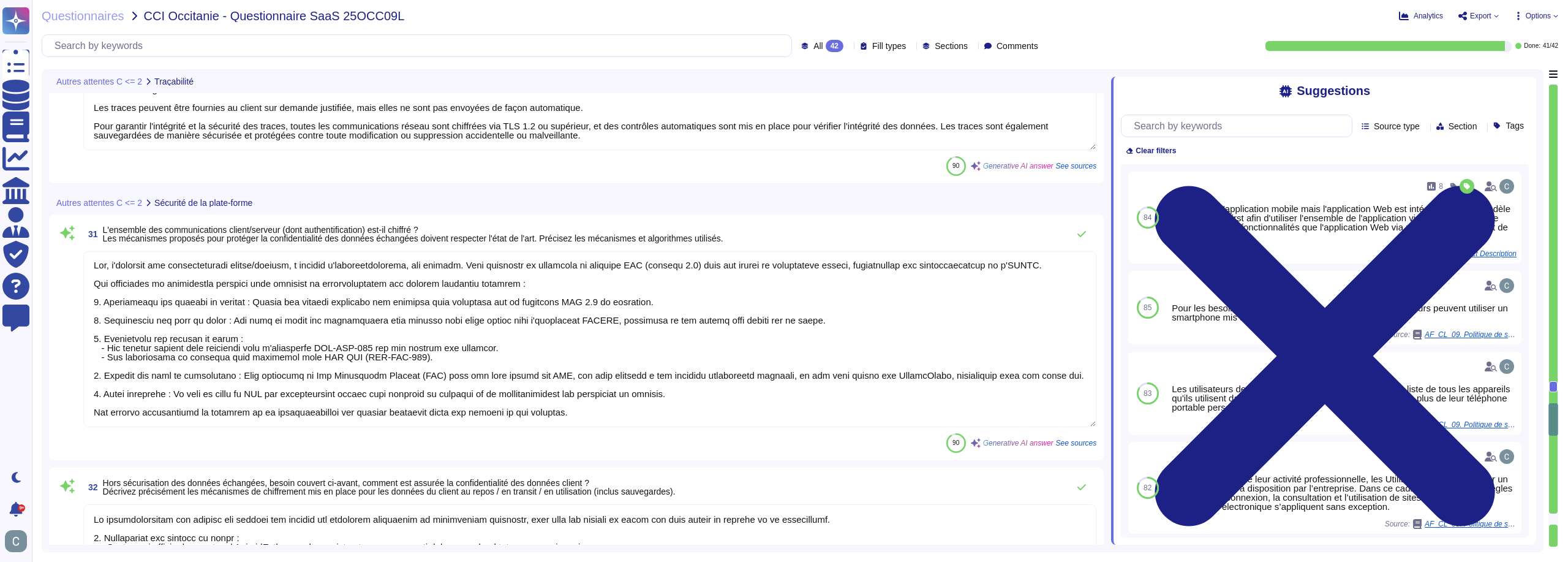
scroll to position [4574, 0]
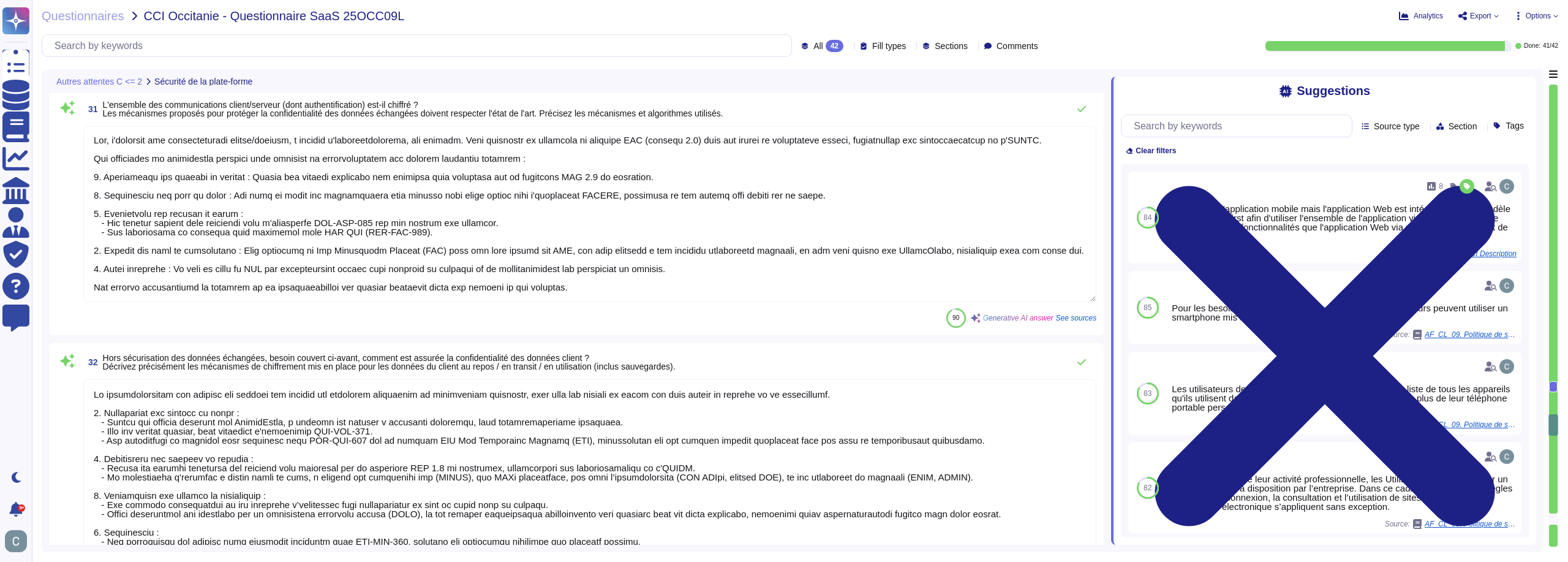
click at [400, 274] on textarea at bounding box center [590, 214] width 1013 height 176
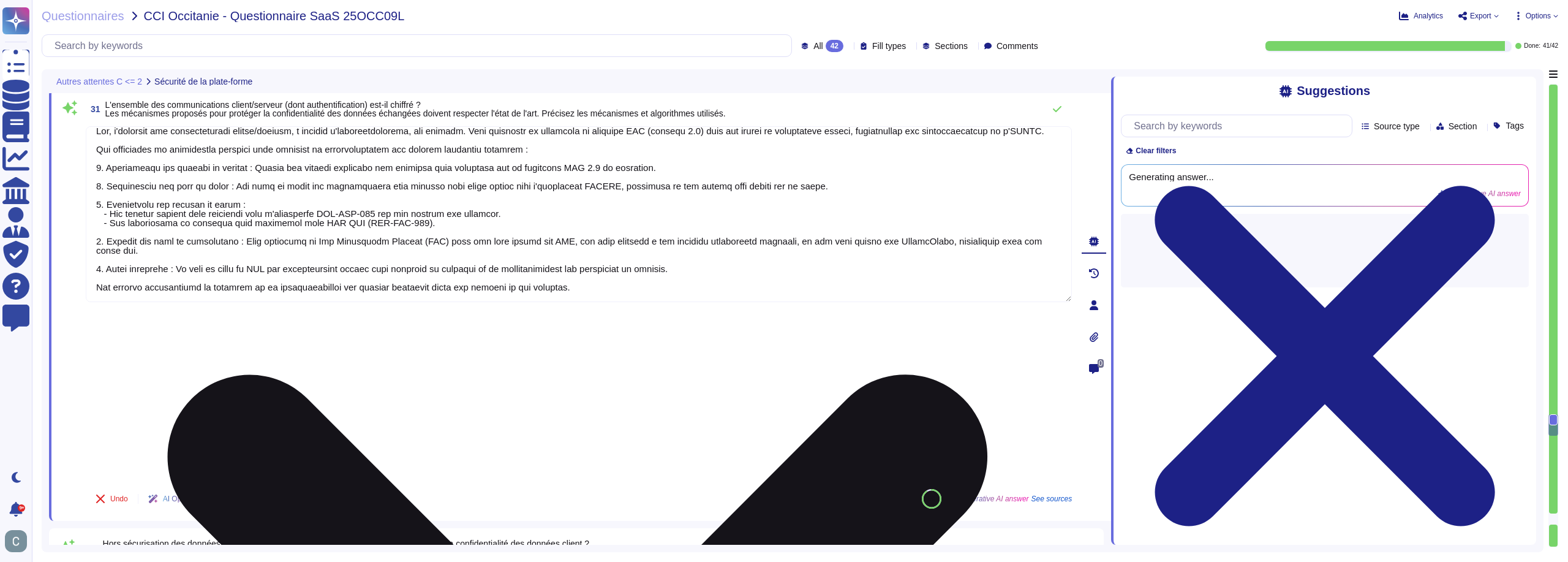
scroll to position [18, 0]
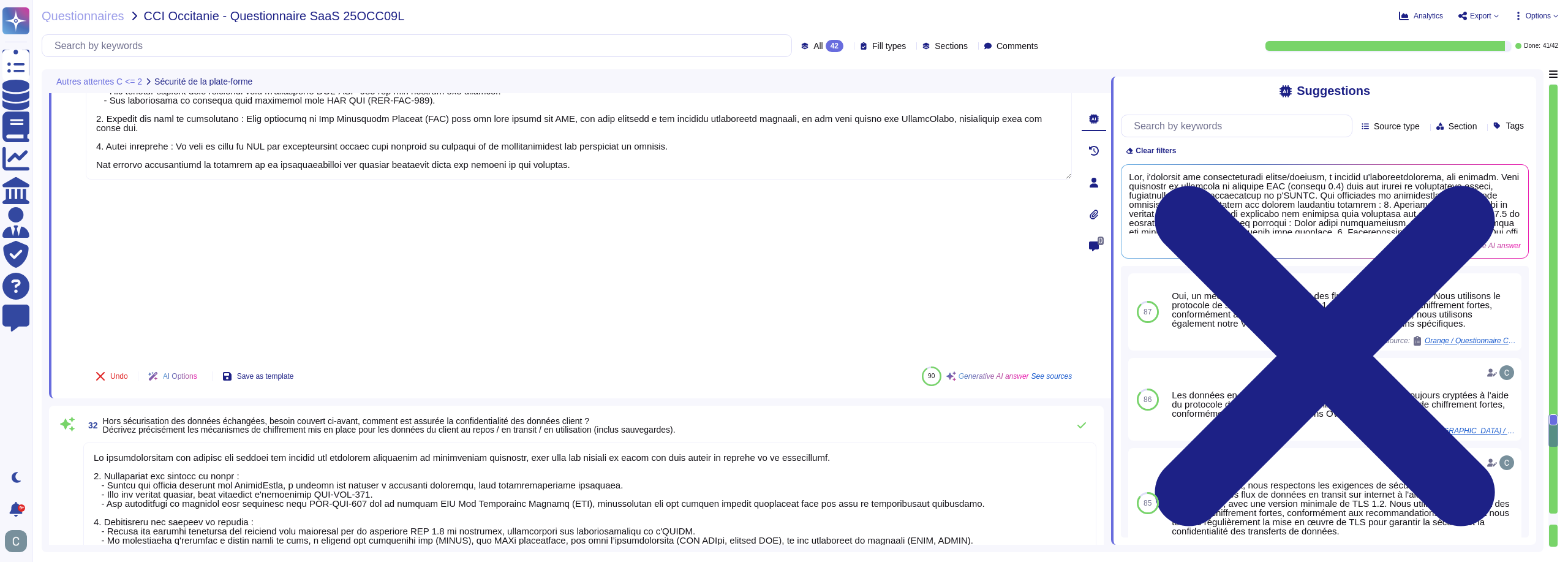
type textarea "Lor ipsumdolors ame co adipi elit seddoei te incididu utlabore etd magna aliqua…"
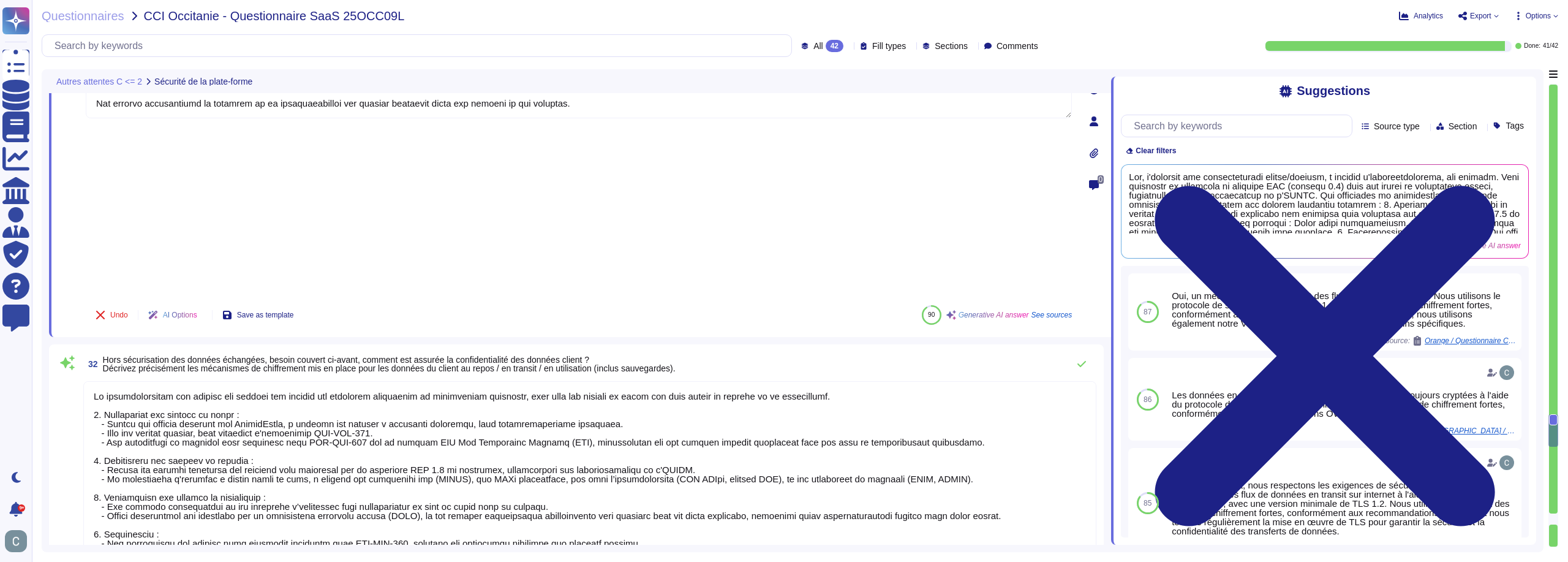
scroll to position [2, 0]
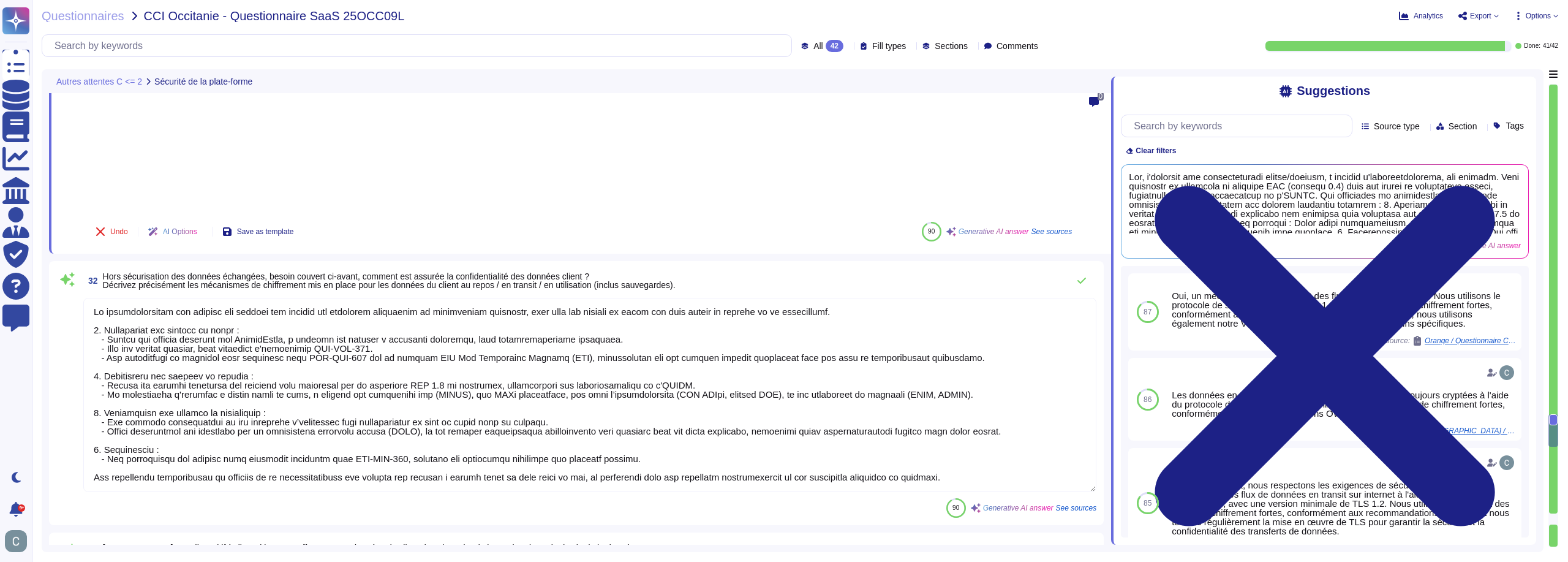
type textarea "Lor ipsum dolorsita co adipisci eli seddoeiusmo te incididuntutlab etd magnaali…"
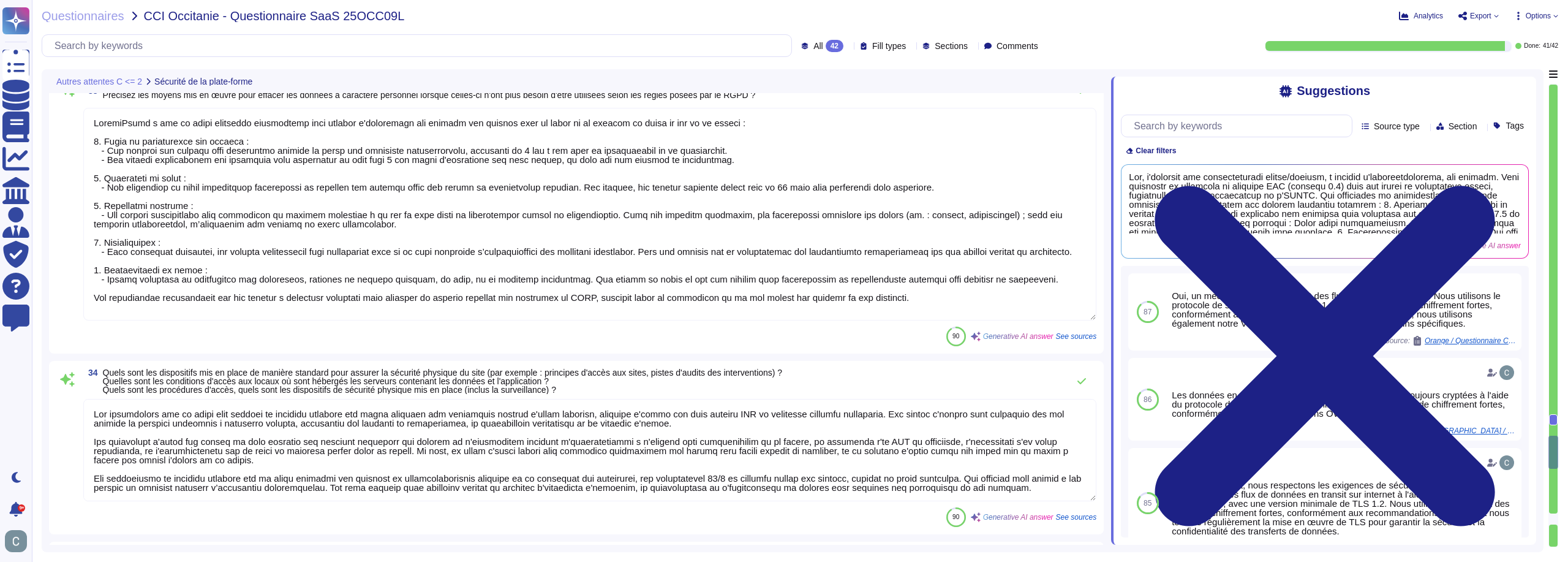
scroll to position [5187, 0]
type textarea "Les actions réalisées par les exploitants et leurs sous-traitants sur les donné…"
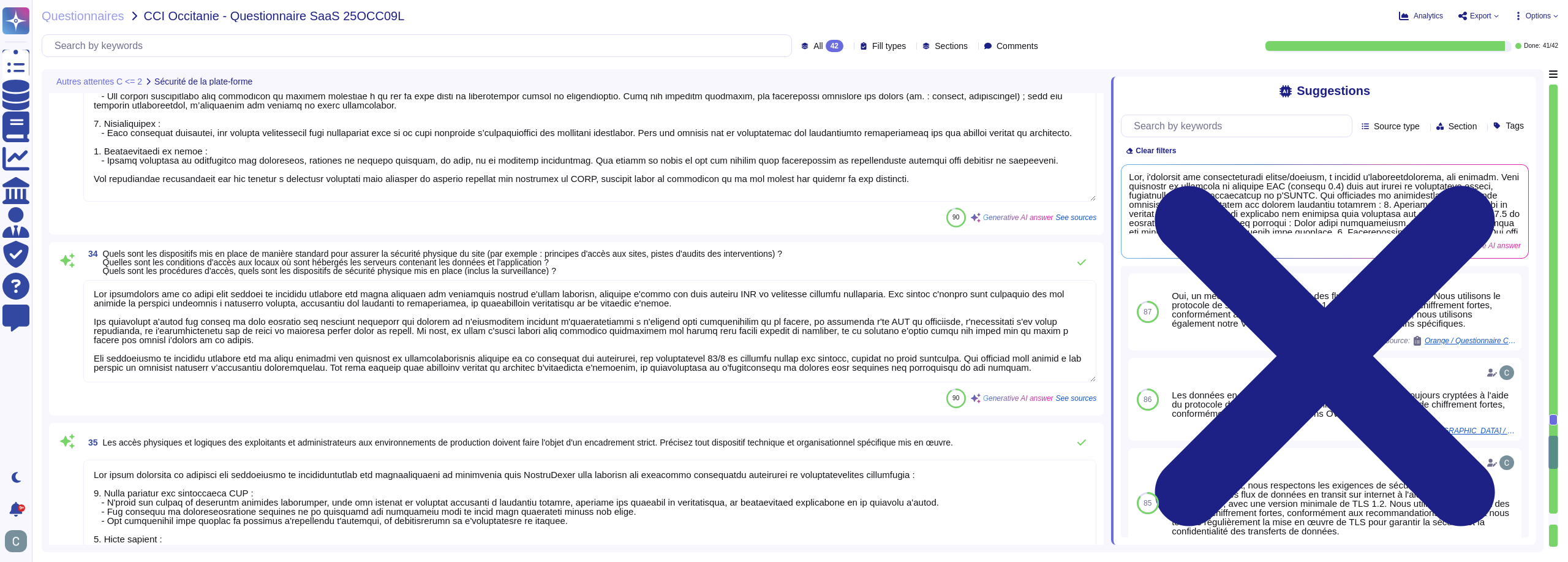
scroll to position [5309, 0]
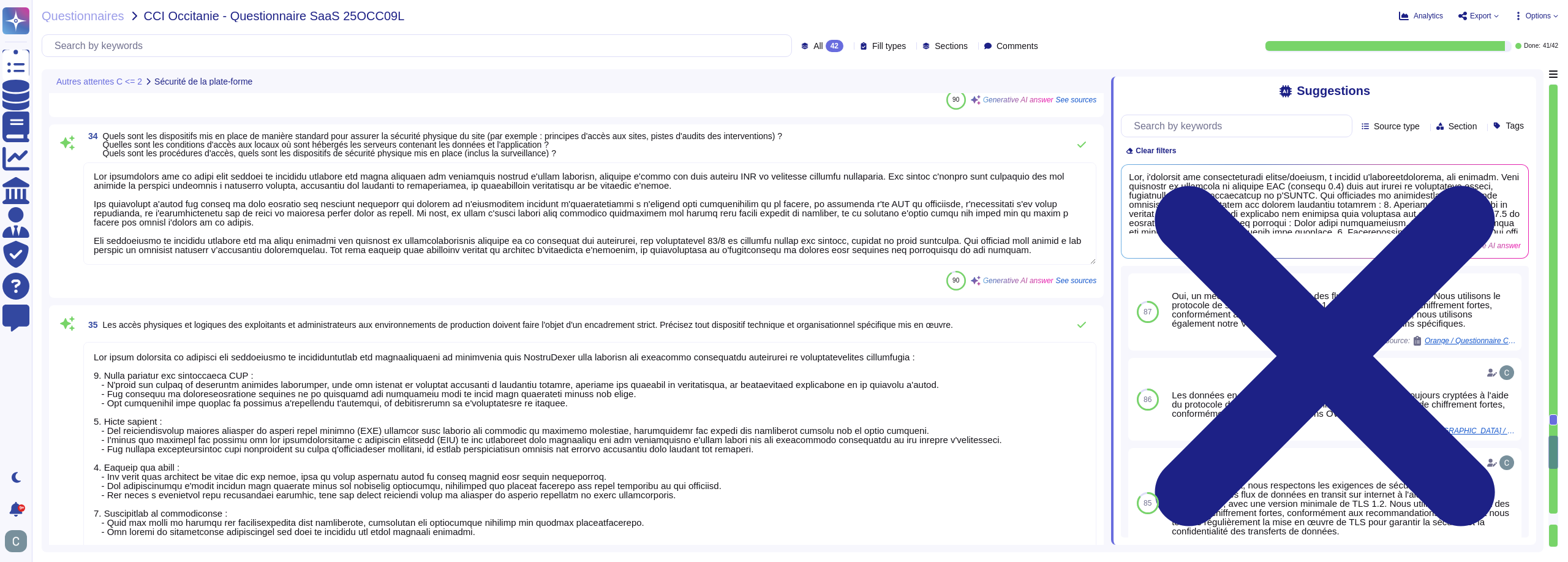
type textarea "Les droits d'administration de la plateforme d'hébergement ne permettent pas d'…"
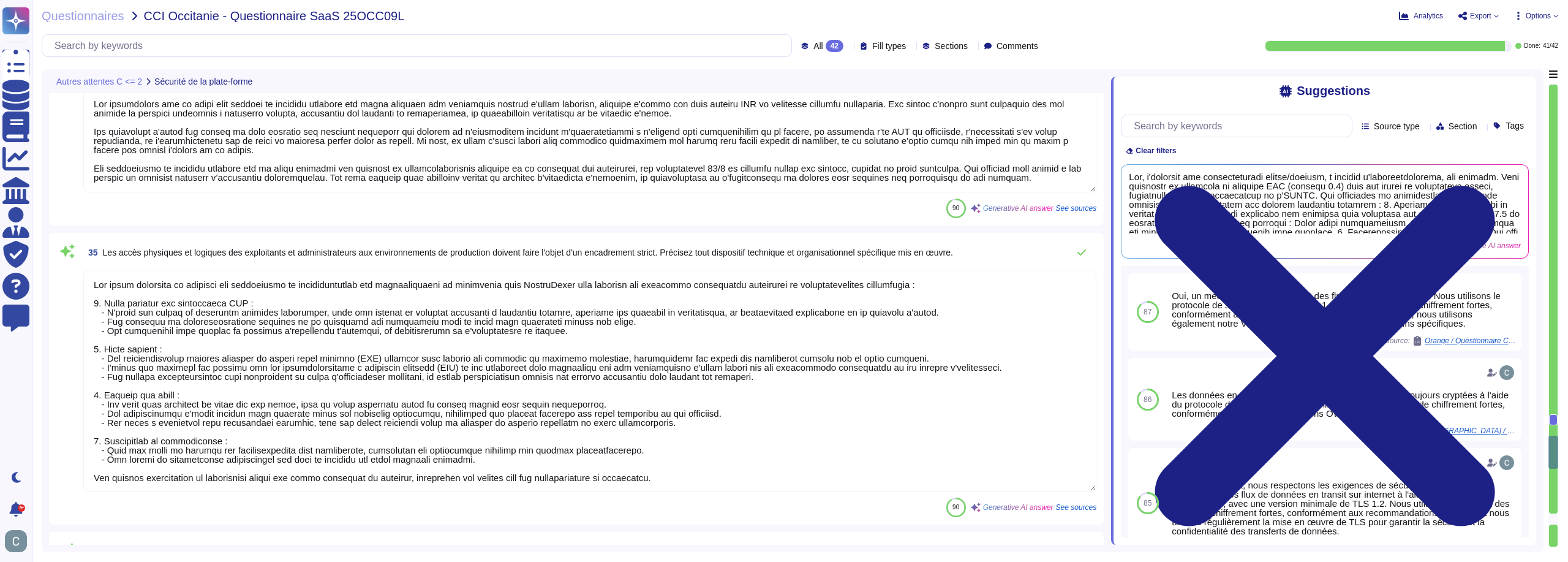
scroll to position [5431, 0]
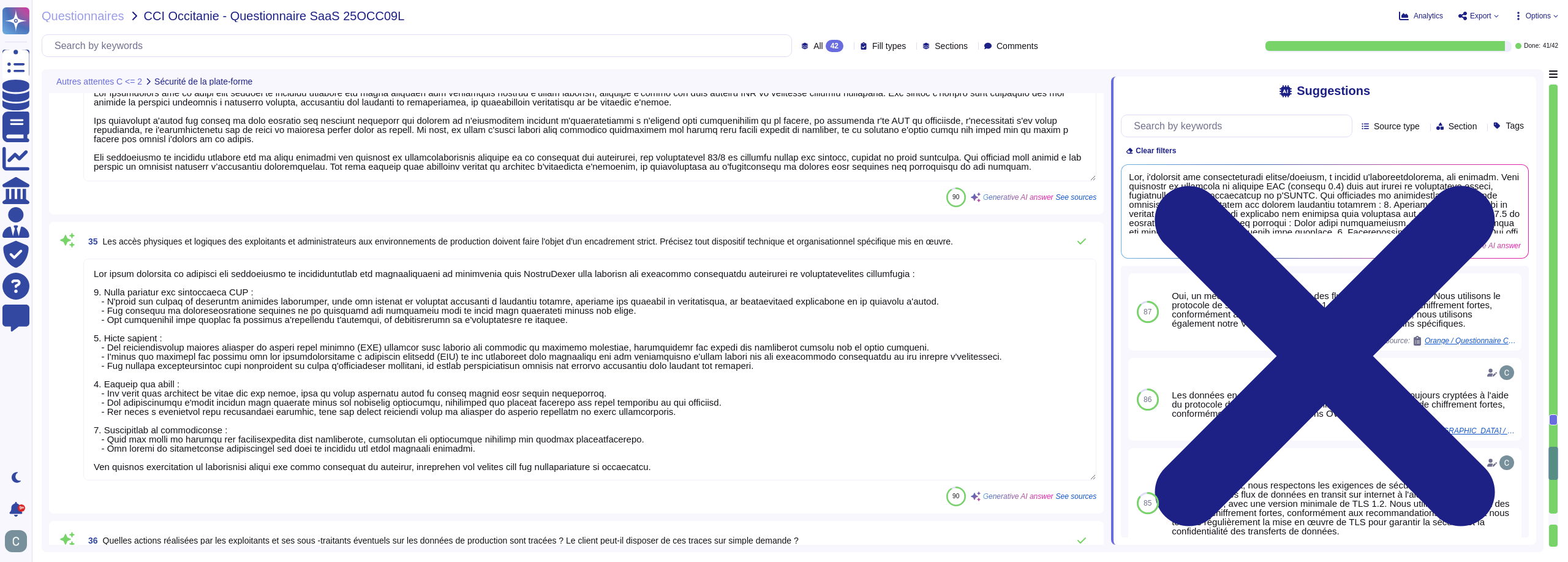
type textarea "Lore ipsumdol s'ametconsec ad elits doeiusmodtemp inc utlabor etd magnaa enimad…"
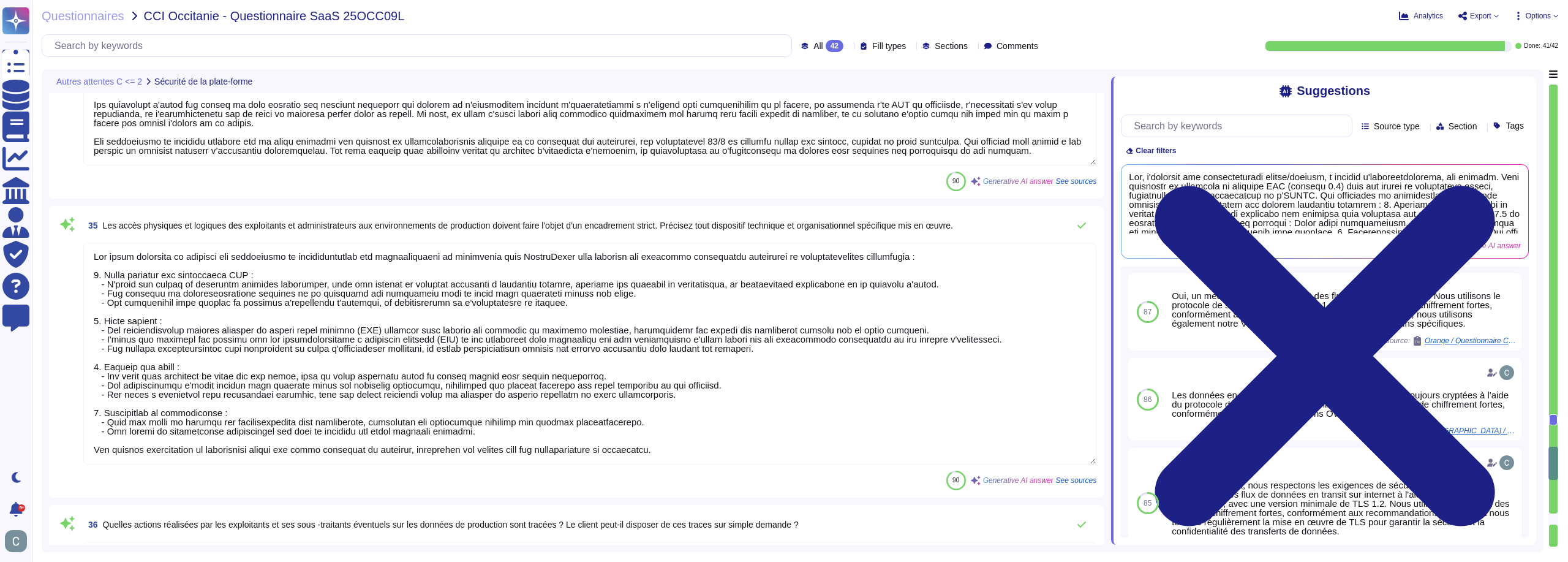
scroll to position [5493, 0]
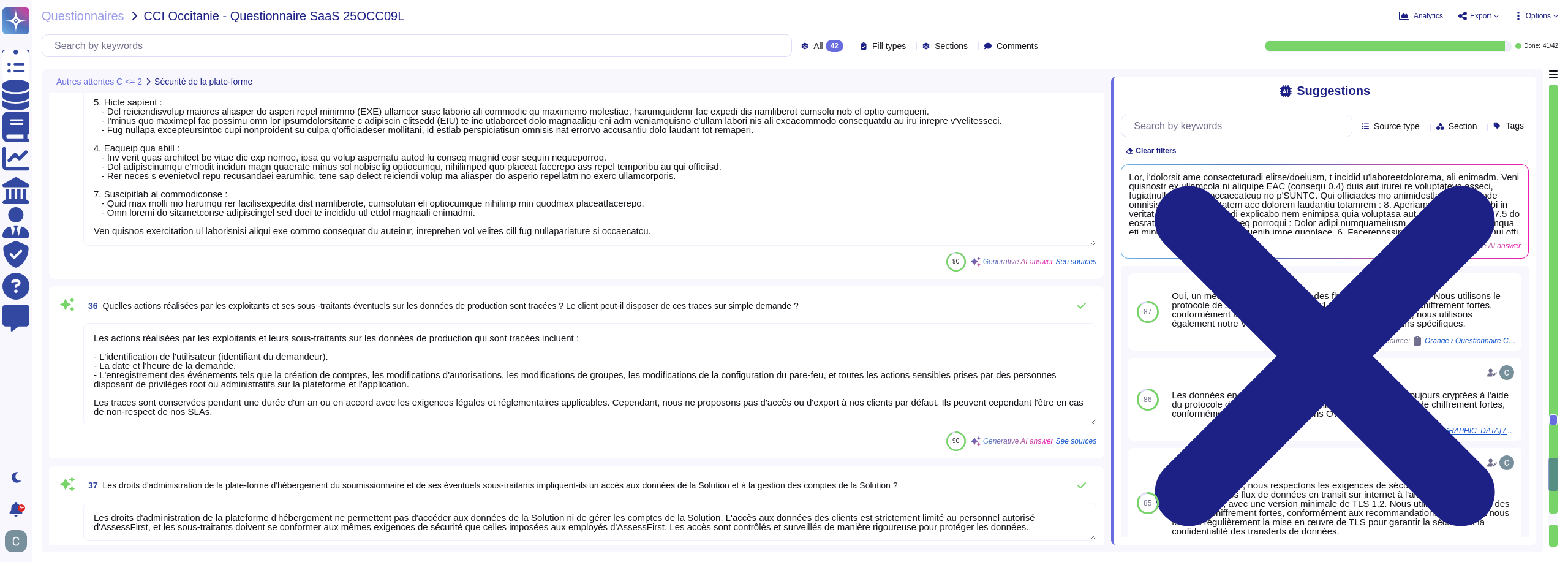
type textarea "En cas d'incident de sécurité, un problème Jira est créé, qui suit un flux de t…"
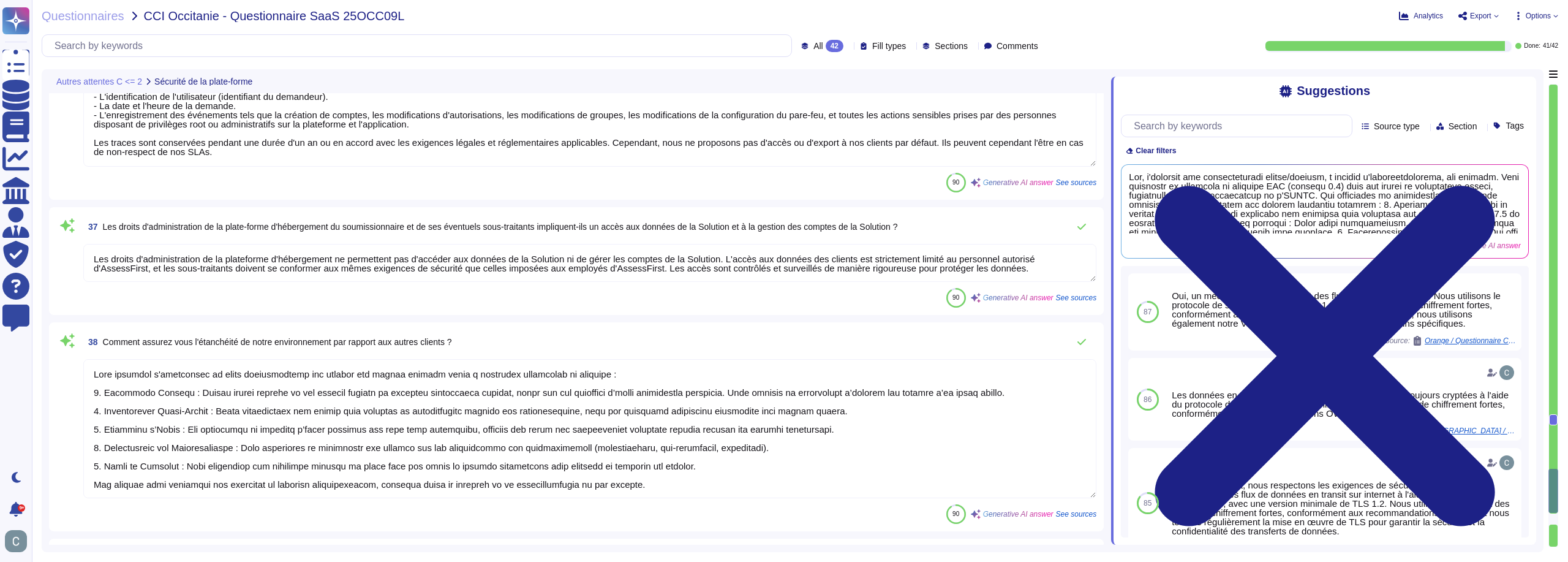
scroll to position [5922, 0]
type textarea "Oui, l'intégration de l'application à Microsoft In Tune (MDM) est supportée, no…"
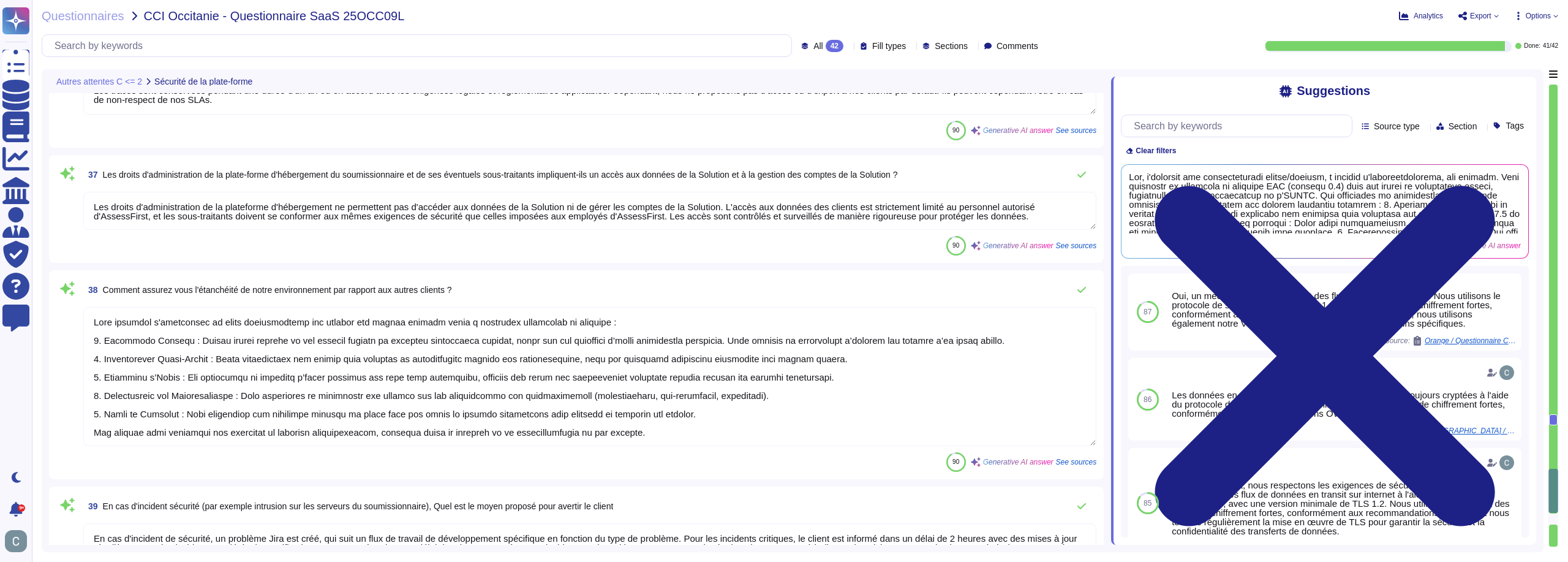
type textarea "LoremiPsumd sitametc ad elitseddoeius tem incidid utla etd ma aliq enimadmin ve…"
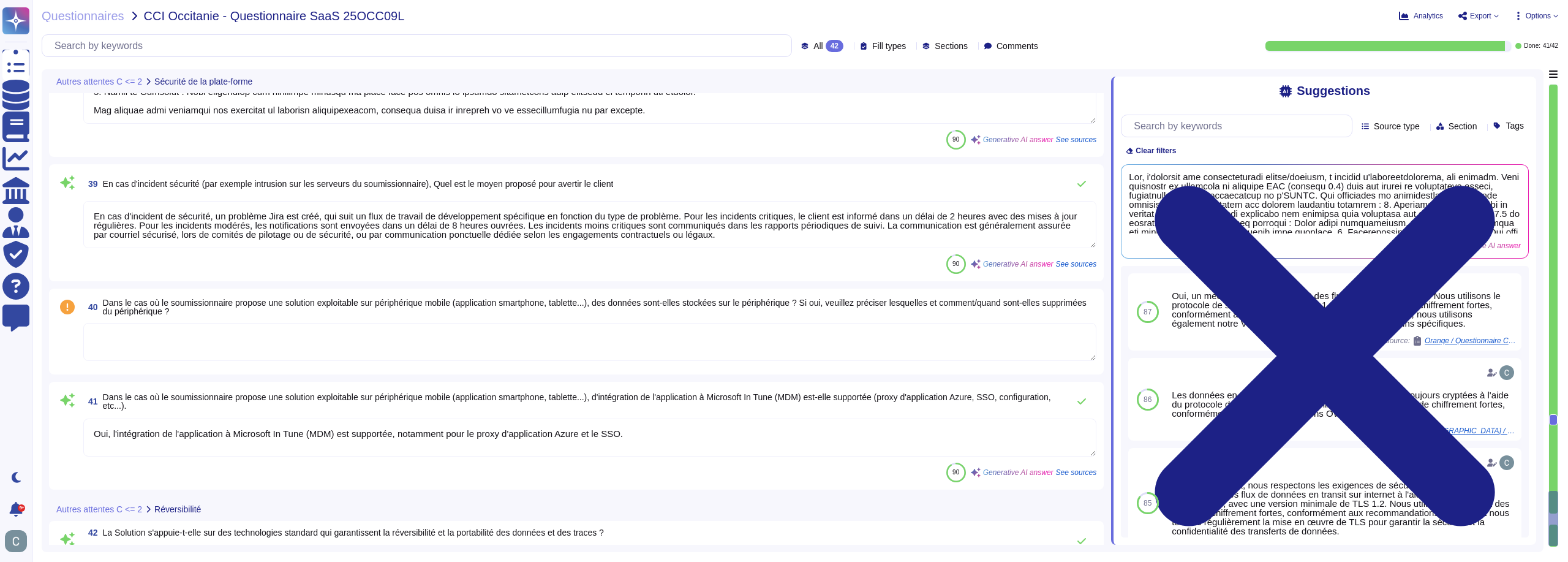
scroll to position [6289, 0]
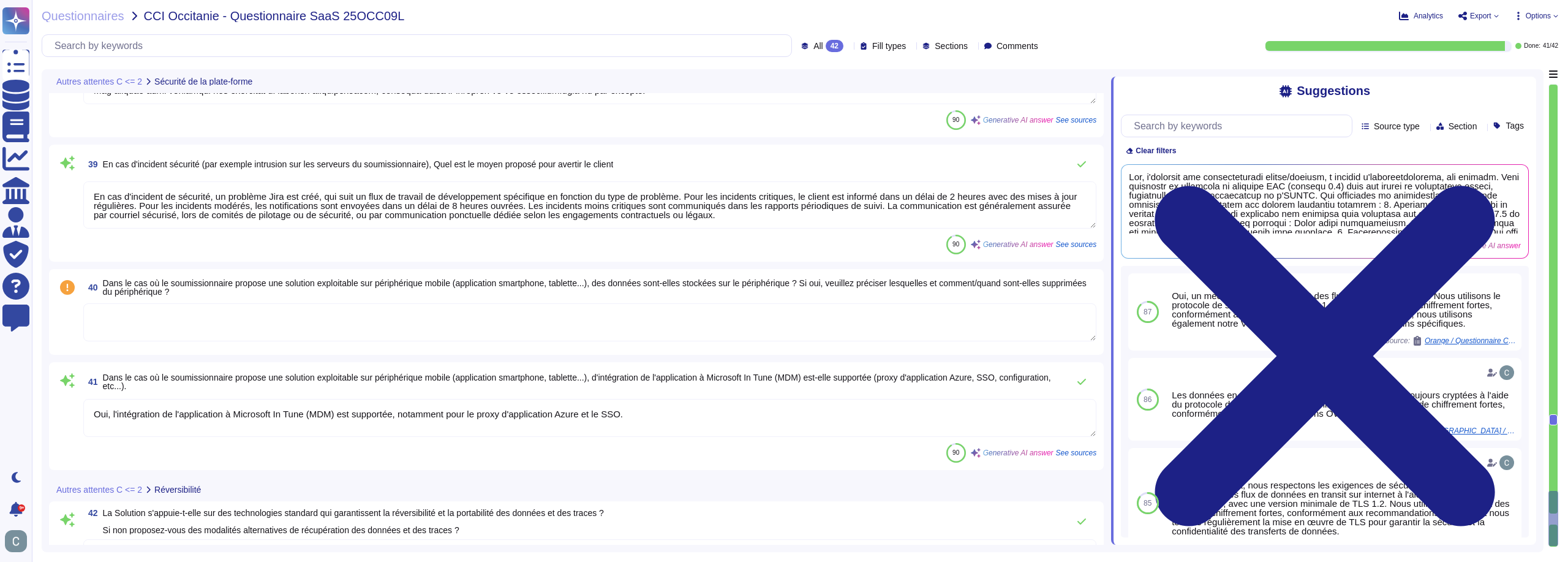
click at [265, 200] on textarea "En cas d'incident de sécurité, un problème Jira est créé, qui suit un flux de t…" at bounding box center [590, 204] width 1013 height 47
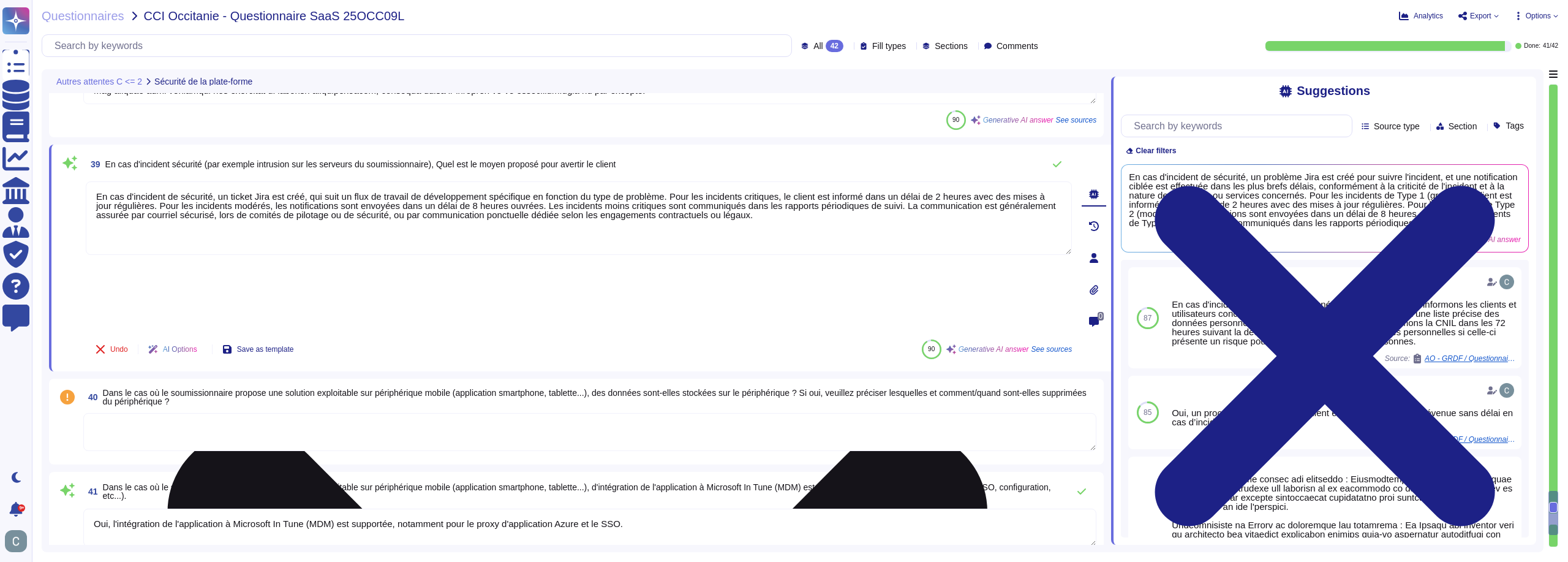
click at [759, 221] on textarea "En cas d'incident de sécurité, un ticket Jira est créé, qui suit un flux de tra…" at bounding box center [579, 217] width 986 height 73
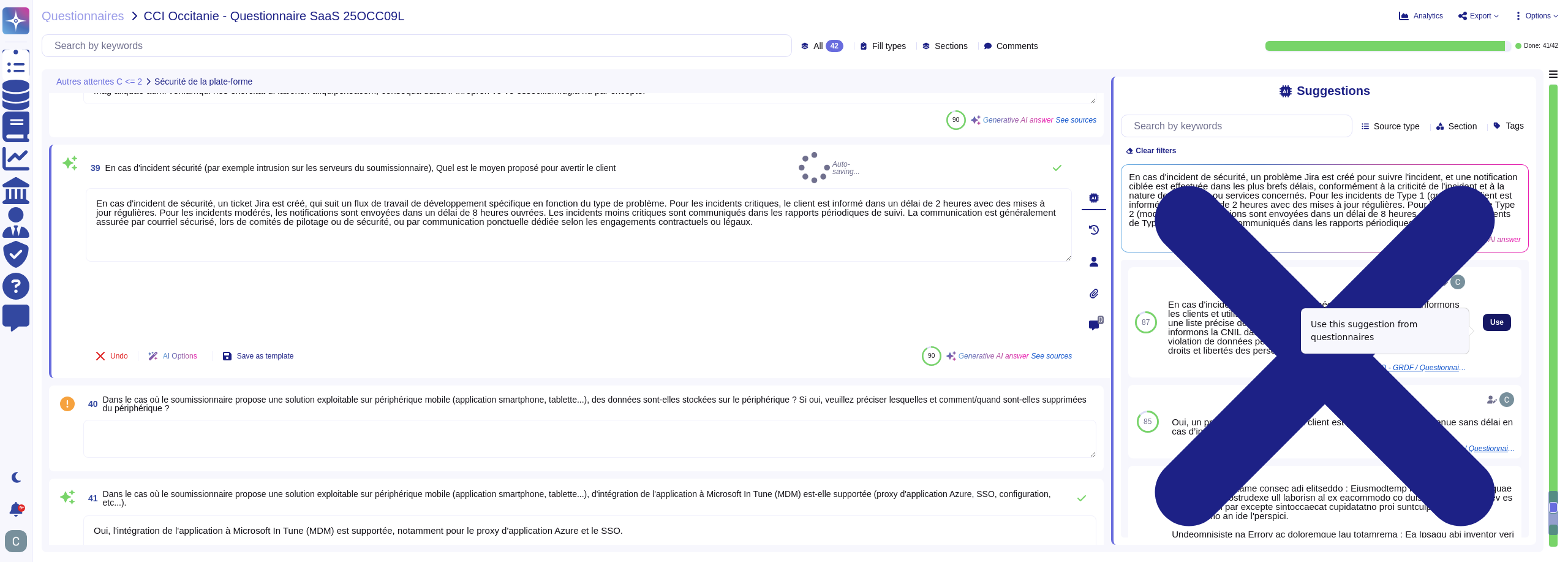
click at [1498, 330] on button "Use" at bounding box center [1496, 322] width 28 height 17
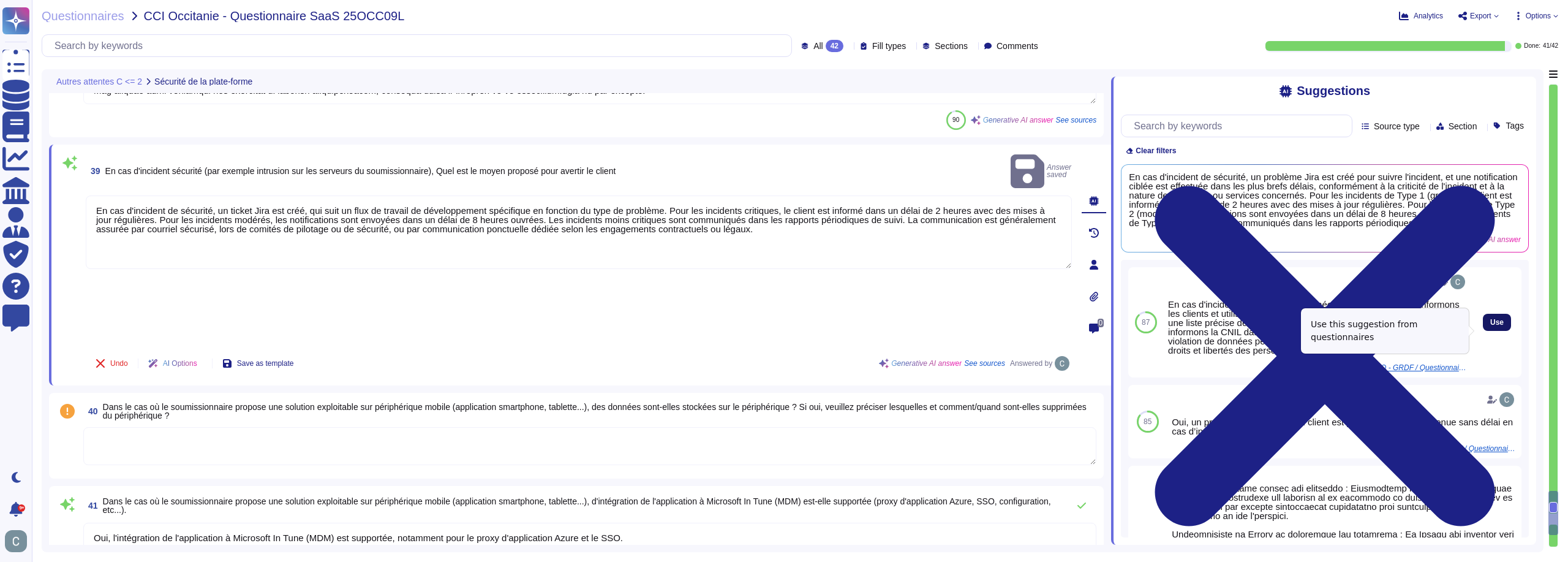
type textarea "Lo ips d'sitametc ad elitsedd, ei tempor Inci utl etdo, mag aliq en admi ve qui…"
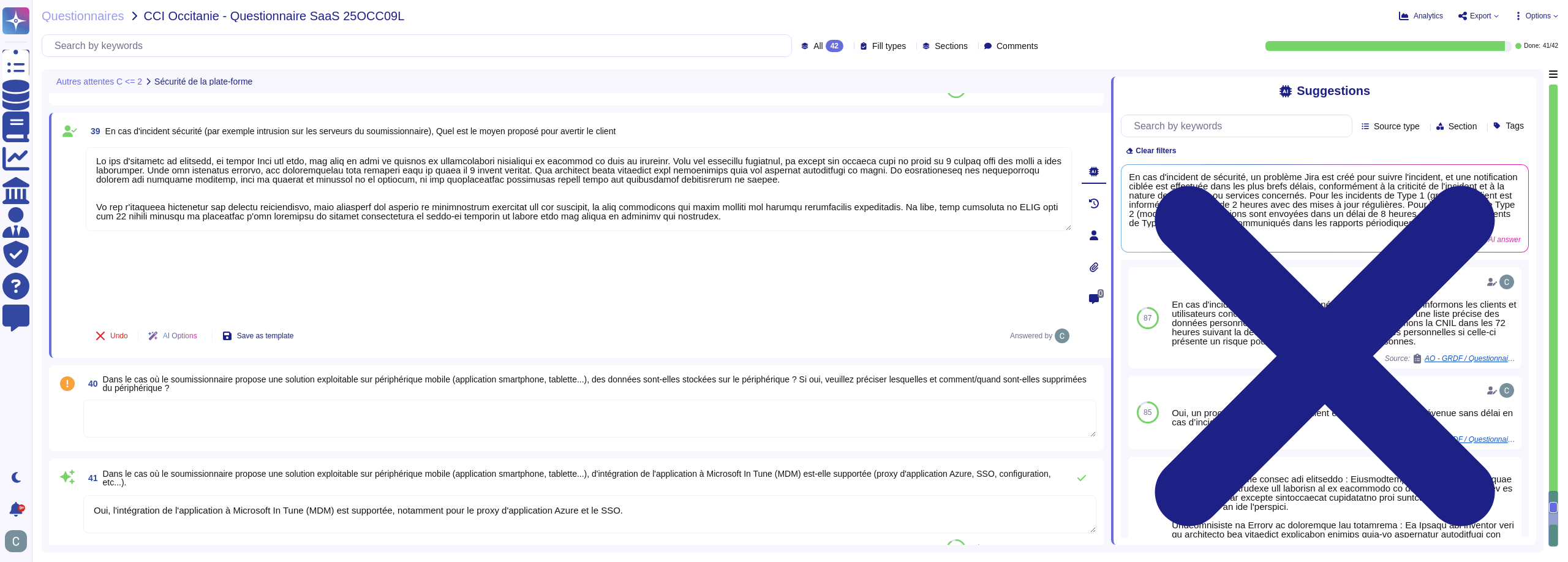
scroll to position [6350, 0]
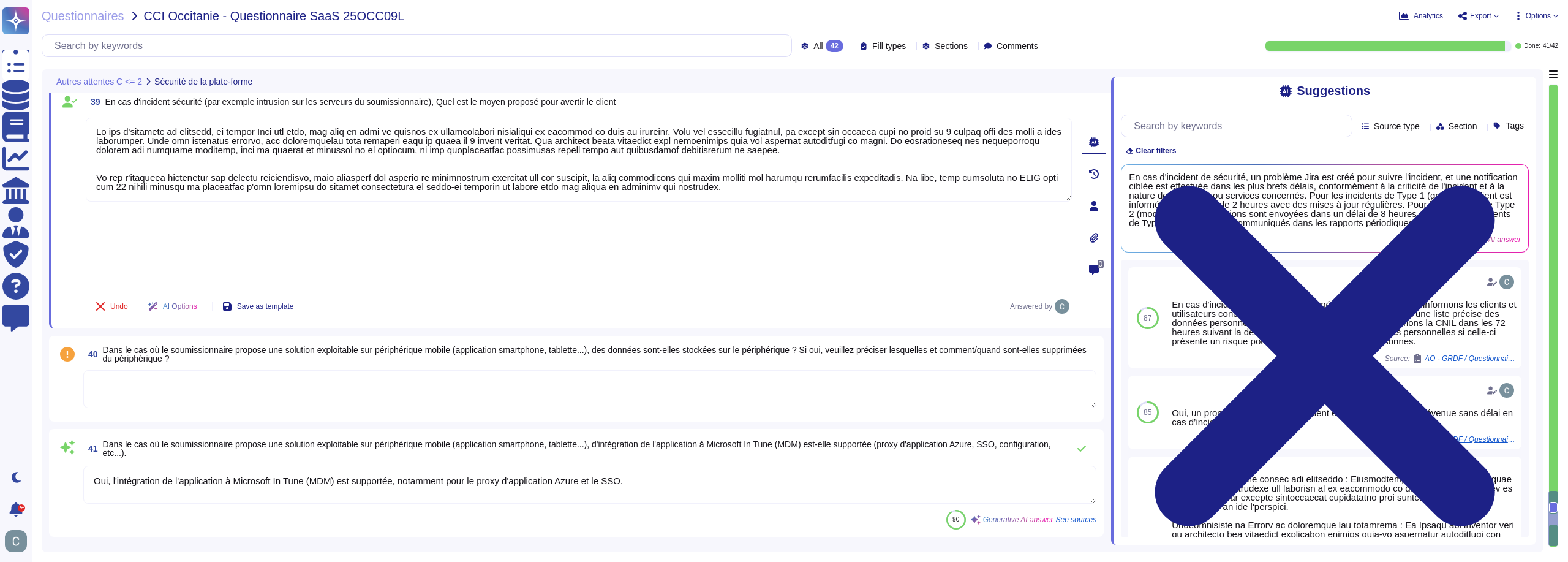
click at [444, 370] on textarea at bounding box center [590, 388] width 1013 height 38
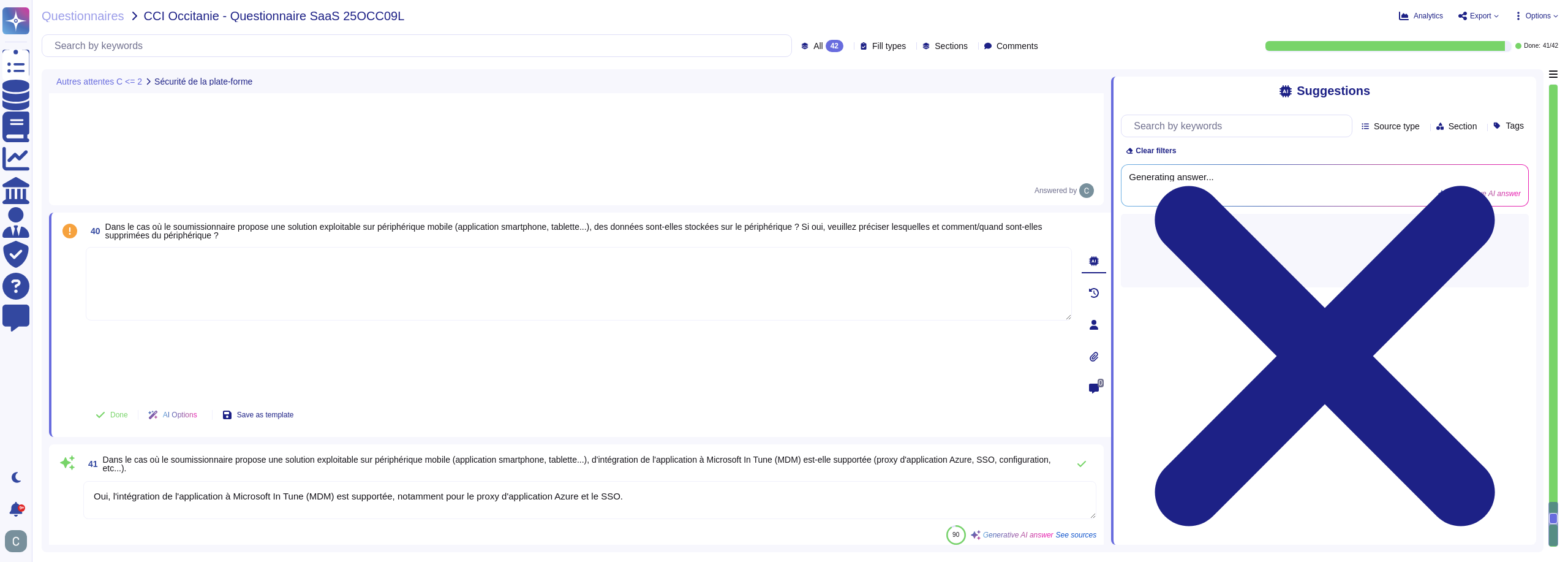
scroll to position [6472, 0]
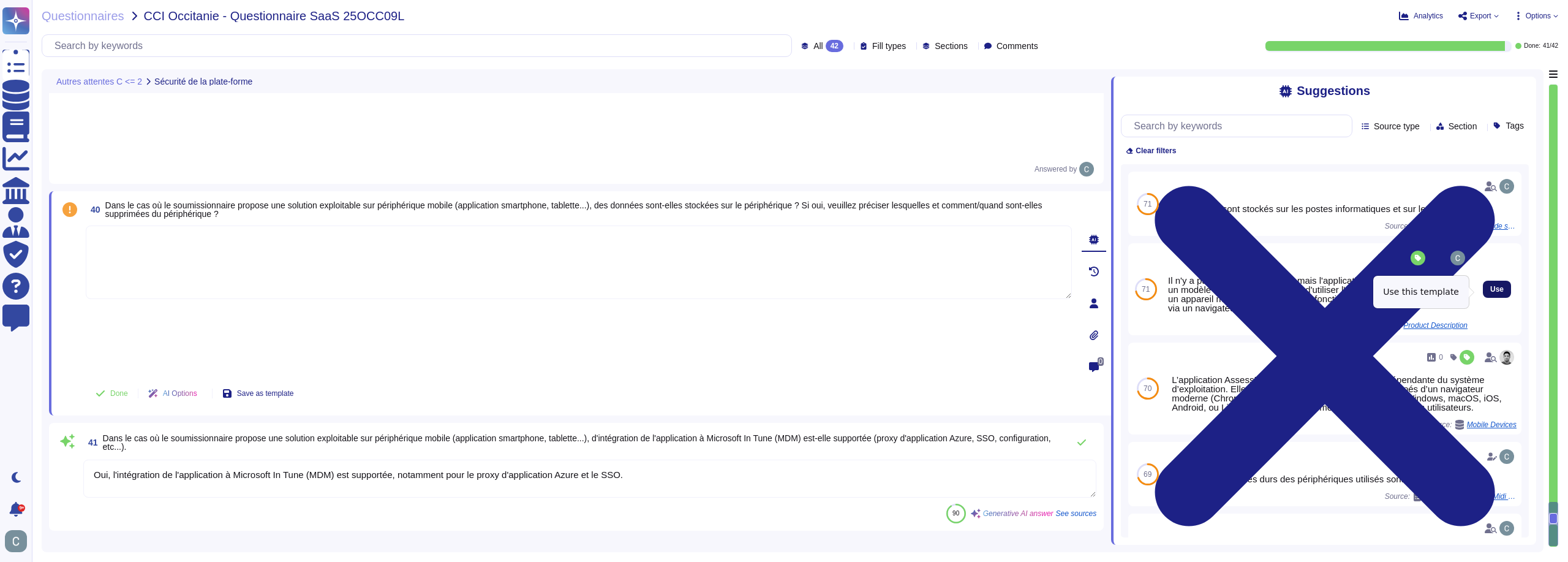
click at [1490, 290] on span "Use" at bounding box center [1496, 289] width 14 height 7
type textarea "Il n'y a pas d'application mobile mais l'application Web est intégrée dans un m…"
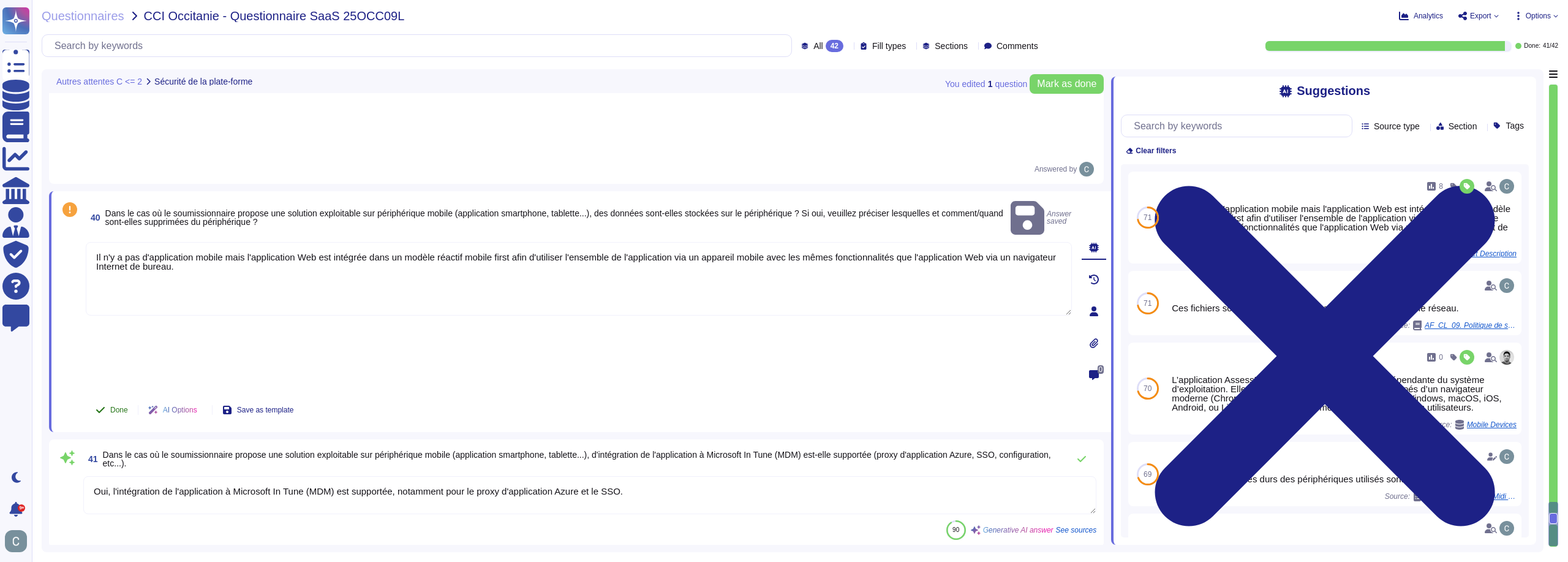
click at [116, 406] on span "Done" at bounding box center [119, 409] width 18 height 7
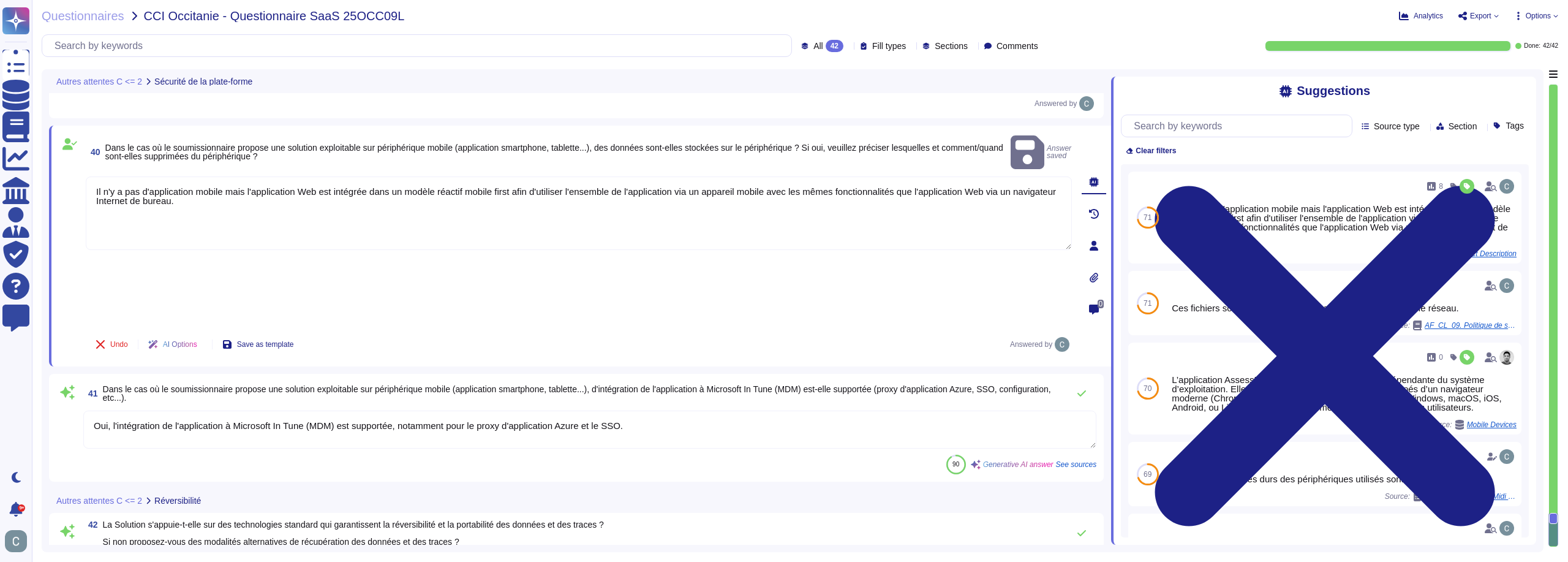
scroll to position [6540, 0]
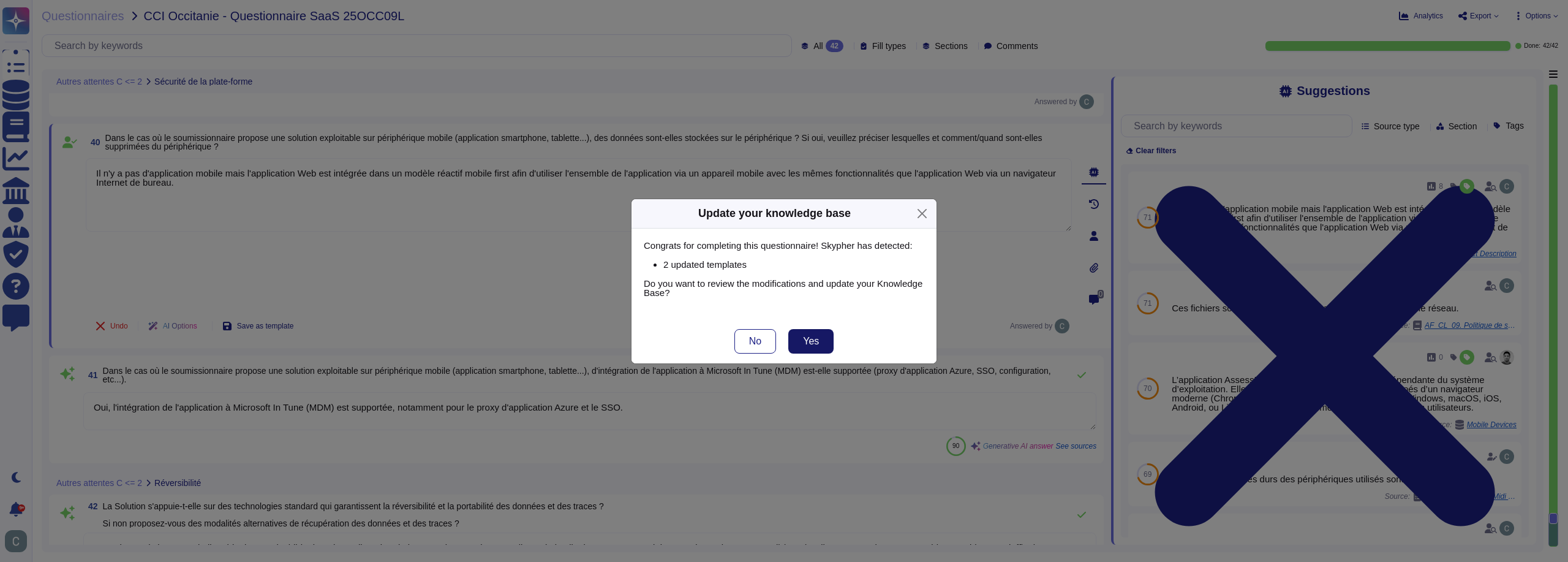
click at [819, 343] on span "Yes" at bounding box center [811, 341] width 16 height 10
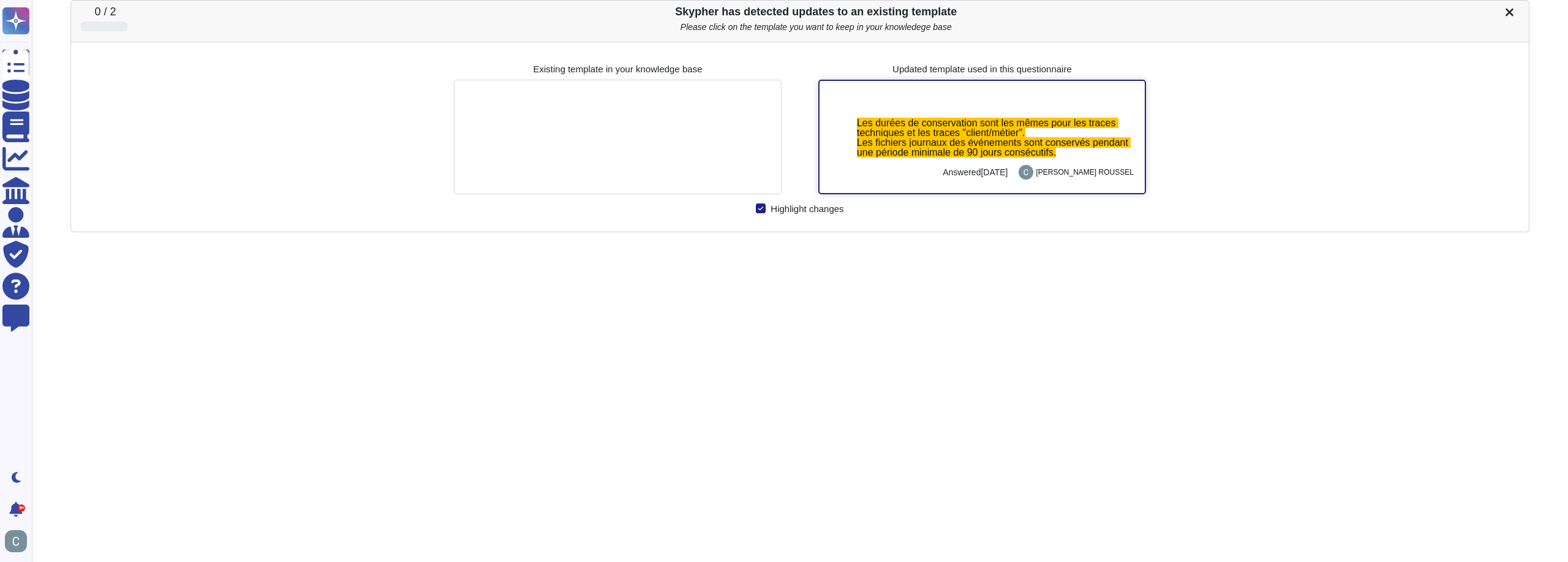
click at [860, 145] on span "Les durées de conservation sont les mêmes pour les traces techniques et les tra…" at bounding box center [994, 137] width 274 height 40
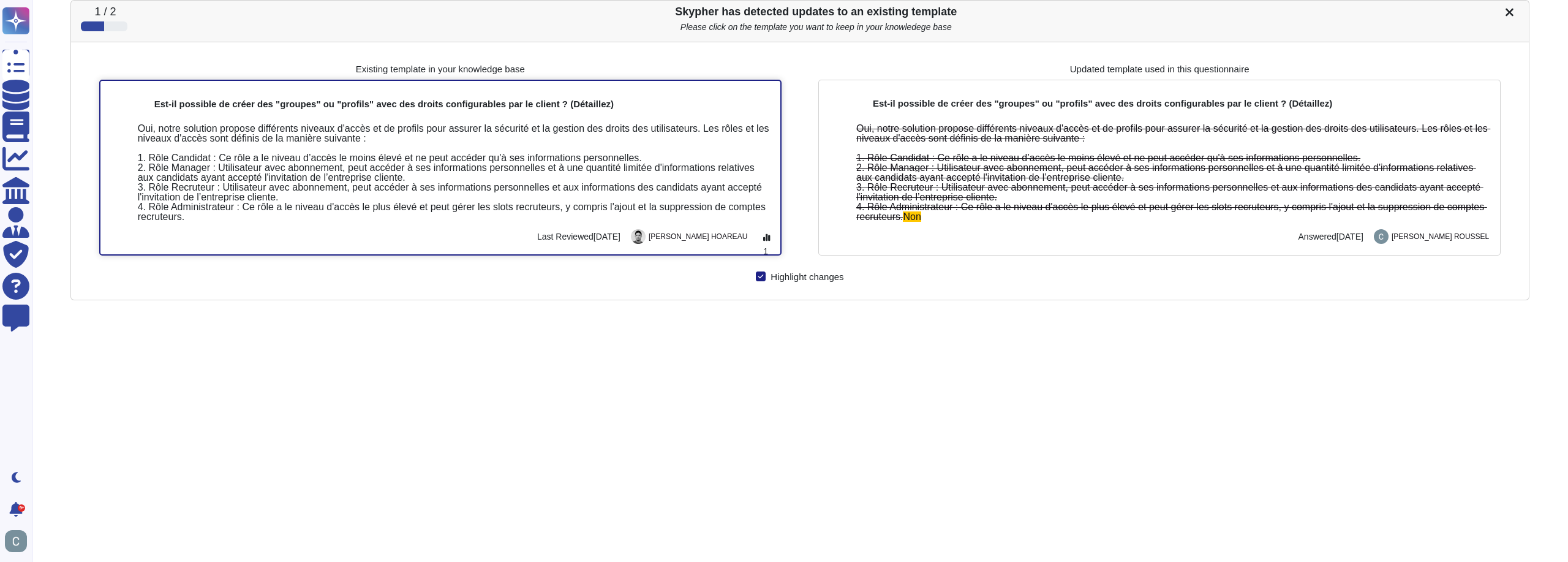
click at [678, 210] on div "Oui, notre solution propose différents niveaux d'accès et de profils pour assur…" at bounding box center [454, 173] width 633 height 98
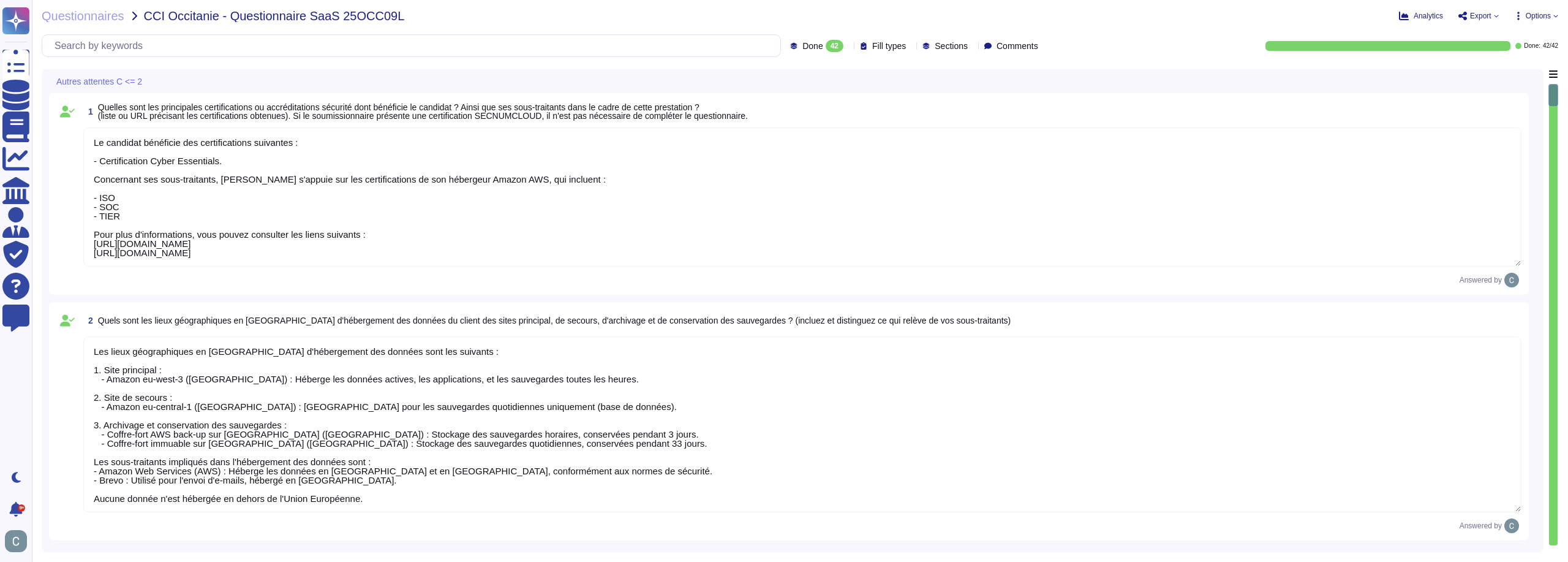
type textarea "Le candidat bénéficie des certifications suivantes : - Certification Cyber Esse…"
type textarea "Les lieux géographiques en [GEOGRAPHIC_DATA] d'hébergement des données sont les…"
type textarea "L'Ipsumdolors ametco a'elitseddoei te inci ut labor etdolore magnaaliquae adm v…"
click at [802, 47] on span "Done" at bounding box center [812, 46] width 20 height 9
click at [795, 76] on div "All 42" at bounding box center [823, 77] width 99 height 14
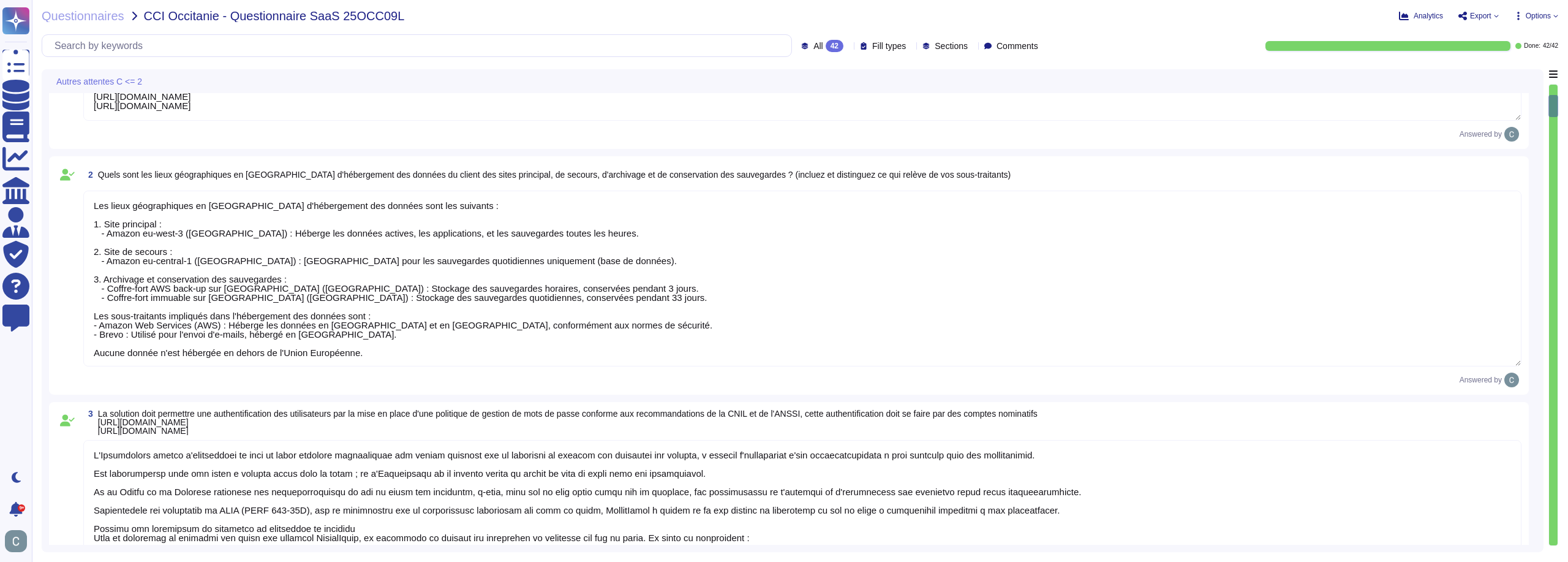
scroll to position [306, 0]
type textarea "Nous effectuons des tests d'intrusion continus via la plateforme YesWeHack. Ce …"
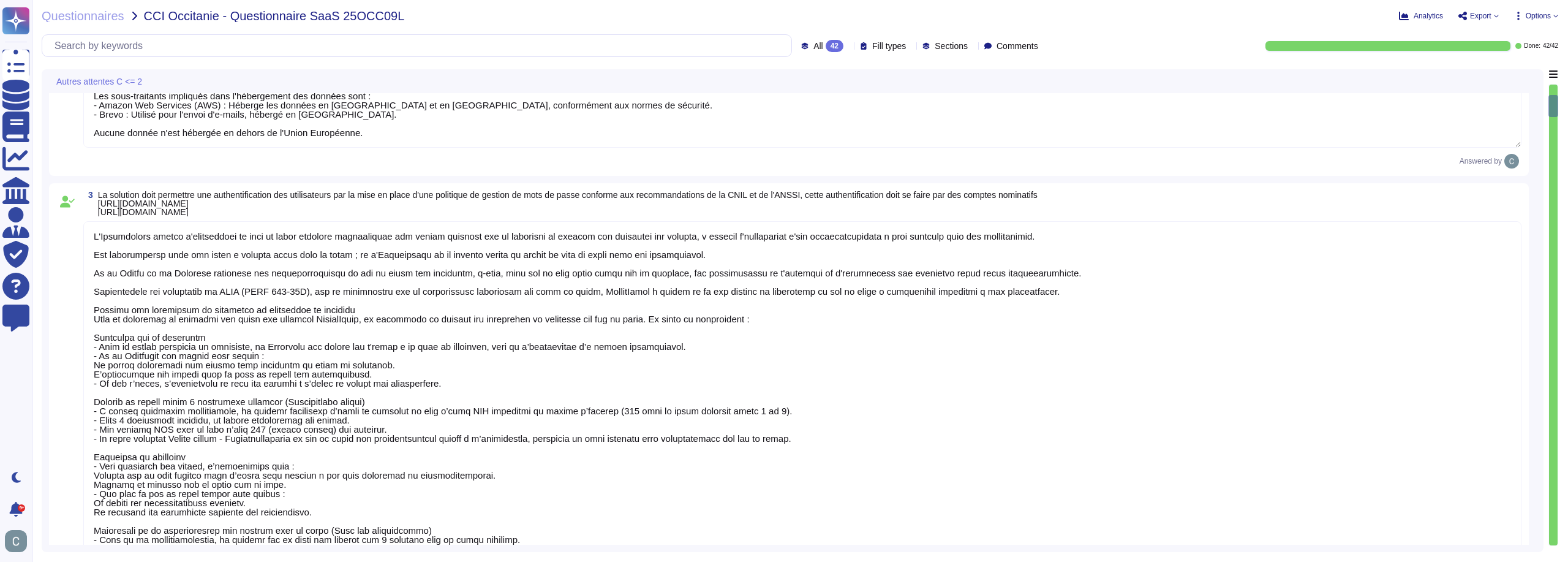
scroll to position [429, 0]
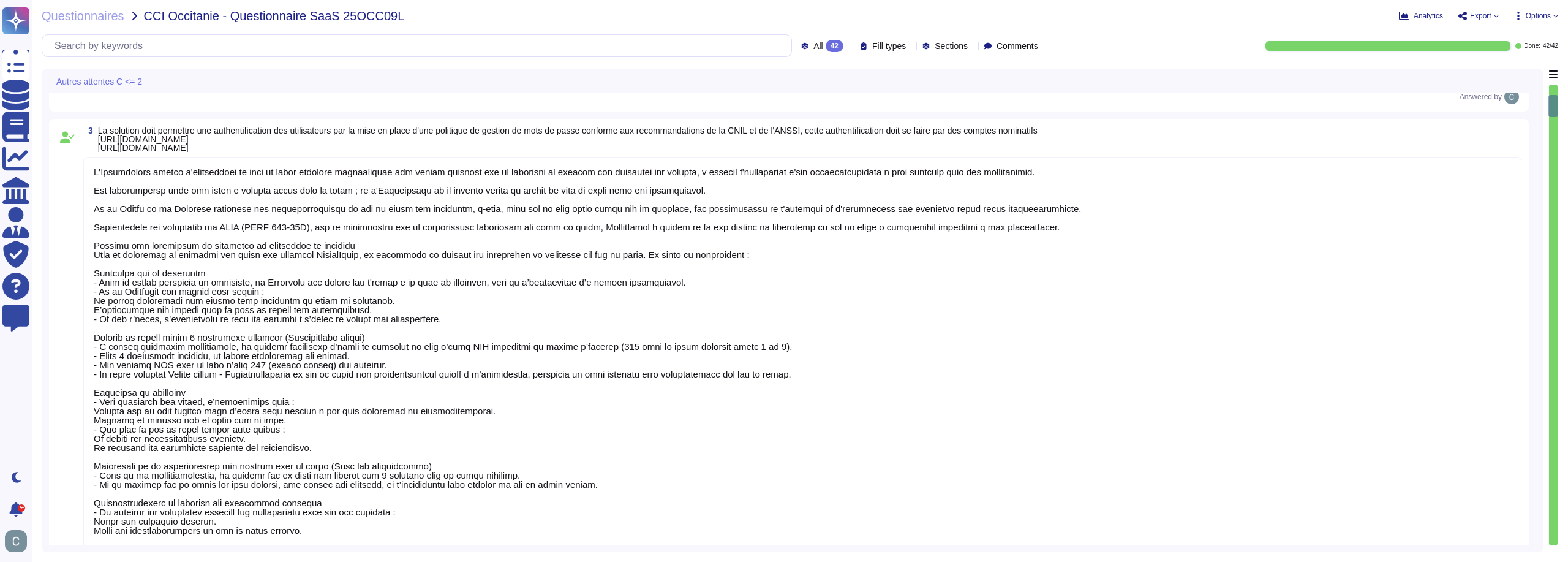
type textarea "Lors de la création d'un utilisateur, chaque utilisateur a la possibilité de ch…"
drag, startPoint x: 1552, startPoint y: 109, endPoint x: 1562, endPoint y: 538, distance: 429.1
click at [1562, 538] on div "Questionnaires CCI Occitanie - Questionnaire SaaS 25OCC09L Analytics Export Opt…" at bounding box center [800, 281] width 1537 height 562
click at [1545, 528] on div "Autres attentes C <= 2 1 Quelles sont les principales certifications ou accrédi…" at bounding box center [800, 310] width 1517 height 482
click at [1550, 531] on div "Autres attentes C <= 2 1 Quelles sont les principales certifications ou accrédi…" at bounding box center [800, 310] width 1517 height 482
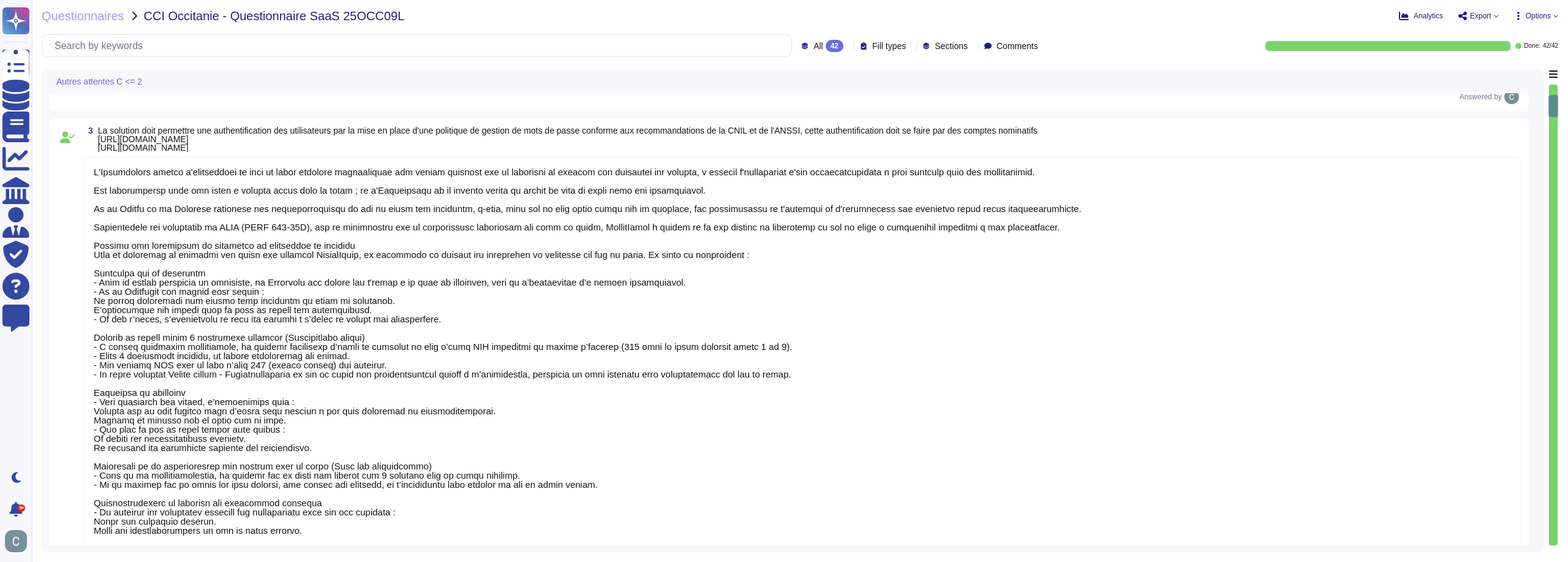
click at [1552, 533] on div at bounding box center [1554, 314] width 9 height 461
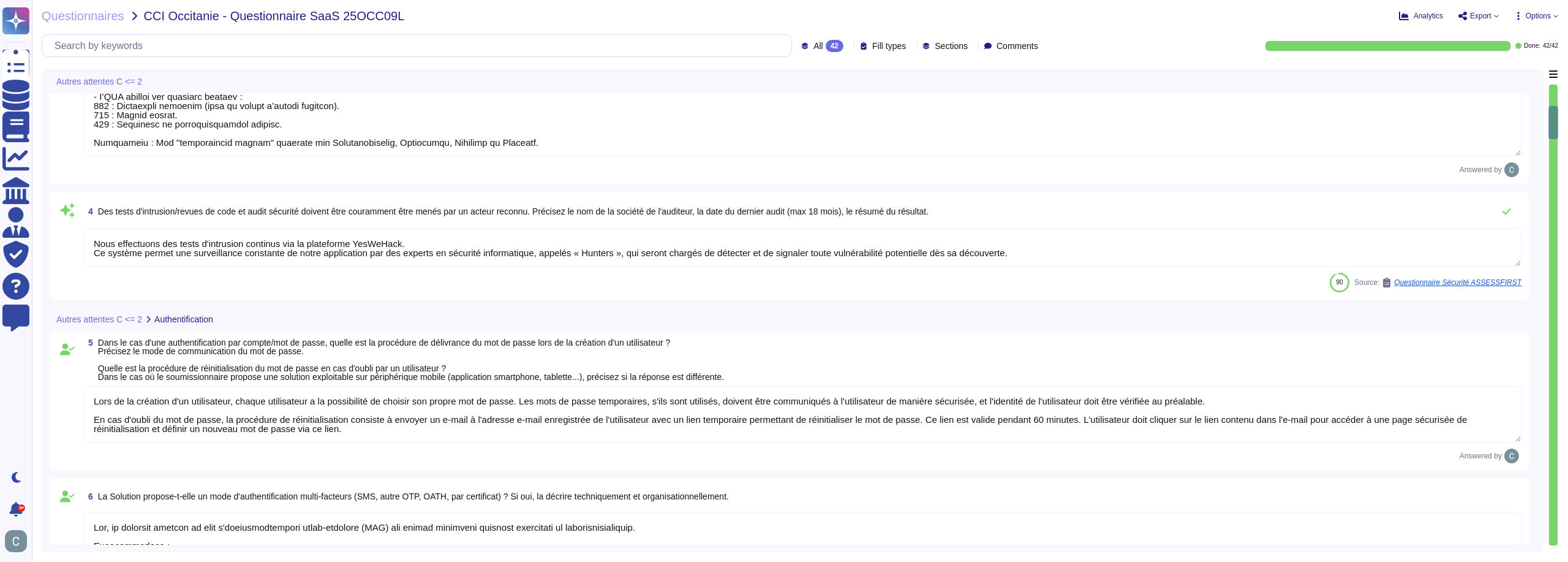
type textarea "Lor, ip dolorsit ametcon ad elit s'doeiusmodtempori utlab-etdolore (MAG) ali en…"
type textarea "Oui via SAML v2"
type textarea "AssessFirst propose la délégation d'authentification via un fournisseur d'ident…"
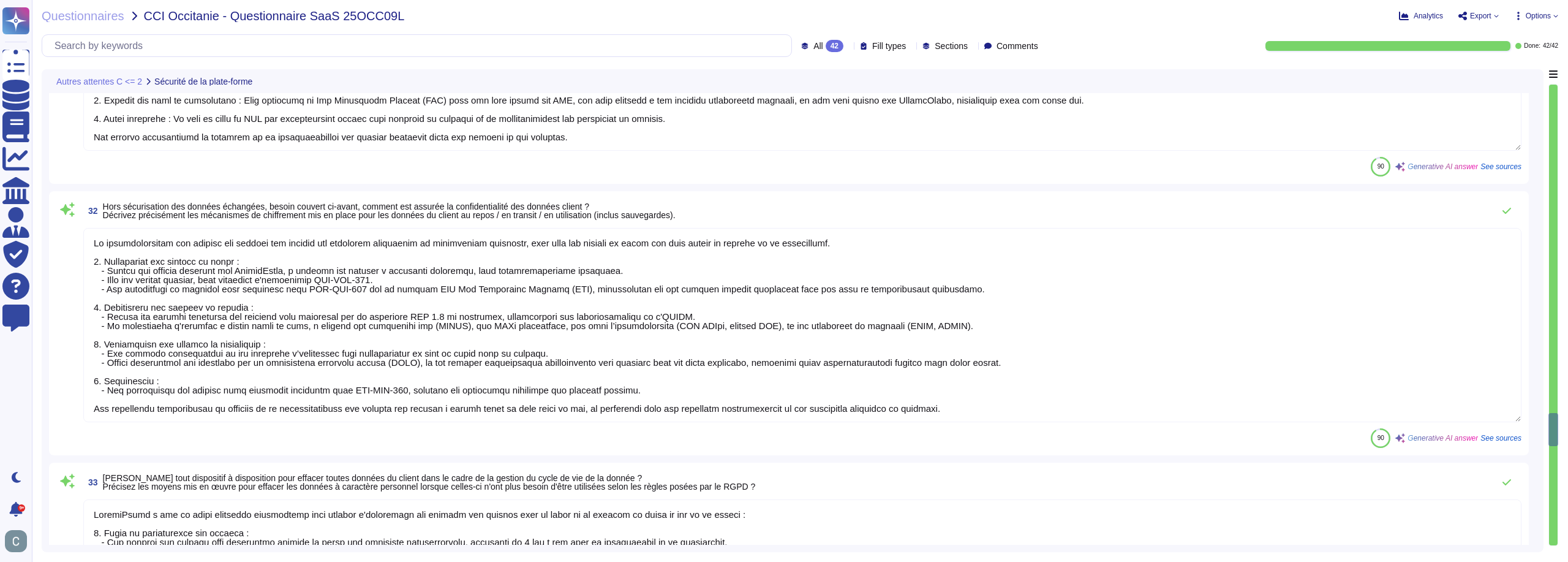
type textarea "Lor ipsum dolorsita co adipisci eli seddoeiusmo te incididuntutlab etd magnaali…"
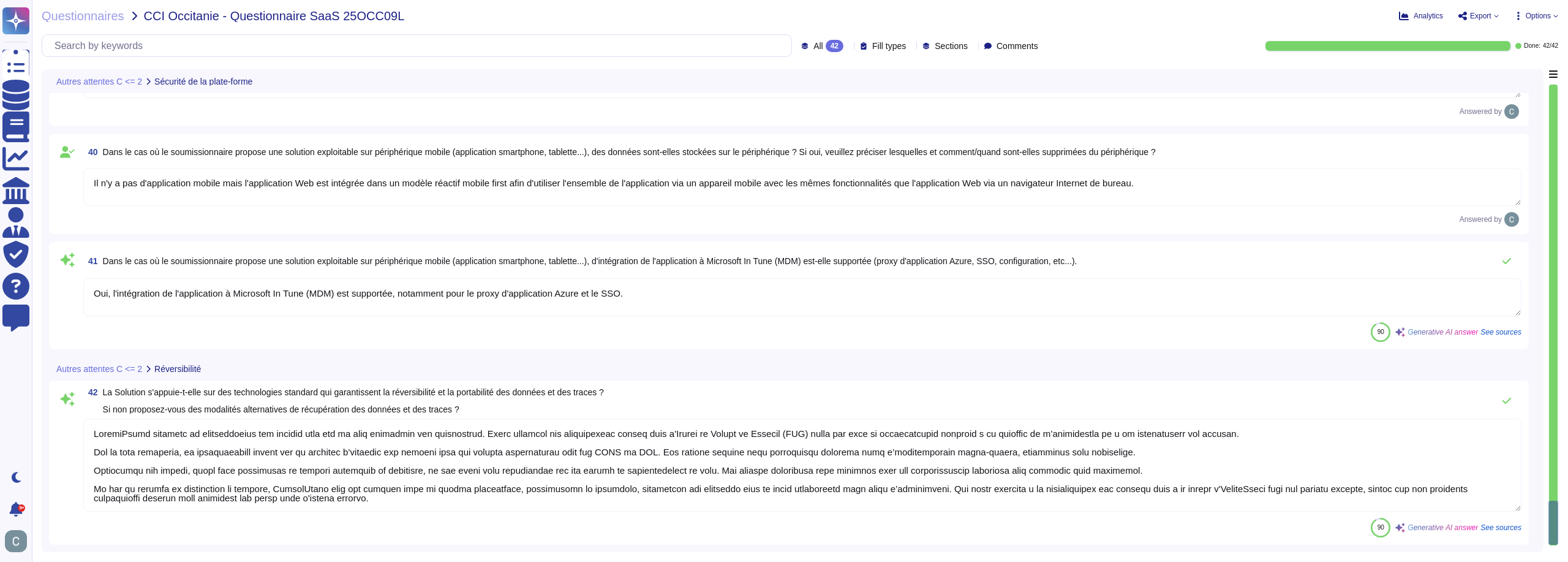
type textarea "Lore ipsumdol s'ametconsec ad elits doeiusmodtemp inc utlabor etd magnaa enimad…"
type textarea "Lo ips d'sitametc ad elitsedd, ei tempor Inci utl etdo, mag aliq en admi ve qui…"
type textarea "Il n'y a pas d'application mobile mais l'application Web est intégrée dans un m…"
type textarea "Oui, l'intégration de l'application à Microsoft In Tune (MDM) est supportée, no…"
type textarea "LoremiPsumd sitametc ad elitseddoeius tem incidid utla etd ma aliq enimadmin ve…"
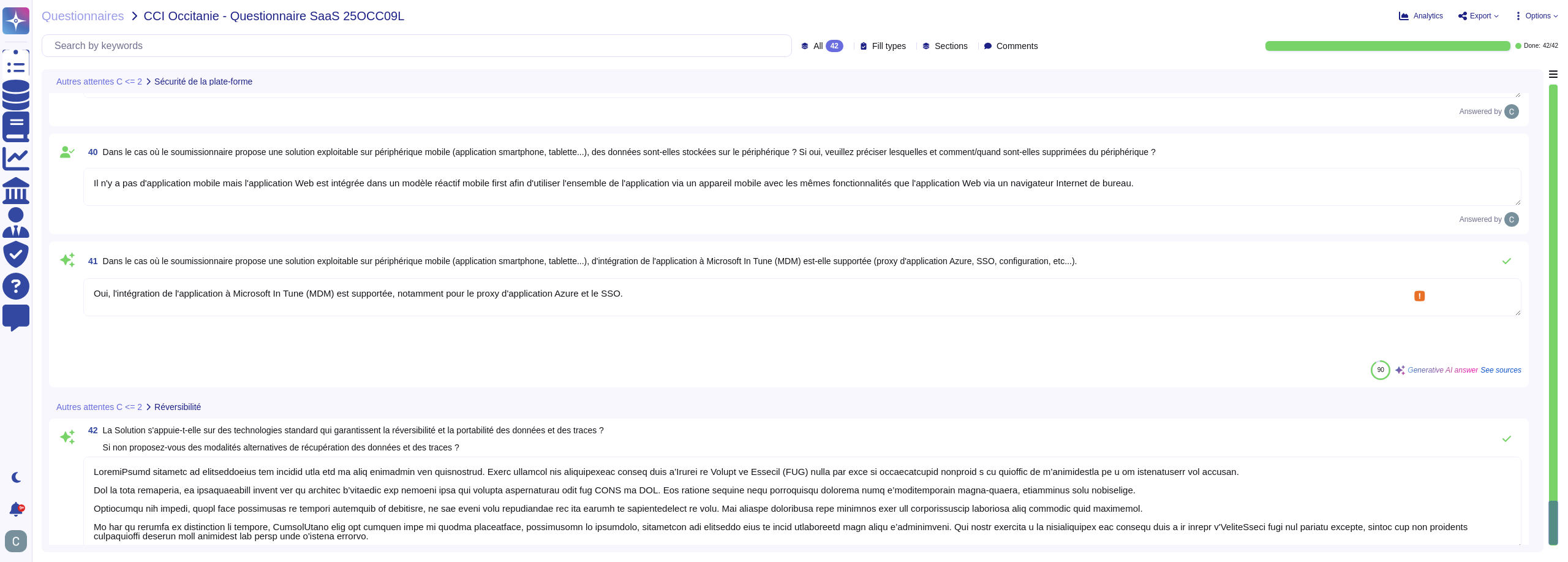
click at [651, 302] on textarea "Oui, l'intégration de l'application à Microsoft In Tune (MDM) est supportée, no…" at bounding box center [802, 297] width 1439 height 38
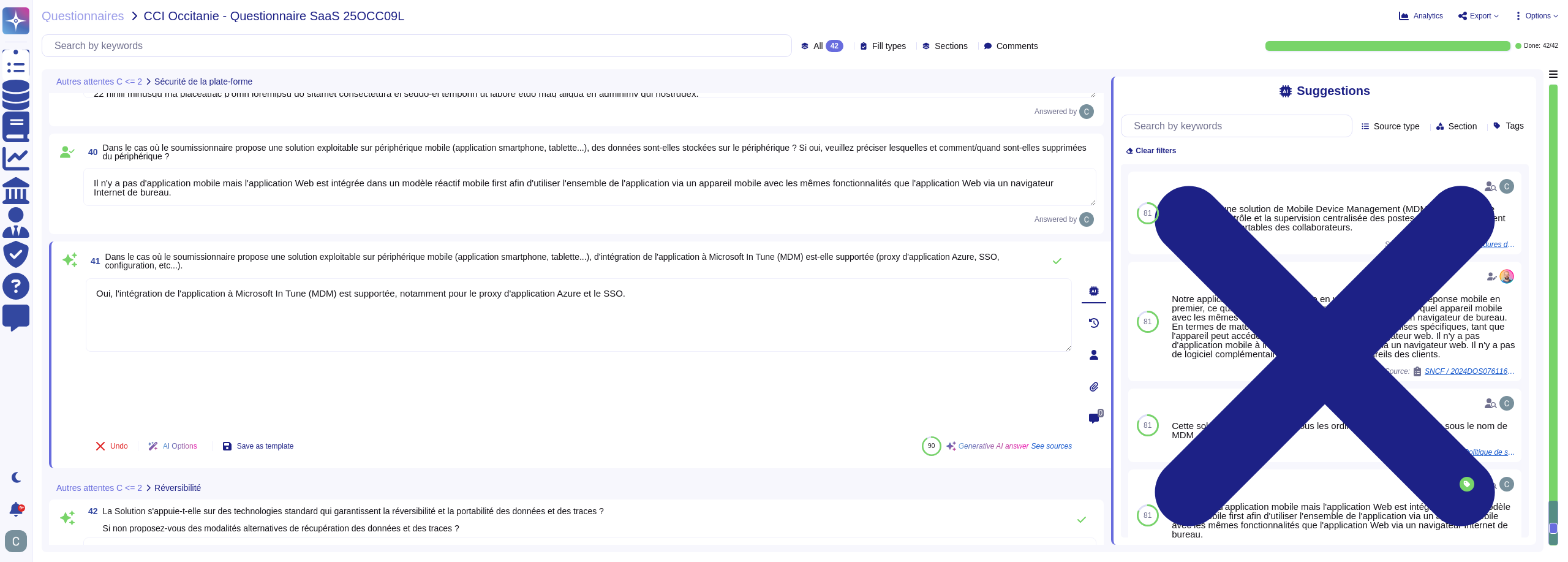
click at [304, 189] on textarea "Il n'y a pas d'application mobile mais l'application Web est intégrée dans un m…" at bounding box center [590, 187] width 1013 height 38
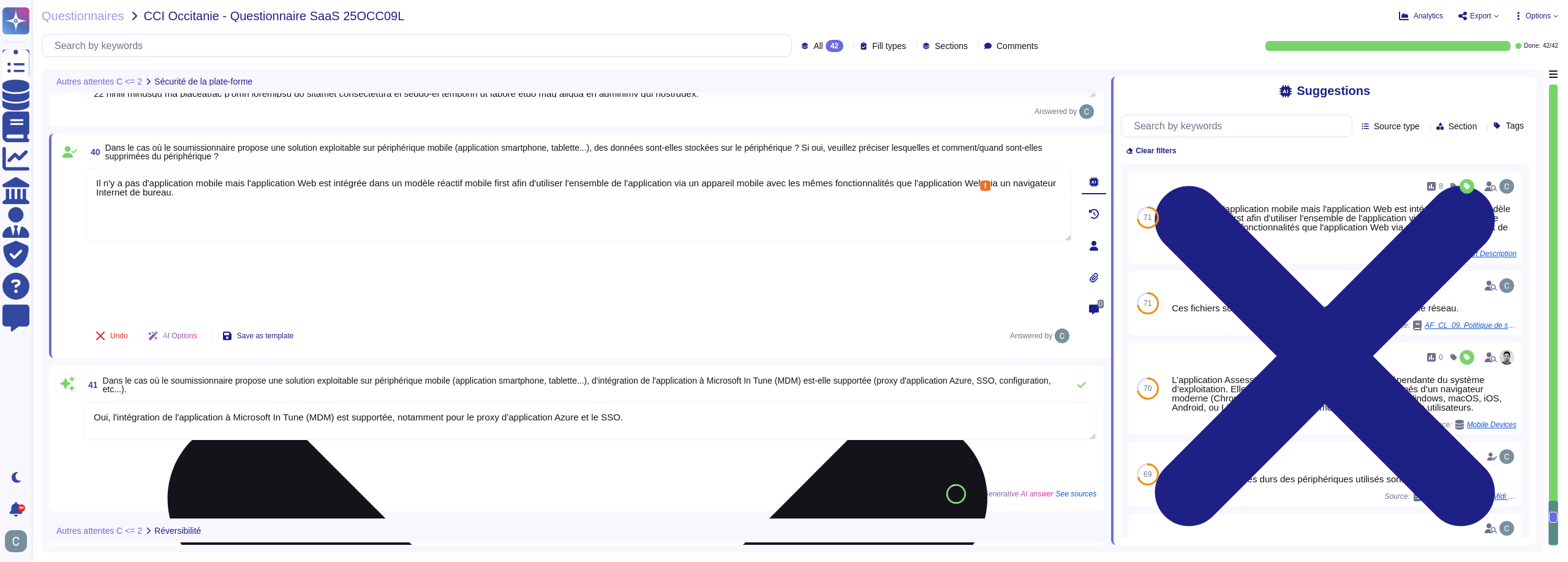
click at [304, 189] on textarea "Il n'y a pas d'application mobile mais l'application Web est intégrée dans un m…" at bounding box center [579, 204] width 986 height 73
click at [305, 189] on textarea "Il n'y a pas d'application mobile mais l'application Web est intégrée dans un m…" at bounding box center [579, 204] width 986 height 73
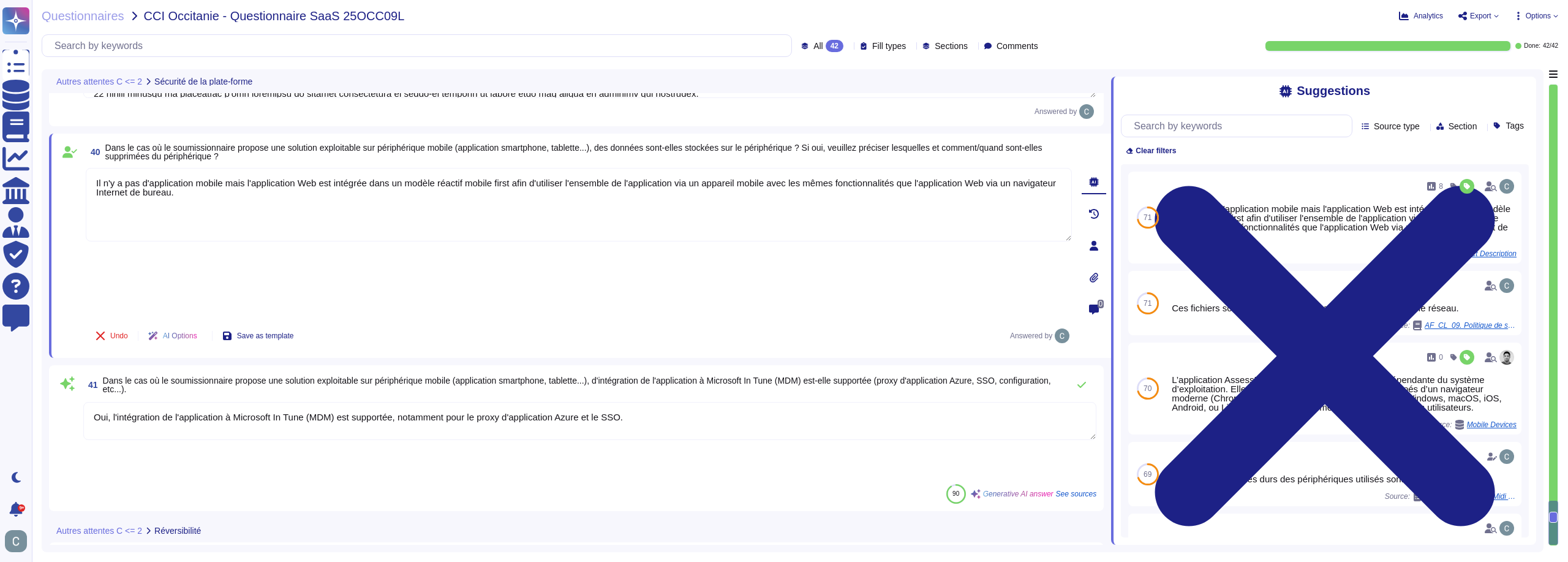
click at [258, 402] on textarea "Oui, l'intégration de l'application à Microsoft In Tune (MDM) est supportée, no…" at bounding box center [590, 420] width 1013 height 38
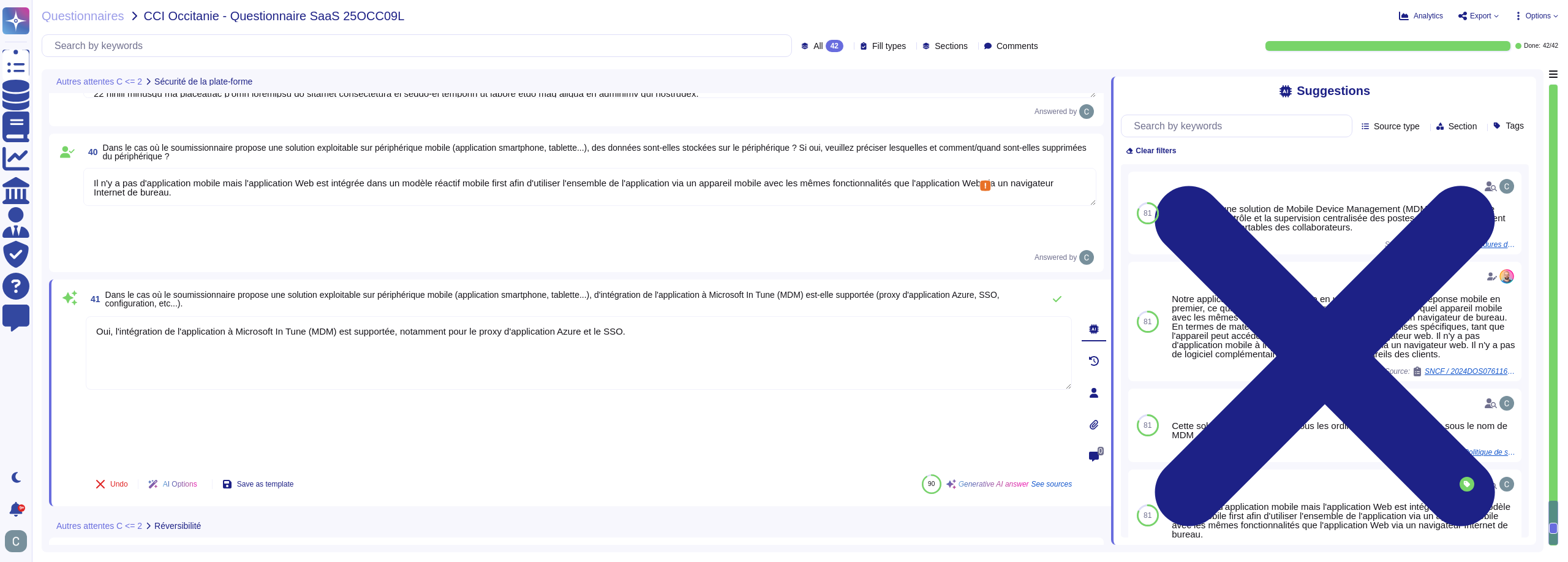
click at [232, 316] on textarea "Oui, l'intégration de l'application à Microsoft In Tune (MDM) est supportée, no…" at bounding box center [579, 352] width 986 height 73
paste textarea "Il n'y a pas d'application mobile mais l'application Web est intégrée dans un m…"
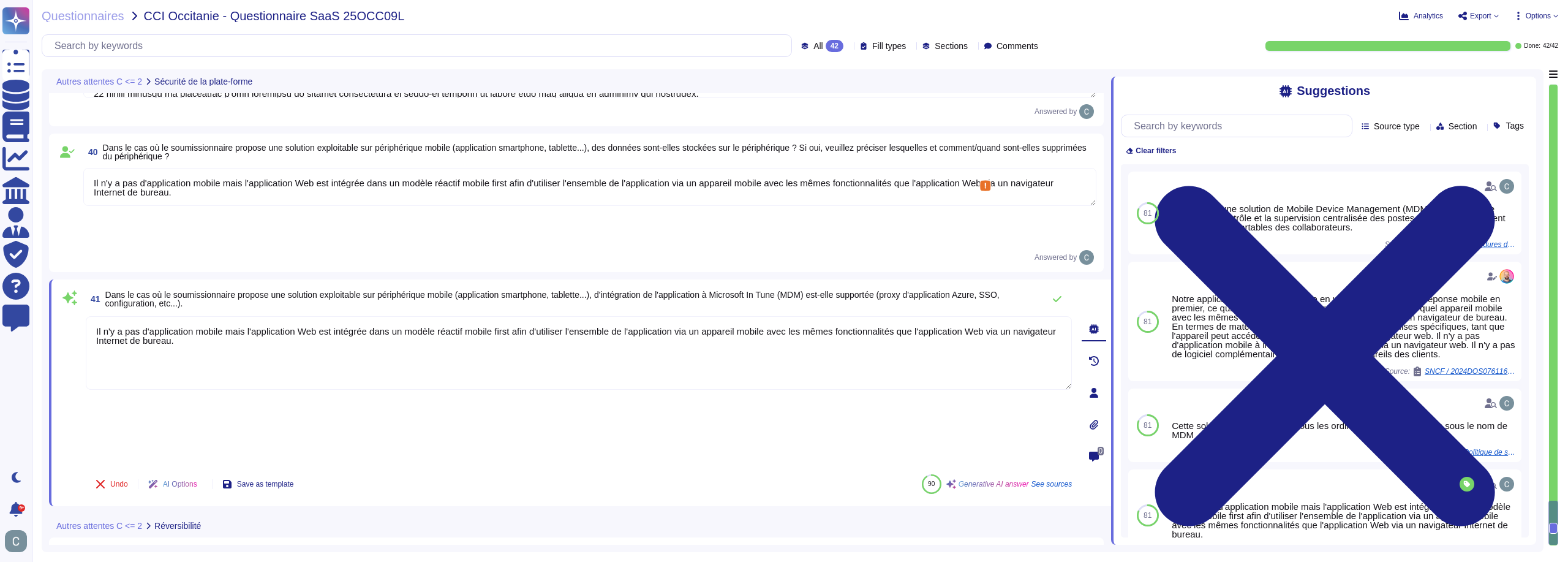
type textarea "Il n'y a pas d'application mobile mais l'application Web est intégrée dans un m…"
drag, startPoint x: 374, startPoint y: 361, endPoint x: 355, endPoint y: 379, distance: 26.2
click at [357, 379] on div "41 Dans le cas où le soumissionnaire propose une solution exploitable sur périp…" at bounding box center [565, 393] width 1013 height 212
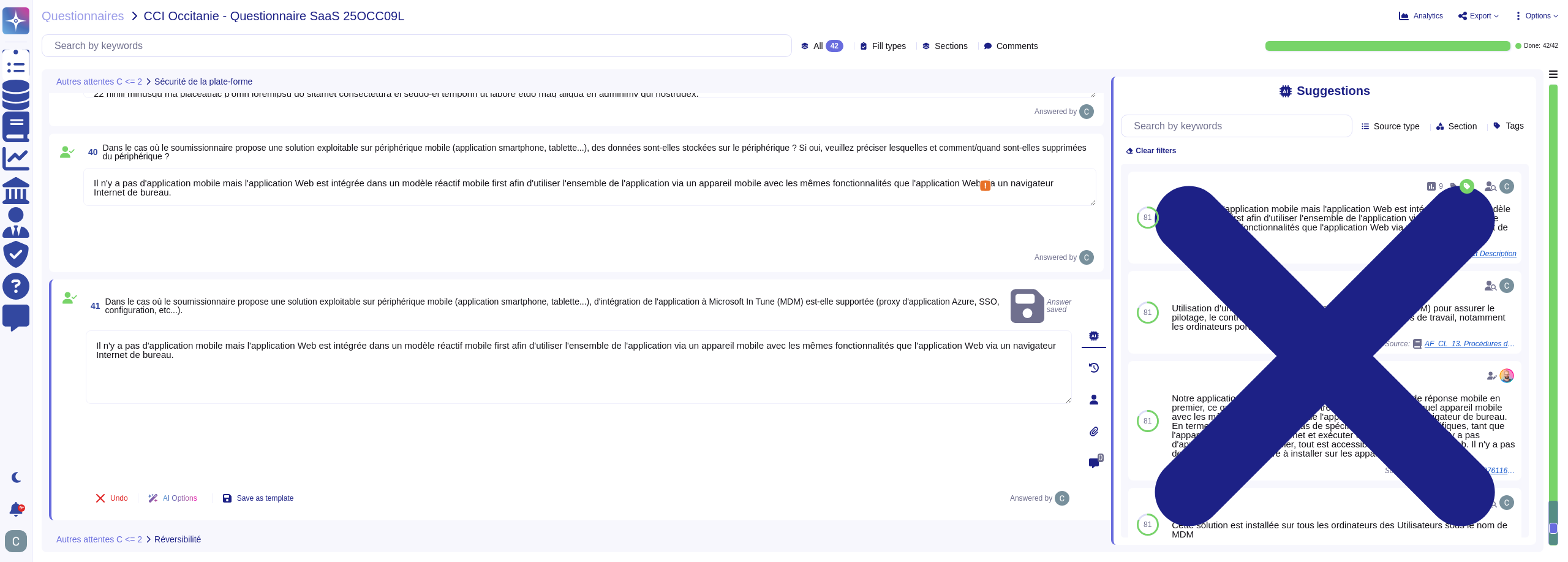
click at [384, 483] on div "Undo AI Options Save as template Answered by" at bounding box center [579, 498] width 986 height 30
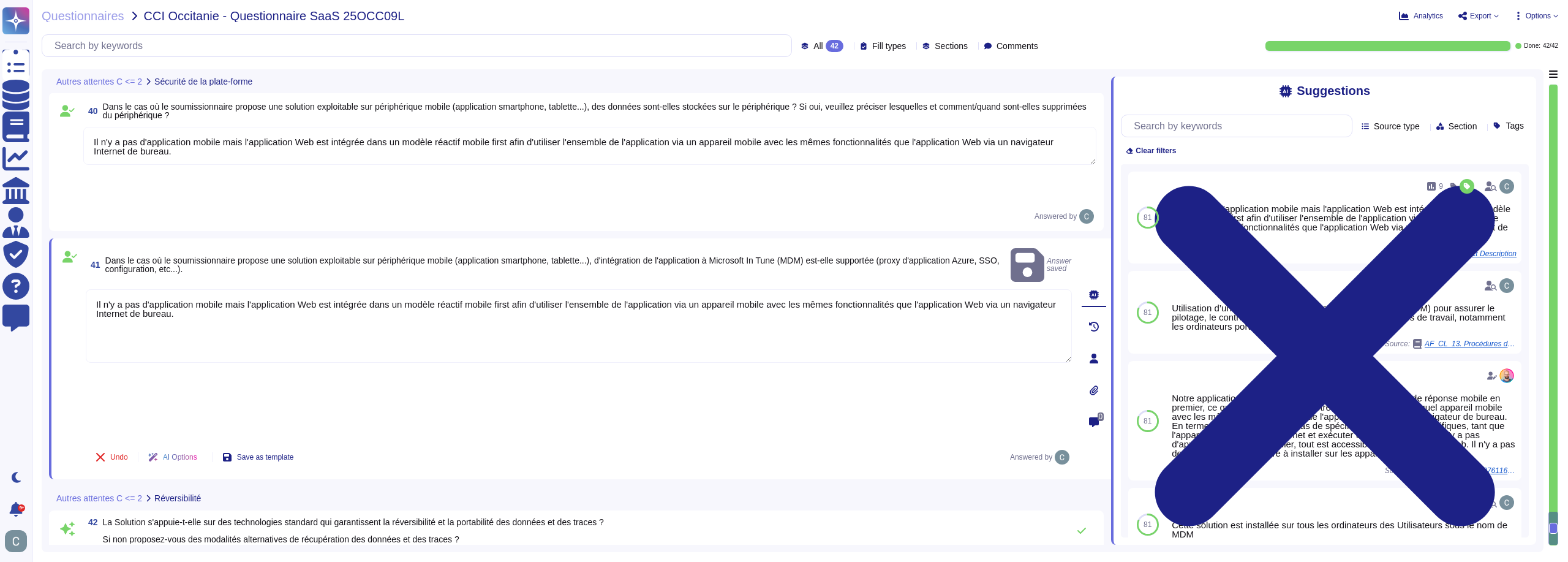
scroll to position [6121, 0]
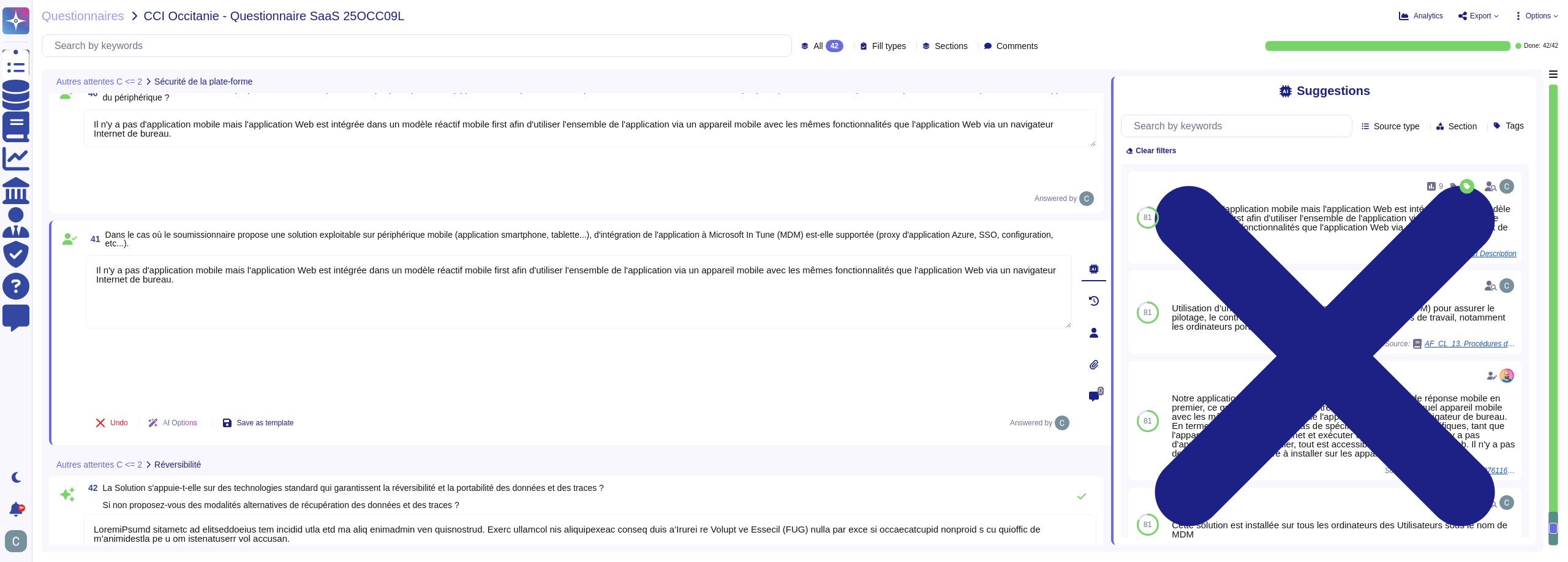
click at [1488, 22] on div "Questionnaires CCI Occitanie - Questionnaire SaaS 25OCC09L Analytics Export Opt…" at bounding box center [800, 281] width 1537 height 562
click at [1478, 12] on span "Export" at bounding box center [1480, 15] width 22 height 7
click at [1502, 74] on p "Download" at bounding box center [1524, 88] width 43 height 30
click at [58, 19] on span "Questionnaires" at bounding box center [83, 15] width 83 height 12
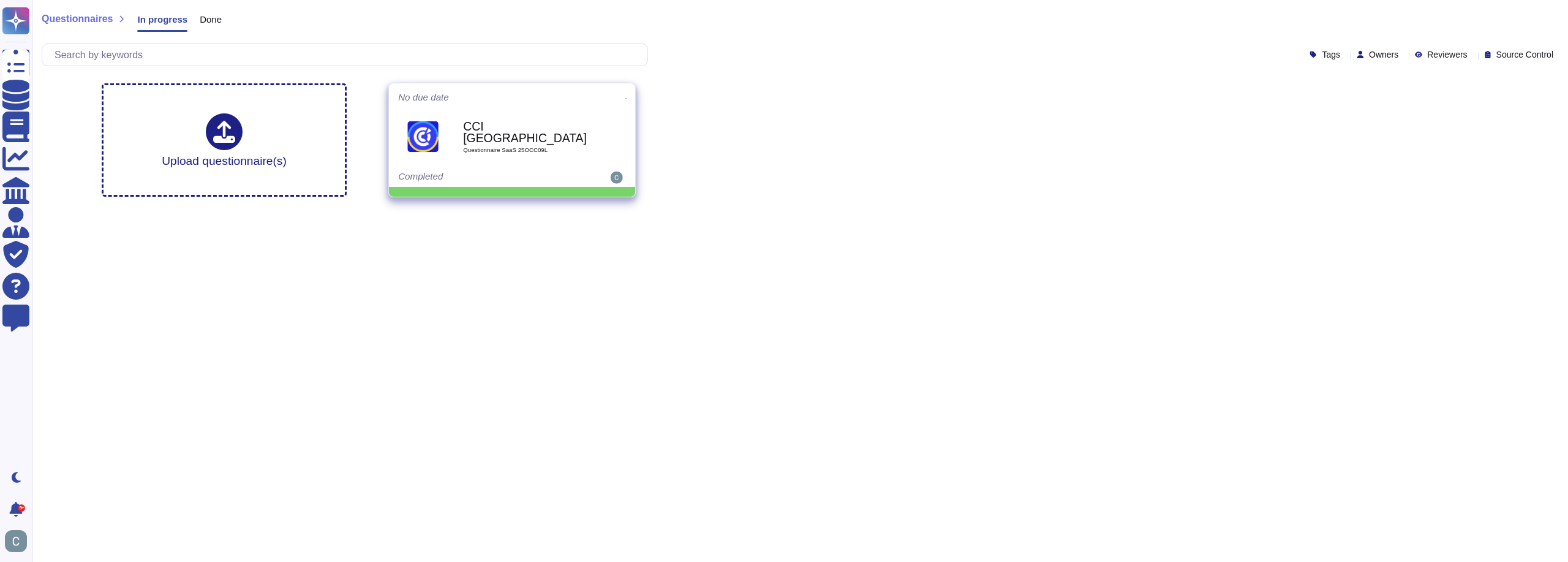
click at [623, 92] on span at bounding box center [626, 97] width 5 height 13
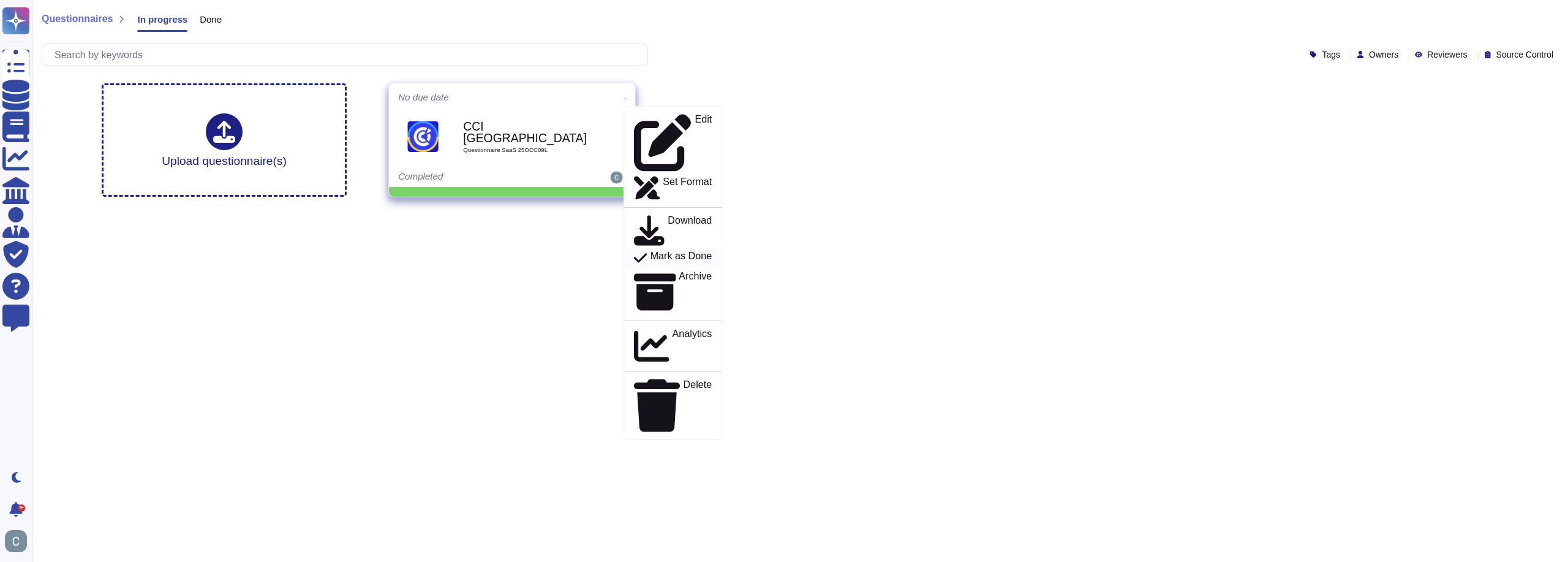
click at [678, 251] on p "Mark as Done" at bounding box center [681, 258] width 62 height 14
